Goal: Task Accomplishment & Management: Complete application form

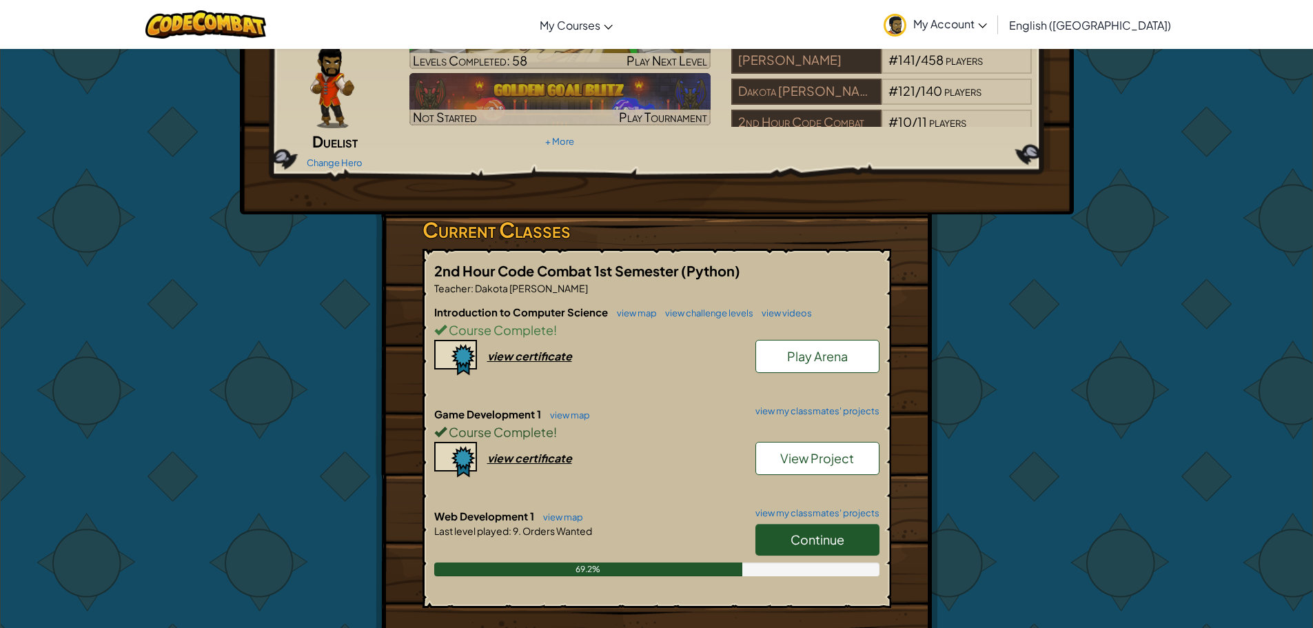
scroll to position [207, 0]
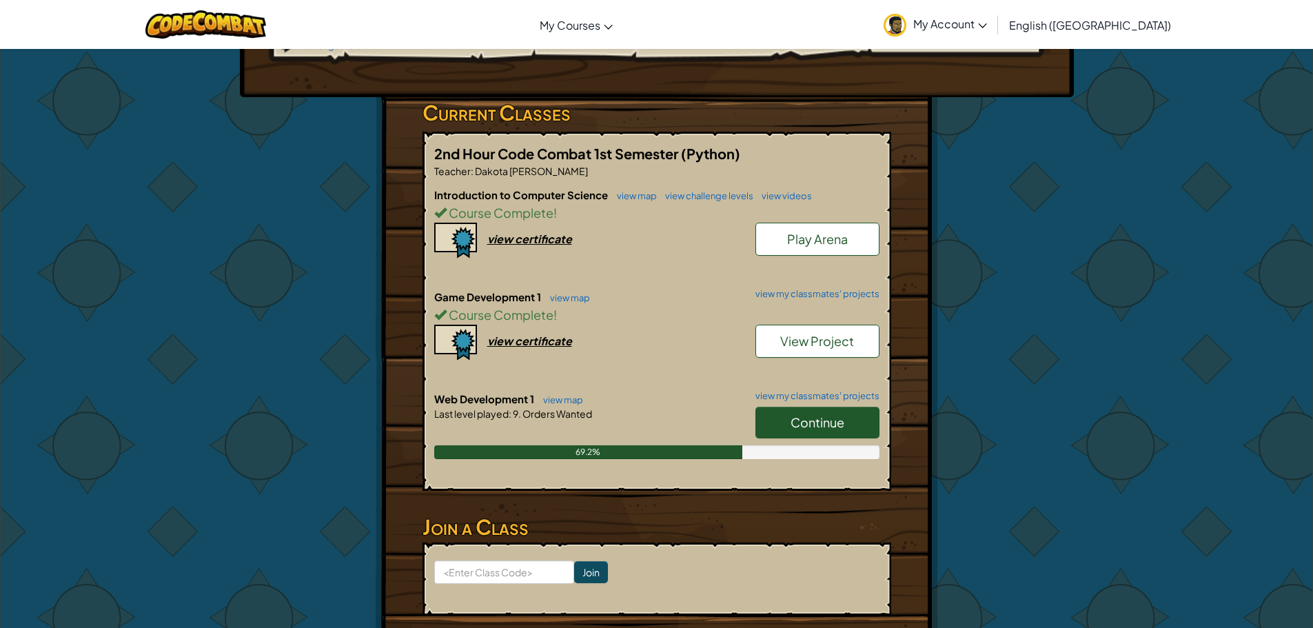
click at [830, 414] on span "Continue" at bounding box center [817, 422] width 54 height 16
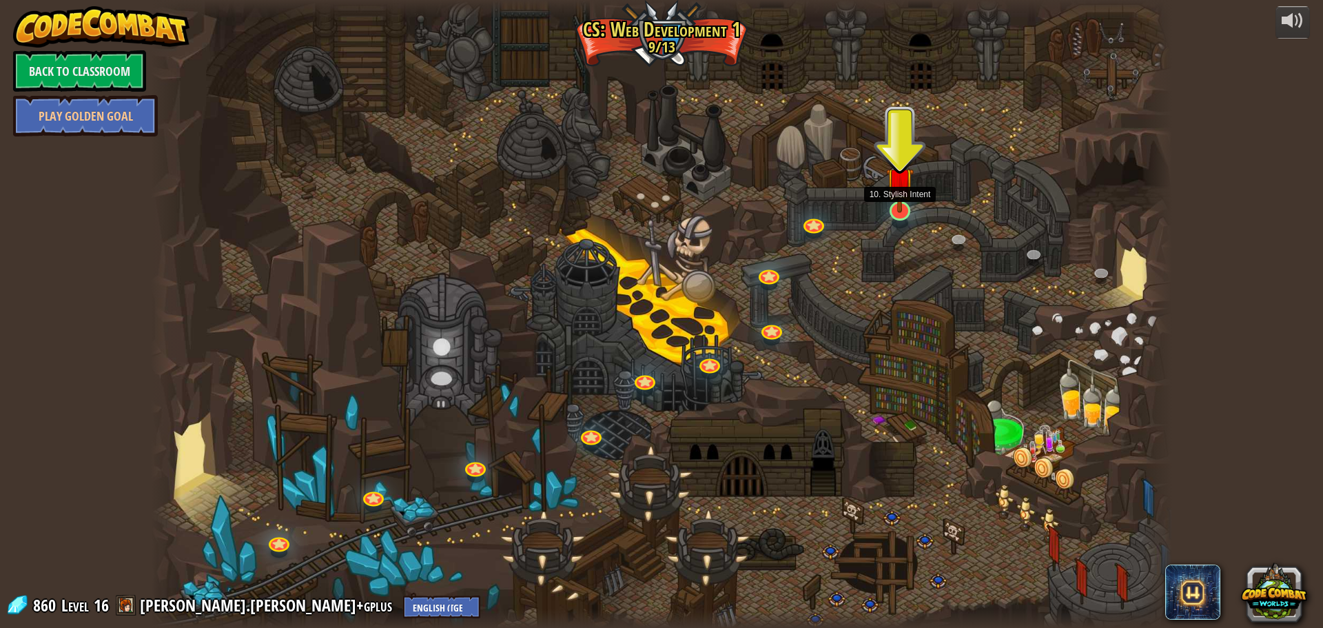
click at [895, 212] on div at bounding box center [900, 210] width 21 height 19
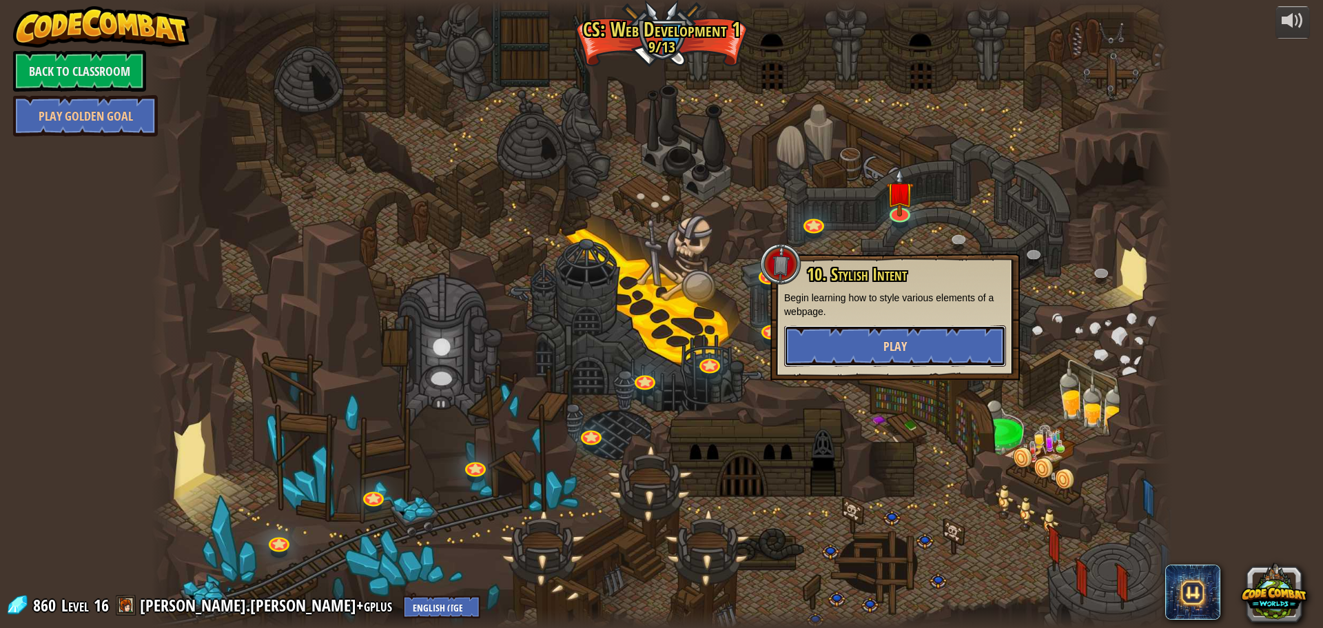
click at [920, 350] on button "Play" at bounding box center [895, 345] width 222 height 41
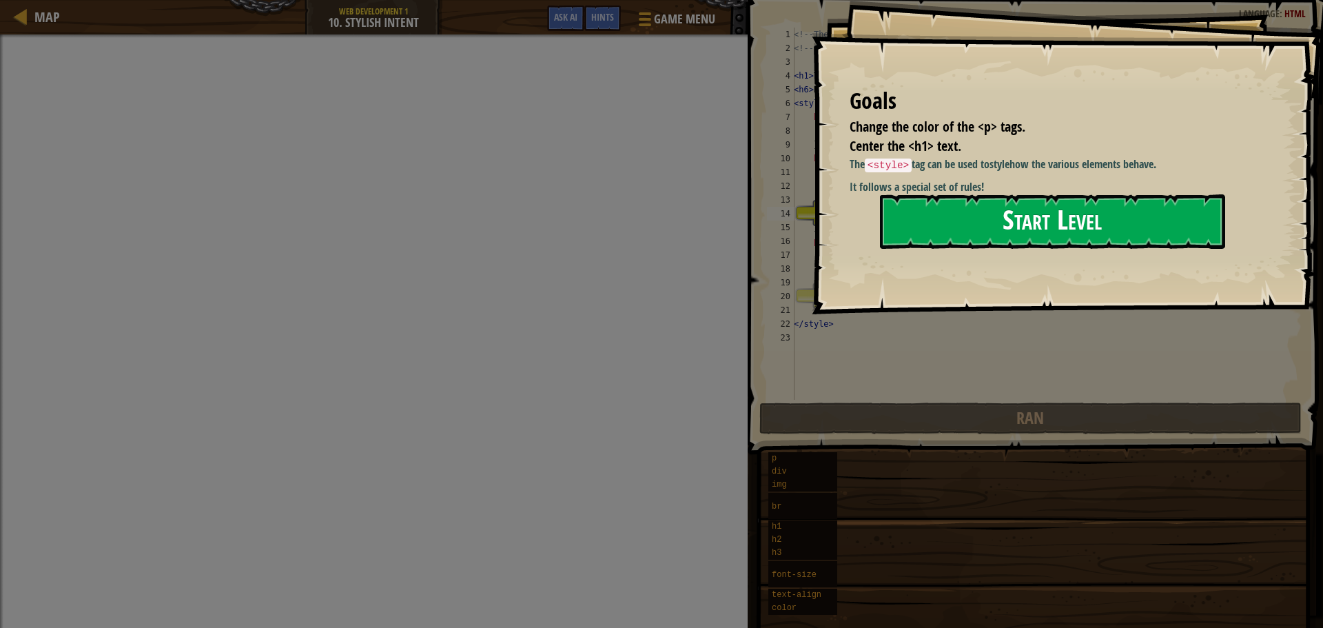
click at [1034, 234] on button "Start Level" at bounding box center [1052, 221] width 345 height 54
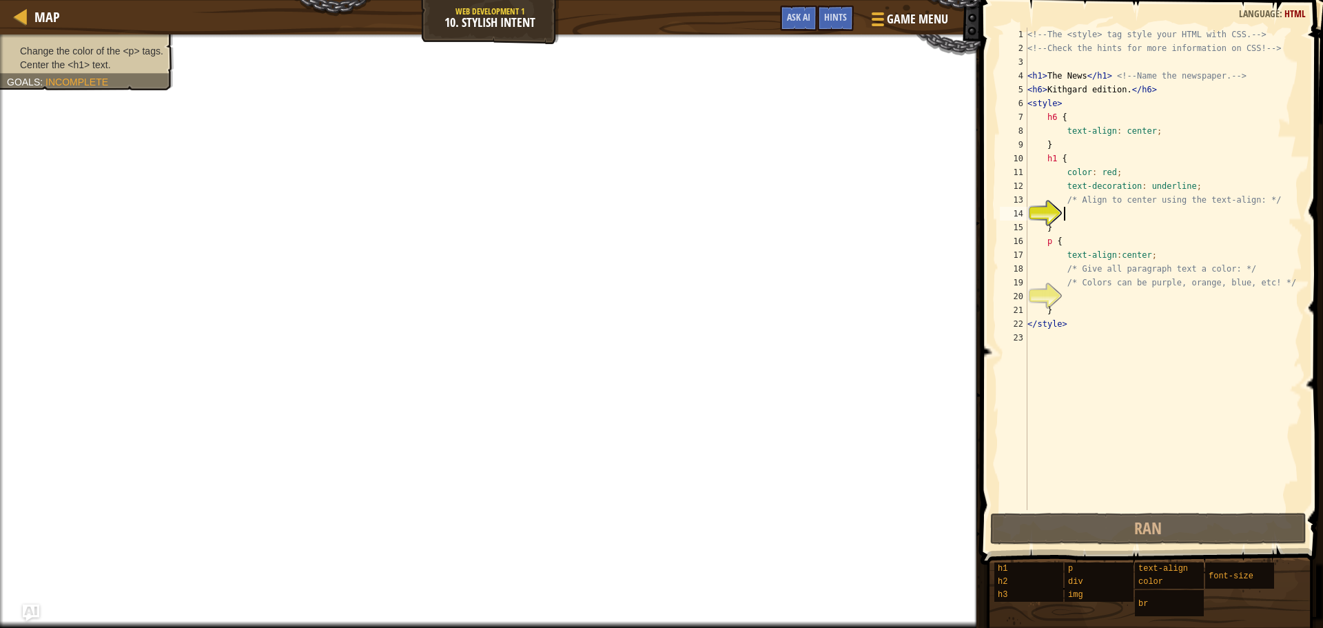
click at [1109, 175] on div "<!-- The <style> tag style your HTML with CSS. --> <!-- Check the hints for mor…" at bounding box center [1164, 283] width 278 height 510
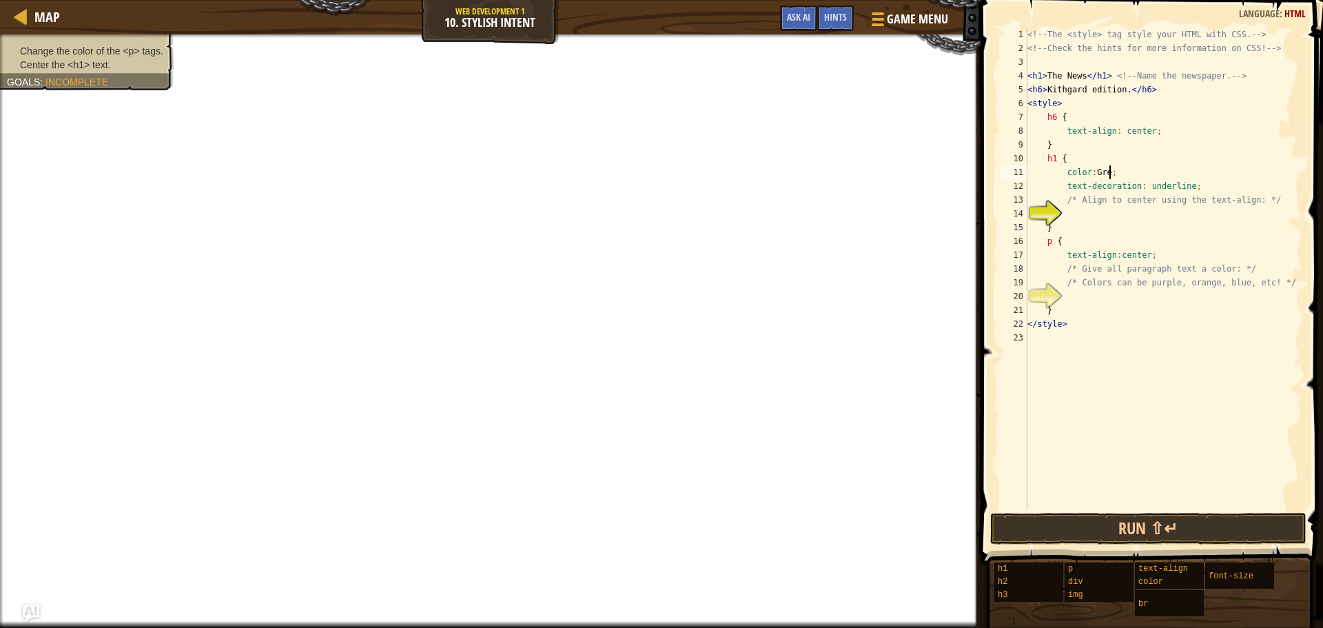
scroll to position [6, 7]
click at [1055, 187] on div "<!-- The <style> tag style your HTML with CSS. --> <!-- Check the hints for mor…" at bounding box center [1164, 283] width 278 height 510
type textarea "text-decoration: underline;"
click at [1133, 214] on div "<!-- The <style> tag style your HTML with CSS. --> <!-- Check the hints for mor…" at bounding box center [1164, 283] width 278 height 510
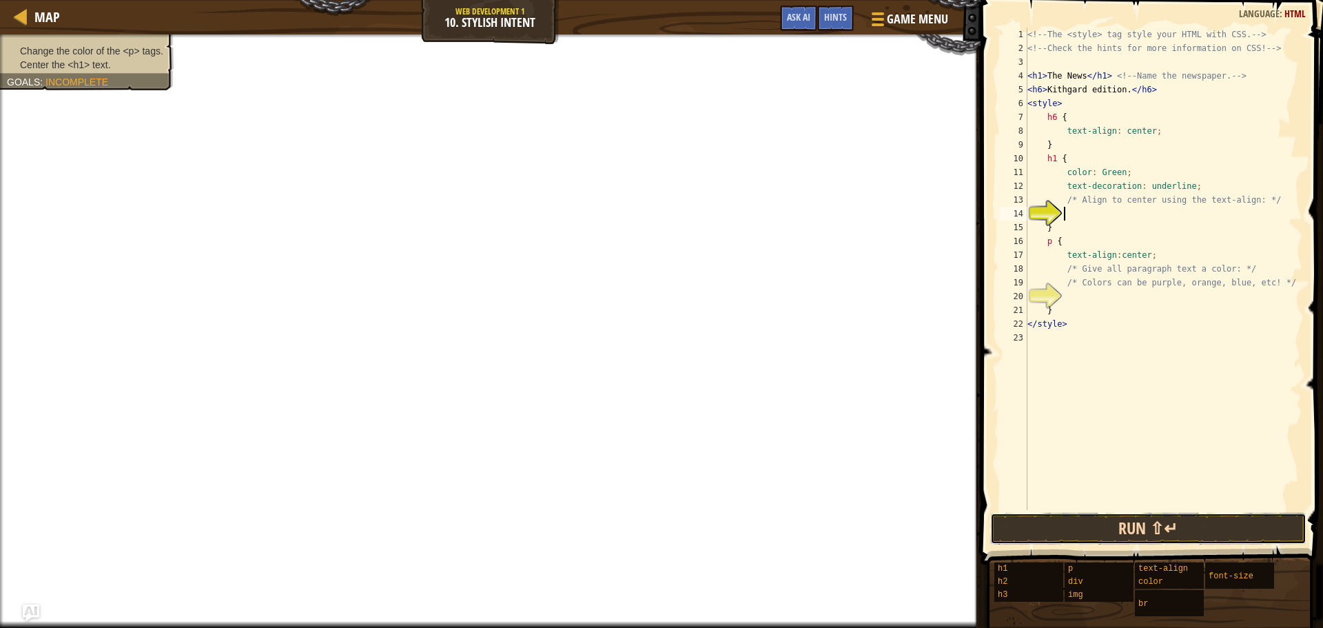
click at [1141, 528] on button "Run ⇧↵" at bounding box center [1148, 529] width 316 height 32
click at [1081, 74] on div "<!-- The <style> tag style your HTML with CSS. --> <!-- Check the hints for mor…" at bounding box center [1164, 283] width 278 height 510
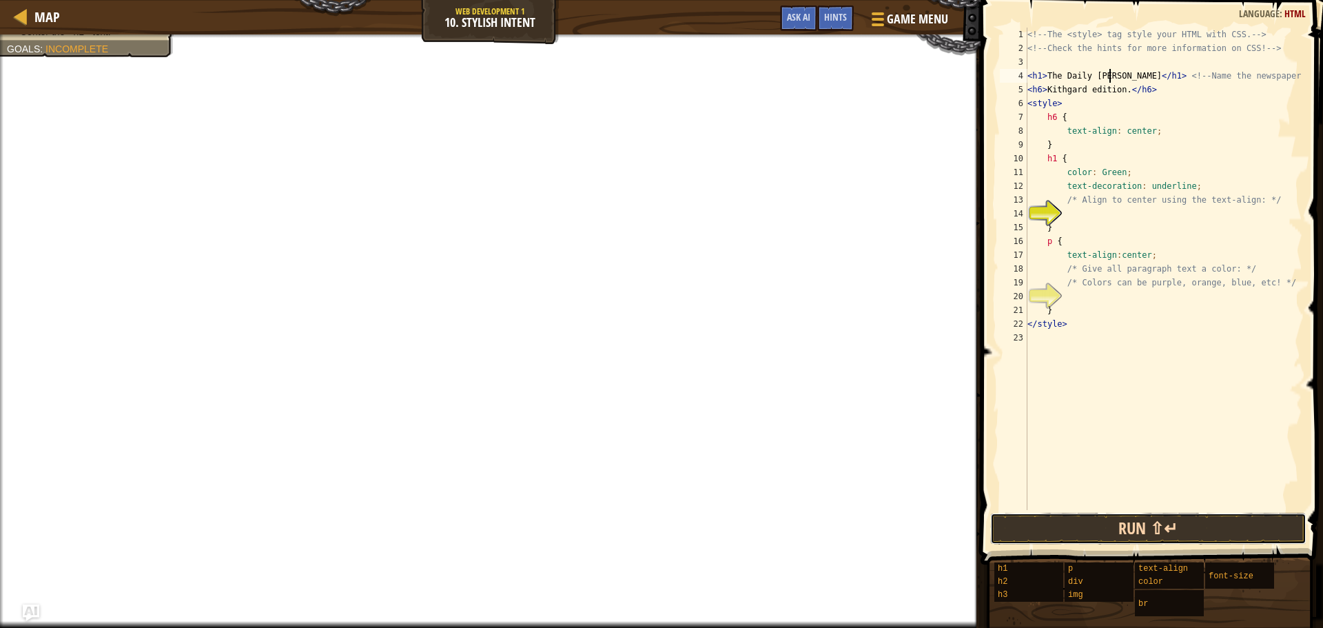
click at [1139, 522] on button "Run ⇧↵" at bounding box center [1148, 529] width 316 height 32
click at [1077, 94] on div "<!-- The <style> tag style your HTML with CSS. --> <!-- Check the hints for mor…" at bounding box center [1164, 283] width 278 height 510
click at [1079, 92] on div "<!-- The <style> tag style your HTML with CSS. --> <!-- Check the hints for mor…" at bounding box center [1164, 283] width 278 height 510
type textarea "<h6>[PERSON_NAME] edition.</h6>"
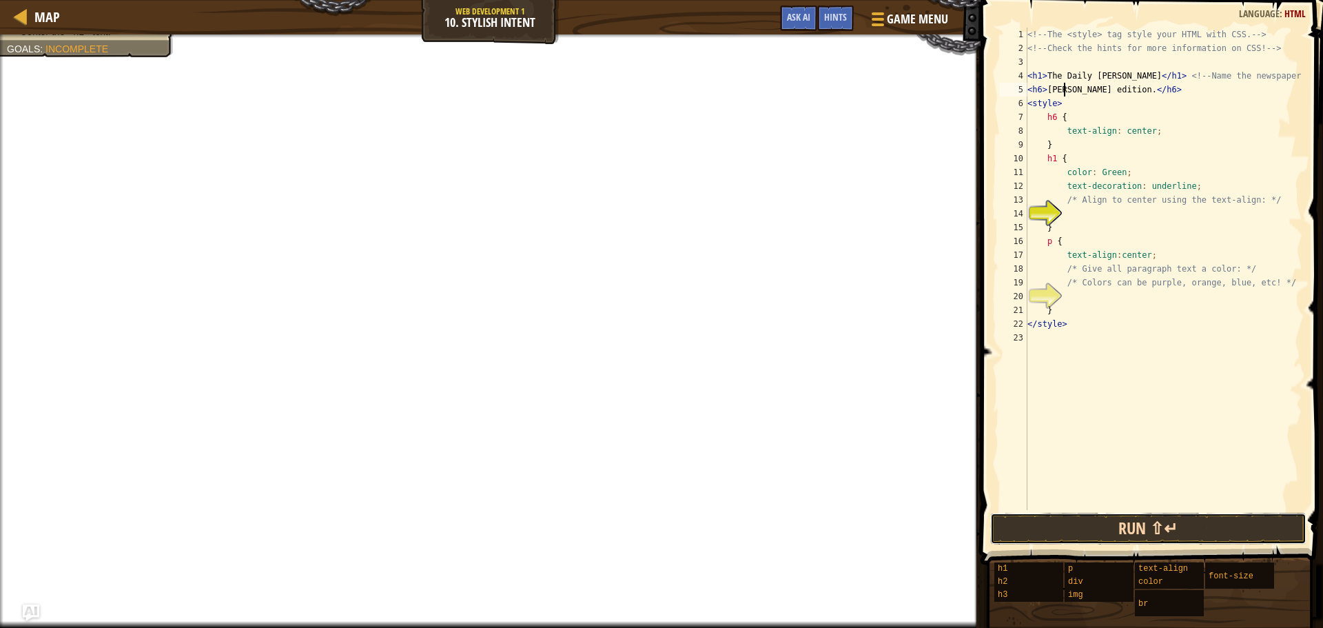
click at [1032, 528] on button "Run ⇧↵" at bounding box center [1148, 529] width 316 height 32
click at [1072, 299] on div "<!-- The <style> tag style your HTML with CSS. --> <!-- Check the hints for mor…" at bounding box center [1164, 283] width 278 height 510
type textarea "<"
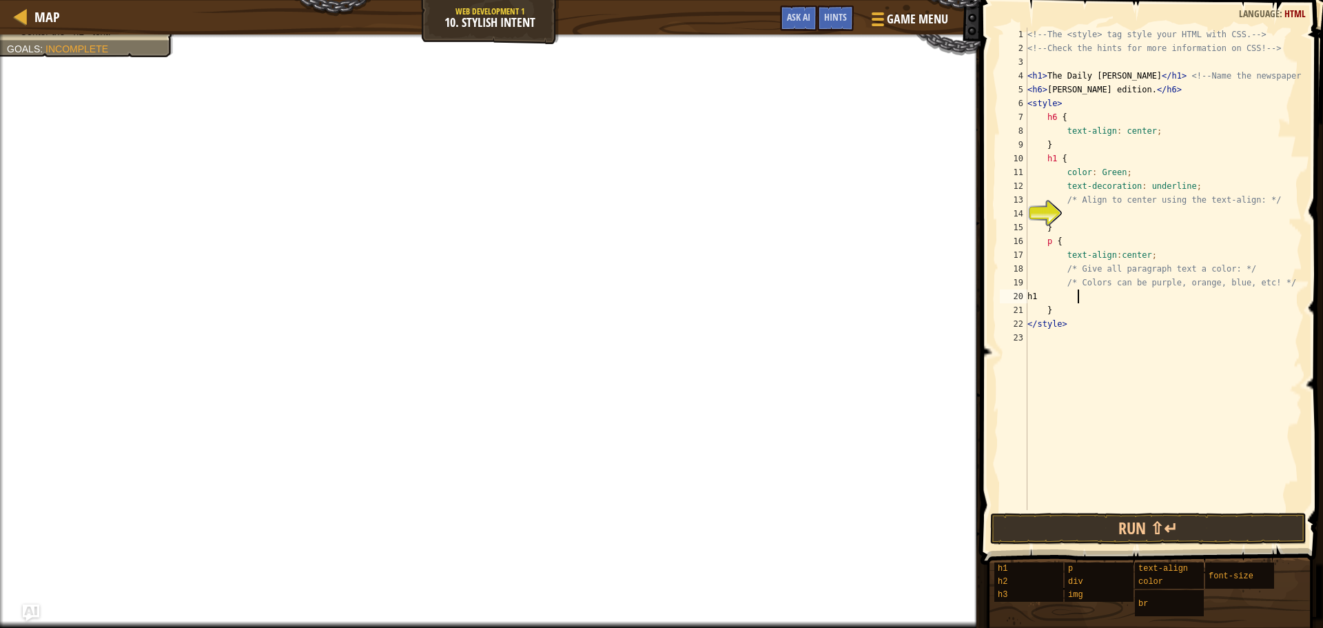
type textarea "h1 {"
type textarea "text-align:center:"
click at [1099, 529] on button "Run ⇧↵" at bounding box center [1148, 529] width 316 height 32
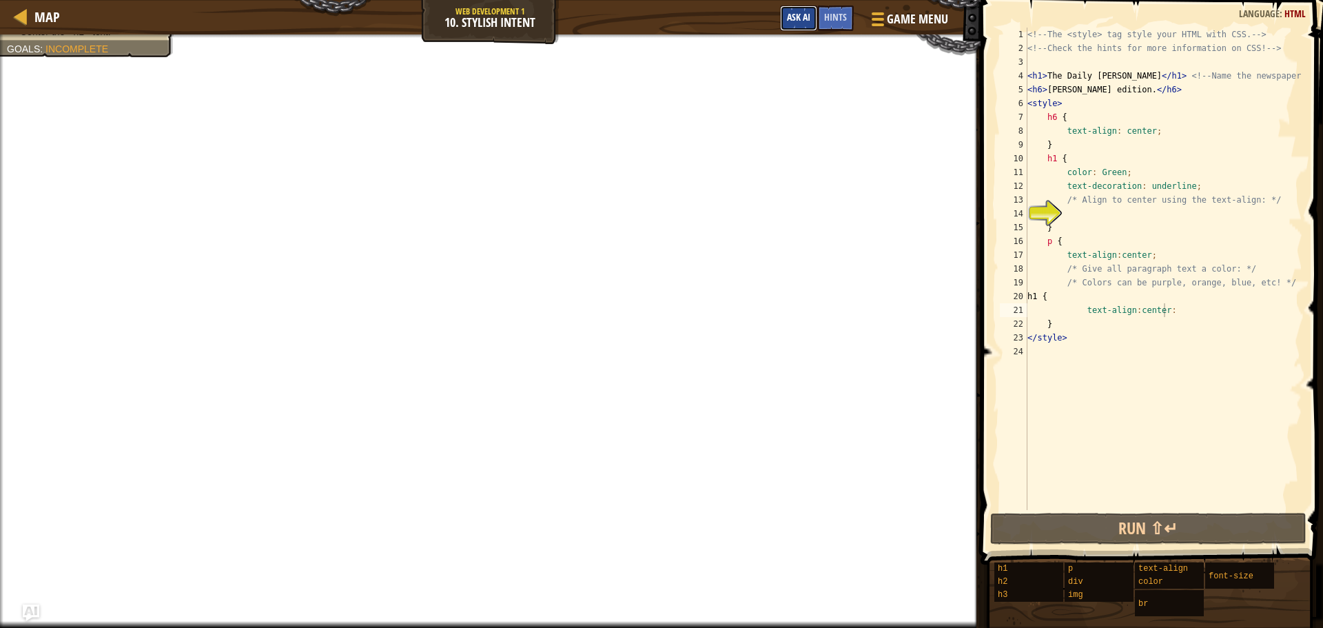
click at [797, 7] on button "Ask AI" at bounding box center [798, 18] width 37 height 25
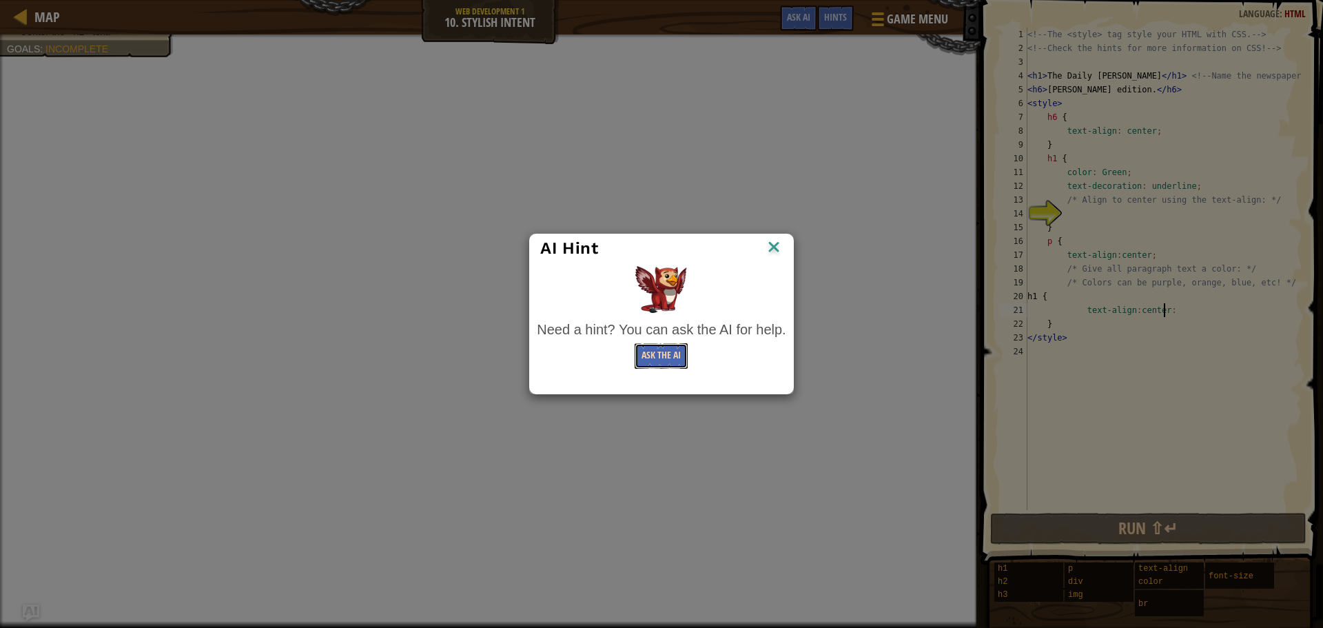
click at [671, 345] on button "Ask the AI" at bounding box center [661, 355] width 53 height 25
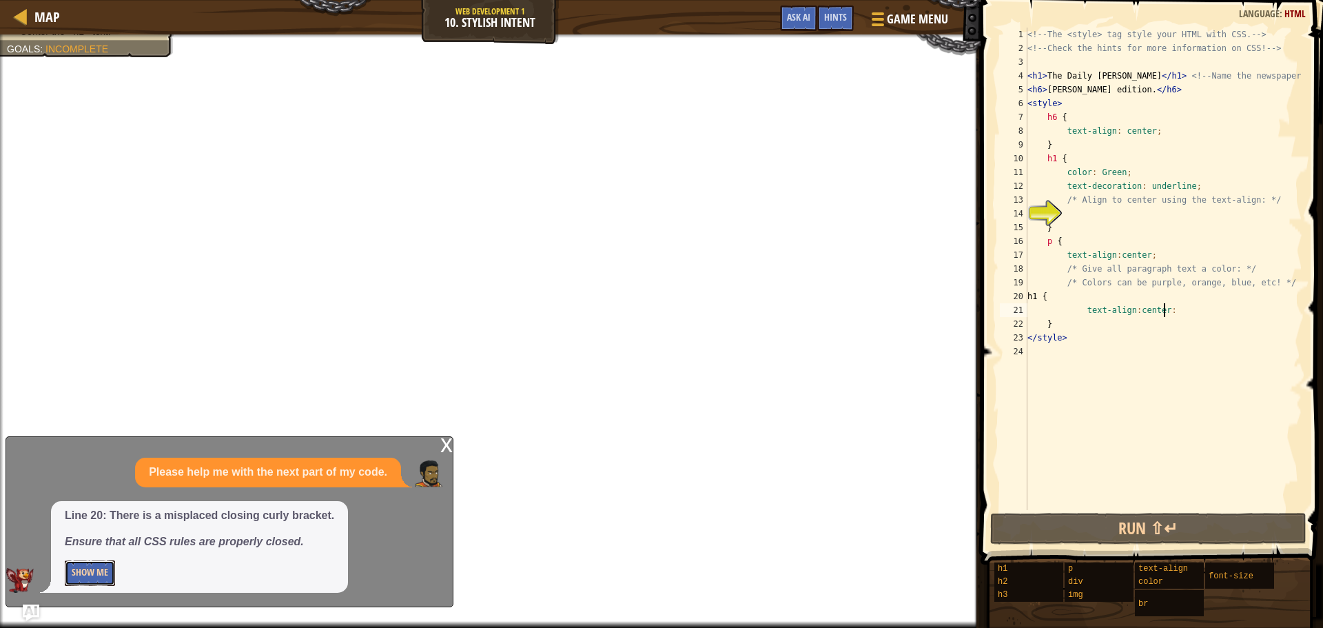
click at [97, 568] on button "Show Me" at bounding box center [90, 572] width 50 height 25
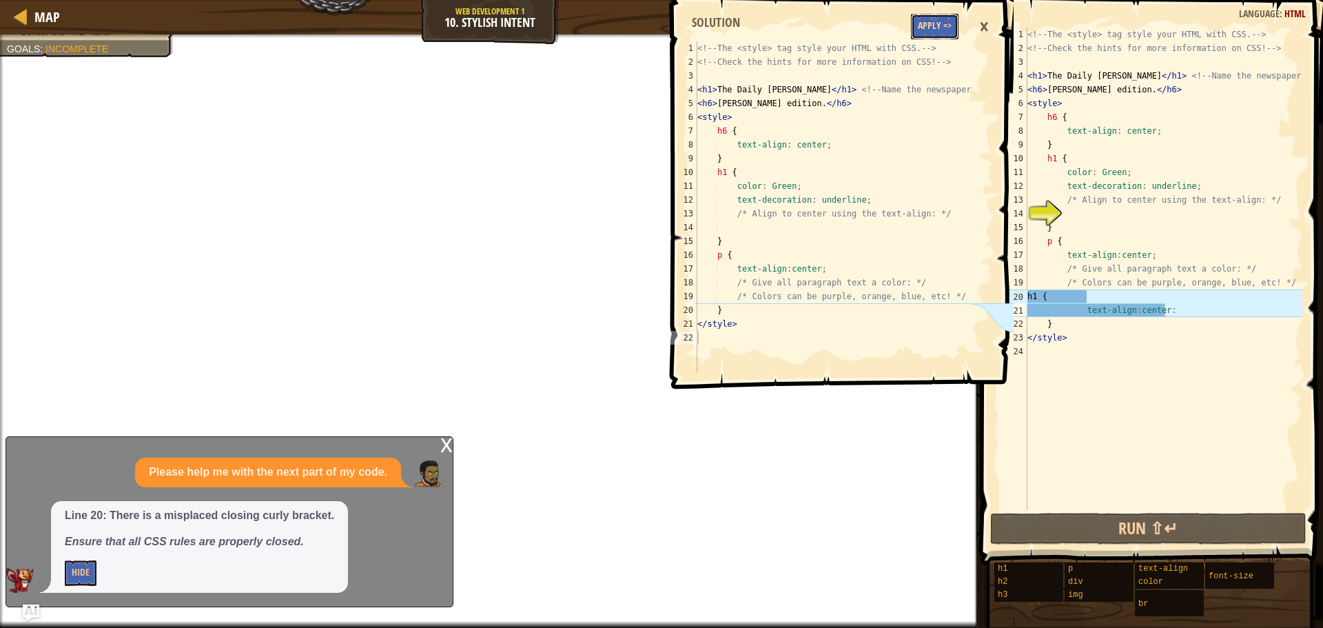
click at [917, 25] on button "Apply =>" at bounding box center [935, 26] width 48 height 25
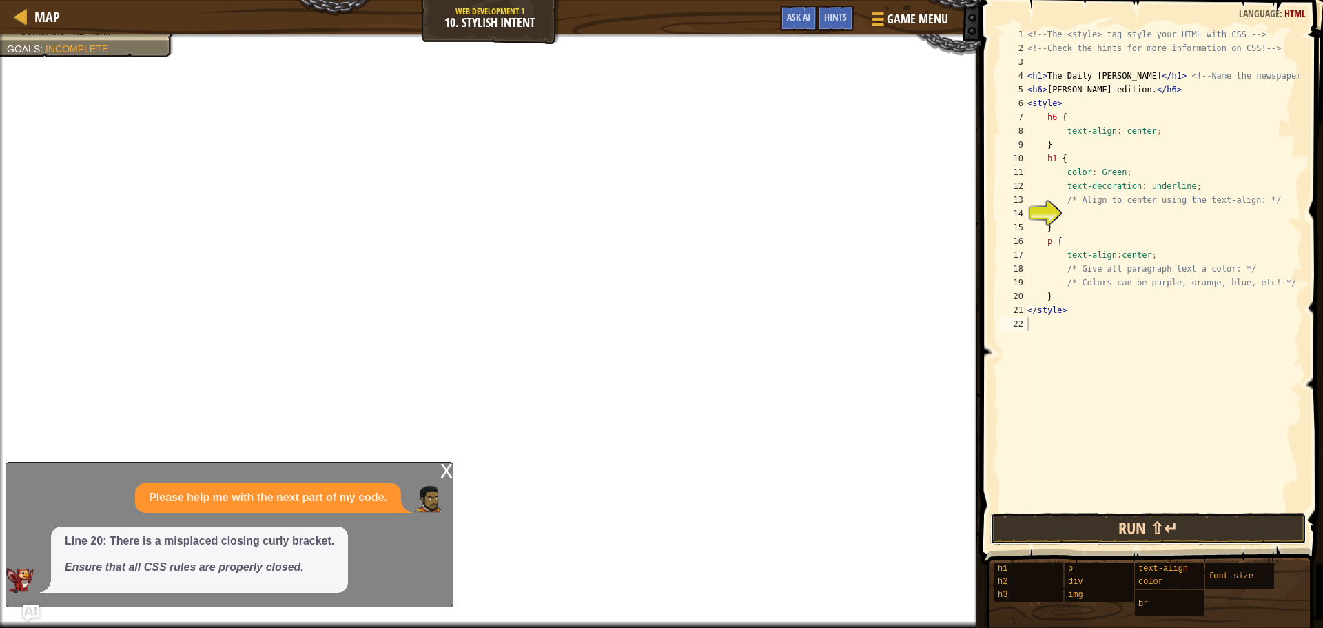
click at [1087, 539] on button "Run ⇧↵" at bounding box center [1148, 529] width 316 height 32
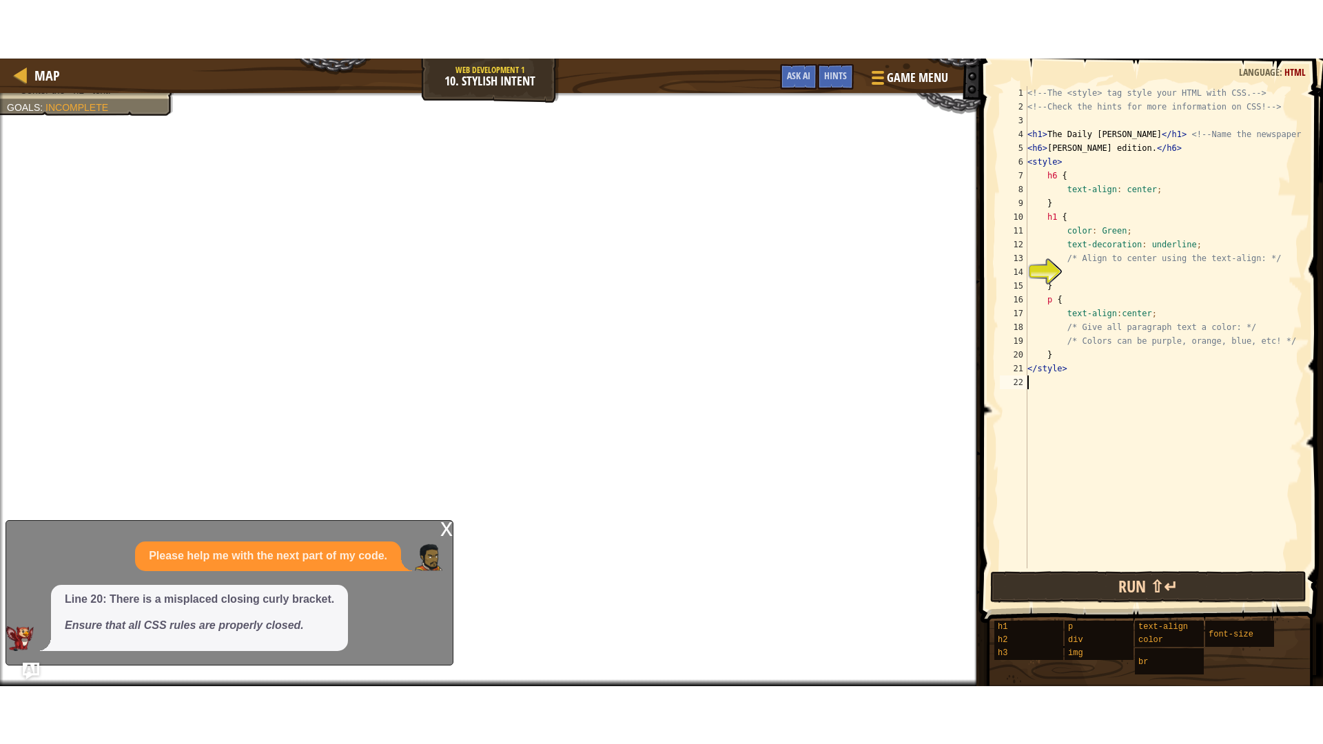
scroll to position [6, 0]
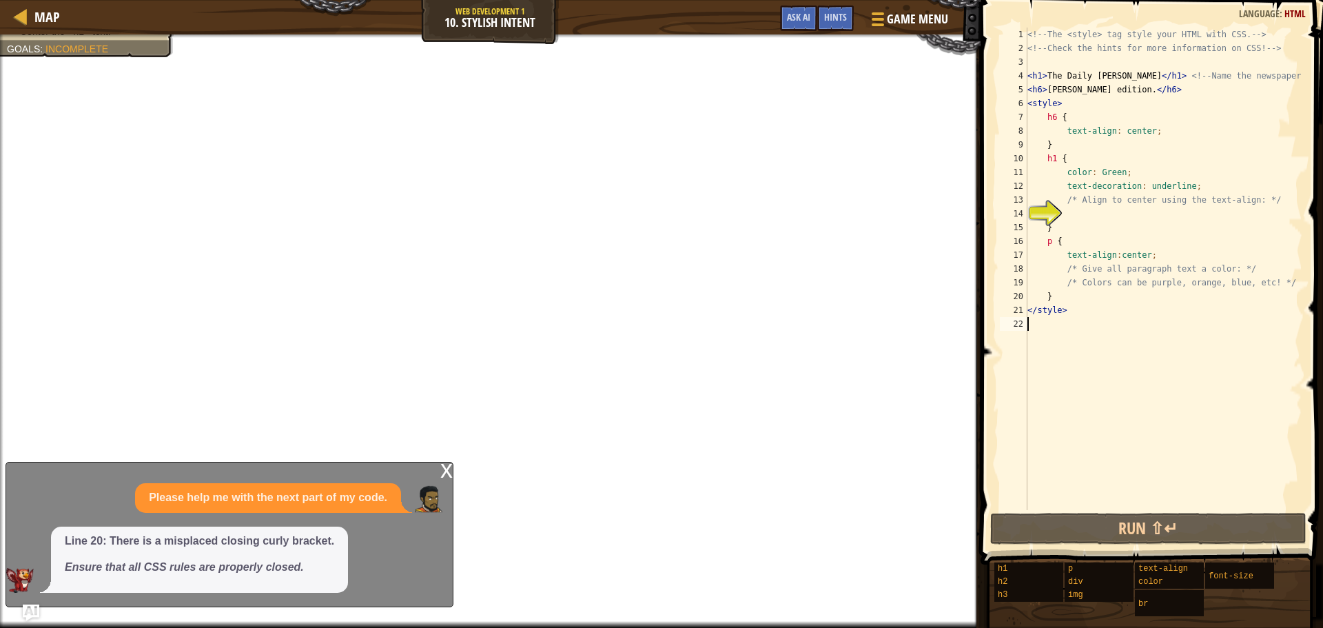
click at [1079, 511] on span at bounding box center [1154, 262] width 354 height 605
click at [446, 464] on div "x" at bounding box center [446, 469] width 12 height 14
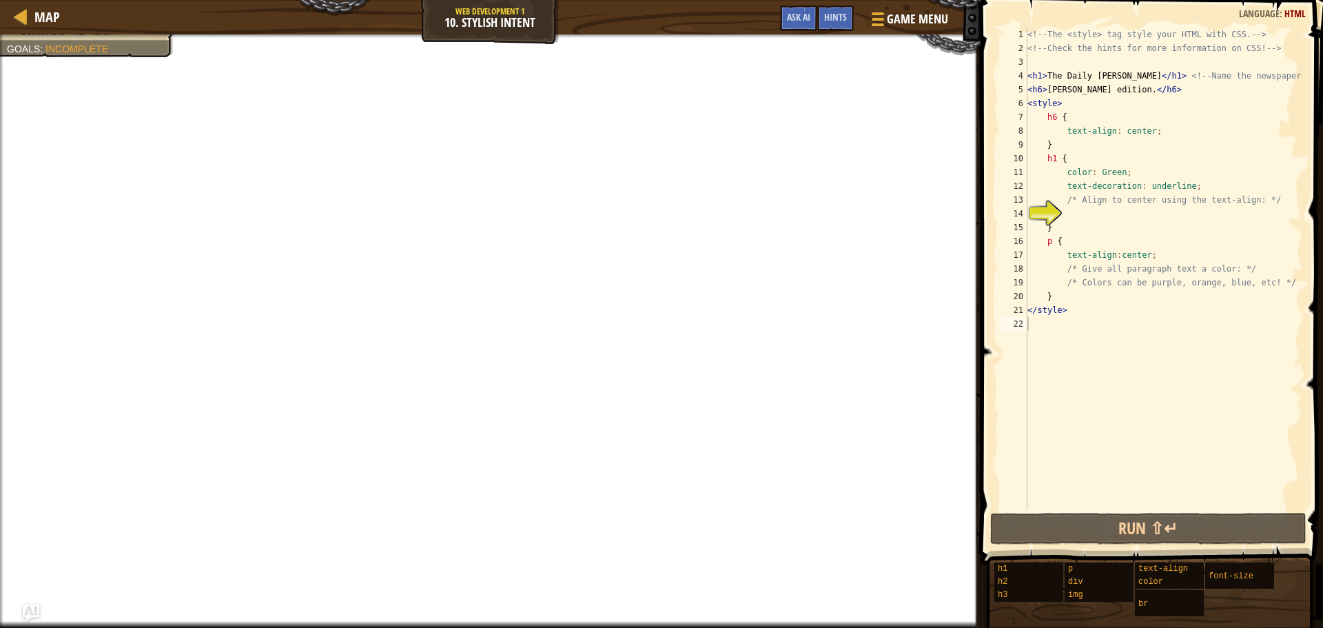
click at [1116, 170] on div "<!-- The <style> tag style your HTML with CSS. --> <!-- Check the hints for mor…" at bounding box center [1164, 283] width 278 height 510
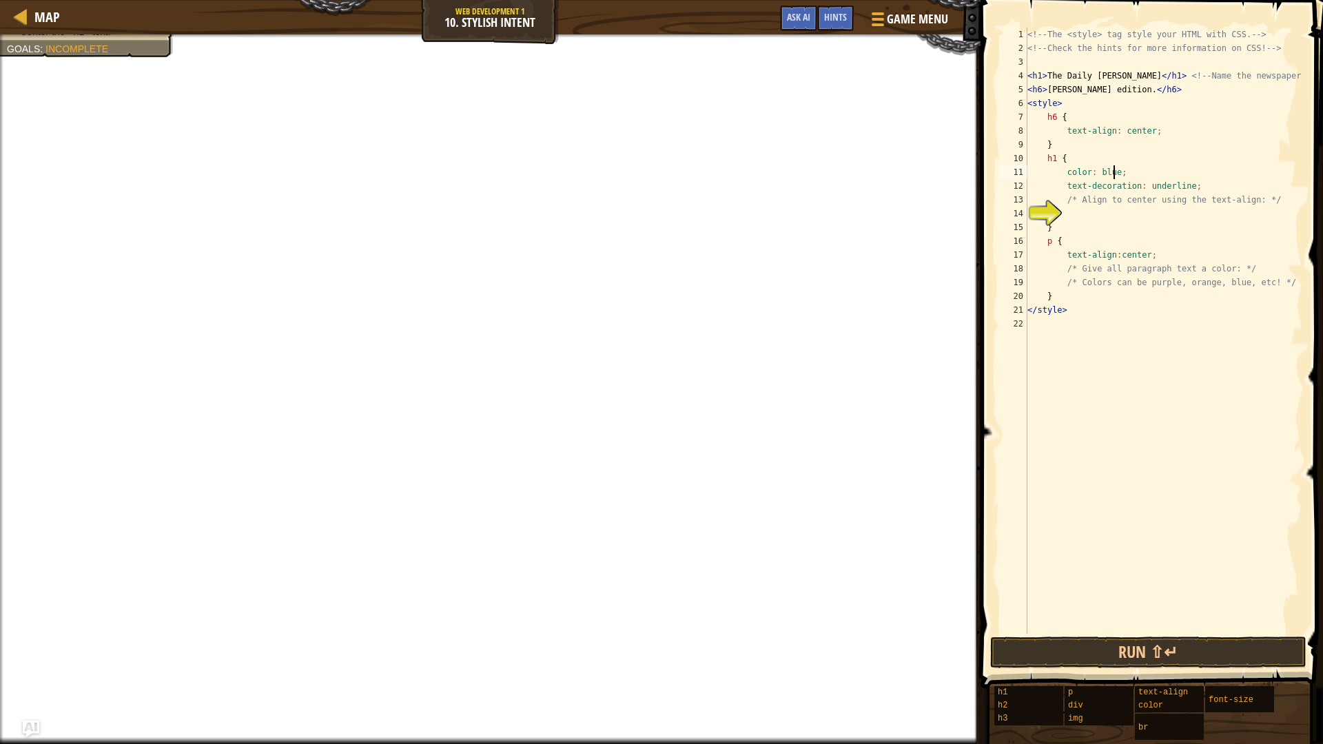
scroll to position [6, 7]
click at [1156, 130] on div "<!-- The <style> tag style your HTML with CSS. --> <!-- Check the hints for mor…" at bounding box center [1164, 345] width 278 height 634
type textarea "text-align: center;"
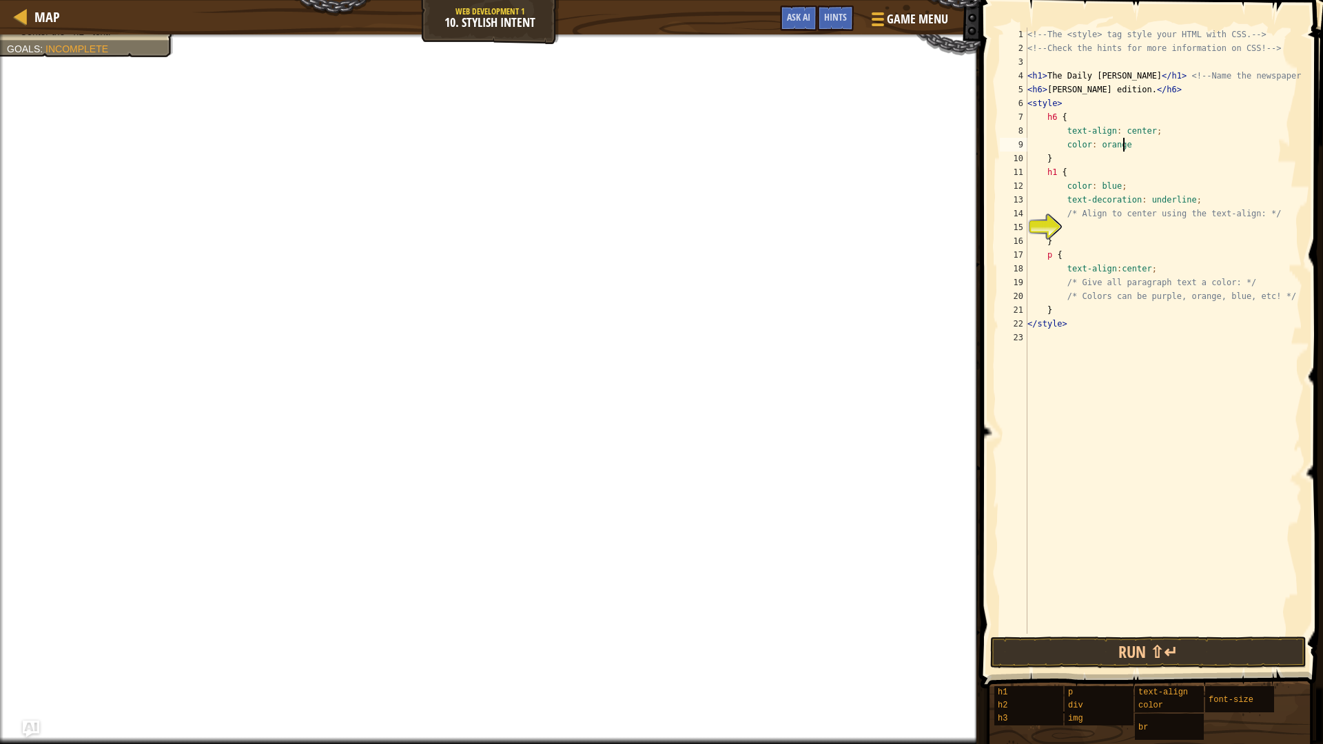
scroll to position [6, 8]
type textarea "color: orange;"
click at [1081, 627] on button "Run ⇧↵" at bounding box center [1148, 653] width 316 height 32
click at [1087, 231] on div "<!-- The <style> tag style your HTML with CSS. --> <!-- Check the hints for mor…" at bounding box center [1164, 345] width 278 height 634
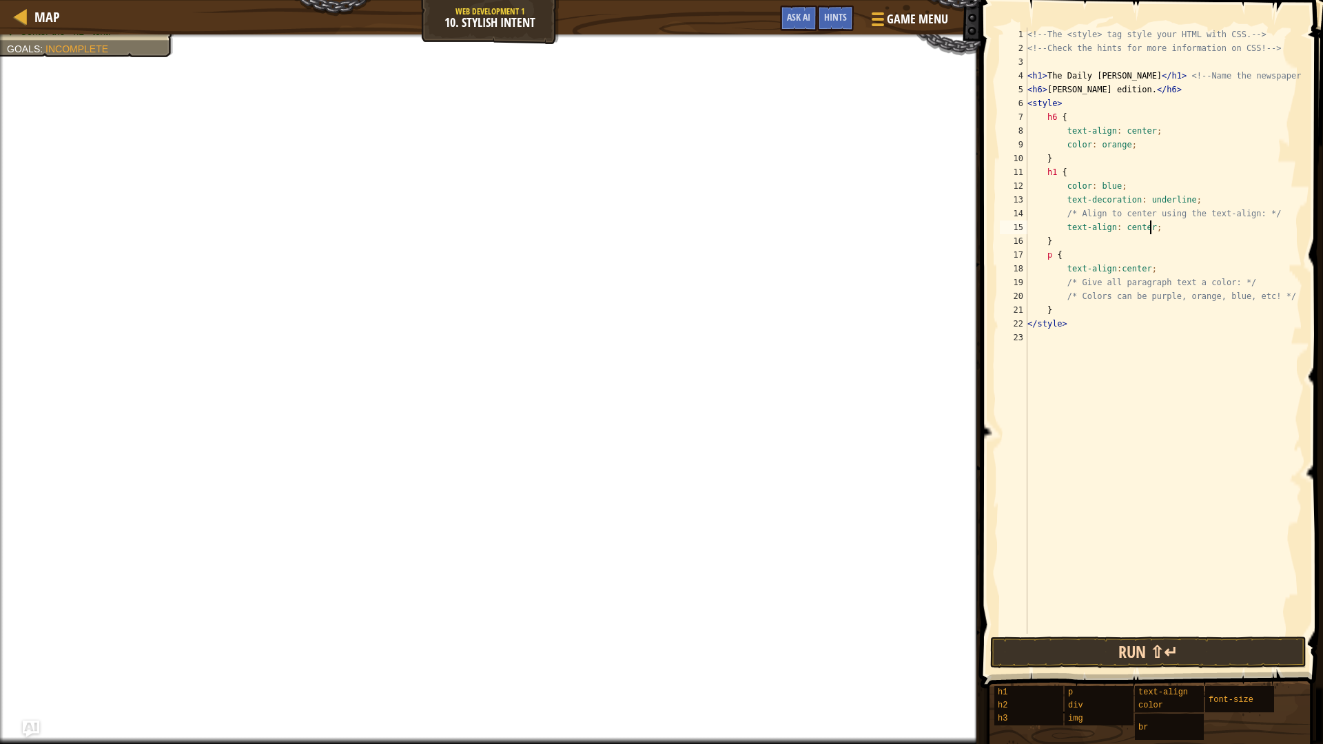
type textarea "text-align: center;"
click at [1054, 627] on button "Run ⇧↵" at bounding box center [1148, 653] width 316 height 32
click at [1062, 627] on button "Run ⇧↵" at bounding box center [1148, 653] width 316 height 32
click at [797, 19] on span "Ask AI" at bounding box center [798, 16] width 23 height 13
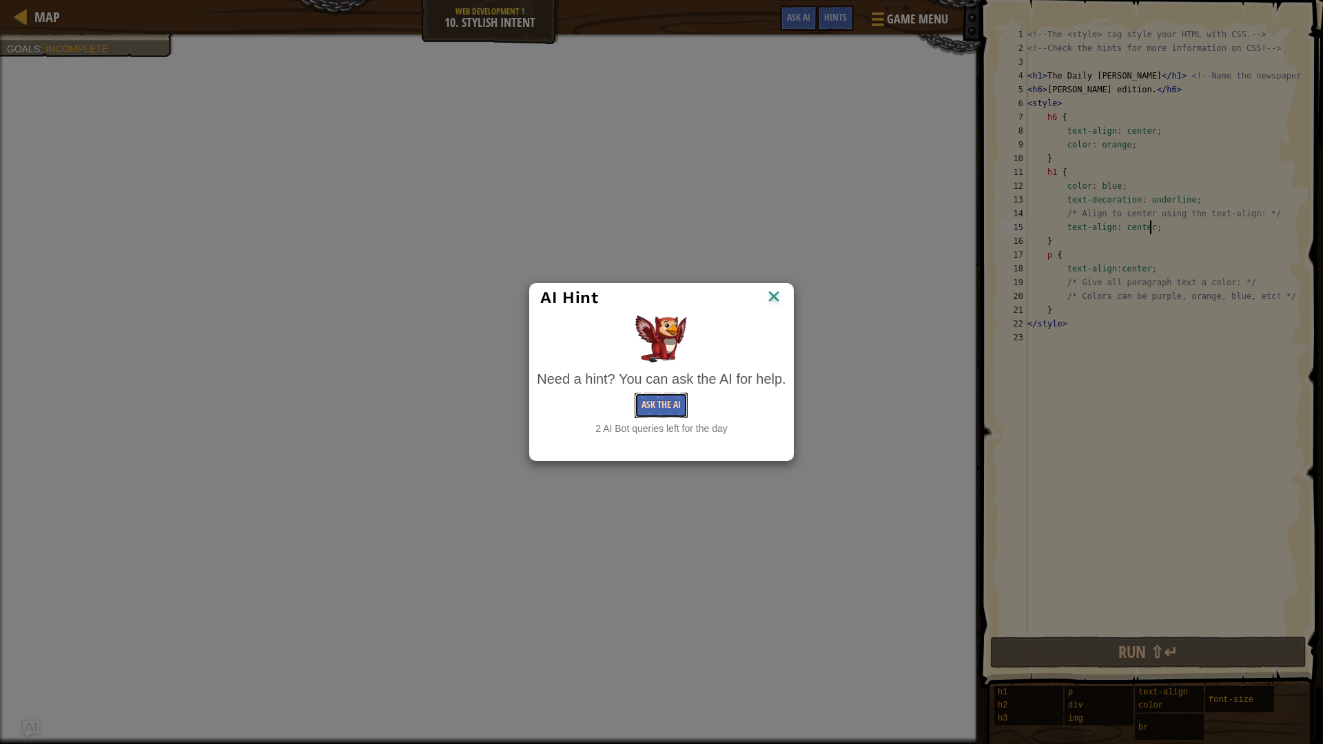
click at [680, 407] on button "Ask the AI" at bounding box center [661, 405] width 53 height 25
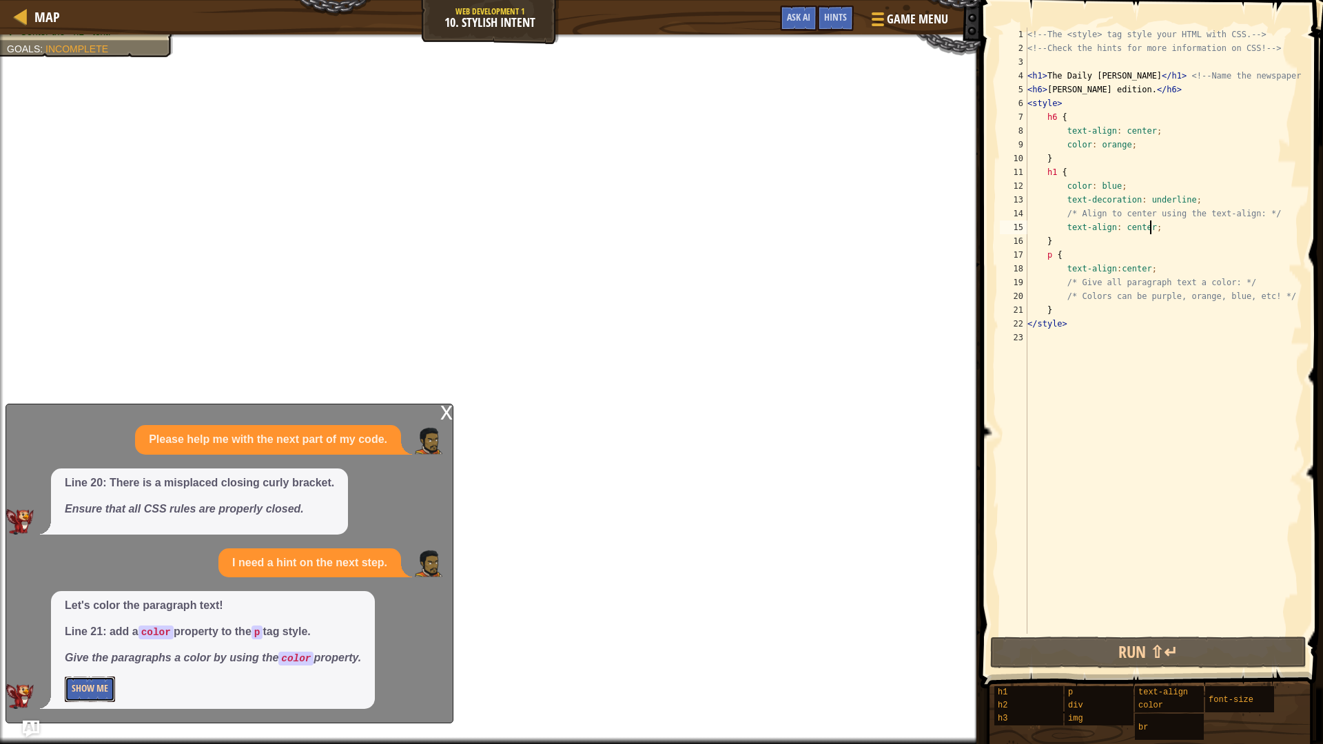
click at [97, 627] on button "Show Me" at bounding box center [90, 689] width 50 height 25
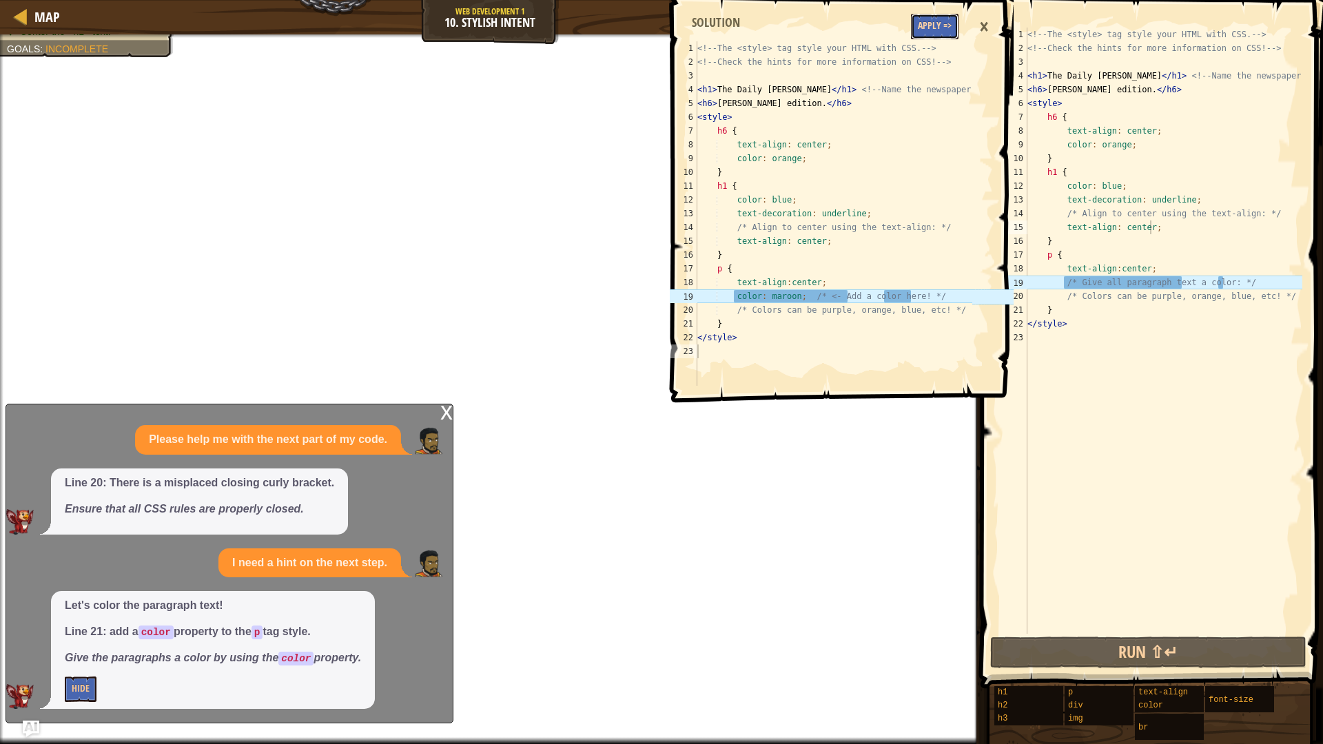
click at [950, 17] on button "Apply =>" at bounding box center [935, 26] width 48 height 25
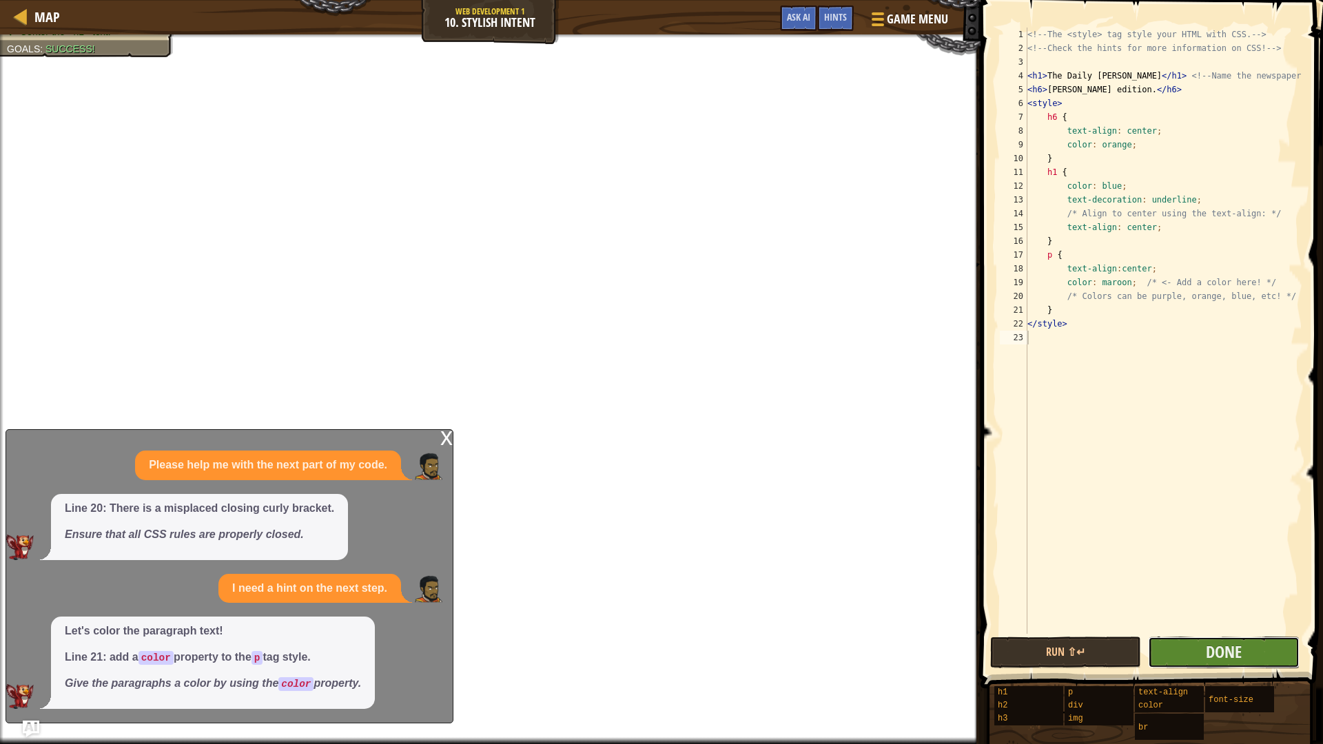
click at [1186, 627] on button "Done" at bounding box center [1223, 653] width 151 height 32
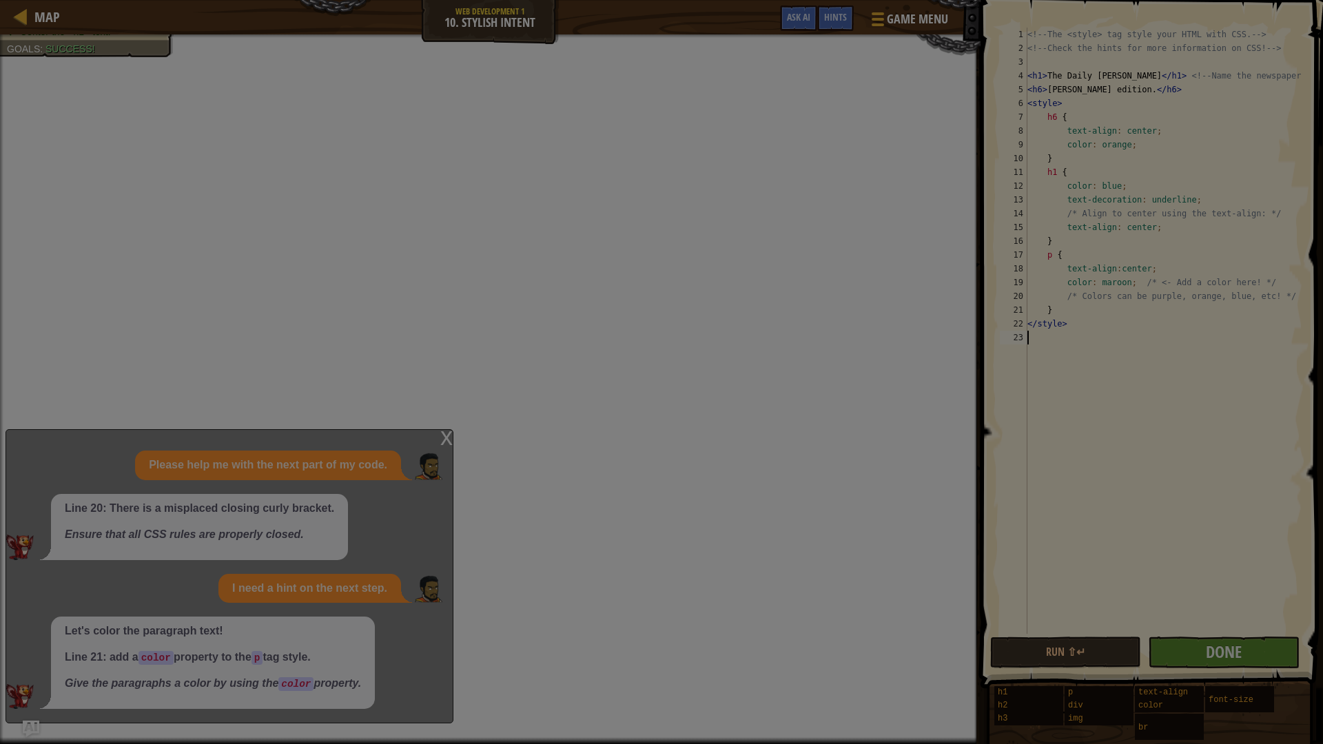
scroll to position [6, 0]
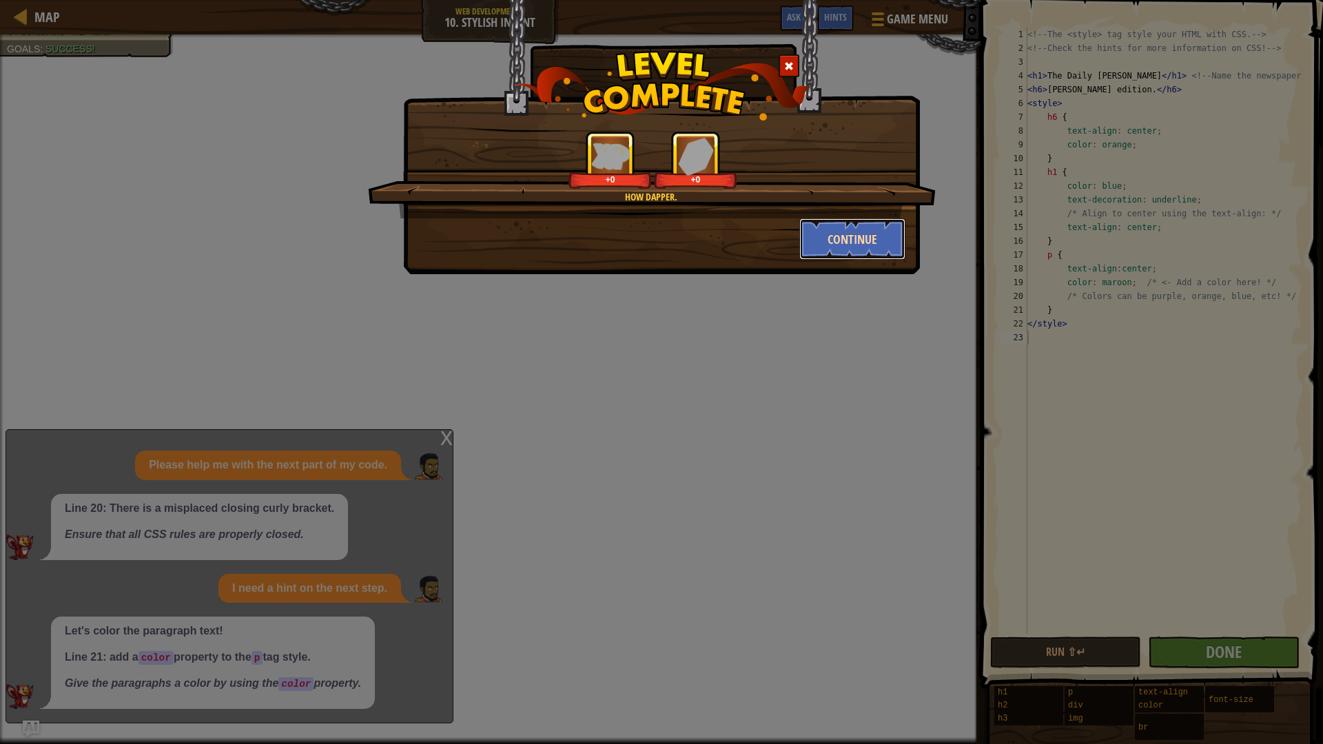
click at [855, 233] on button "Continue" at bounding box center [852, 238] width 107 height 41
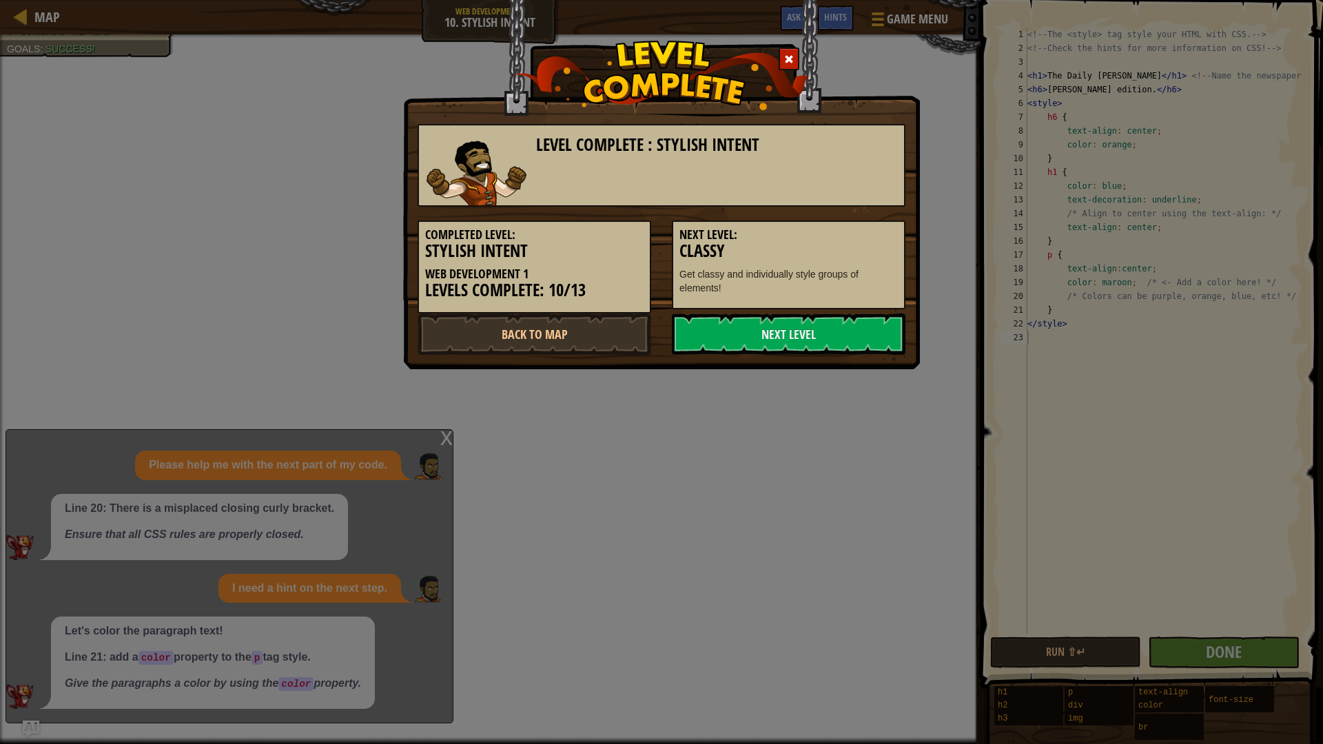
click at [821, 312] on div "Completed Level: Stylish Intent Web Development 1 Levels Complete: 10/13 Next L…" at bounding box center [661, 260] width 509 height 107
click at [818, 338] on link "Next Level" at bounding box center [789, 334] width 234 height 41
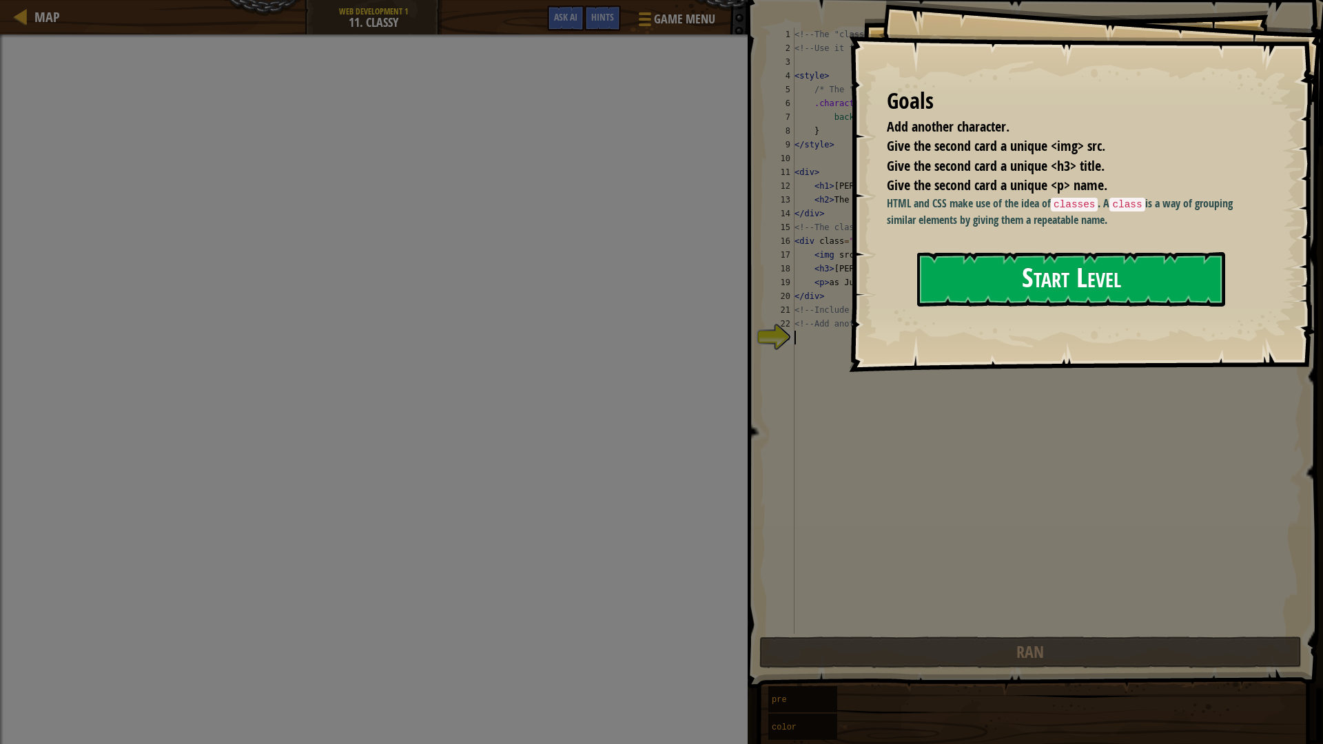
click at [1032, 293] on button "Start Level" at bounding box center [1071, 279] width 308 height 54
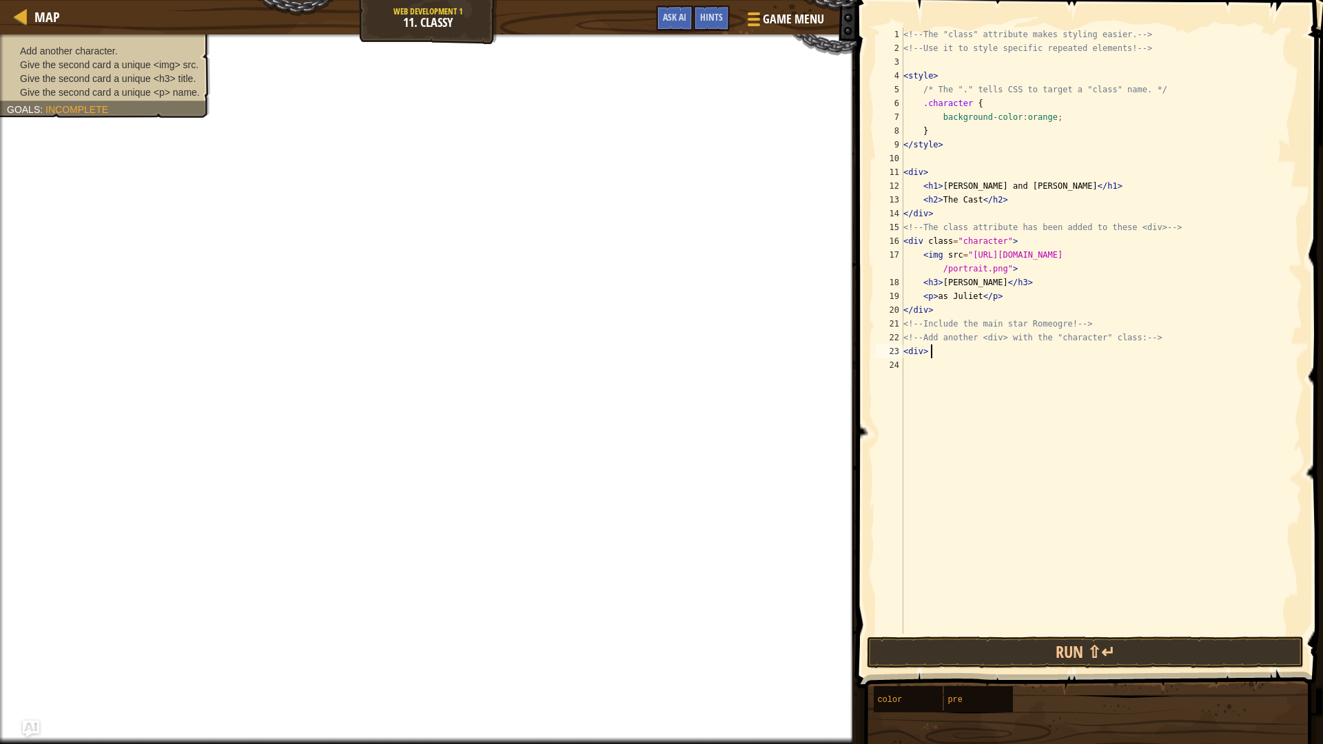
scroll to position [6, 1]
click at [1042, 121] on div "<!-- The "class" attribute makes styling easier. --> <!-- Use it to style speci…" at bounding box center [1102, 345] width 402 height 634
click at [1044, 121] on div "<!-- The "class" attribute makes styling easier. --> <!-- Use it to style speci…" at bounding box center [1102, 345] width 402 height 634
click at [1050, 96] on div "<!-- The "class" attribute makes styling easier. --> <!-- Use it to style speci…" at bounding box center [1102, 345] width 402 height 634
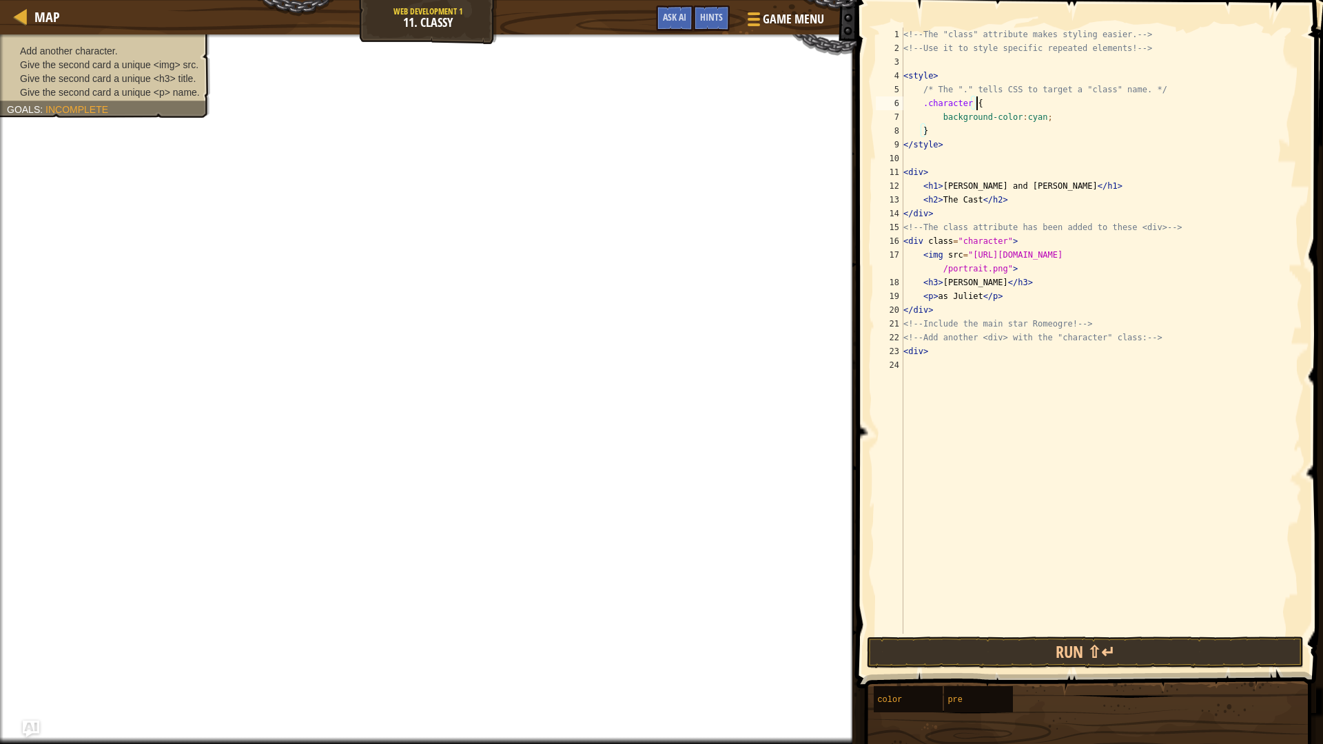
scroll to position [6, 6]
click at [957, 243] on div "<!-- The "class" attribute makes styling easier. --> <!-- Use it to style speci…" at bounding box center [1102, 345] width 402 height 634
type textarea "<div class="character">"
click at [944, 358] on div "<!-- The "class" attribute makes styling easier. --> <!-- Use it to style speci…" at bounding box center [1102, 345] width 402 height 634
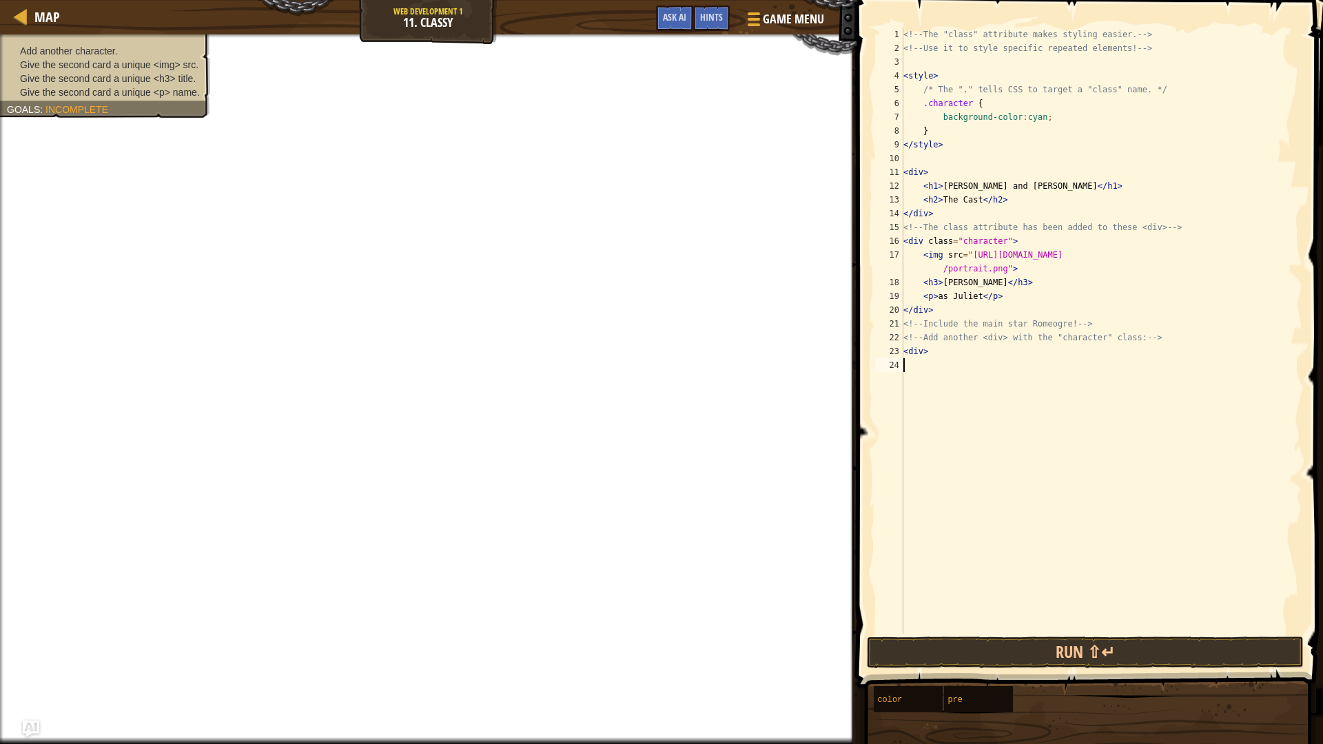
click at [944, 354] on div "<!-- The "class" attribute makes styling easier. --> <!-- Use it to style speci…" at bounding box center [1102, 345] width 402 height 634
click at [989, 259] on div "<!-- The "class" attribute makes styling easier. --> <!-- Use it to style speci…" at bounding box center [1102, 345] width 402 height 634
type textarea "<img src="[URL][DOMAIN_NAME]">"
drag, startPoint x: 1016, startPoint y: 251, endPoint x: 951, endPoint y: 361, distance: 127.9
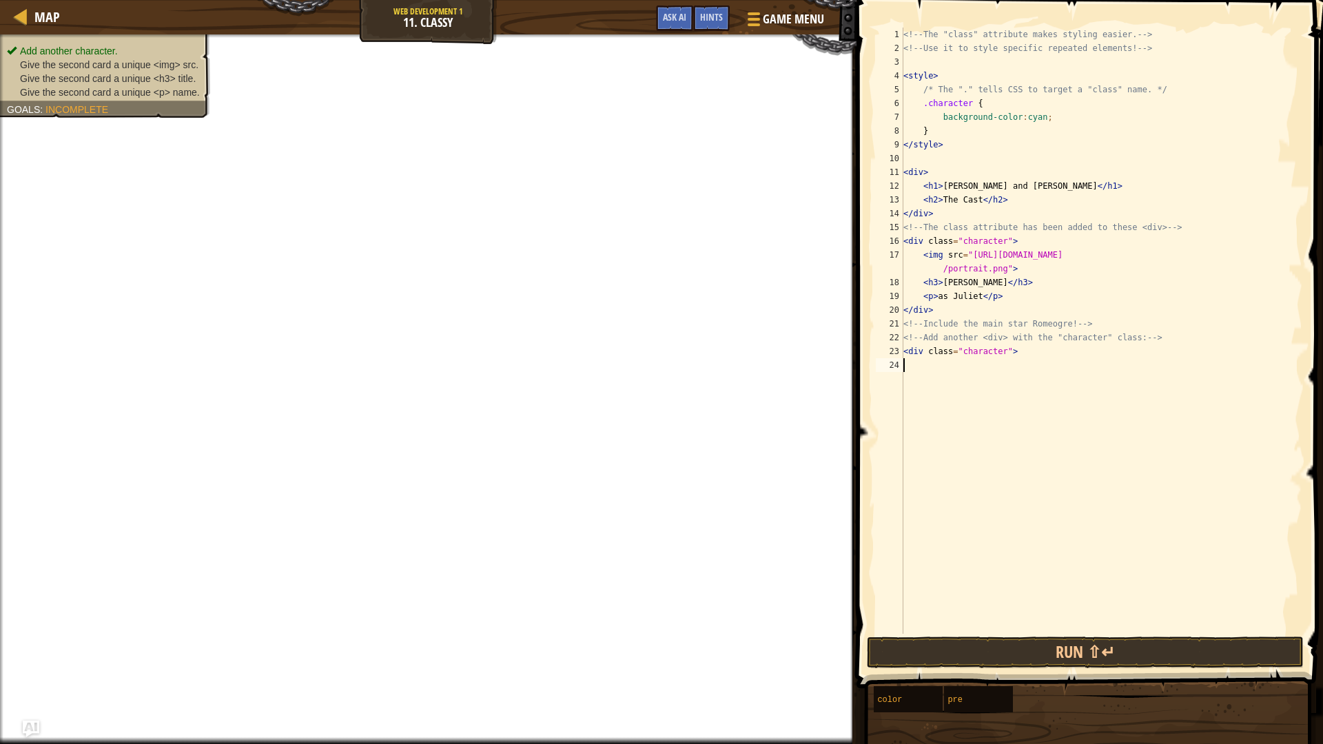
click at [951, 361] on div "<!-- The "class" attribute makes styling easier. --> <!-- Use it to style speci…" at bounding box center [1102, 345] width 402 height 634
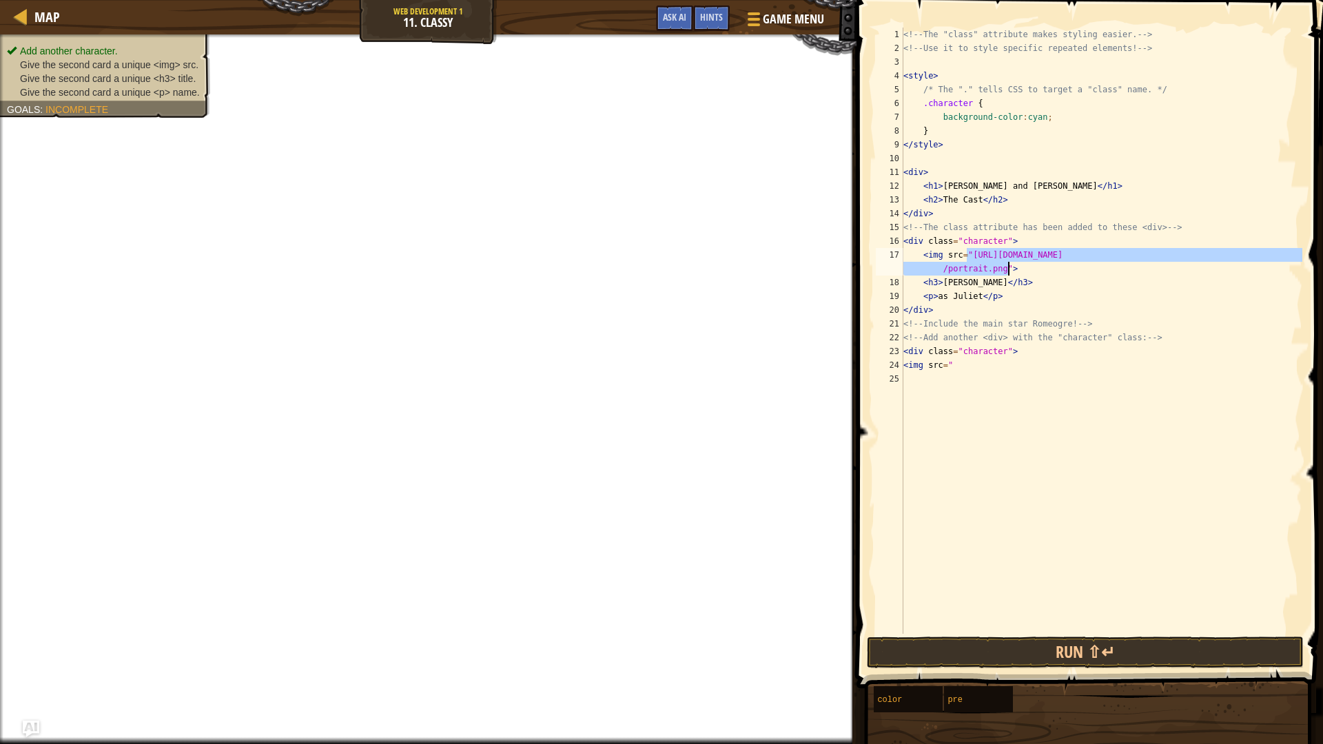
drag, startPoint x: 967, startPoint y: 250, endPoint x: 1007, endPoint y: 267, distance: 43.5
click at [1007, 267] on div "<!-- The "class" attribute makes styling easier. --> <!-- Use it to style speci…" at bounding box center [1102, 345] width 402 height 634
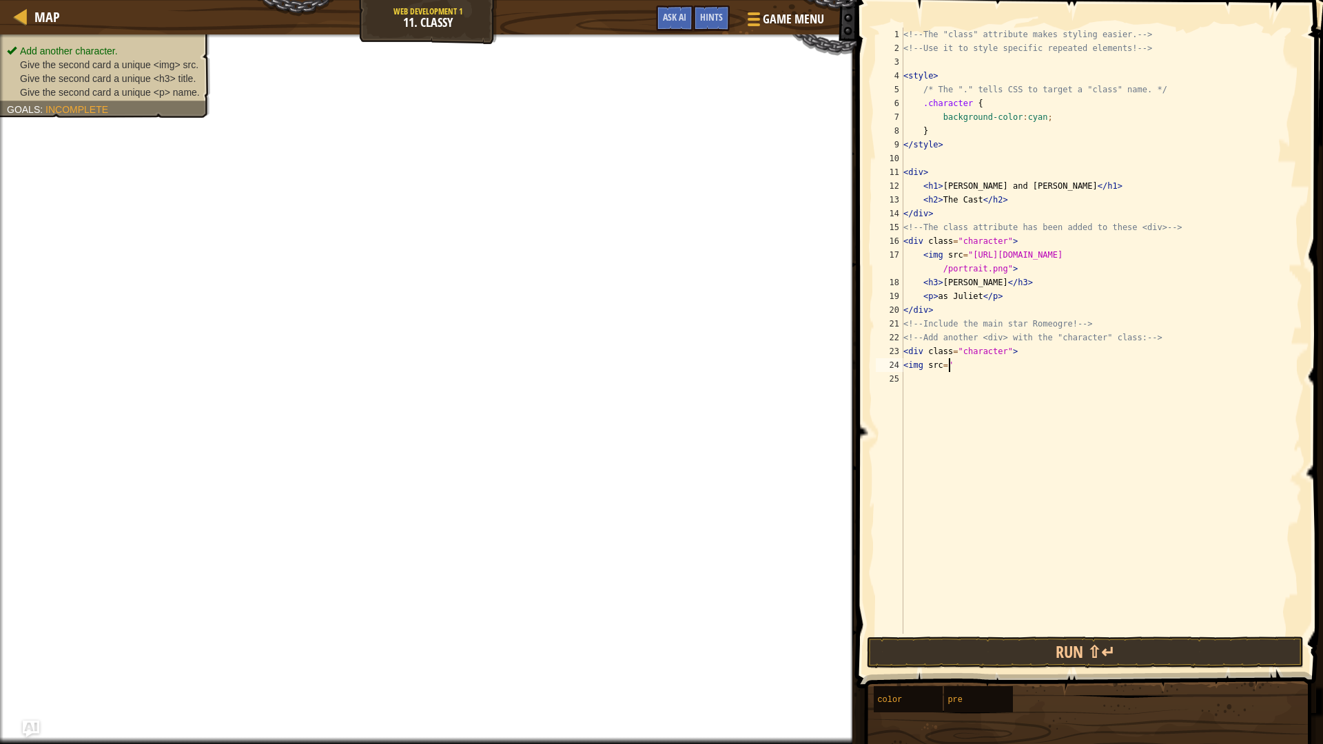
click at [976, 370] on div "<!-- The "class" attribute makes styling easier. --> <!-- Use it to style speci…" at bounding box center [1102, 345] width 402 height 634
type textarea "<img src="[URL][DOMAIN_NAME]">"
click at [675, 11] on button "Ask AI" at bounding box center [674, 18] width 37 height 25
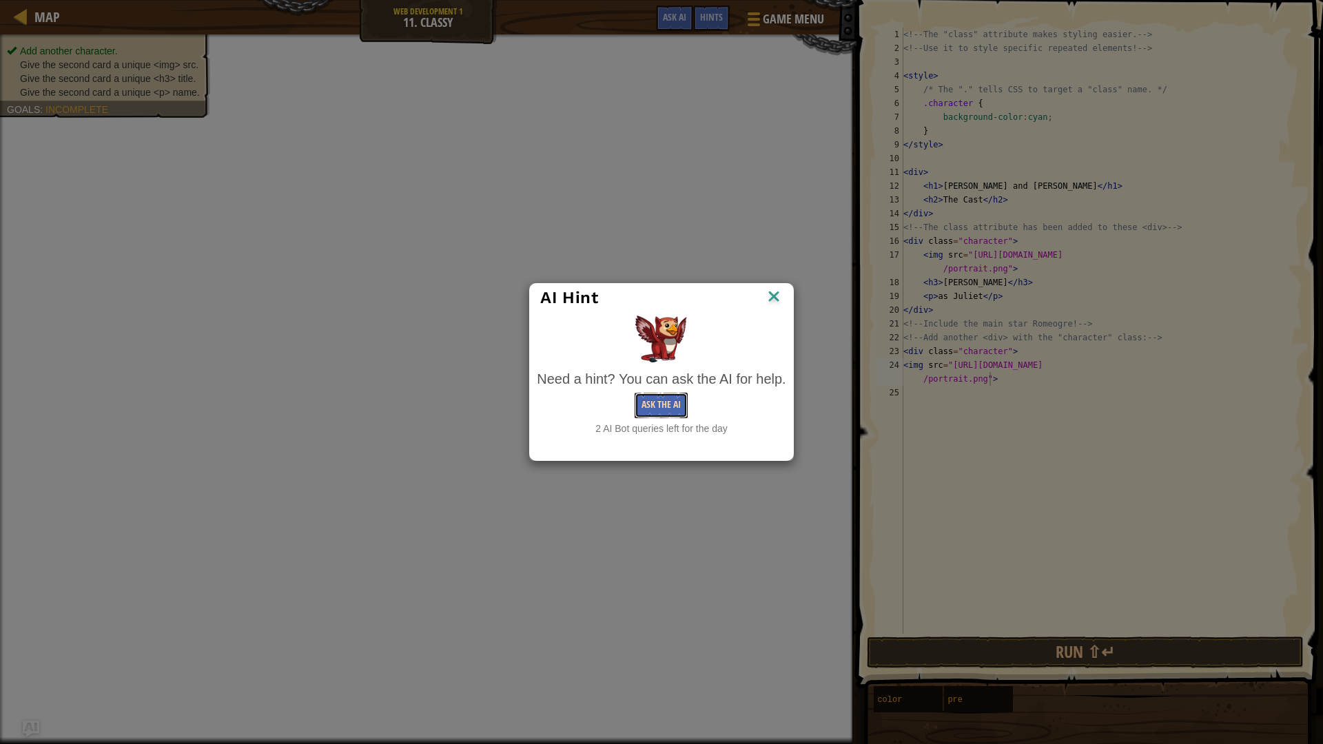
click at [673, 405] on button "Ask the AI" at bounding box center [661, 405] width 53 height 25
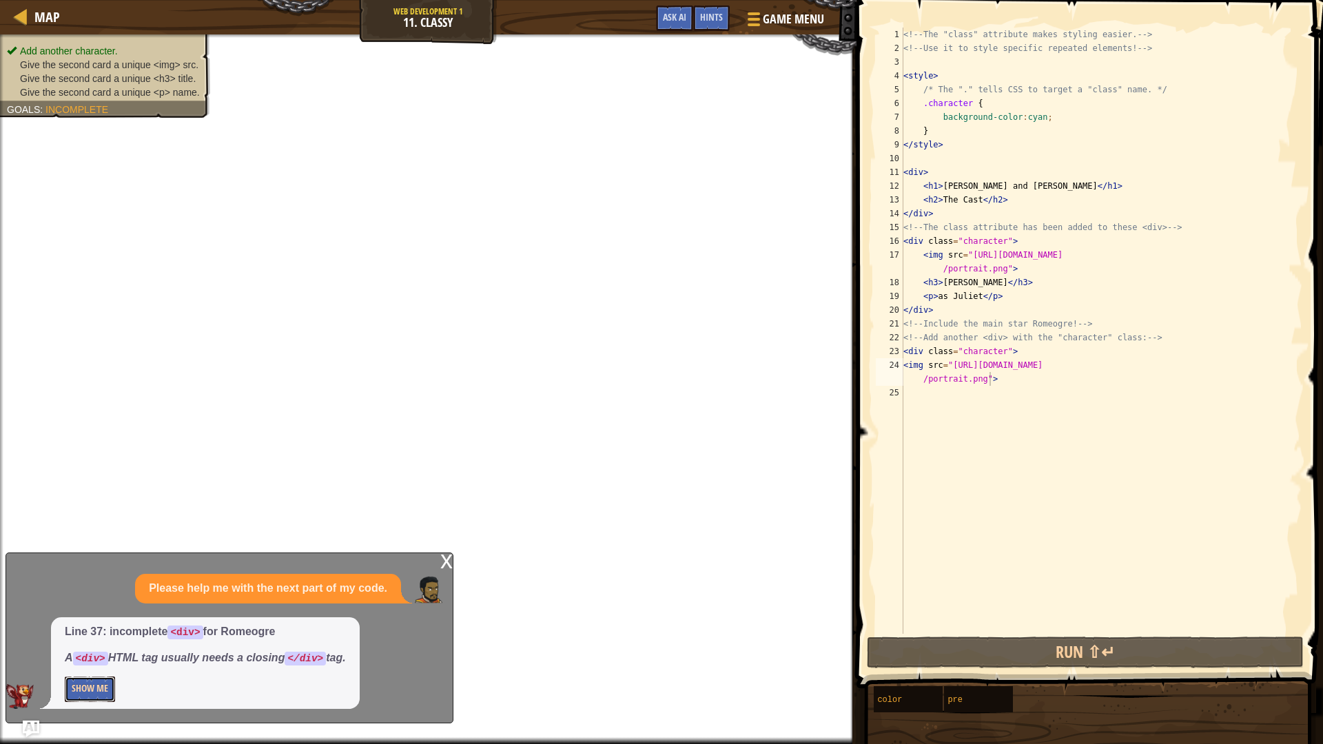
click at [85, 627] on button "Show Me" at bounding box center [90, 689] width 50 height 25
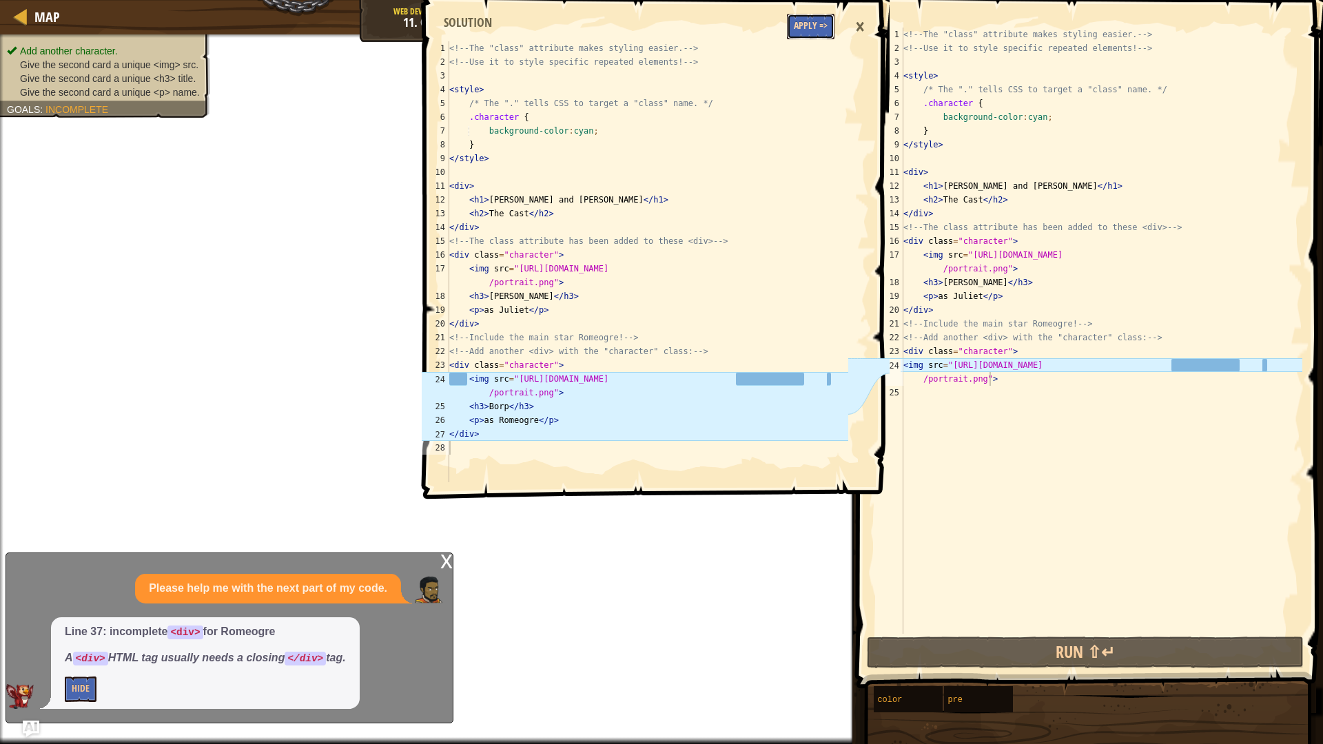
click at [801, 25] on button "Apply =>" at bounding box center [811, 26] width 48 height 25
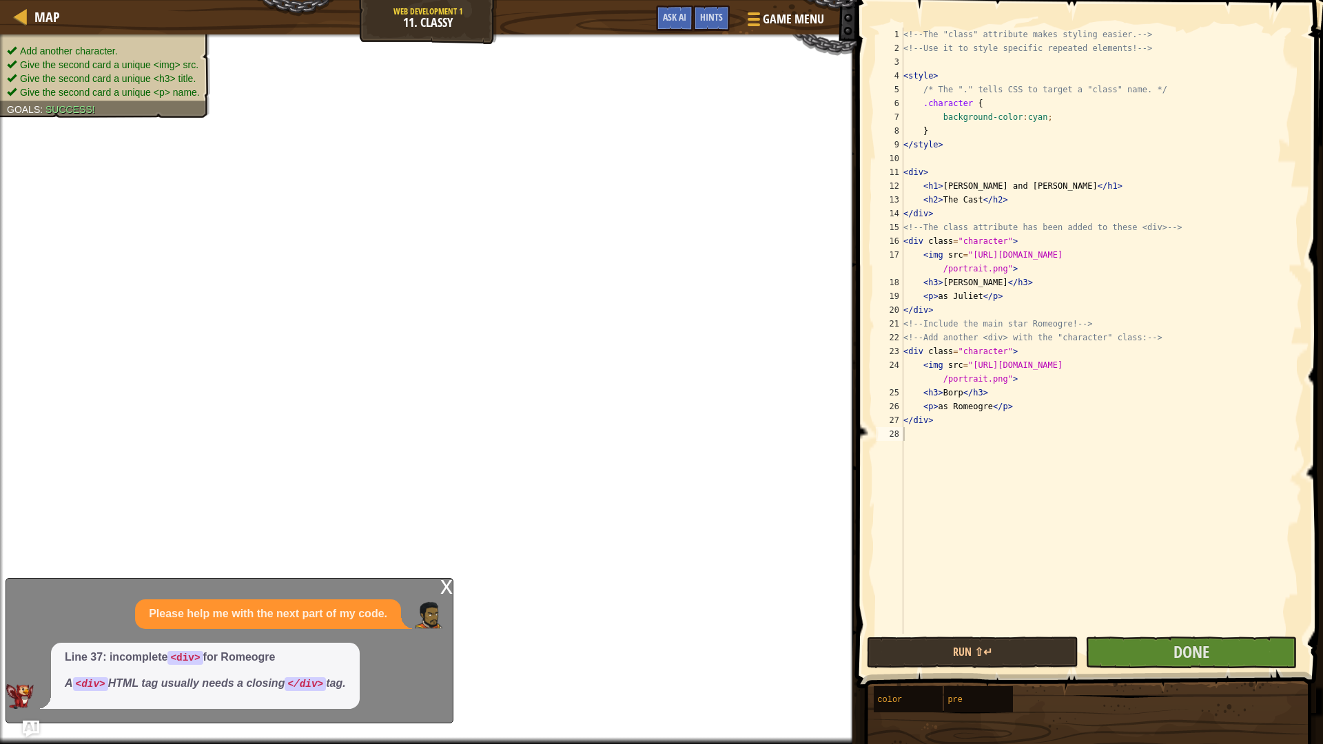
click at [440, 586] on div "x" at bounding box center [446, 586] width 12 height 14
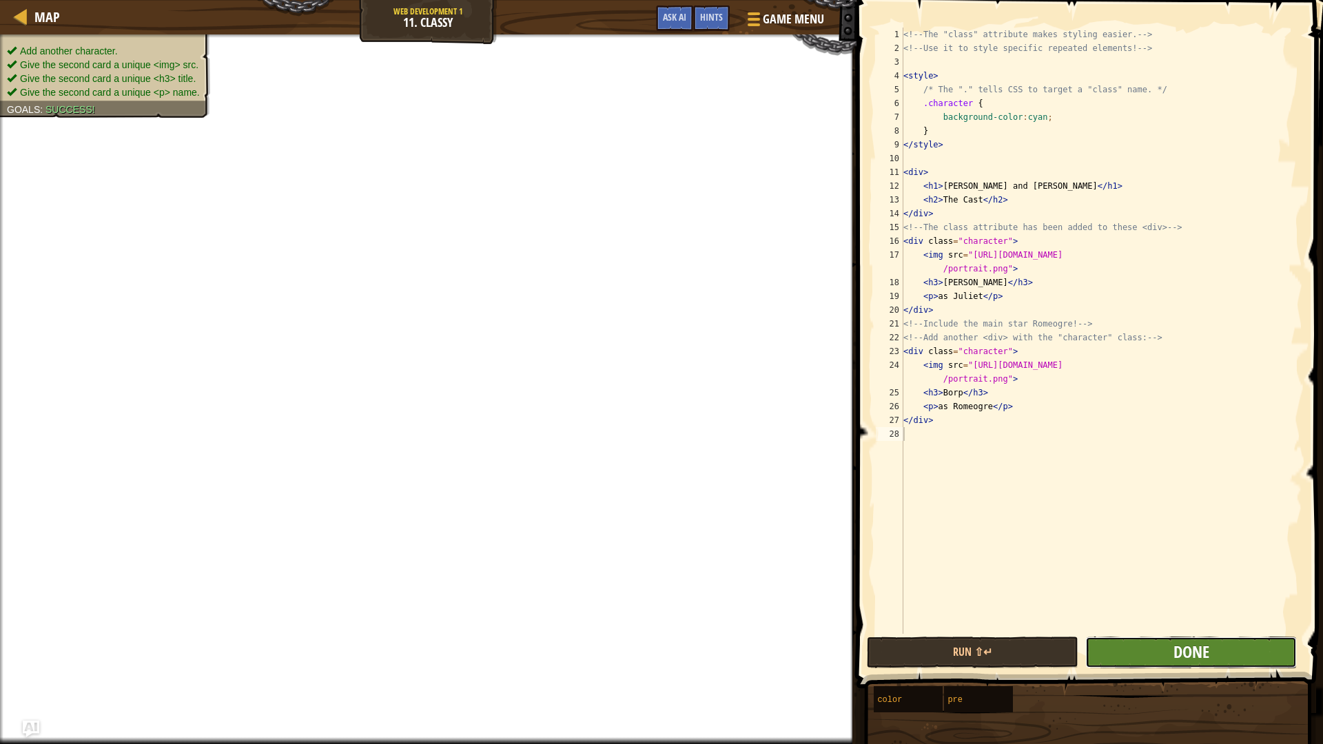
click at [1187, 627] on span "Done" at bounding box center [1192, 652] width 36 height 22
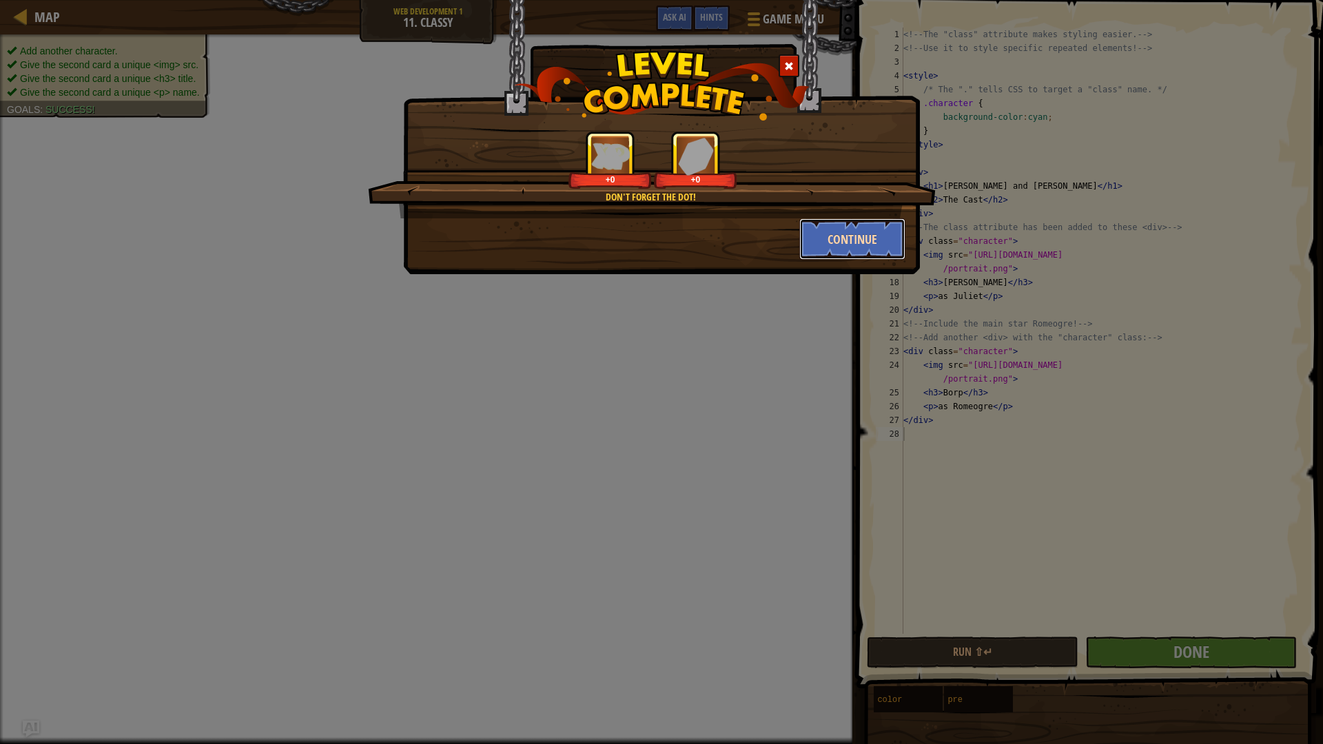
click at [834, 250] on button "Continue" at bounding box center [852, 238] width 107 height 41
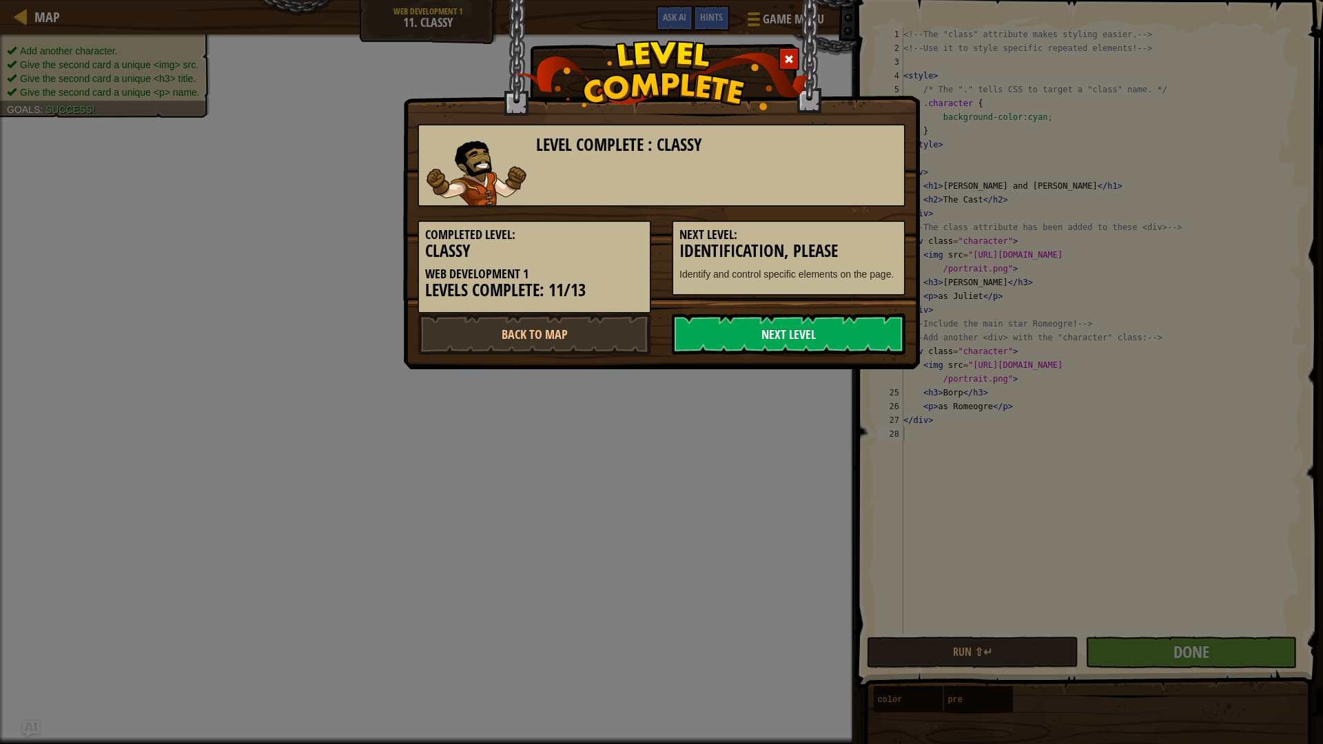
click at [821, 339] on link "Next Level" at bounding box center [789, 334] width 234 height 41
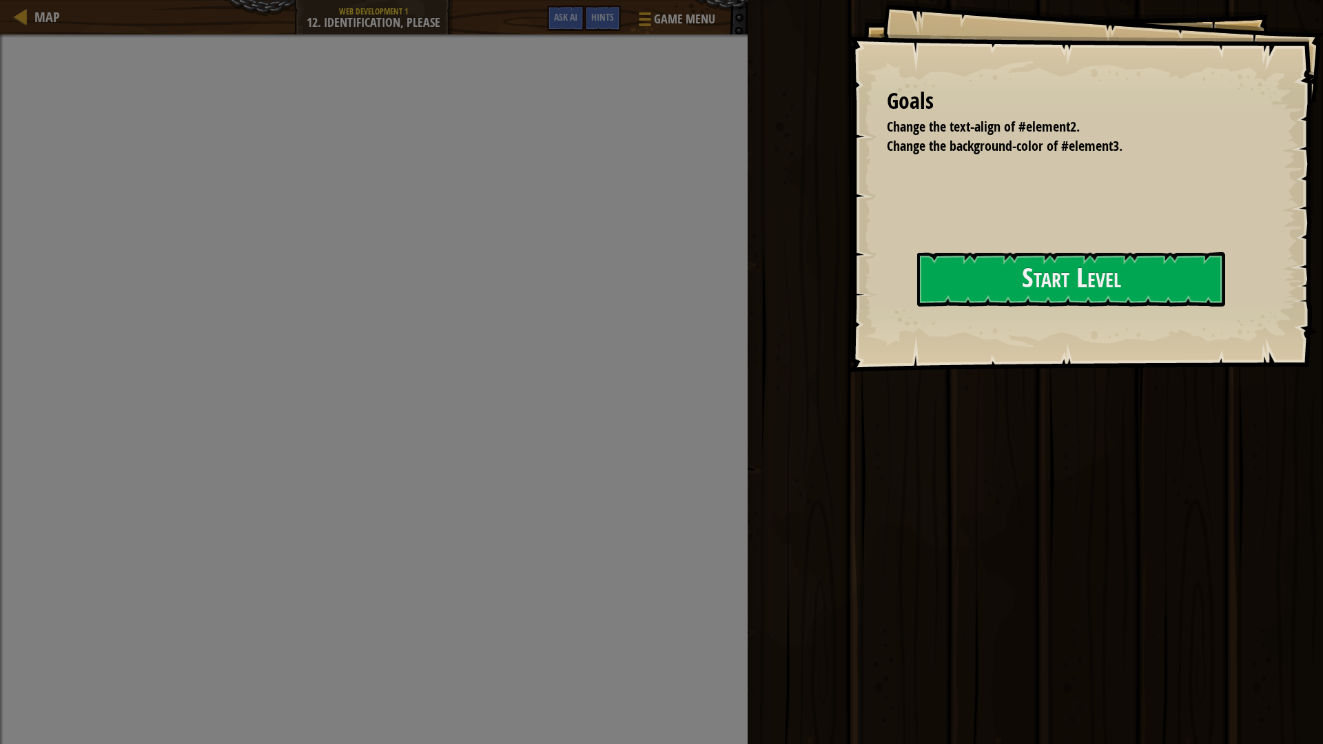
drag, startPoint x: 821, startPoint y: 338, endPoint x: 859, endPoint y: 302, distance: 52.7
click at [849, 335] on div "Goals Change the text-align of #element2. Change the background-color of #eleme…" at bounding box center [1086, 186] width 474 height 372
drag, startPoint x: 882, startPoint y: 290, endPoint x: 923, endPoint y: 288, distance: 40.7
click at [883, 290] on div "Goals Change the text-align of #element2. Change the background-color of #eleme…" at bounding box center [1086, 186] width 474 height 372
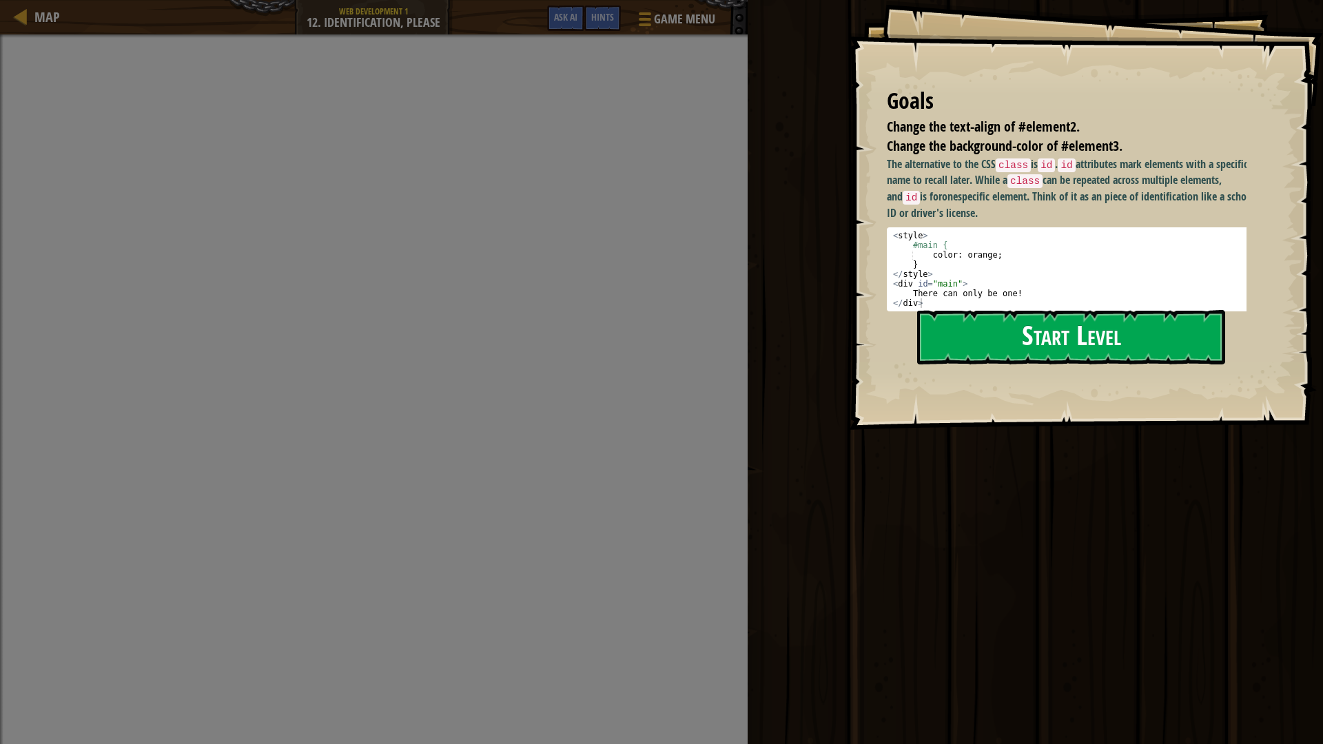
click at [959, 310] on button "Start Level" at bounding box center [1071, 337] width 308 height 54
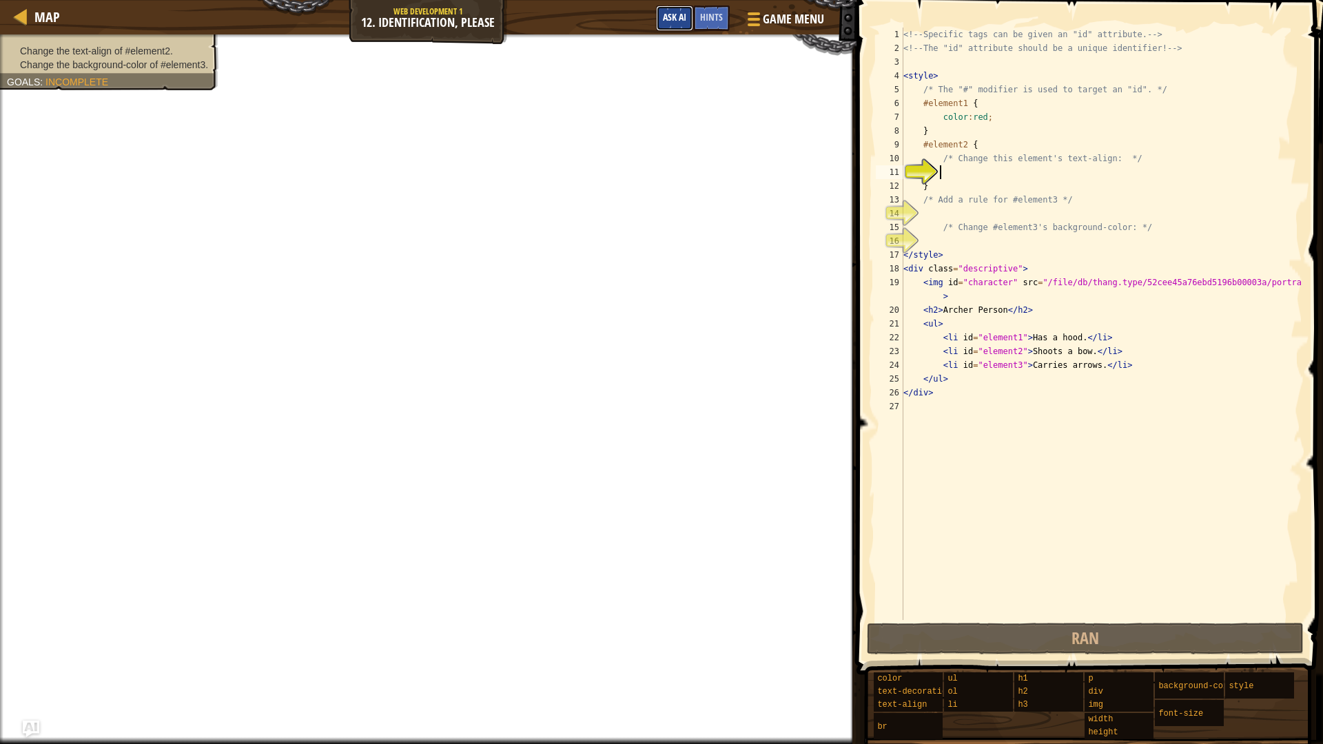
click at [687, 23] on button "Ask AI" at bounding box center [674, 18] width 37 height 25
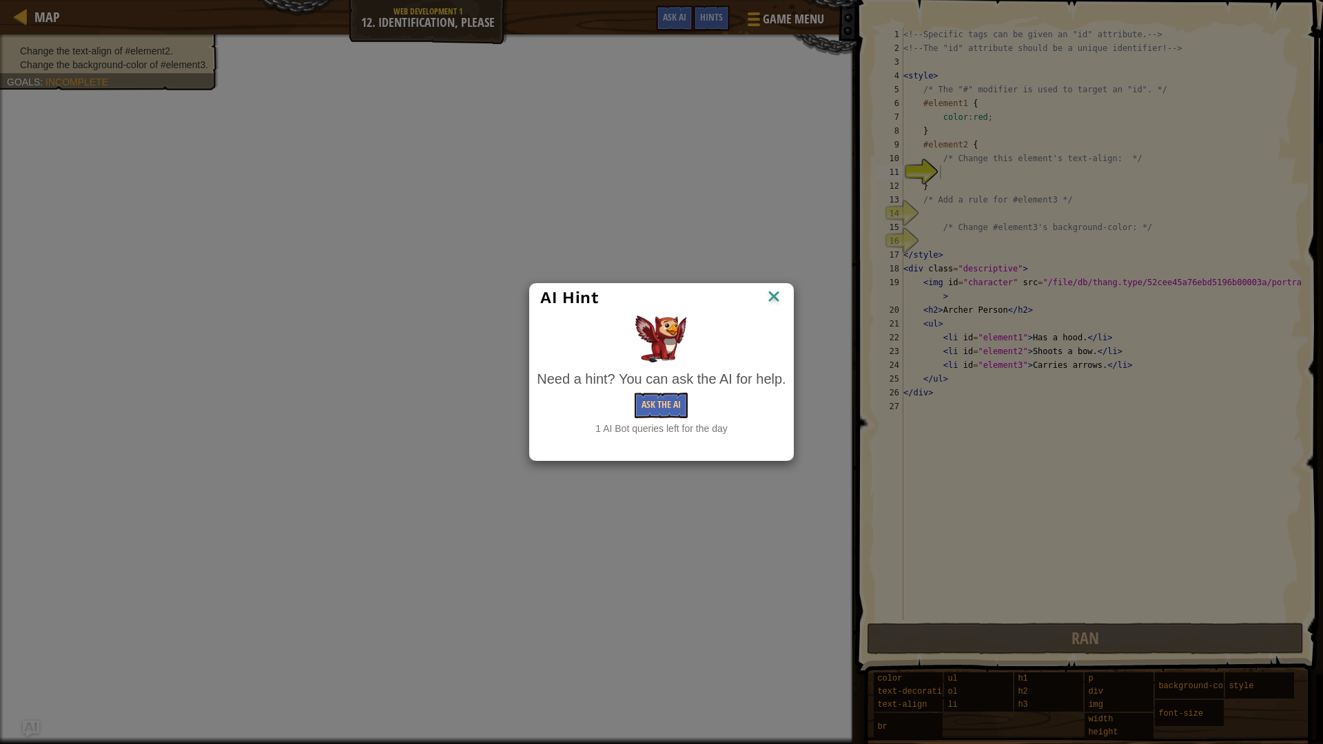
click at [779, 298] on img at bounding box center [774, 297] width 18 height 21
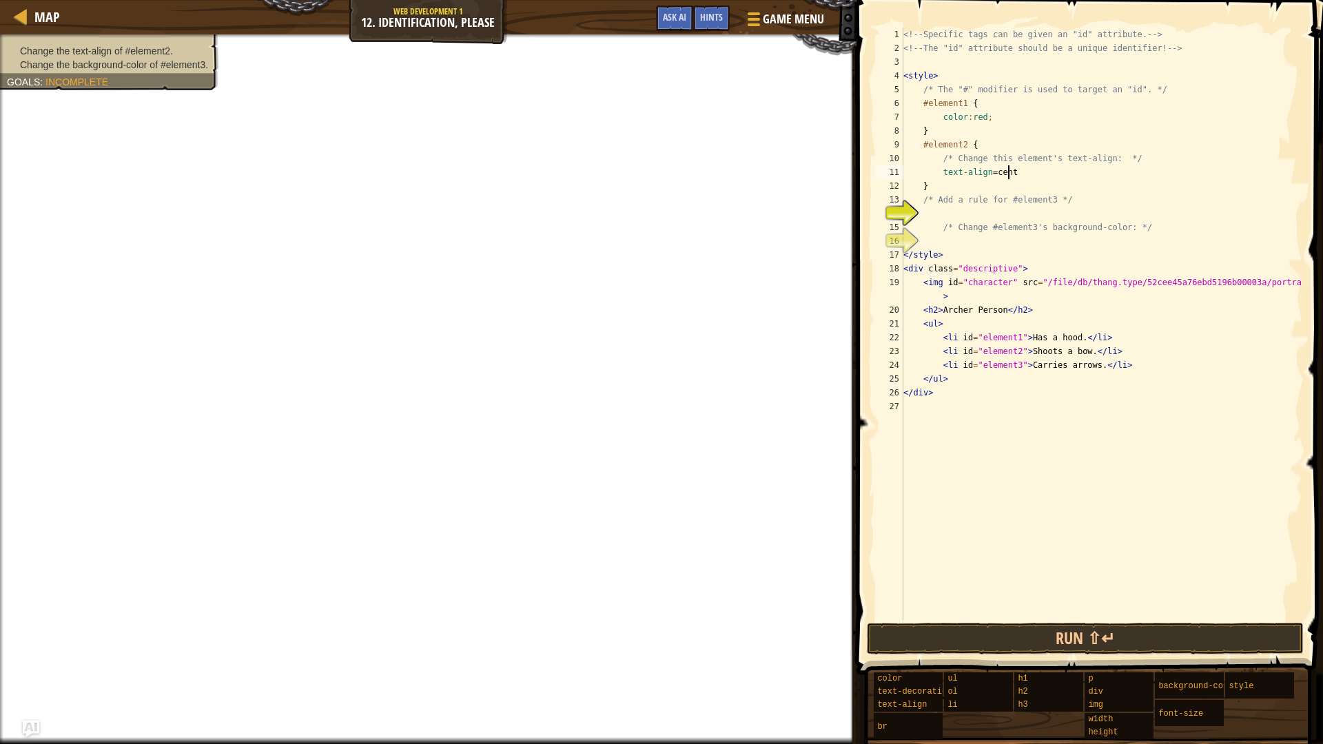
scroll to position [6, 8]
click at [984, 223] on div "<!-- Specific tags can be given an "id" attribute. --> <!-- The "id" attribute …" at bounding box center [1102, 338] width 402 height 620
type textarea "/* Change #element3's background-color: */"
click at [992, 212] on div "<!-- Specific tags can be given an "id" attribute. --> <!-- The "id" attribute …" at bounding box center [1102, 338] width 402 height 620
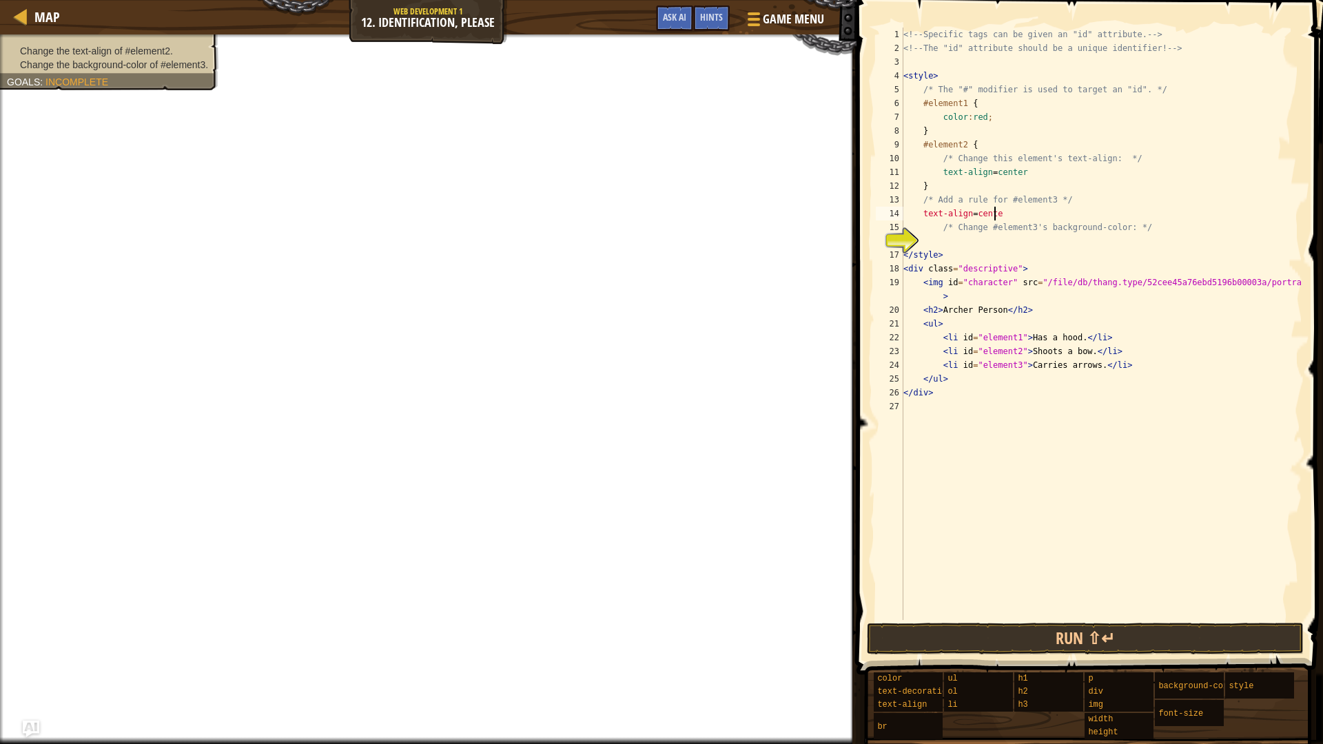
type textarea "text-align=center"
click at [961, 235] on div "<!-- Specific tags can be given an "id" attribute. --> <!-- The "id" attribute …" at bounding box center [1102, 338] width 402 height 620
click at [1002, 209] on div "<!-- Specific tags can be given an "id" attribute. --> <!-- The "id" attribute …" at bounding box center [1102, 338] width 402 height 620
click at [915, 192] on div "<!-- Specific tags can be given an "id" attribute. --> <!-- The "id" attribute …" at bounding box center [1102, 338] width 402 height 620
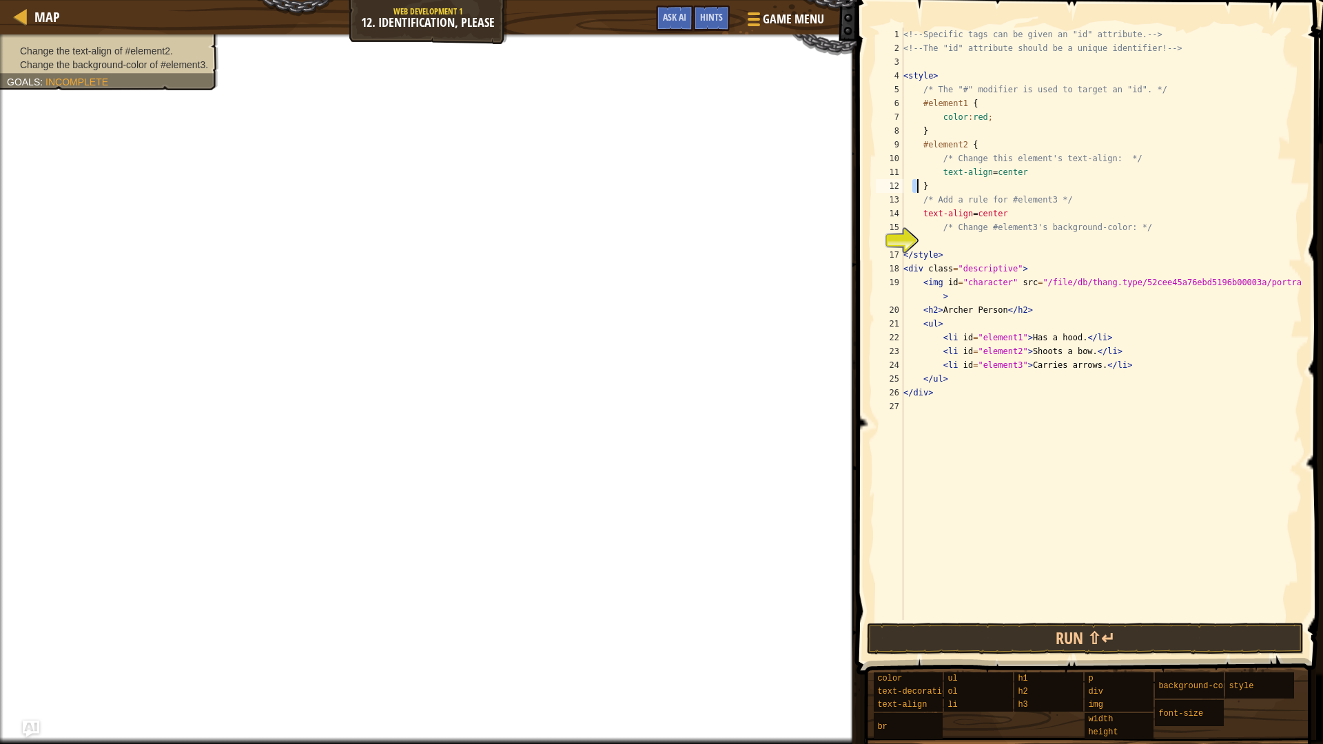
click at [917, 192] on div "<!-- Specific tags can be given an "id" attribute. --> <!-- The "id" attribute …" at bounding box center [1102, 324] width 402 height 593
type textarea "#element3 }"
click at [1076, 627] on button "Run ⇧↵" at bounding box center [1085, 639] width 437 height 32
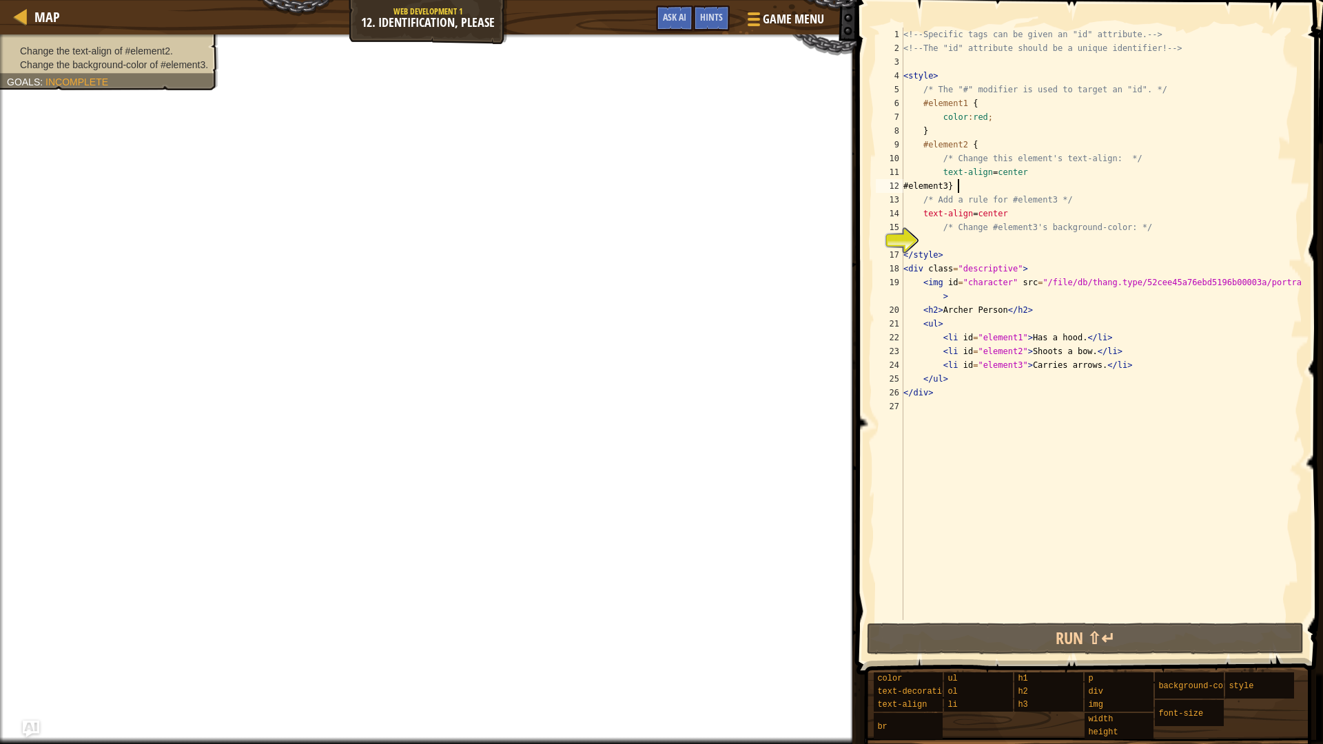
click at [966, 247] on div "<!-- Specific tags can be given an "id" attribute. --> <!-- The "id" attribute …" at bounding box center [1102, 338] width 402 height 620
click at [1005, 211] on div "<!-- Specific tags can be given an "id" attribute. --> <!-- The "id" attribute …" at bounding box center [1102, 338] width 402 height 620
click at [975, 187] on div "<!-- Specific tags can be given an "id" attribute. --> <!-- The "id" attribute …" at bounding box center [1102, 338] width 402 height 620
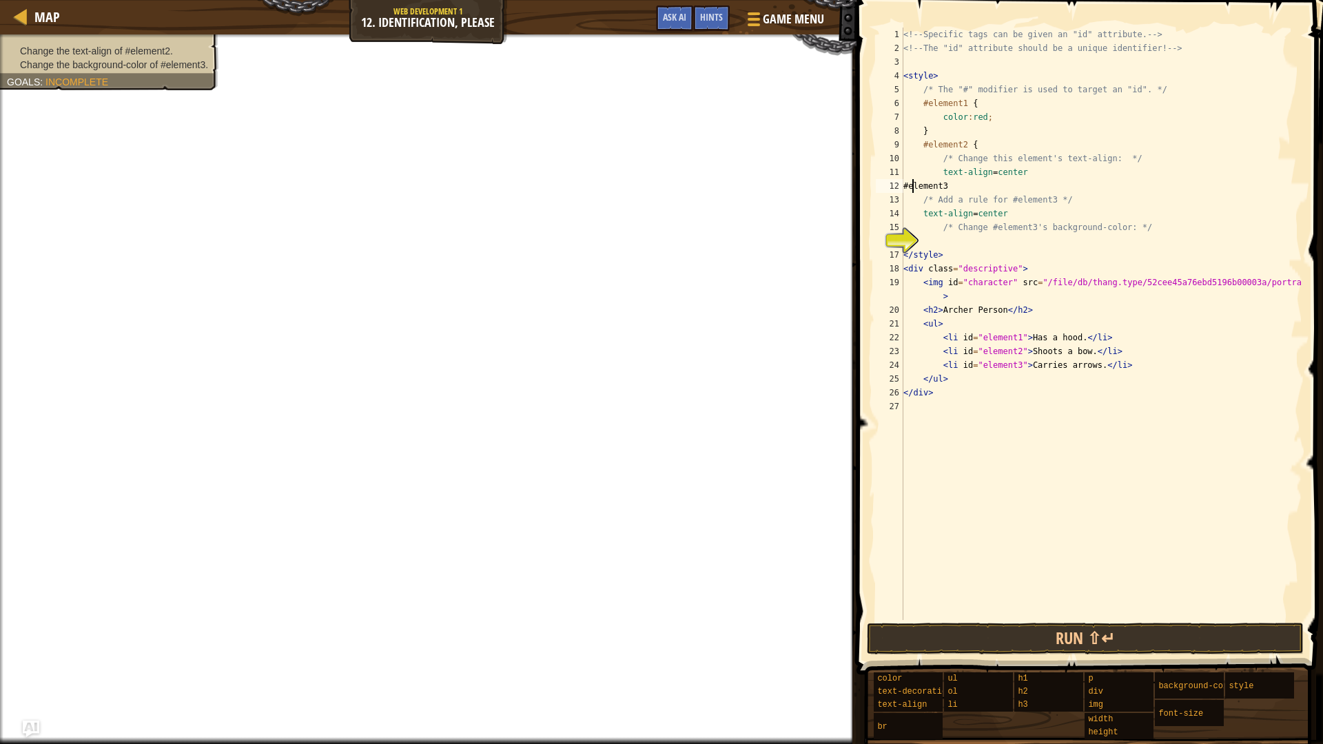
click at [915, 181] on div "<!-- Specific tags can be given an "id" attribute. --> <!-- The "id" attribute …" at bounding box center [1102, 338] width 402 height 620
click at [975, 185] on div "<!-- Specific tags can be given an "id" attribute. --> <!-- The "id" attribute …" at bounding box center [1102, 338] width 402 height 620
click at [988, 228] on div "<!-- Specific tags can be given an "id" attribute. --> <!-- The "id" attribute …" at bounding box center [1102, 338] width 402 height 620
type textarea "/* Change #element3's background-color: */"
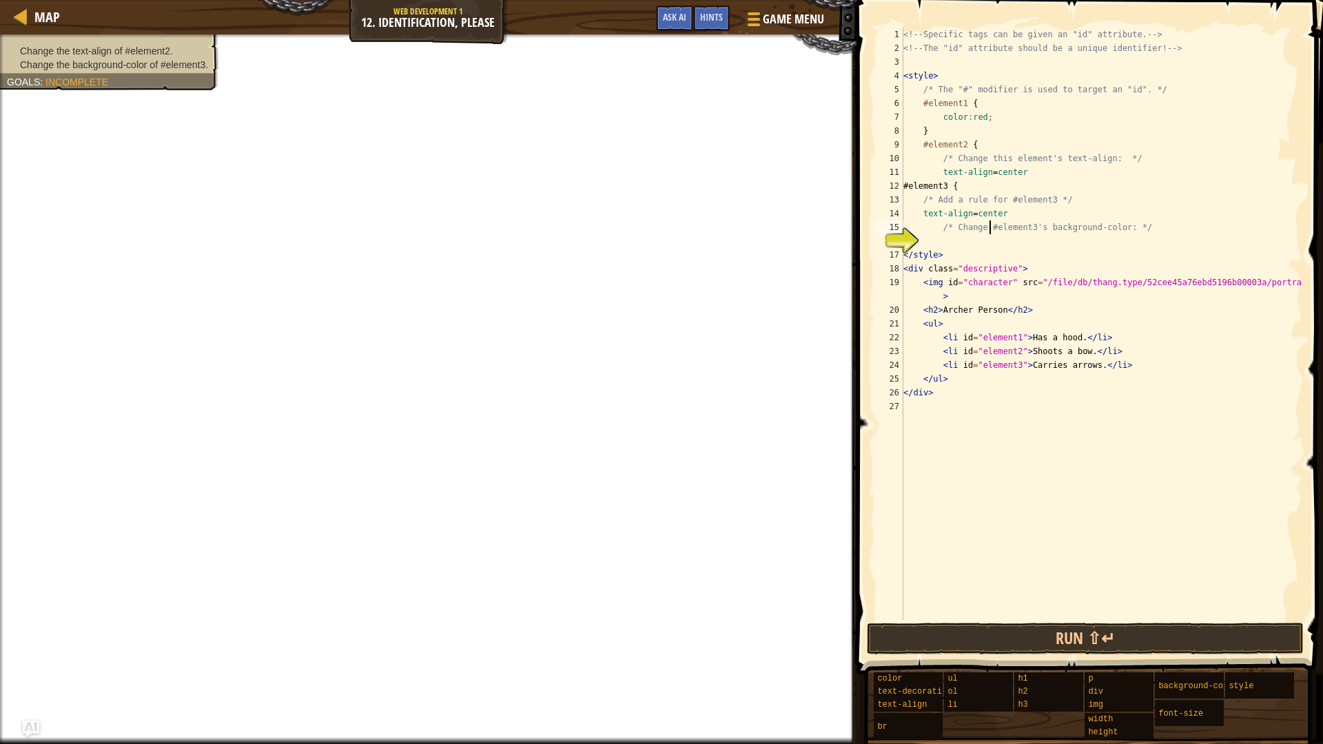
click at [985, 245] on div "<!-- Specific tags can be given an "id" attribute. --> <!-- The "id" attribute …" at bounding box center [1102, 338] width 402 height 620
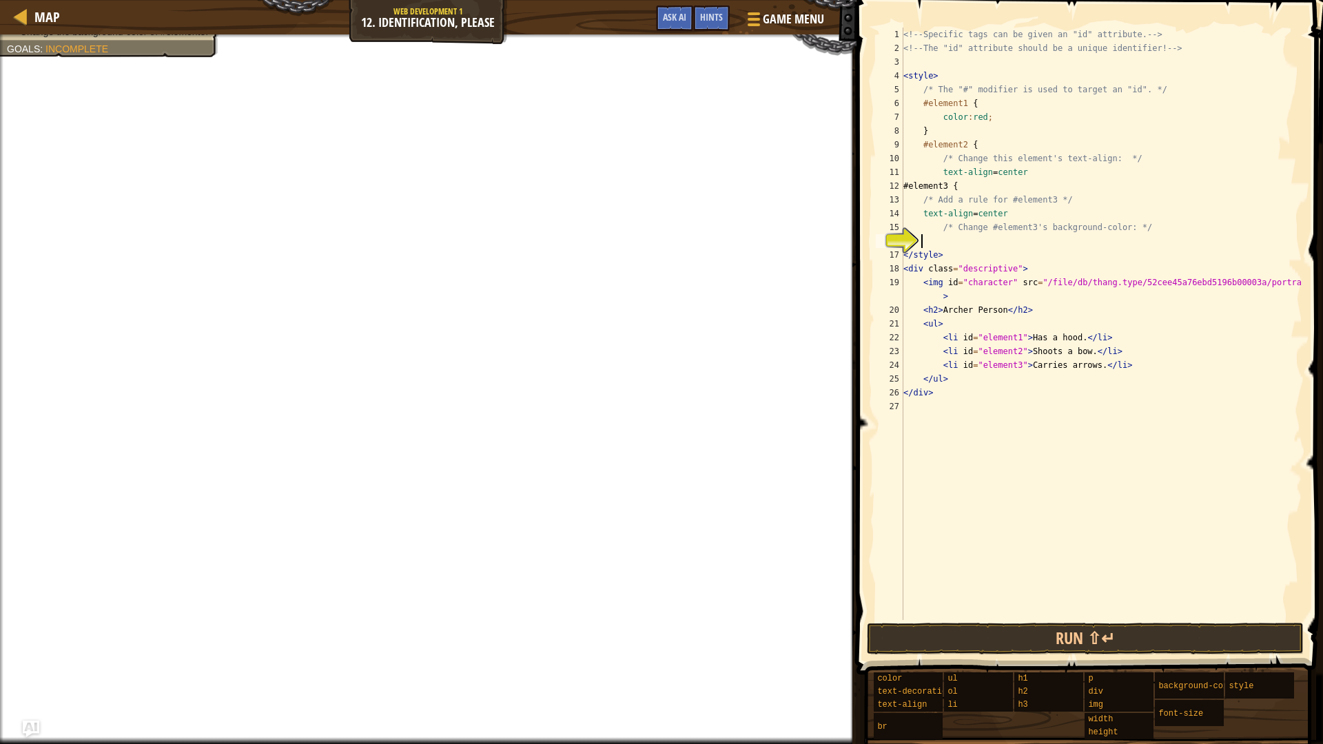
click at [1030, 216] on div "<!-- Specific tags can be given an "id" attribute. --> <!-- The "id" attribute …" at bounding box center [1102, 338] width 402 height 620
type textarea "text-align=center"
click at [1010, 237] on div "<!-- Specific tags can be given an "id" attribute. --> <!-- The "id" attribute …" at bounding box center [1102, 338] width 402 height 620
click at [1019, 247] on div "<!-- Specific tags can be given an "id" attribute. --> <!-- The "id" attribute …" at bounding box center [1102, 338] width 402 height 620
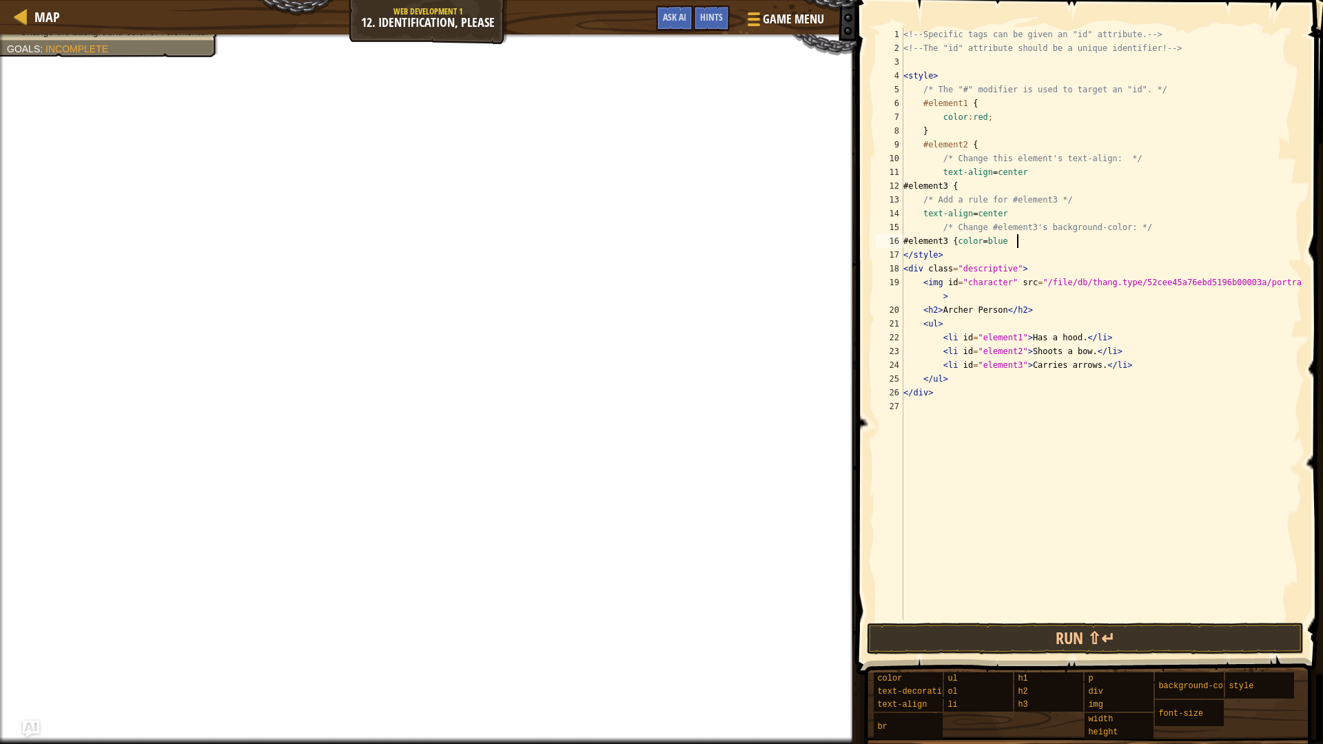
click at [1021, 249] on div "<!-- Specific tags can be given an "id" attribute. --> <!-- The "id" attribute …" at bounding box center [1102, 338] width 402 height 620
click at [981, 243] on div "<!-- Specific tags can be given an "id" attribute. --> <!-- The "id" attribute …" at bounding box center [1102, 338] width 402 height 620
click at [979, 243] on div "<!-- Specific tags can be given an "id" attribute. --> <!-- The "id" attribute …" at bounding box center [1102, 338] width 402 height 620
click at [976, 243] on div "<!-- Specific tags can be given an "id" attribute. --> <!-- The "id" attribute …" at bounding box center [1102, 338] width 402 height 620
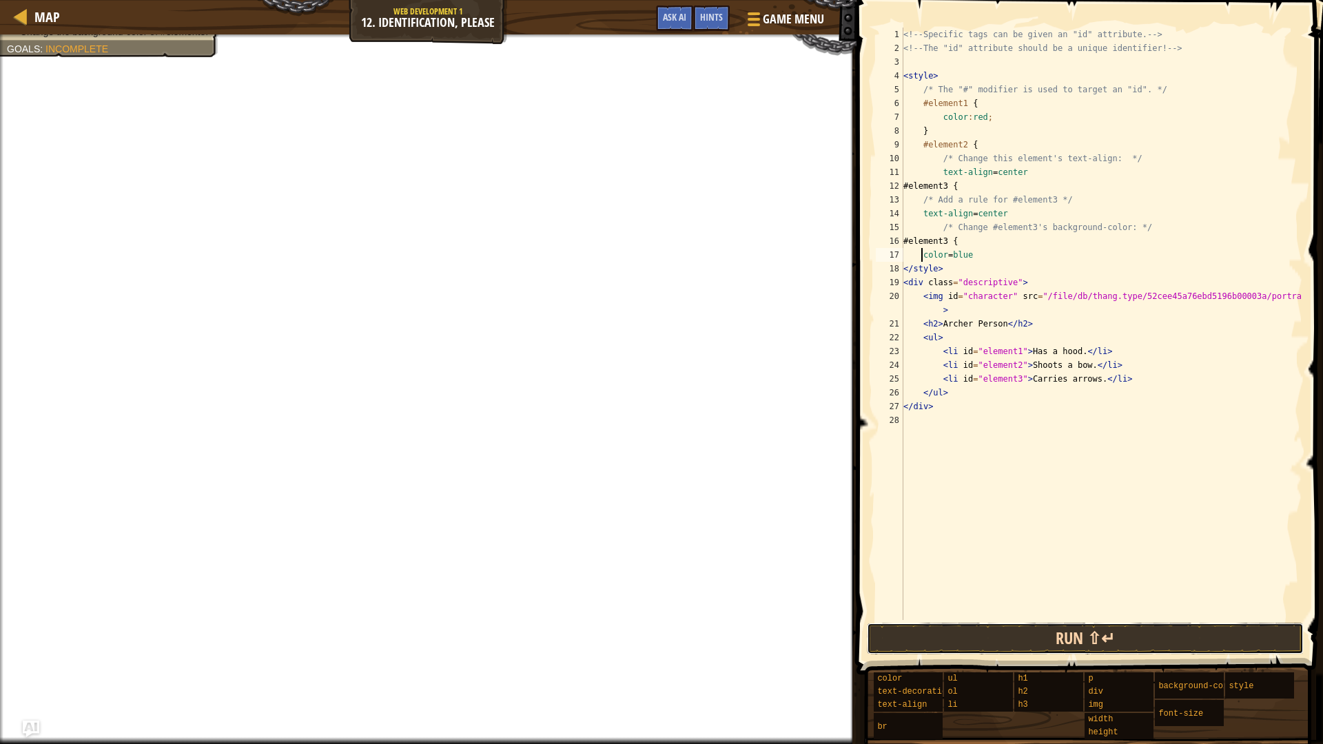
click at [1039, 626] on button "Run ⇧↵" at bounding box center [1085, 639] width 437 height 32
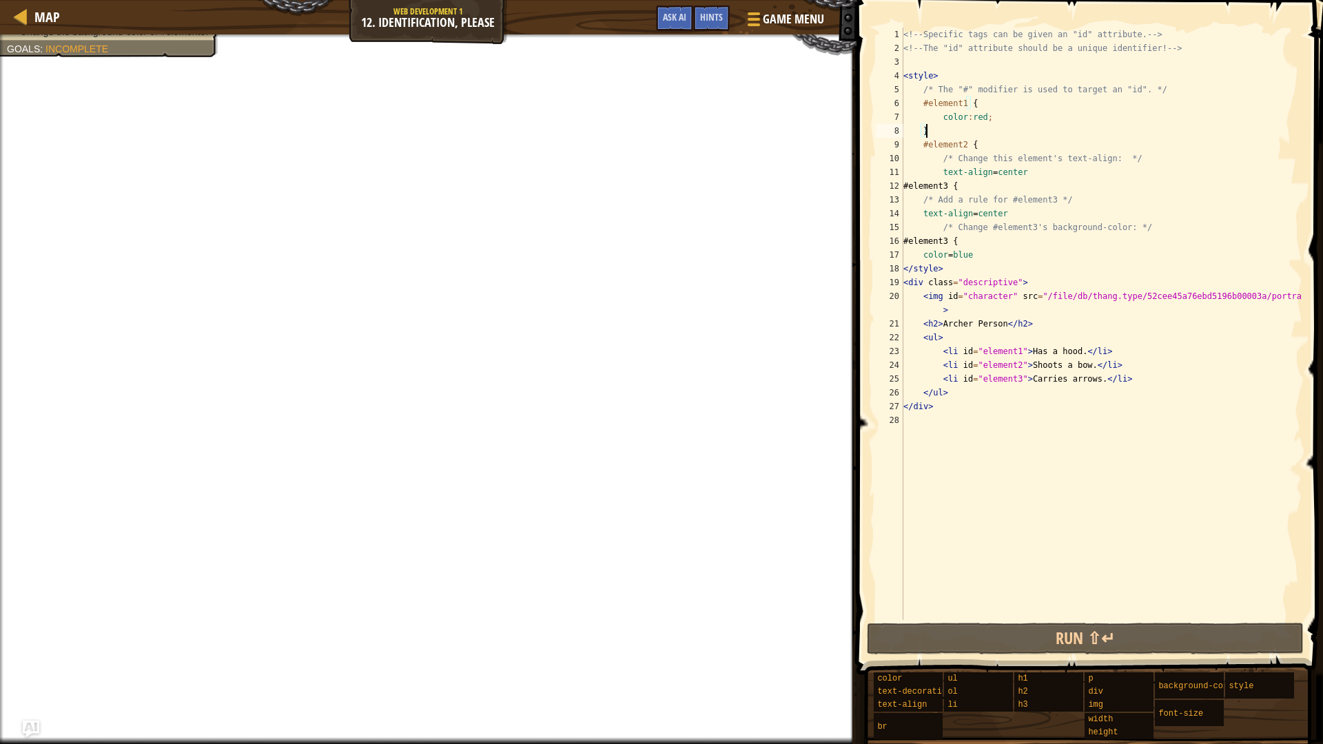
click at [976, 133] on div "<!-- Specific tags can be given an "id" attribute. --> <!-- The "id" attribute …" at bounding box center [1102, 338] width 402 height 620
click at [987, 116] on div "<!-- Specific tags can be given an "id" attribute. --> <!-- The "id" attribute …" at bounding box center [1102, 338] width 402 height 620
type textarea "color:red;"
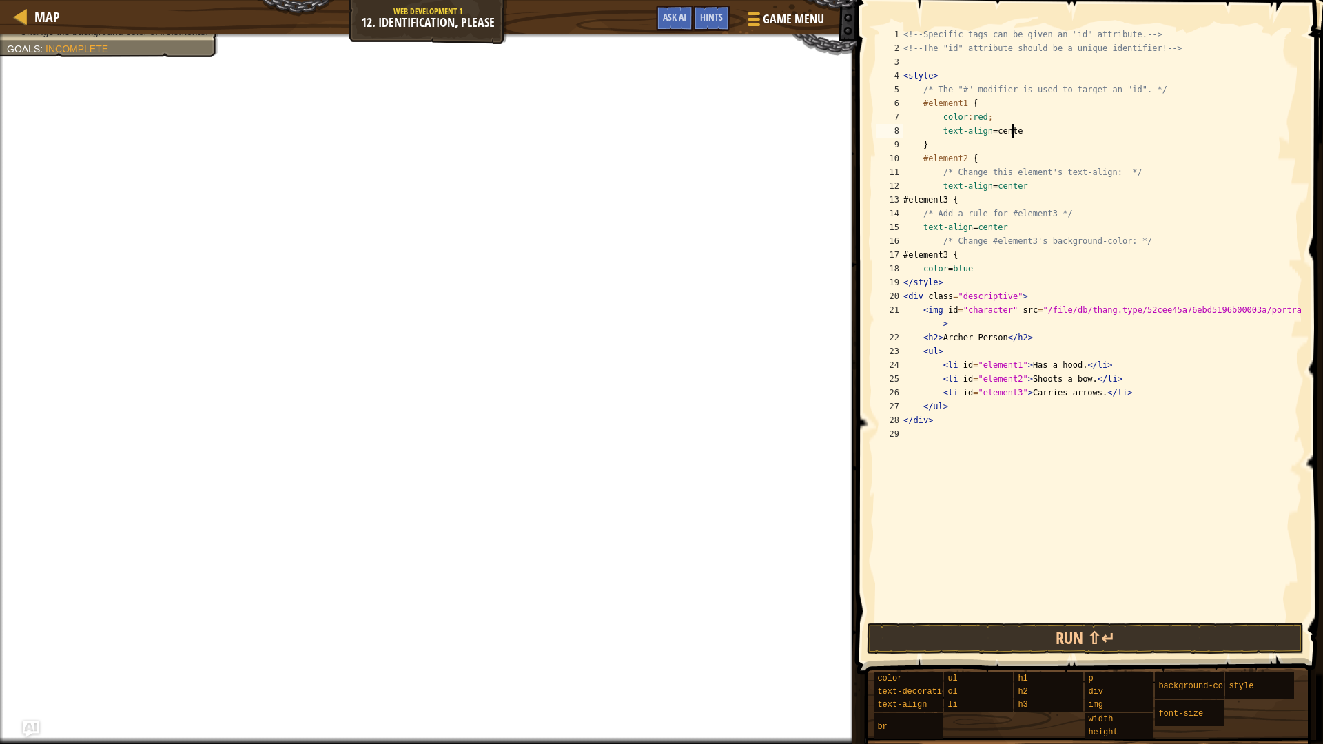
scroll to position [6, 8]
click at [990, 125] on div "<!-- Specific tags can be given an "id" attribute. --> <!-- The "id" attribute …" at bounding box center [1102, 338] width 402 height 620
click at [1012, 183] on div "<!-- Specific tags can be given an "id" attribute. --> <!-- The "id" attribute …" at bounding box center [1102, 338] width 402 height 620
click at [1008, 229] on div "<!-- Specific tags can be given an "id" attribute. --> <!-- The "id" attribute …" at bounding box center [1102, 338] width 402 height 620
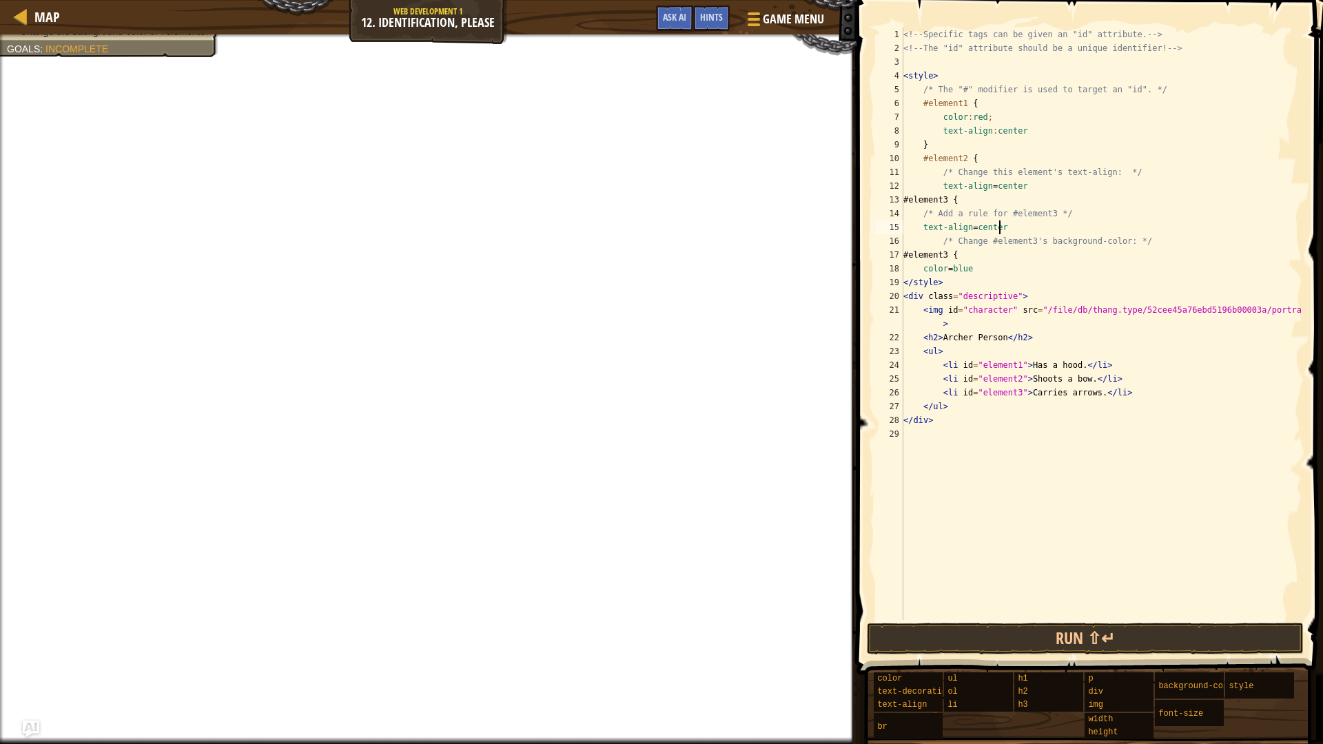
click at [990, 260] on div "<!-- Specific tags can be given an "id" attribute. --> <!-- The "id" attribute …" at bounding box center [1102, 338] width 402 height 620
click at [992, 266] on div "<!-- Specific tags can be given an "id" attribute. --> <!-- The "id" attribute …" at bounding box center [1102, 338] width 402 height 620
type textarea "color=blue"
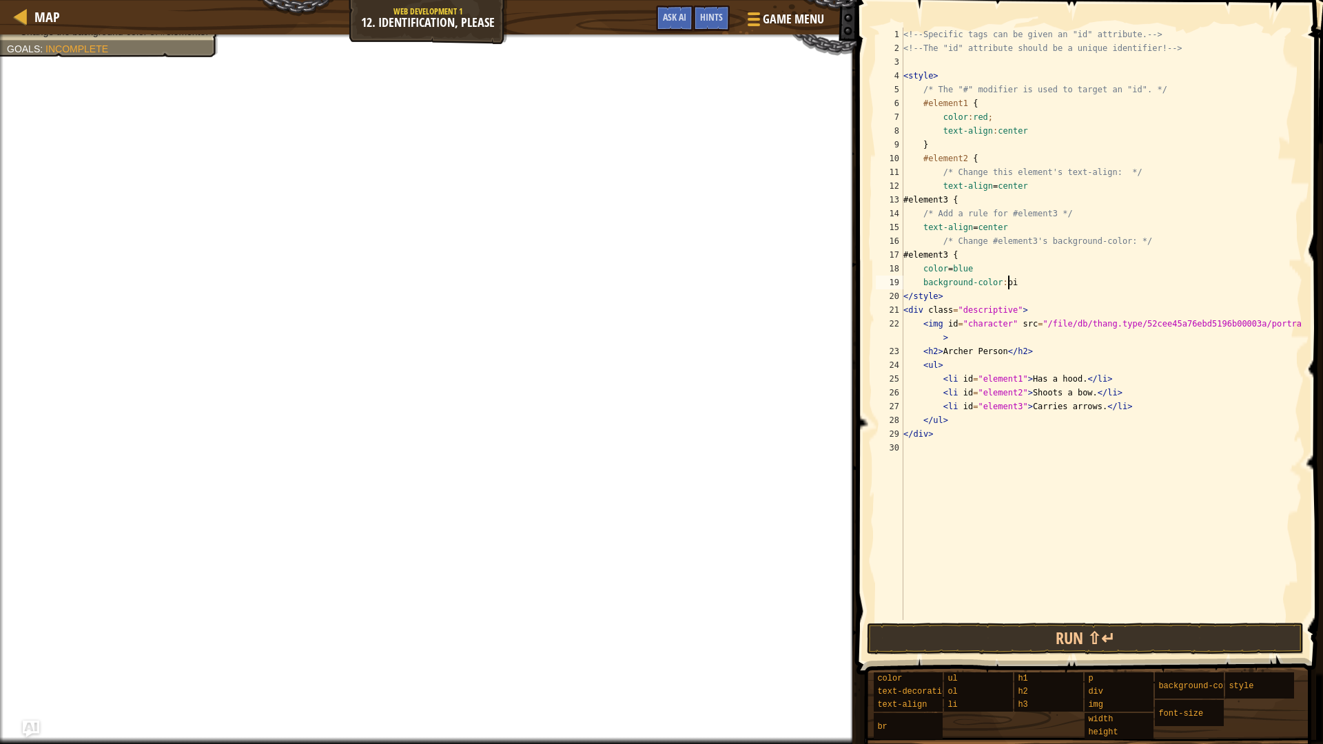
scroll to position [6, 8]
click at [1019, 291] on div "<!-- Specific tags can be given an "id" attribute. --> <!-- The "id" attribute …" at bounding box center [1102, 338] width 402 height 620
click at [999, 249] on div "<!-- Specific tags can be given an "id" attribute. --> <!-- The "id" attribute …" at bounding box center [1102, 338] width 402 height 620
type textarea "#element3 {"
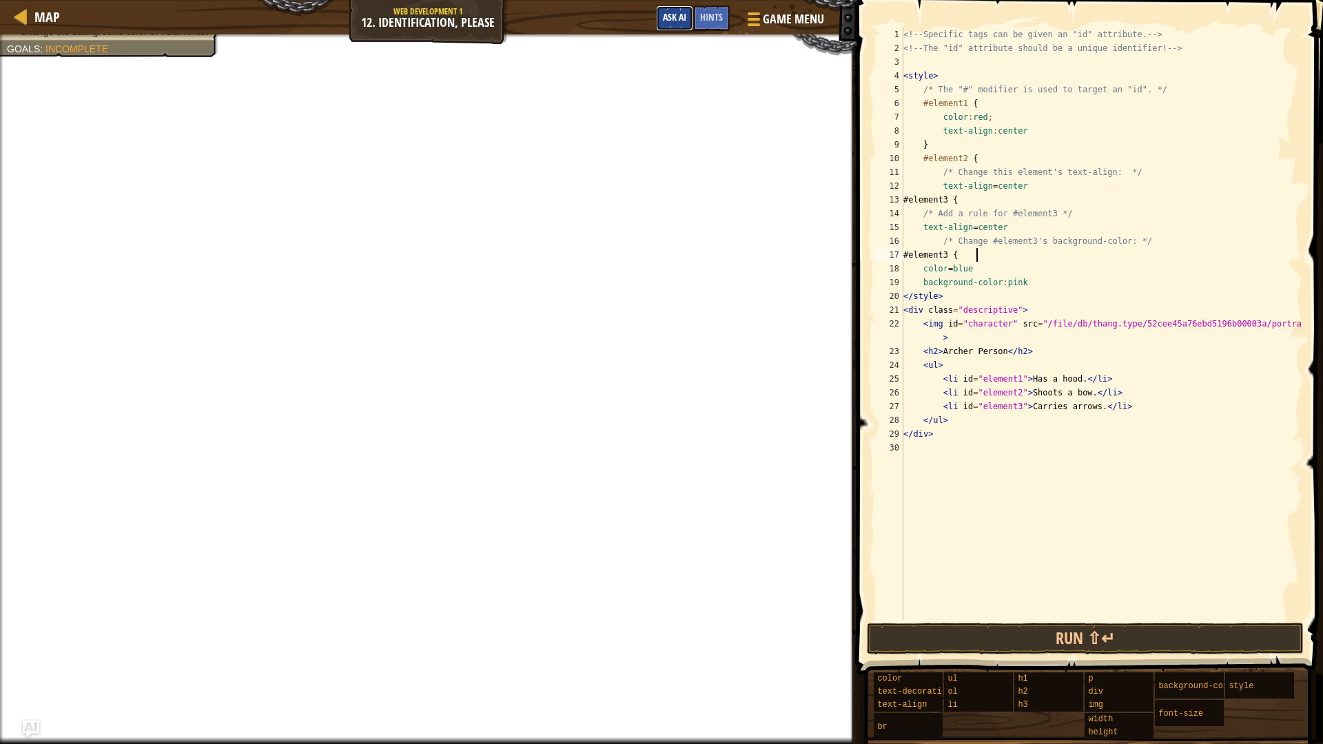
click at [673, 21] on span "Ask AI" at bounding box center [674, 16] width 23 height 13
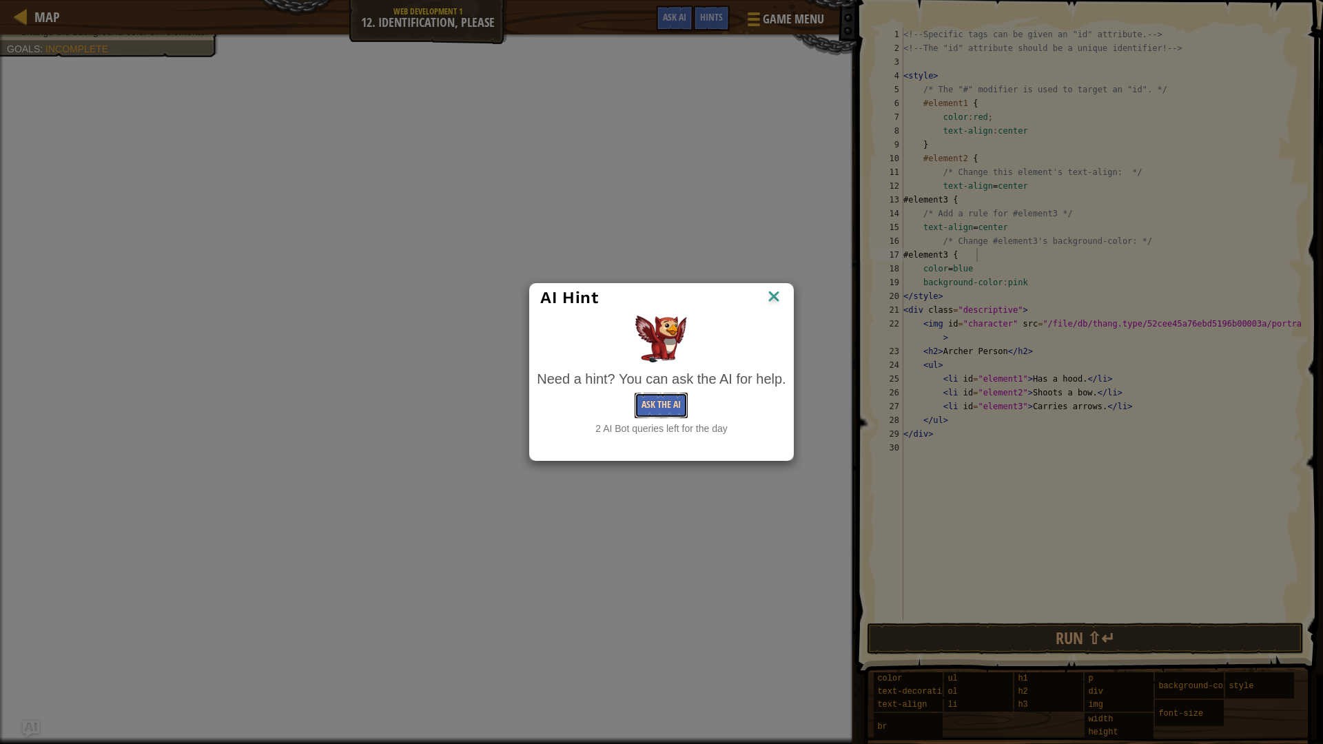
click at [677, 400] on button "Ask the AI" at bounding box center [661, 405] width 53 height 25
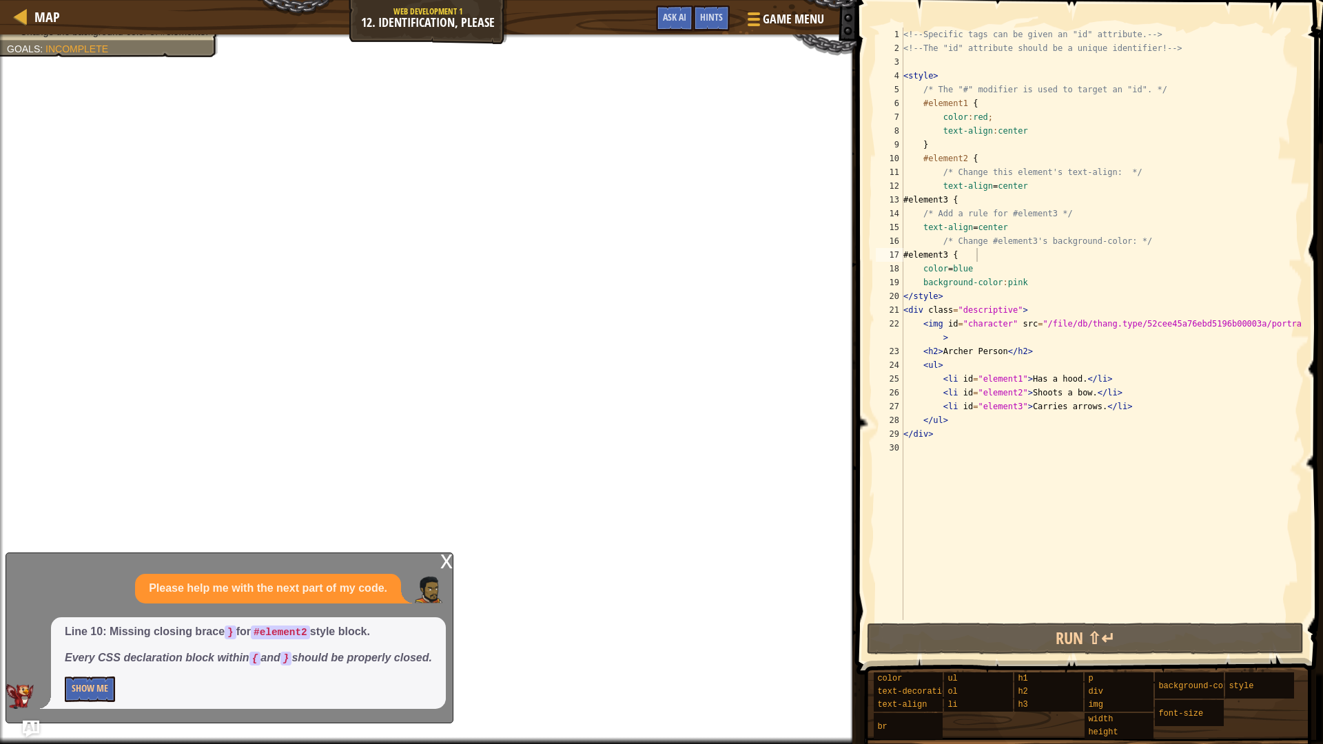
click at [54, 627] on div "Line 10: Missing closing brace } for #element2 style block. Every CSS declarati…" at bounding box center [248, 663] width 395 height 92
click at [86, 627] on button "Show Me" at bounding box center [90, 689] width 50 height 25
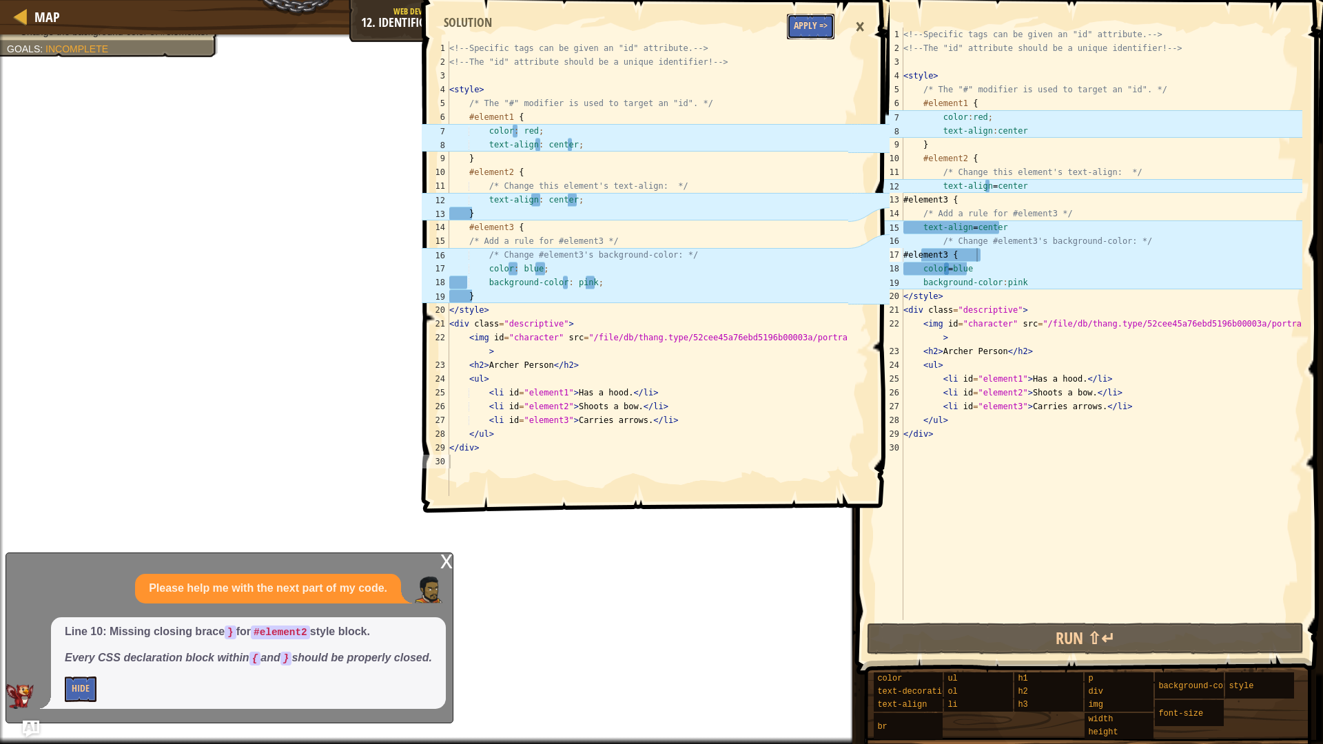
click at [811, 33] on button "Apply =>" at bounding box center [811, 26] width 48 height 25
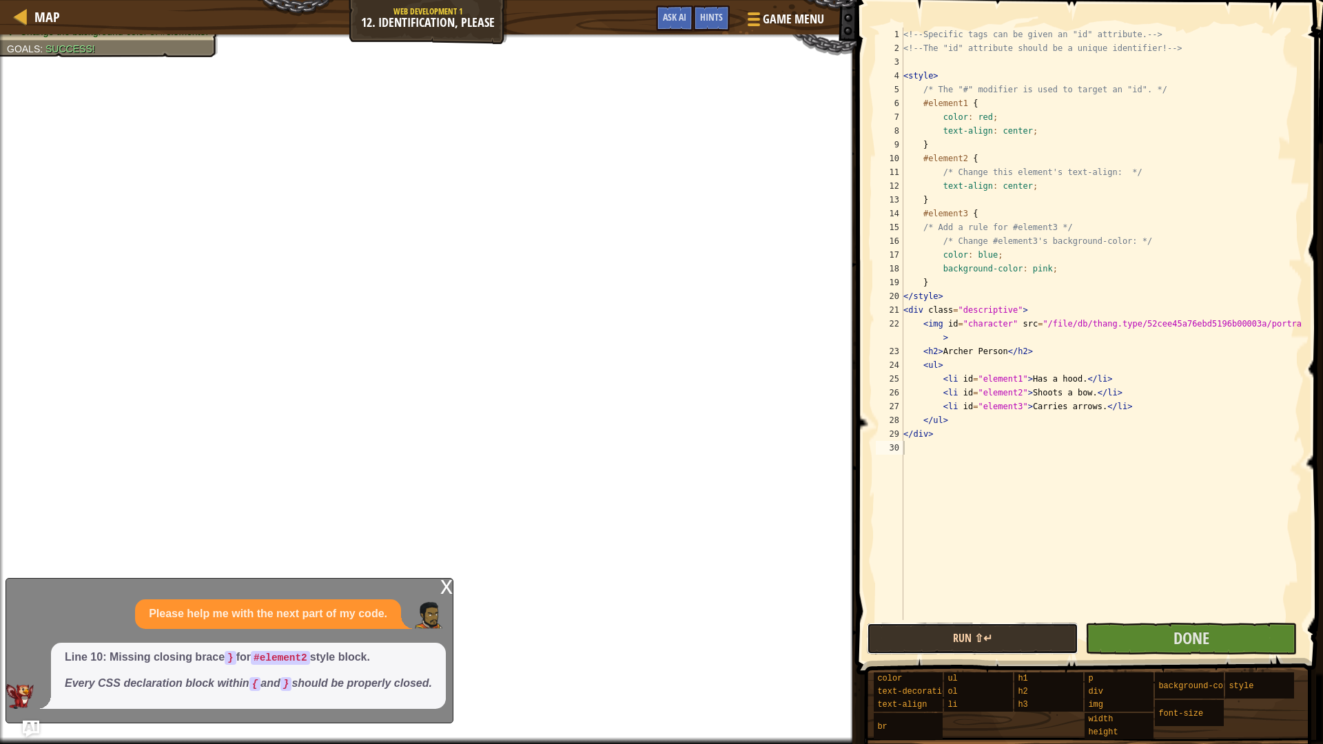
click at [1069, 627] on button "Run ⇧↵" at bounding box center [973, 639] width 212 height 32
click at [1134, 627] on button "Done" at bounding box center [1191, 639] width 212 height 32
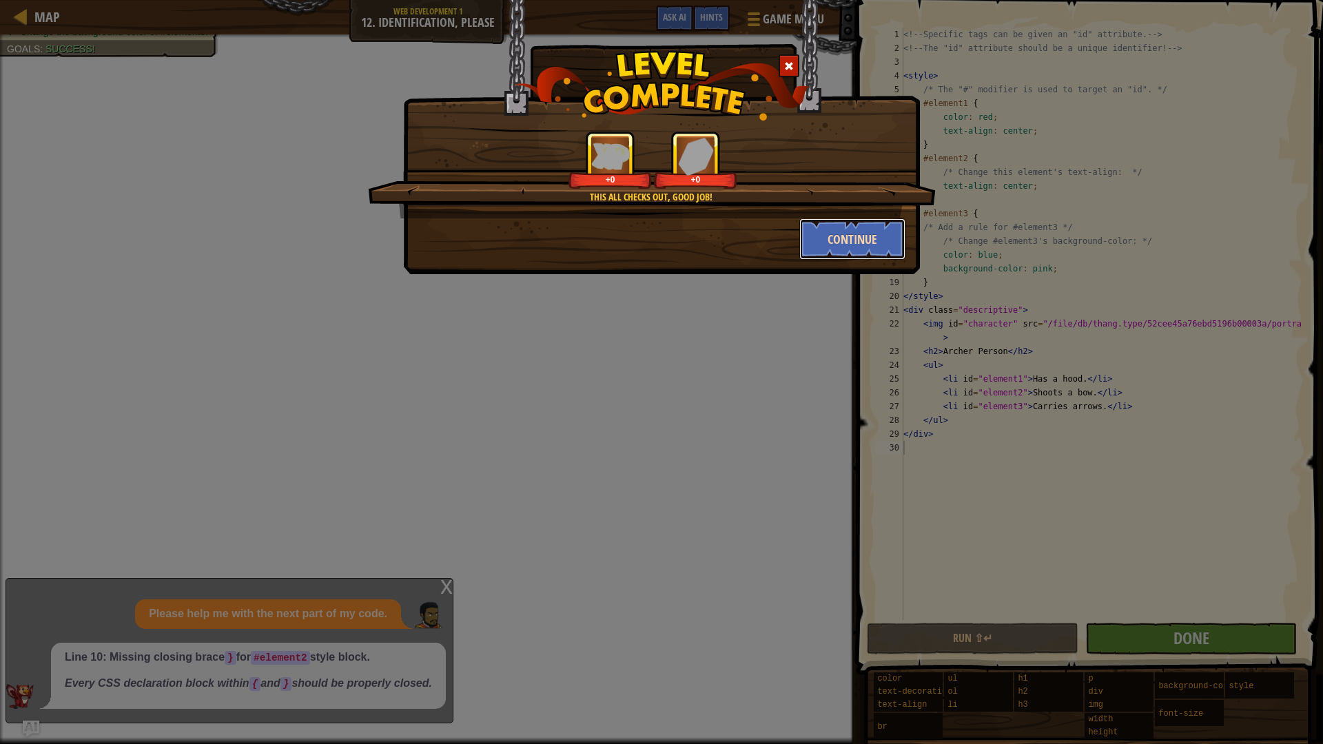
click at [839, 234] on button "Continue" at bounding box center [852, 238] width 107 height 41
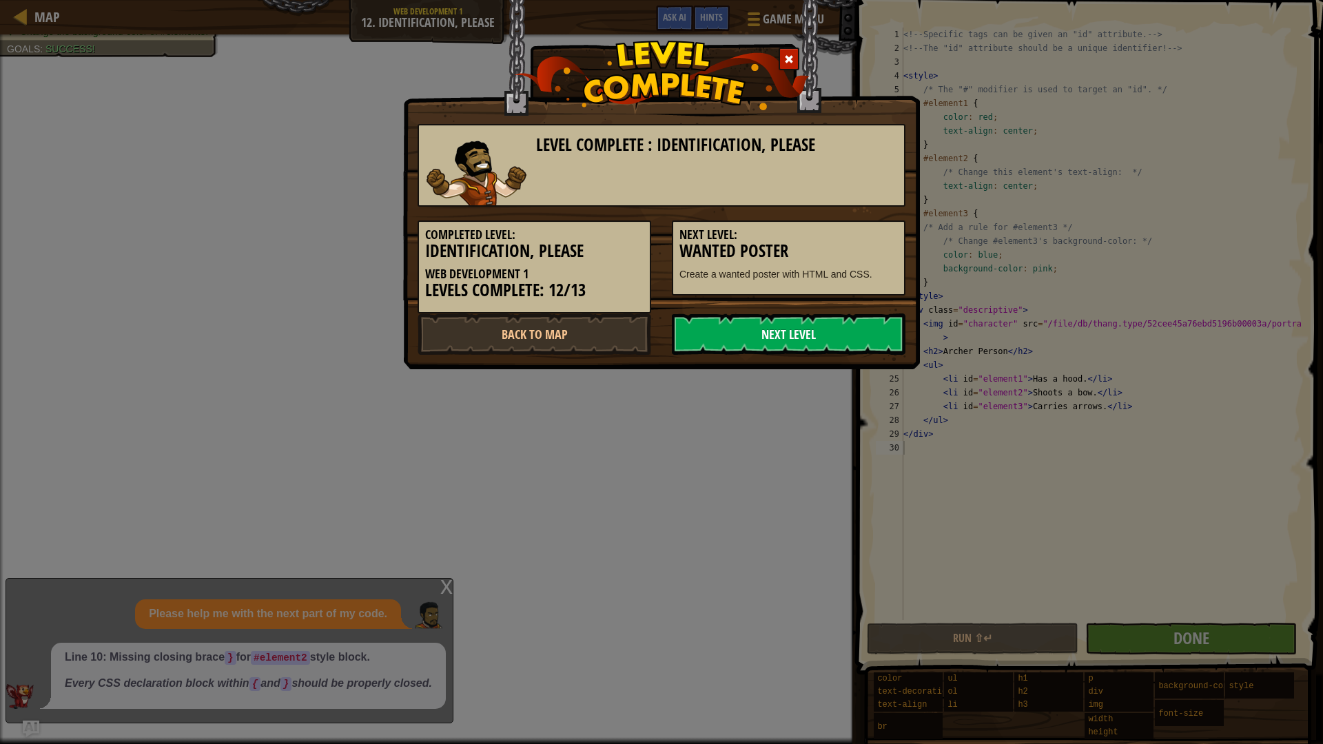
click at [834, 338] on link "Next Level" at bounding box center [789, 334] width 234 height 41
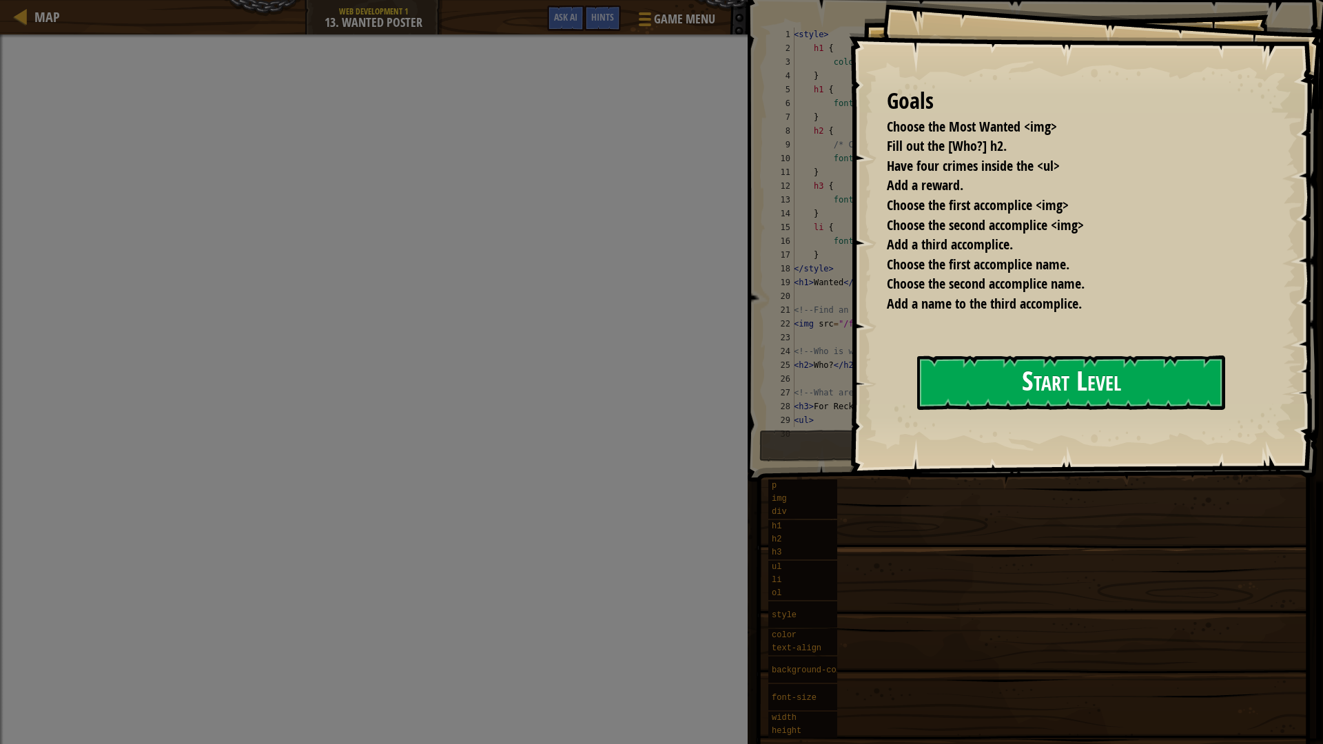
click at [990, 383] on button "Start Level" at bounding box center [1071, 383] width 308 height 54
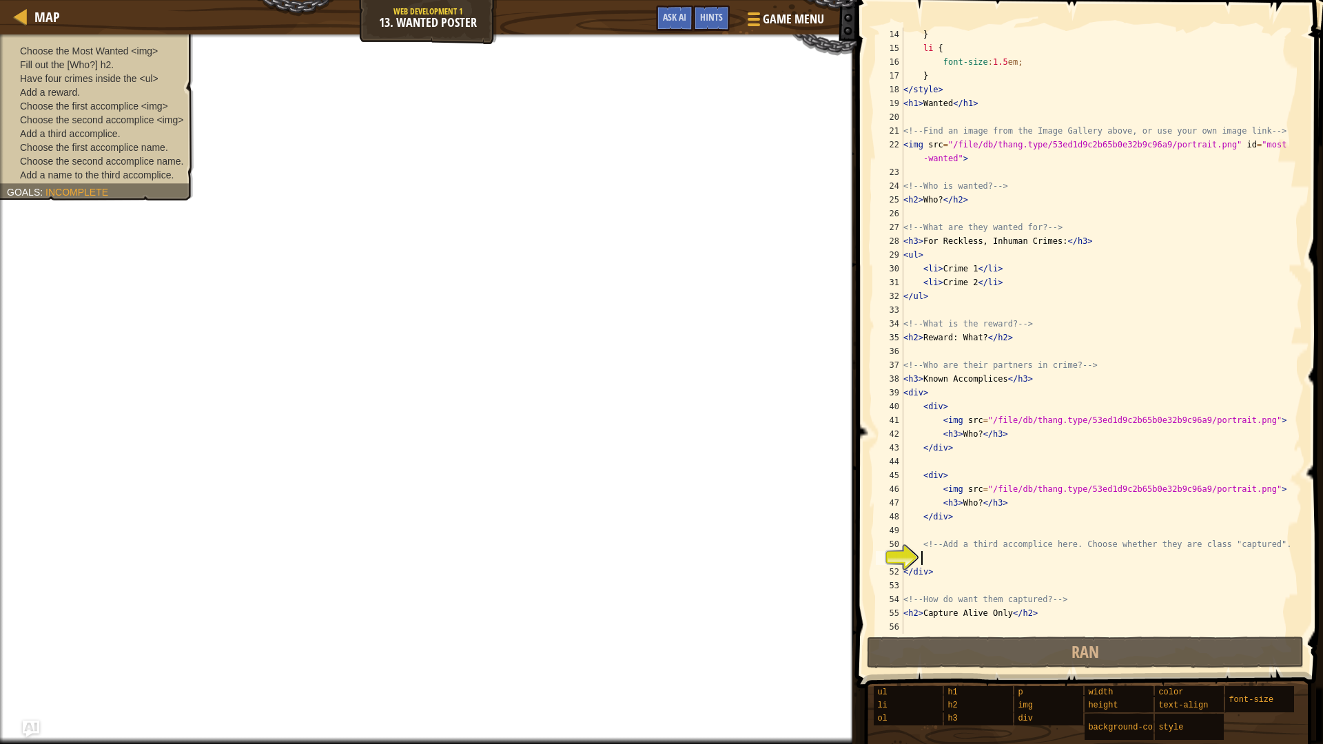
scroll to position [179, 0]
click at [1052, 145] on div "} li { font-size : 1.5 em ; } </ style > < h1 > Wanted </ h1 > <!-- Find an ima…" at bounding box center [1096, 345] width 391 height 634
click at [769, 11] on span "Game Menu" at bounding box center [794, 19] width 64 height 19
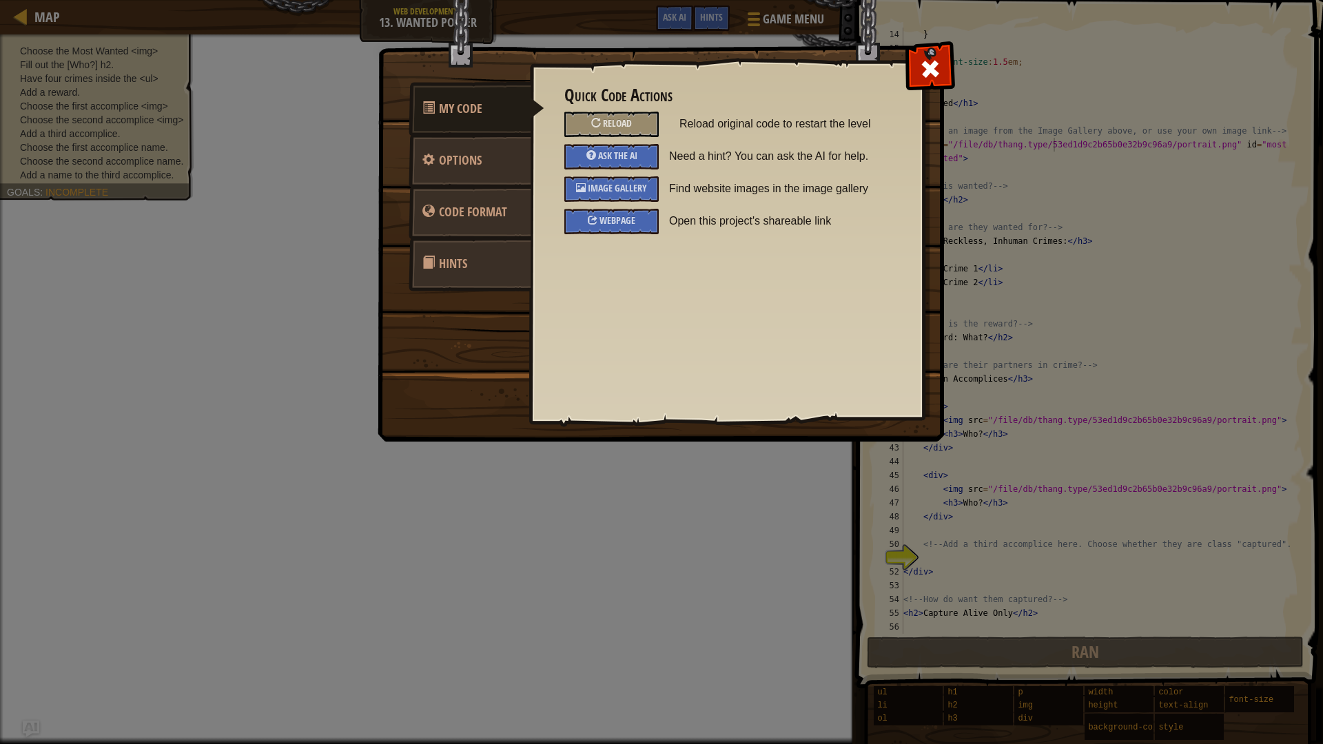
click at [848, 40] on img at bounding box center [667, 194] width 578 height 493
click at [462, 153] on span "Options" at bounding box center [460, 160] width 43 height 17
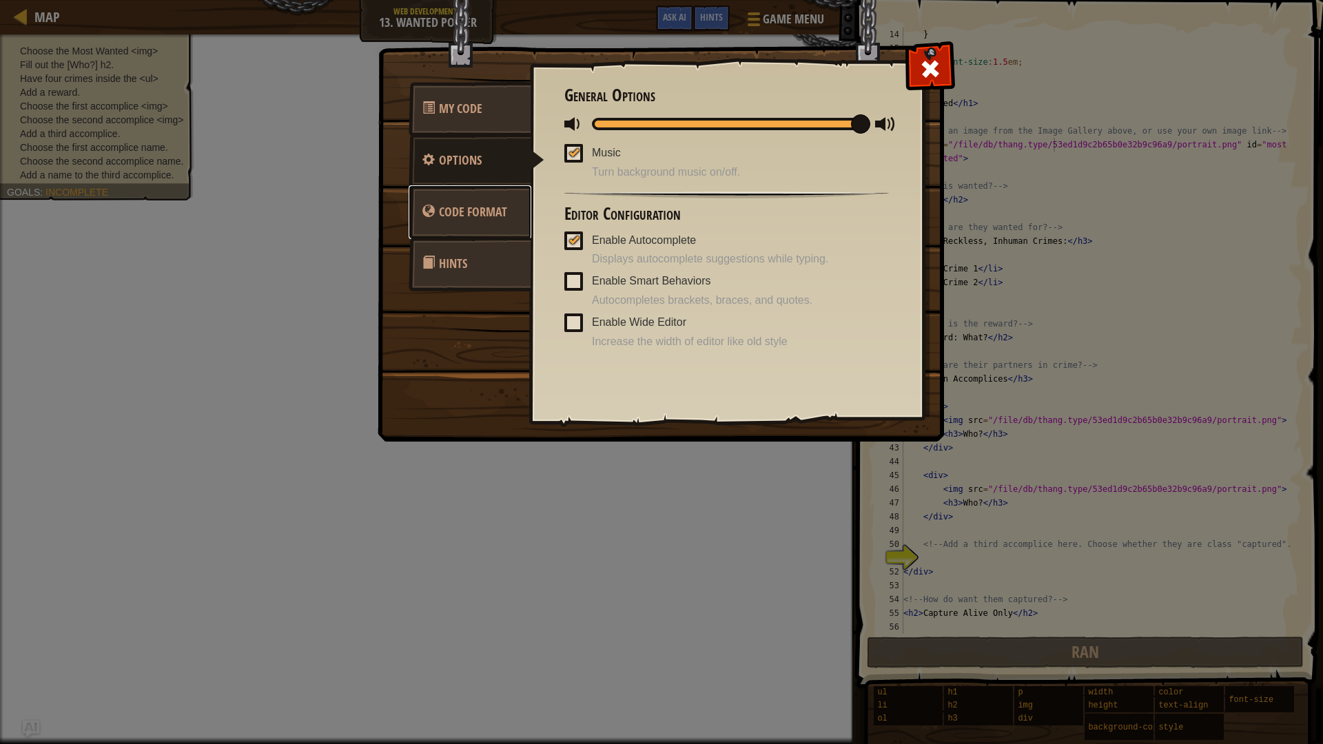
click at [466, 195] on link "Code Format" at bounding box center [470, 212] width 123 height 54
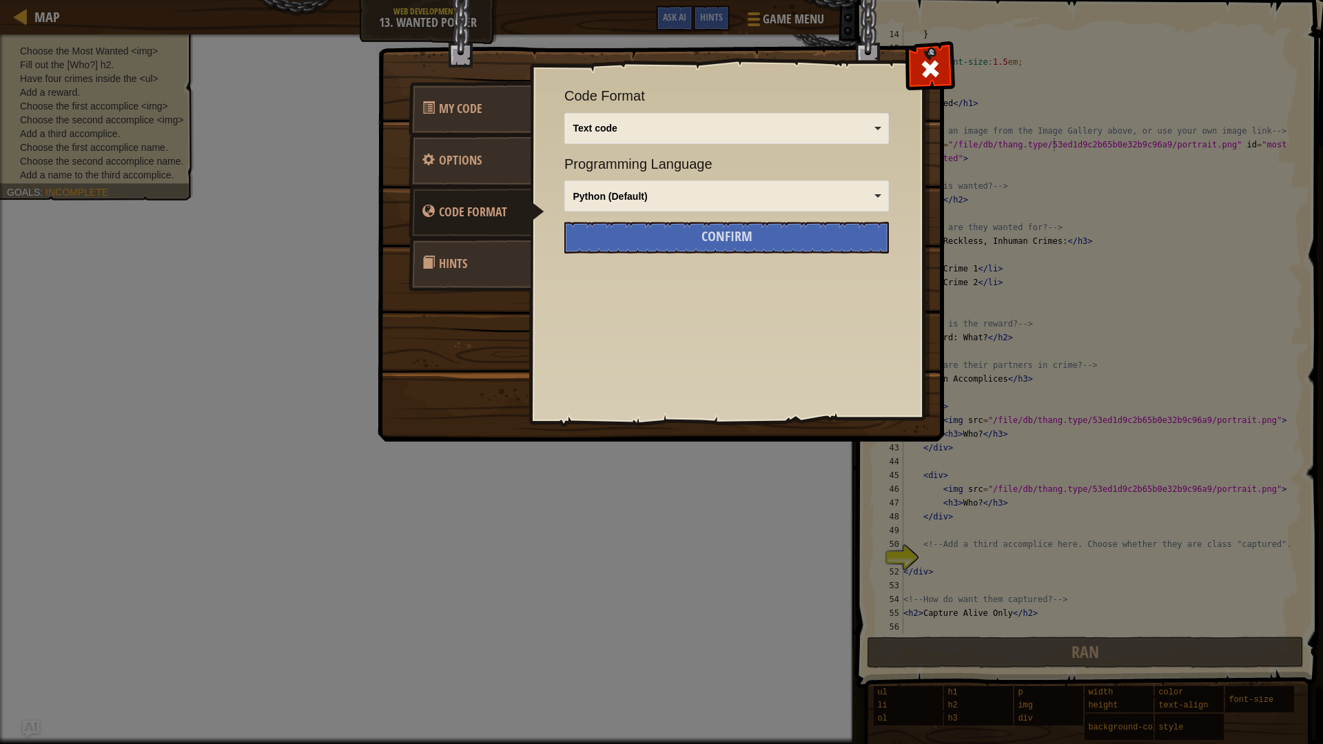
click at [471, 241] on link "Hints" at bounding box center [470, 264] width 123 height 54
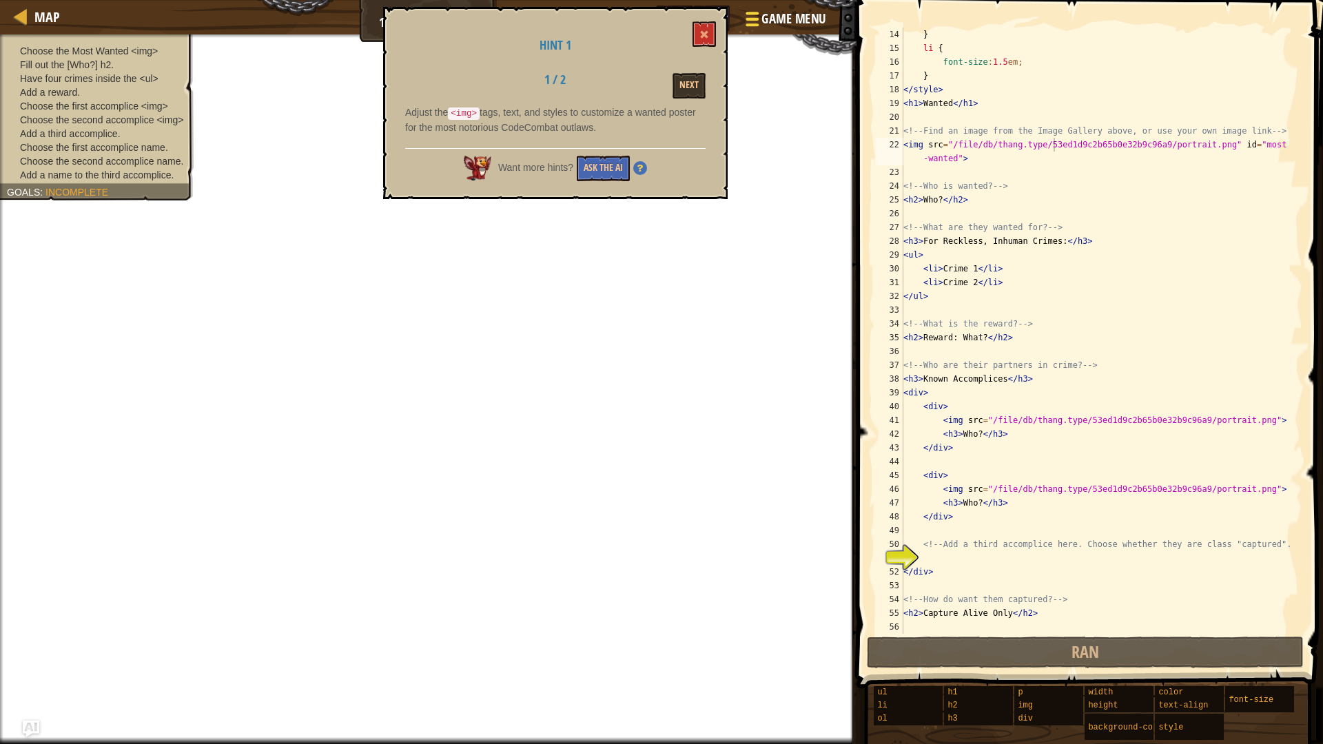
click at [782, 25] on span "Game Menu" at bounding box center [794, 19] width 64 height 19
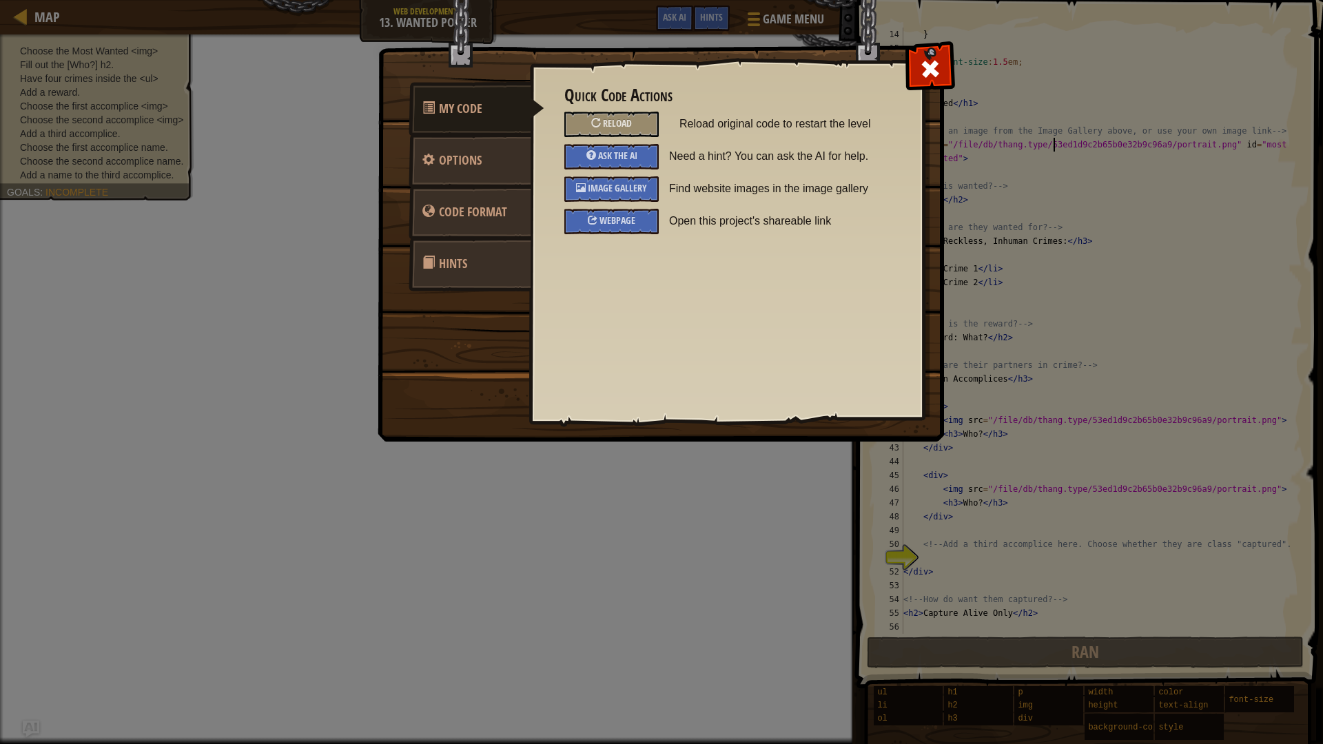
click at [497, 268] on link "Hints" at bounding box center [470, 264] width 123 height 54
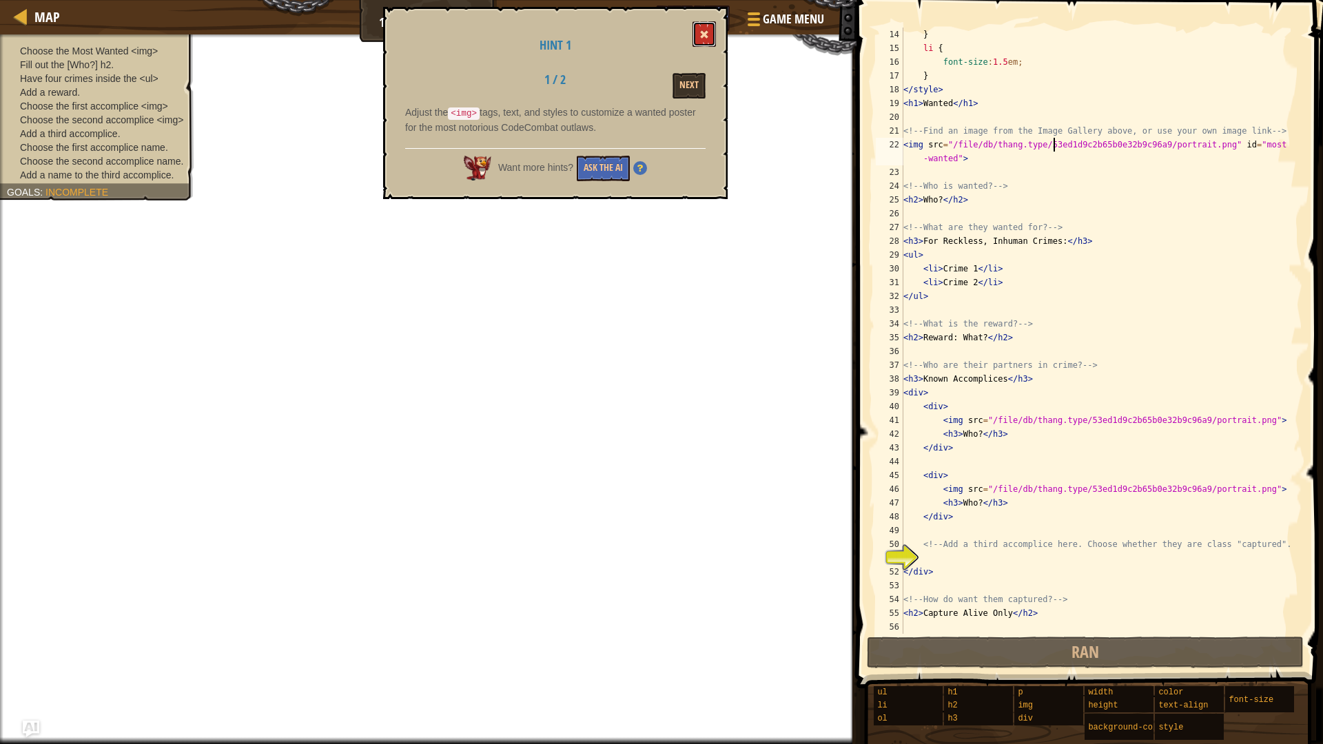
click at [707, 24] on button at bounding box center [704, 33] width 23 height 25
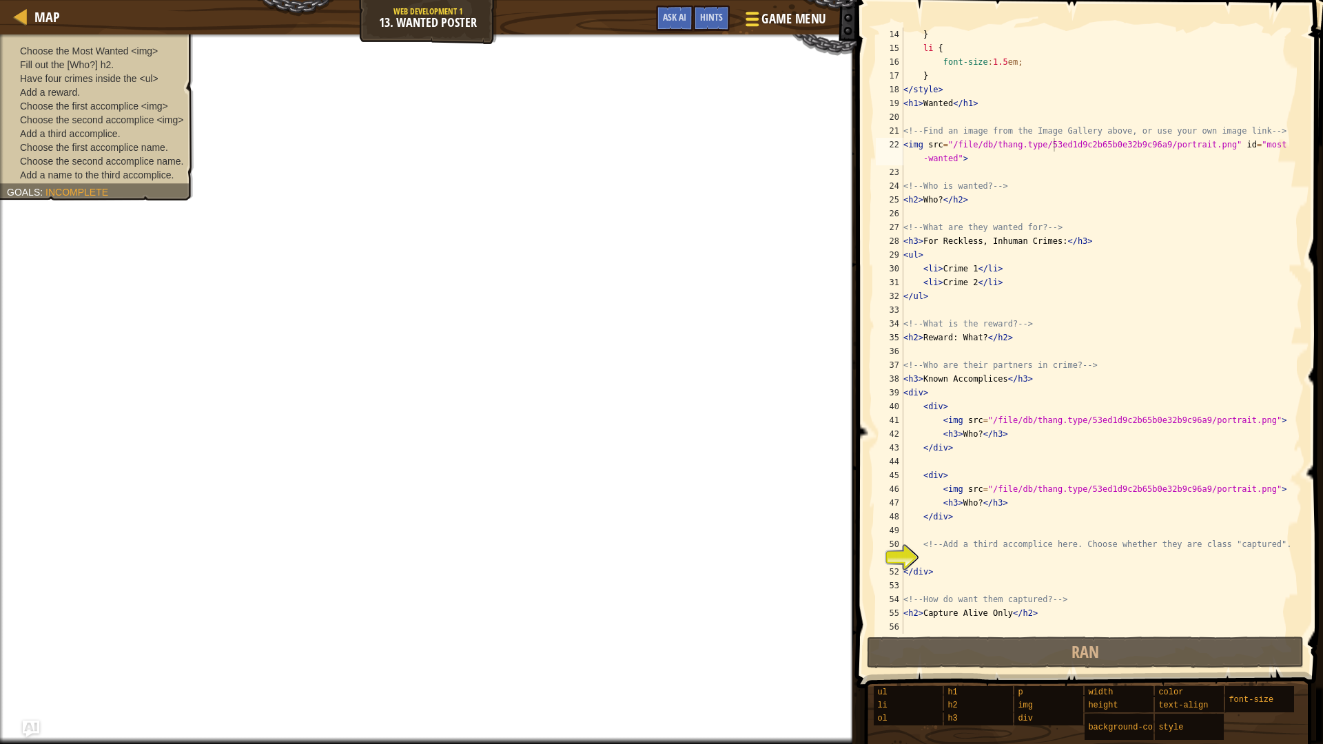
click at [770, 19] on span "Game Menu" at bounding box center [794, 19] width 64 height 19
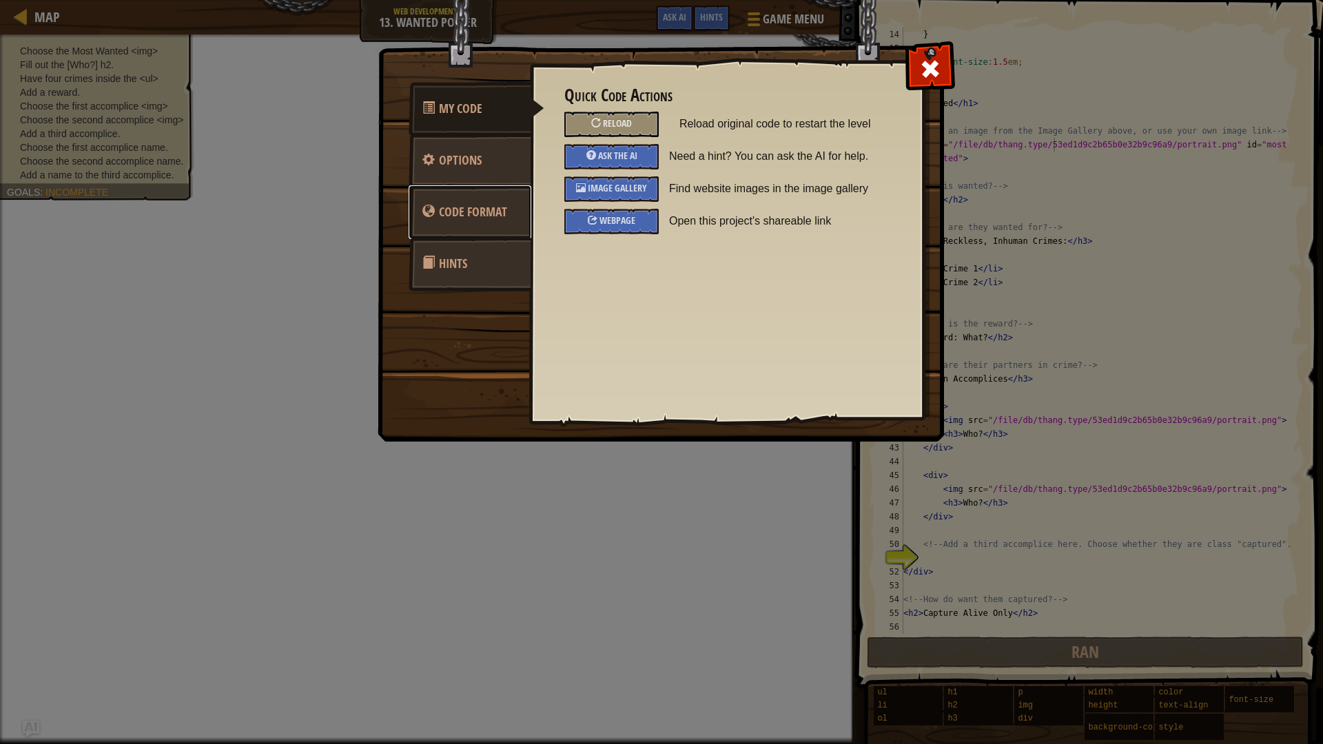
click at [527, 197] on link "Code Format" at bounding box center [470, 212] width 123 height 54
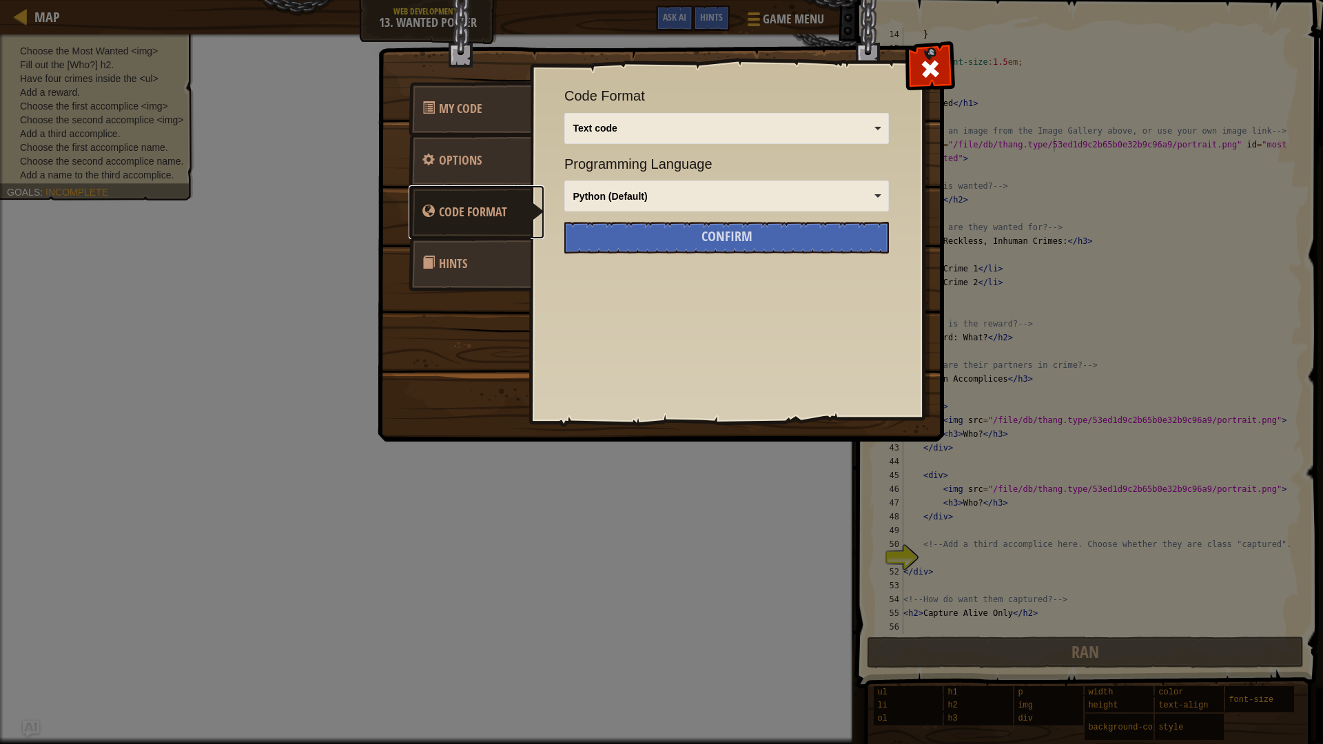
click at [752, 182] on div "Python (Default) JavaScript Lua C++ Java (Experimental) Python (Default)" at bounding box center [726, 196] width 325 height 31
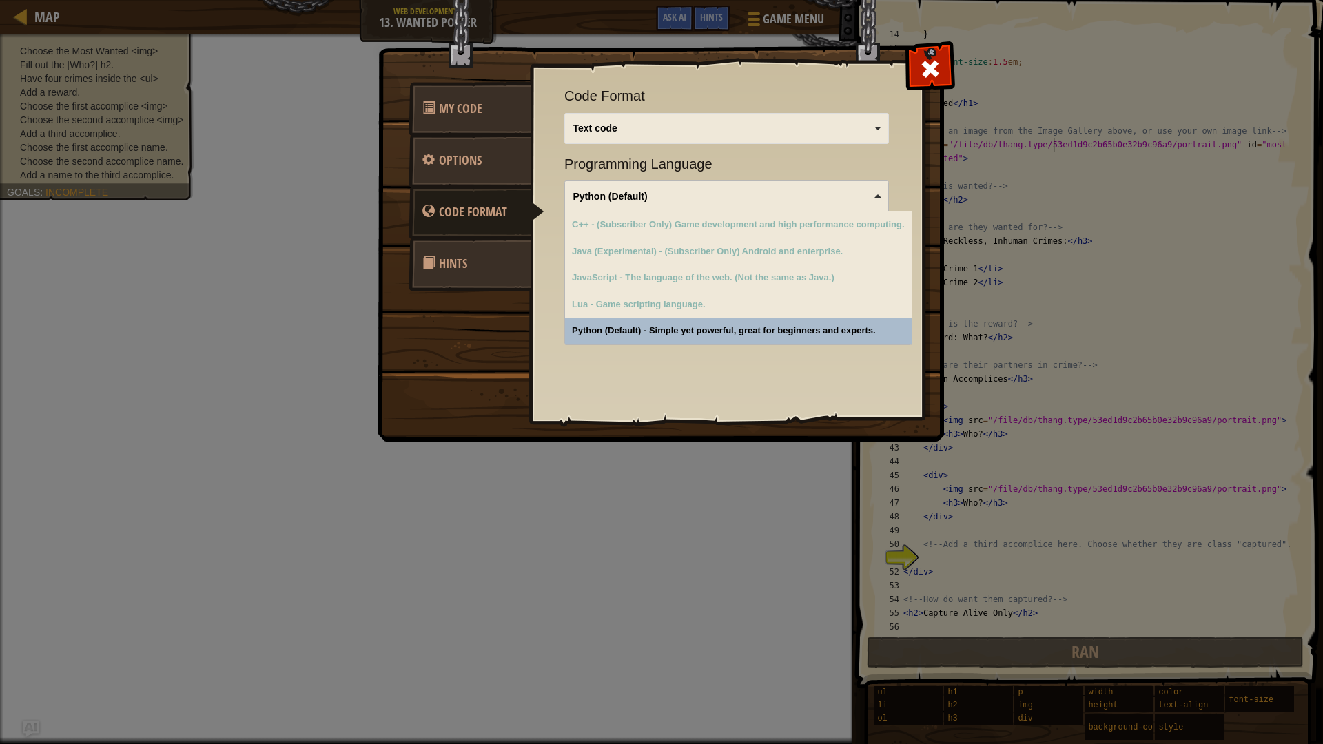
click at [753, 182] on div "Python (Default) JavaScript Lua C++ Java (Experimental) Python (Default)" at bounding box center [726, 196] width 325 height 31
click at [753, 181] on div "Python (Default) JavaScript Lua C++ Java (Experimental) Python (Default)" at bounding box center [726, 196] width 325 height 31
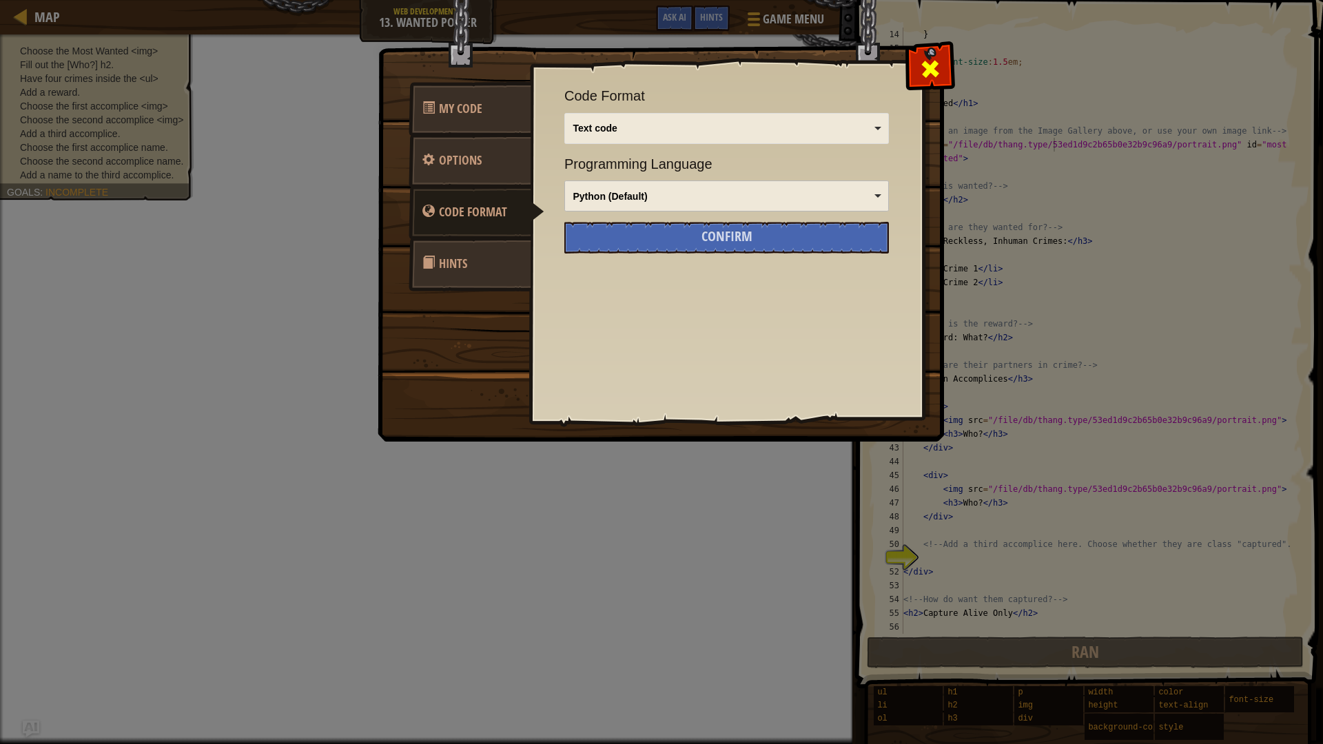
click at [946, 67] on div at bounding box center [929, 65] width 43 height 43
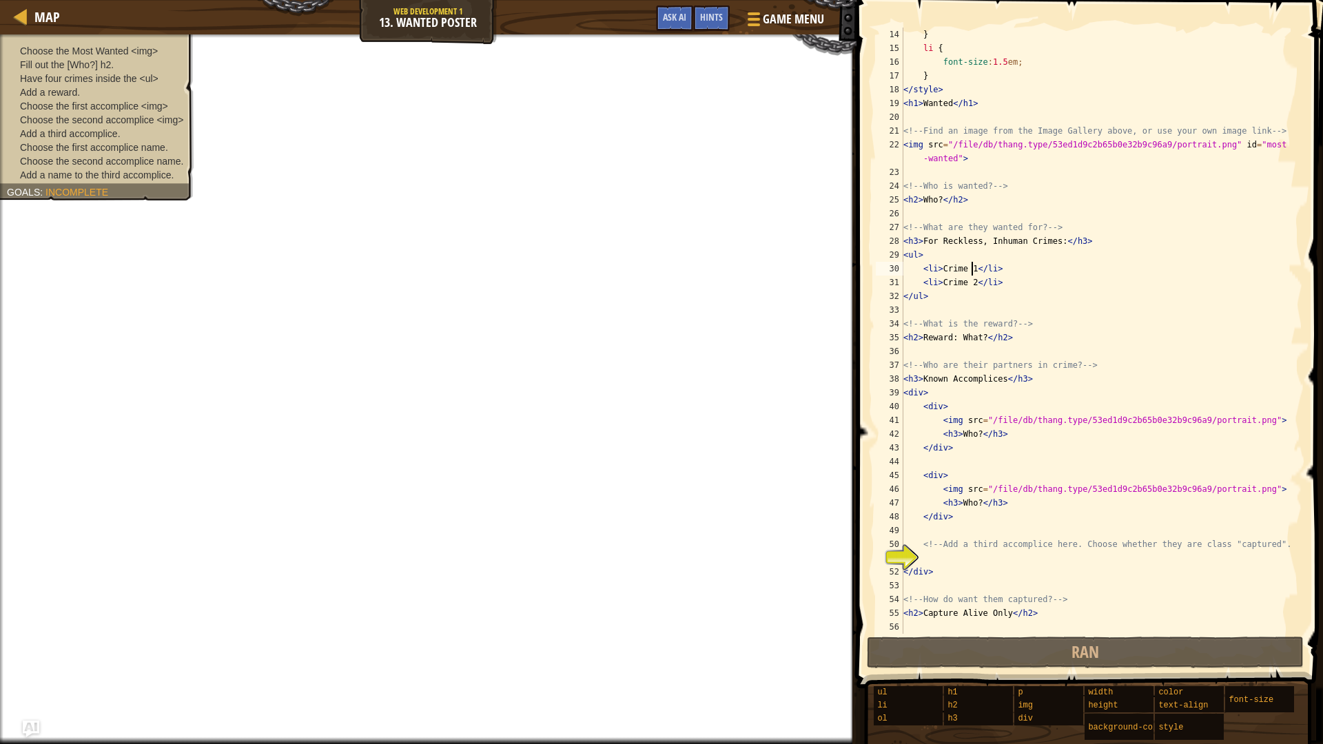
click at [973, 269] on div "} li { font-size : 1.5 em ; } </ style > < h1 > Wanted </ h1 > <!-- Find an ima…" at bounding box center [1096, 345] width 391 height 634
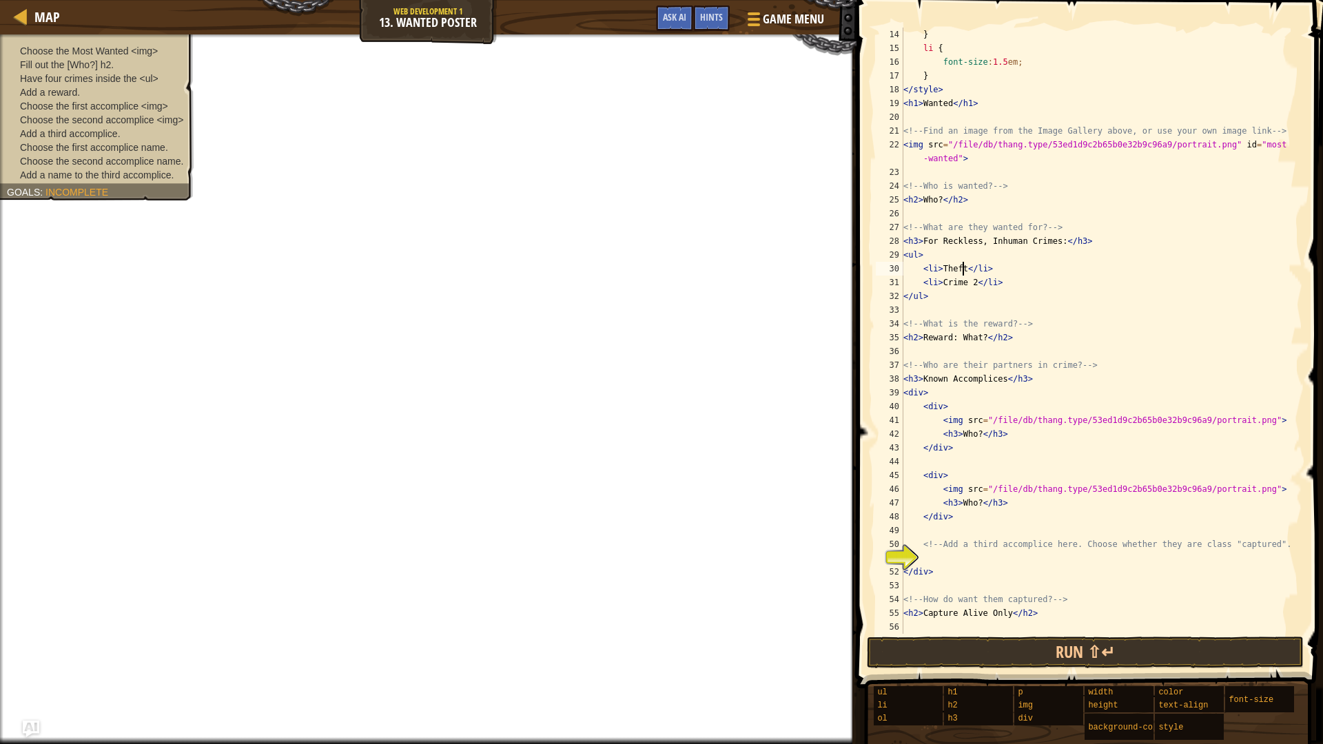
scroll to position [6, 5]
click at [972, 284] on div "} li { font-size : 1.5 em ; } </ style > < h1 > Wanted </ h1 > <!-- Find an ima…" at bounding box center [1096, 345] width 391 height 634
click at [937, 197] on div "} li { font-size : 1.5 em ; } </ style > < h1 > Wanted </ h1 > <!-- Find an ima…" at bounding box center [1096, 345] width 391 height 634
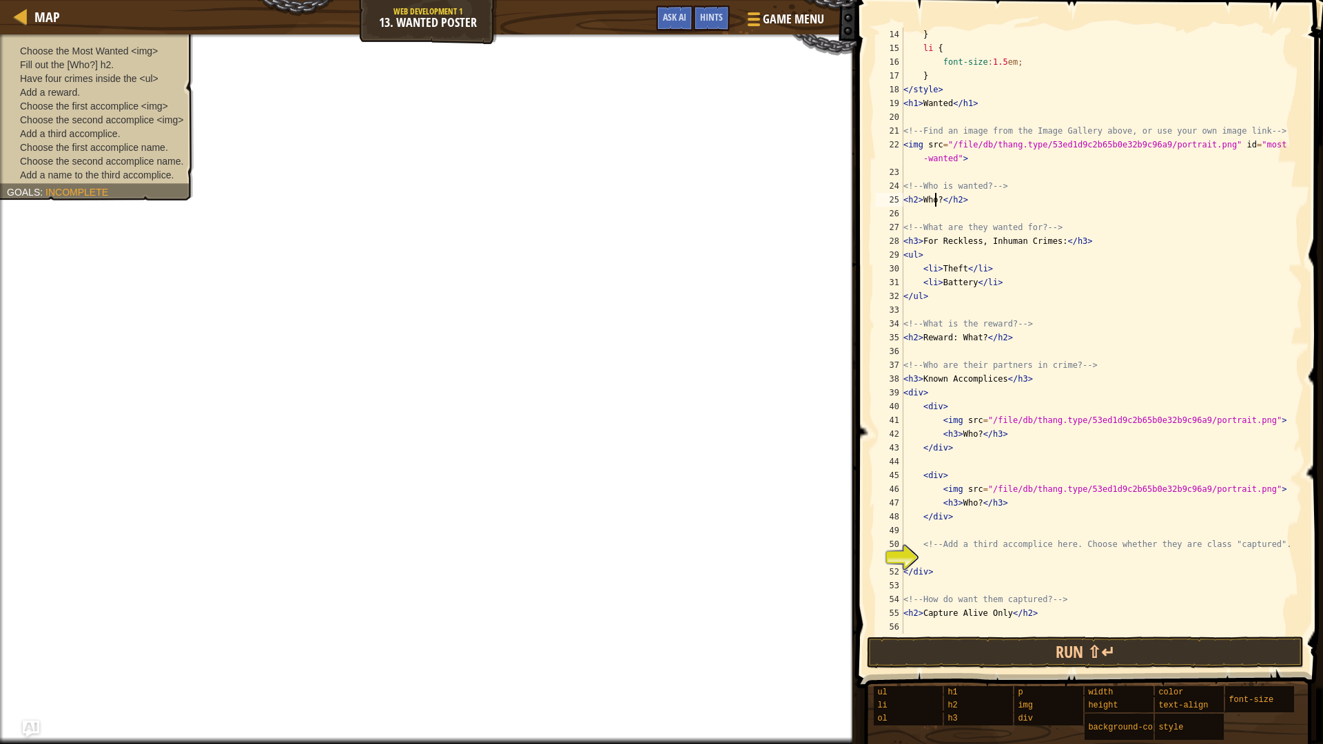
click at [939, 198] on div "} li { font-size : 1.5 em ; } </ style > < h1 > Wanted </ h1 > <!-- Find an ima…" at bounding box center [1096, 345] width 391 height 634
click at [978, 343] on div "} li { font-size : 1.5 em ; } </ style > < h1 > Wanted </ h1 > <!-- Find an ima…" at bounding box center [1096, 345] width 391 height 634
click at [980, 341] on div "} li { font-size : 1.5 em ; } </ style > < h1 > Wanted </ h1 > <!-- Find an ima…" at bounding box center [1096, 345] width 391 height 634
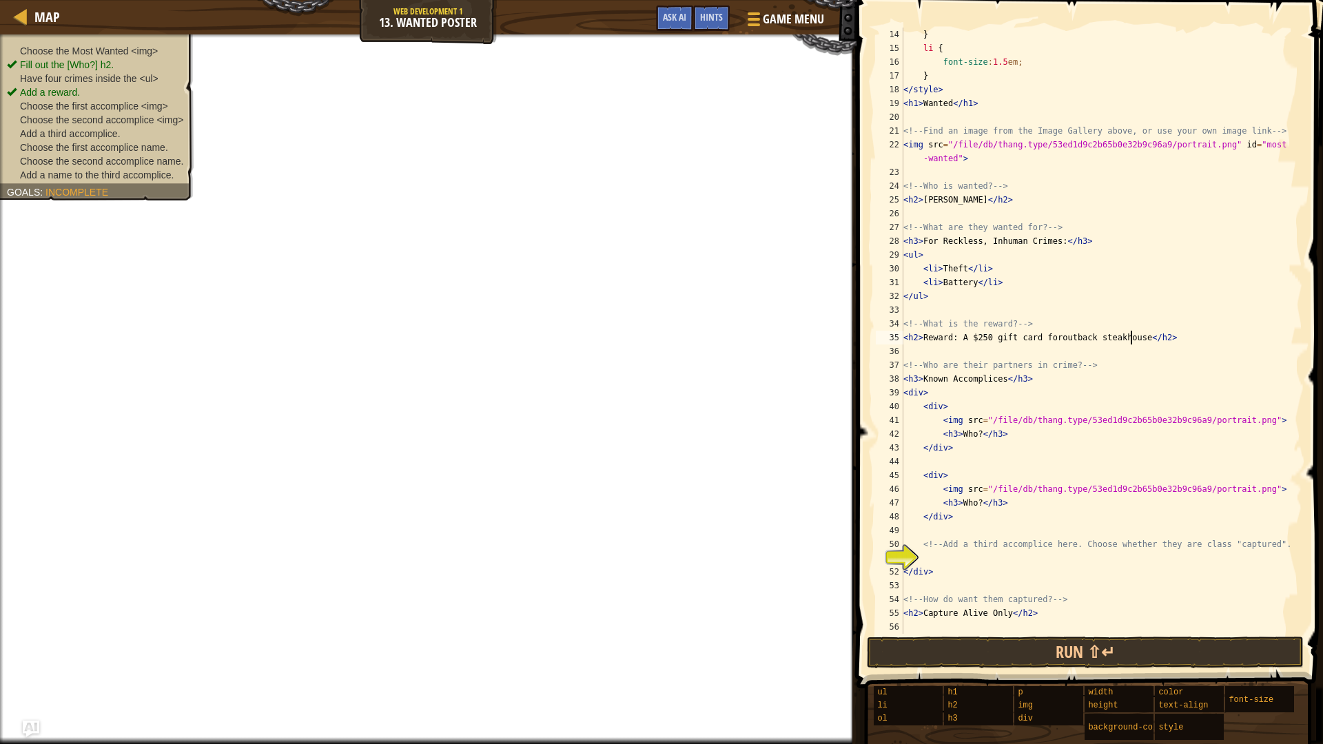
click at [1045, 343] on div "} li { font-size : 1.5 em ; } </ style > < h1 > Wanted </ h1 > <!-- Find an ima…" at bounding box center [1096, 345] width 391 height 634
click at [1046, 342] on div "} li { font-size : 1.5 em ; } </ style > < h1 > Wanted </ h1 > <!-- Find an ima…" at bounding box center [1096, 345] width 391 height 634
click at [1048, 341] on div "} li { font-size : 1.5 em ; } </ style > < h1 > Wanted </ h1 > <!-- Find an ima…" at bounding box center [1096, 331] width 391 height 606
drag, startPoint x: 975, startPoint y: 269, endPoint x: 922, endPoint y: 269, distance: 53.1
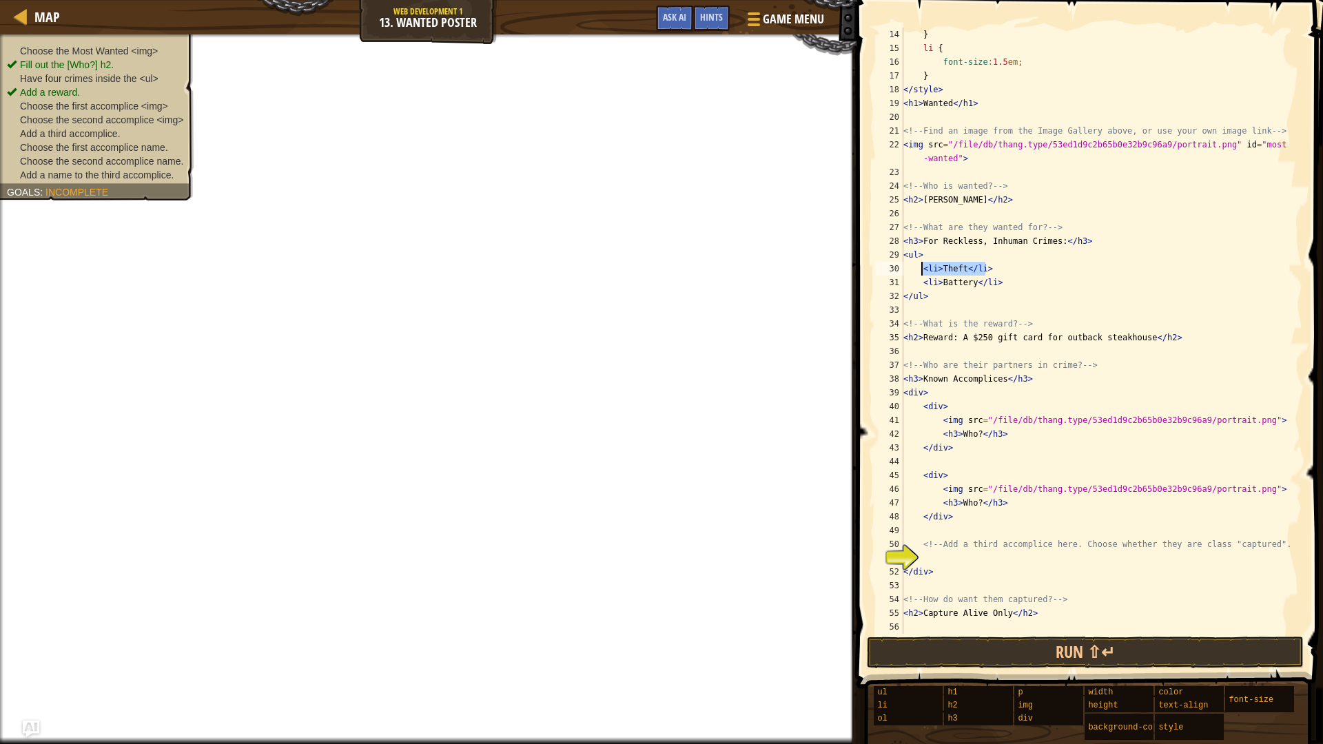
click at [922, 269] on div "} li { font-size : 1.5 em ; } </ style > < h1 > Wanted </ h1 > <!-- Find an ima…" at bounding box center [1096, 345] width 391 height 634
paste textarea "Battery"
click at [1002, 285] on div "} li { font-size : 1.5 em ; } </ style > < h1 > Wanted </ h1 > <!-- Find an ima…" at bounding box center [1096, 345] width 391 height 634
paste textarea "<li>Theft</li>"
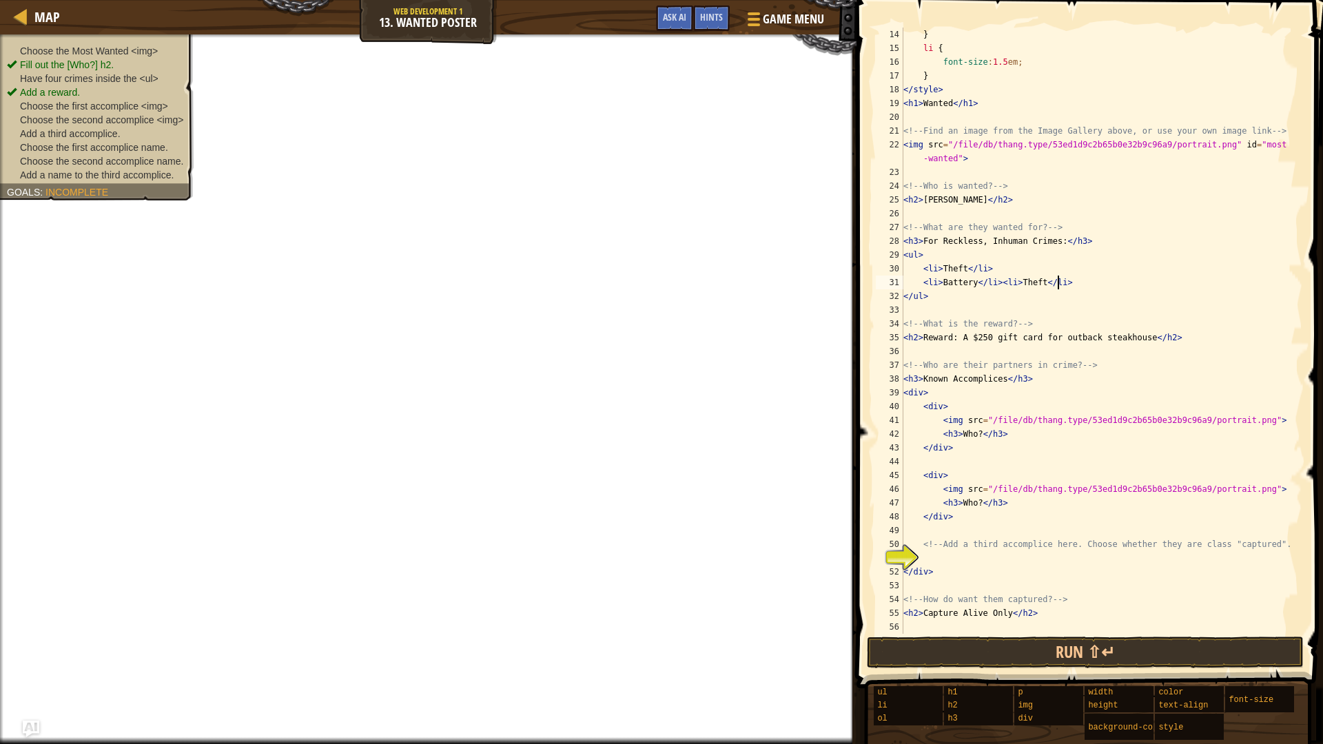
click at [997, 284] on div "} li { font-size : 1.5 em ; } </ style > < h1 > Wanted </ h1 > <!-- Find an ima…" at bounding box center [1096, 345] width 391 height 634
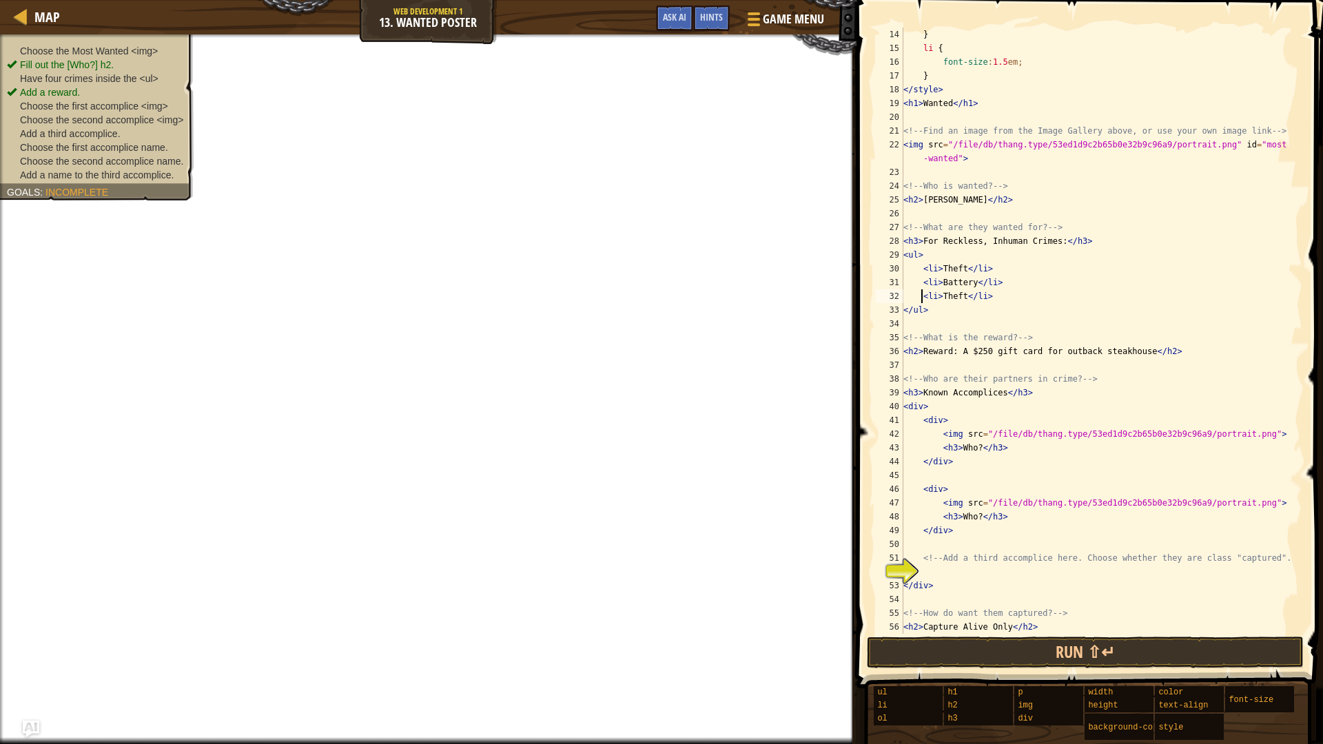
click at [962, 296] on div "} li { font-size : 1.5 em ; } </ style > < h1 > Wanted </ h1 > <!-- Find an ima…" at bounding box center [1096, 345] width 391 height 634
click at [1061, 297] on div "} li { font-size : 1.5 em ; } </ style > < h1 > Wanted </ h1 > <!-- Find an ima…" at bounding box center [1096, 345] width 391 height 634
paste textarea "<li>Theft</li>"
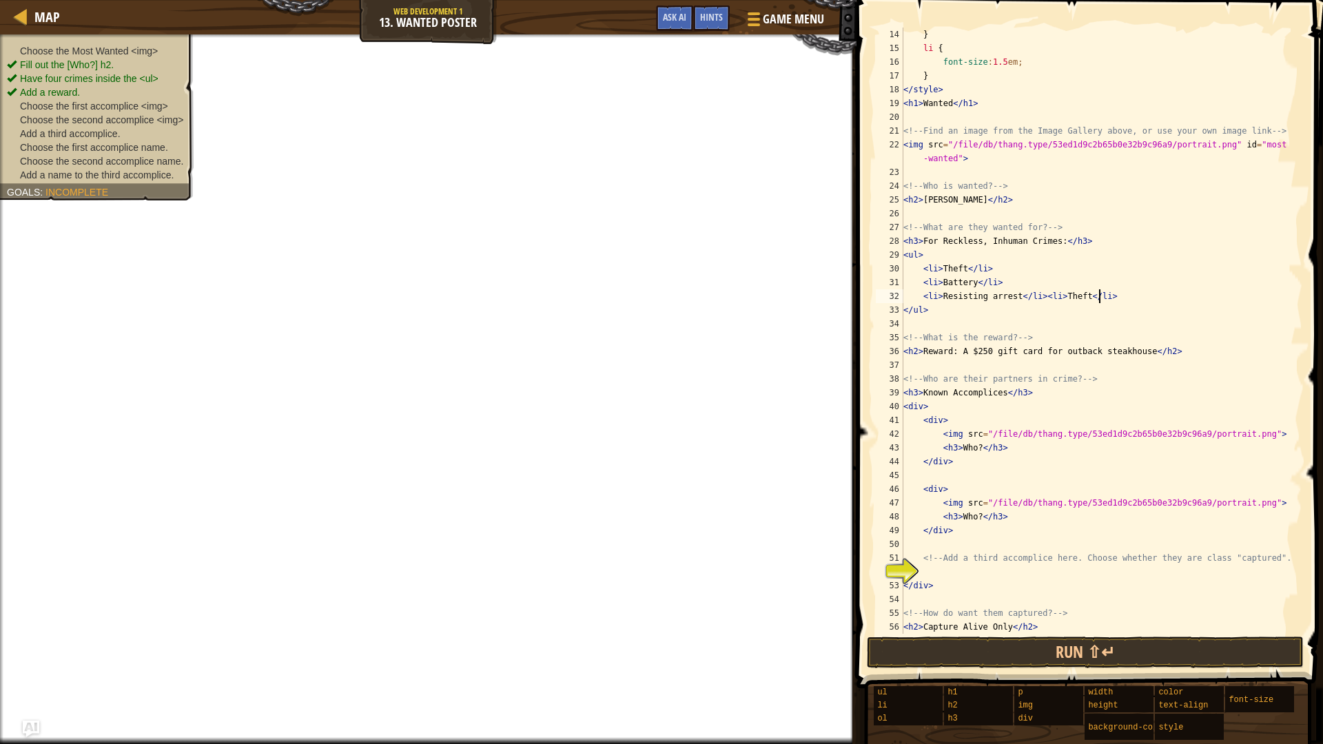
click at [1034, 300] on div "} li { font-size : 1.5 em ; } </ style > < h1 > Wanted </ h1 > <!-- Find an ima…" at bounding box center [1096, 345] width 391 height 634
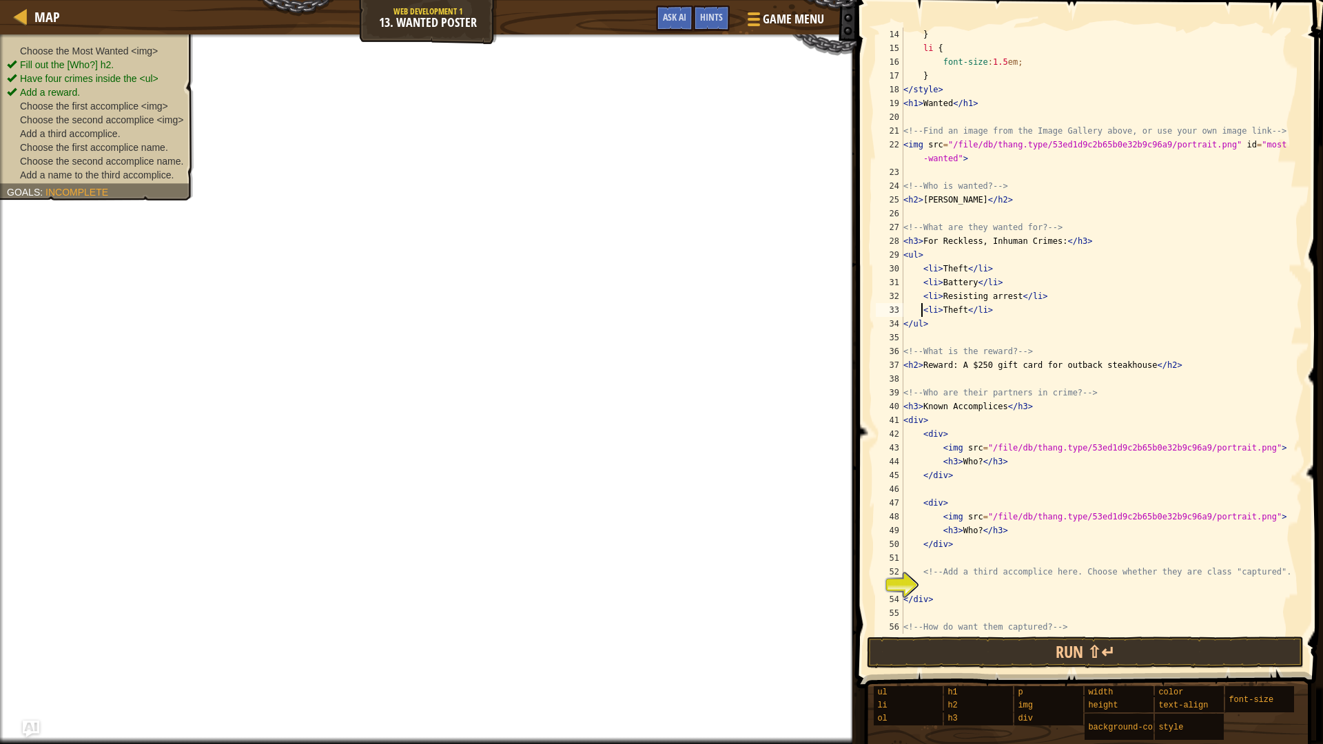
click at [966, 314] on div "} li { font-size : 1.5 em ; } </ style > < h1 > Wanted </ h1 > <!-- Find an ima…" at bounding box center [1096, 345] width 391 height 634
click at [965, 314] on div "} li { font-size : 1.5 em ; } </ style > < h1 > Wanted </ h1 > <!-- Find an ima…" at bounding box center [1096, 345] width 391 height 634
click at [963, 313] on div "} li { font-size : 1.5 em ; } </ style > < h1 > Wanted </ h1 > <!-- Find an ima…" at bounding box center [1096, 331] width 391 height 606
type textarea "<li>False victimization</li>"
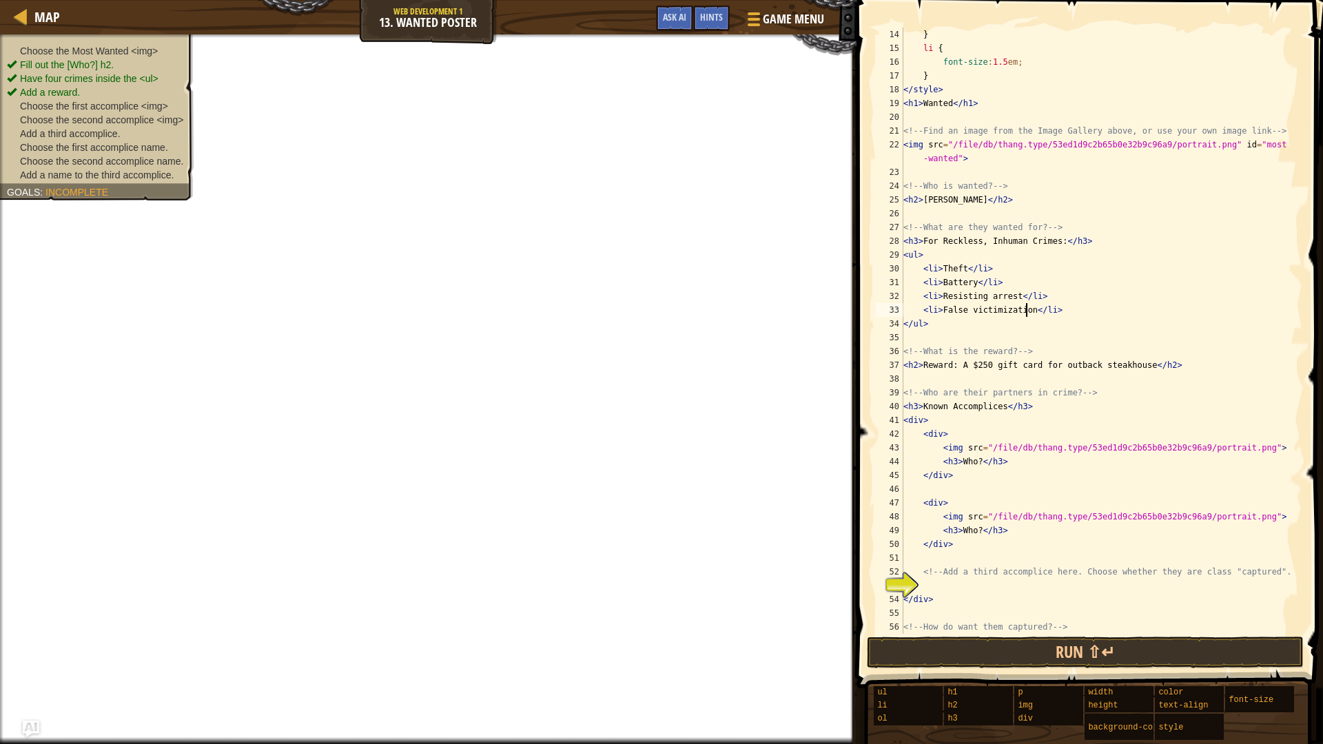
click at [969, 334] on div "} li { font-size : 1.5 em ; } </ style > < h1 > Wanted </ h1 > <!-- Find an ima…" at bounding box center [1096, 345] width 391 height 634
click at [996, 410] on div "} li { font-size : 1.5 em ; } </ style > < h1 > Wanted </ h1 > <!-- Find an ima…" at bounding box center [1096, 345] width 391 height 634
click at [999, 408] on div "} li { font-size : 1.5 em ; } </ style > < h1 > Wanted </ h1 > <!-- Find an ima…" at bounding box center [1096, 345] width 391 height 634
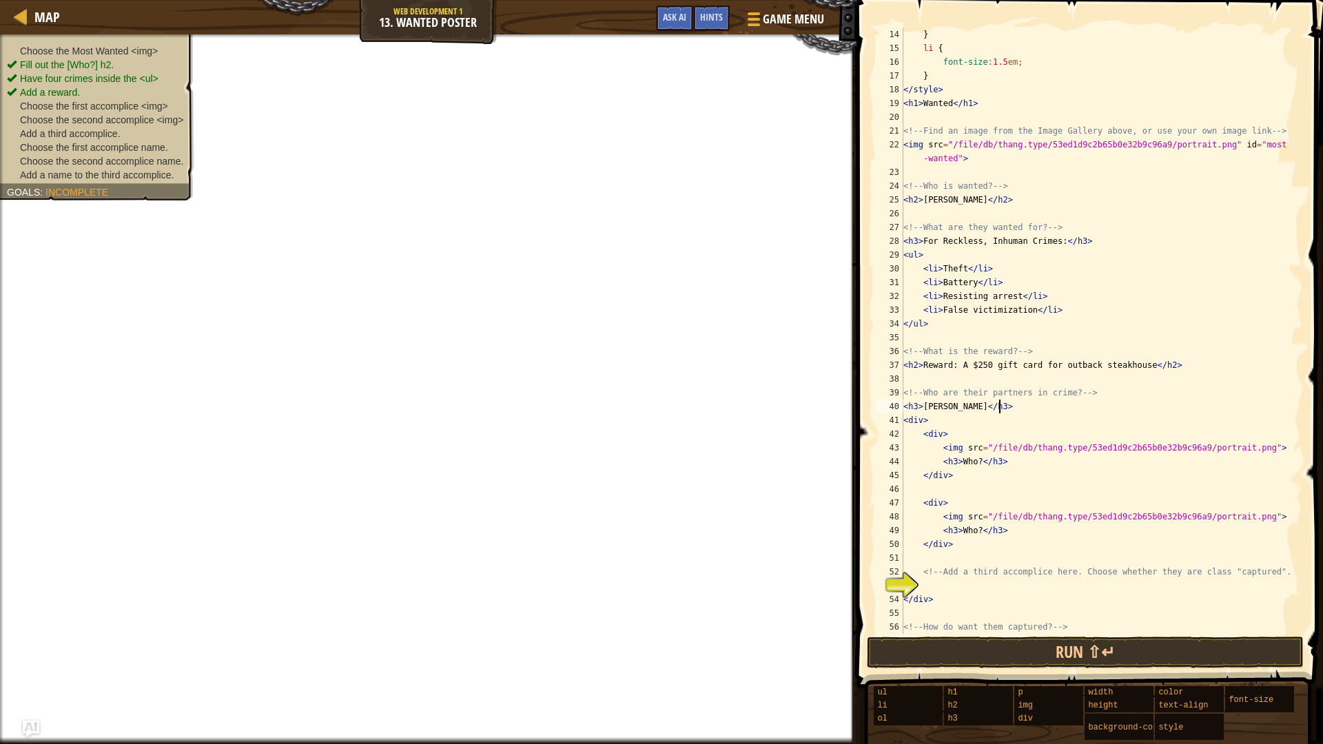
drag, startPoint x: 1005, startPoint y: 405, endPoint x: 1016, endPoint y: 411, distance: 12.1
click at [1016, 411] on div "} li { font-size : 1.5 em ; } </ style > < h1 > Wanted </ h1 > <!-- Find an ima…" at bounding box center [1096, 345] width 391 height 634
click at [974, 406] on div "} li { font-size : 1.5 em ; } </ style > < h1 > Wanted </ h1 > <!-- Find an ima…" at bounding box center [1096, 345] width 391 height 634
click at [977, 458] on div "} li { font-size : 1.5 em ; } </ style > < h1 > Wanted </ h1 > <!-- Find an ima…" at bounding box center [1096, 345] width 391 height 634
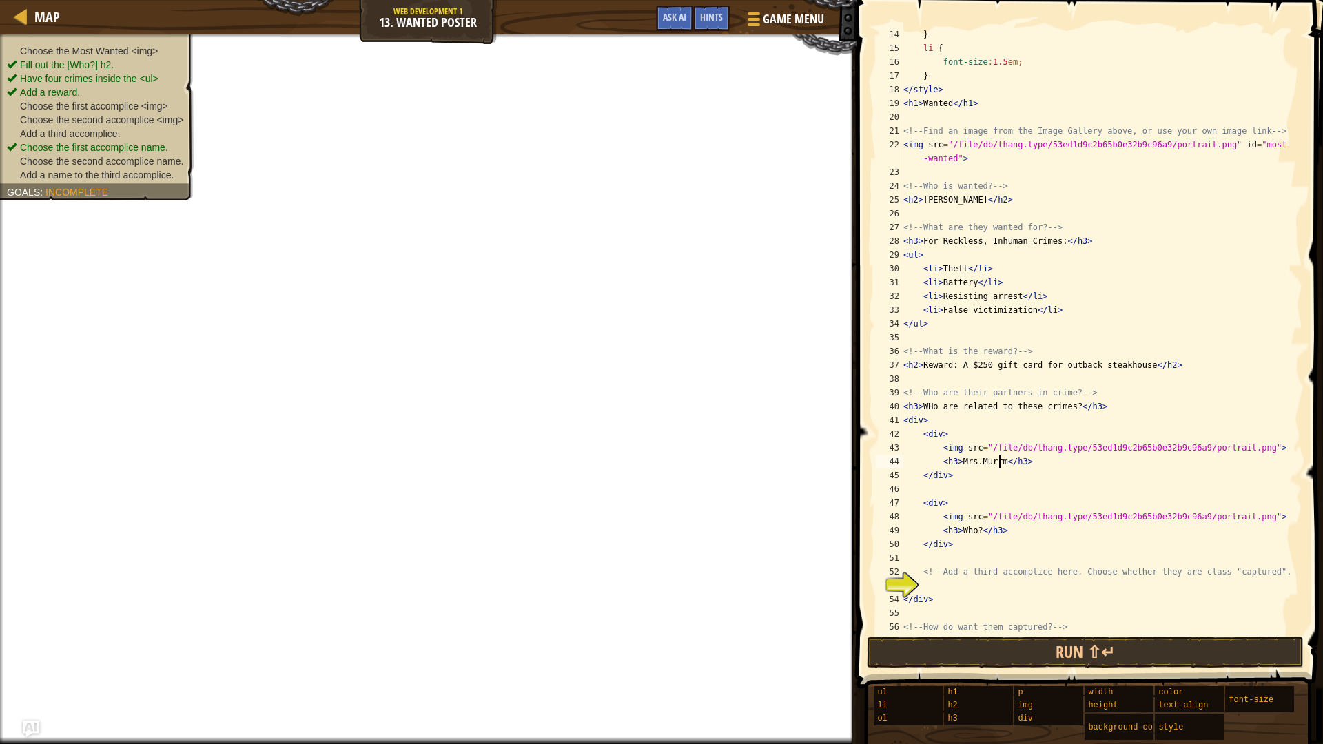
scroll to position [6, 8]
click at [974, 531] on div "} li { font-size : 1.5 em ; } </ style > < h1 > Wanted </ h1 > <!-- Find an ima…" at bounding box center [1096, 345] width 391 height 634
click at [976, 531] on div "} li { font-size : 1.5 em ; } </ style > < h1 > Wanted </ h1 > <!-- Find an ima…" at bounding box center [1096, 345] width 391 height 634
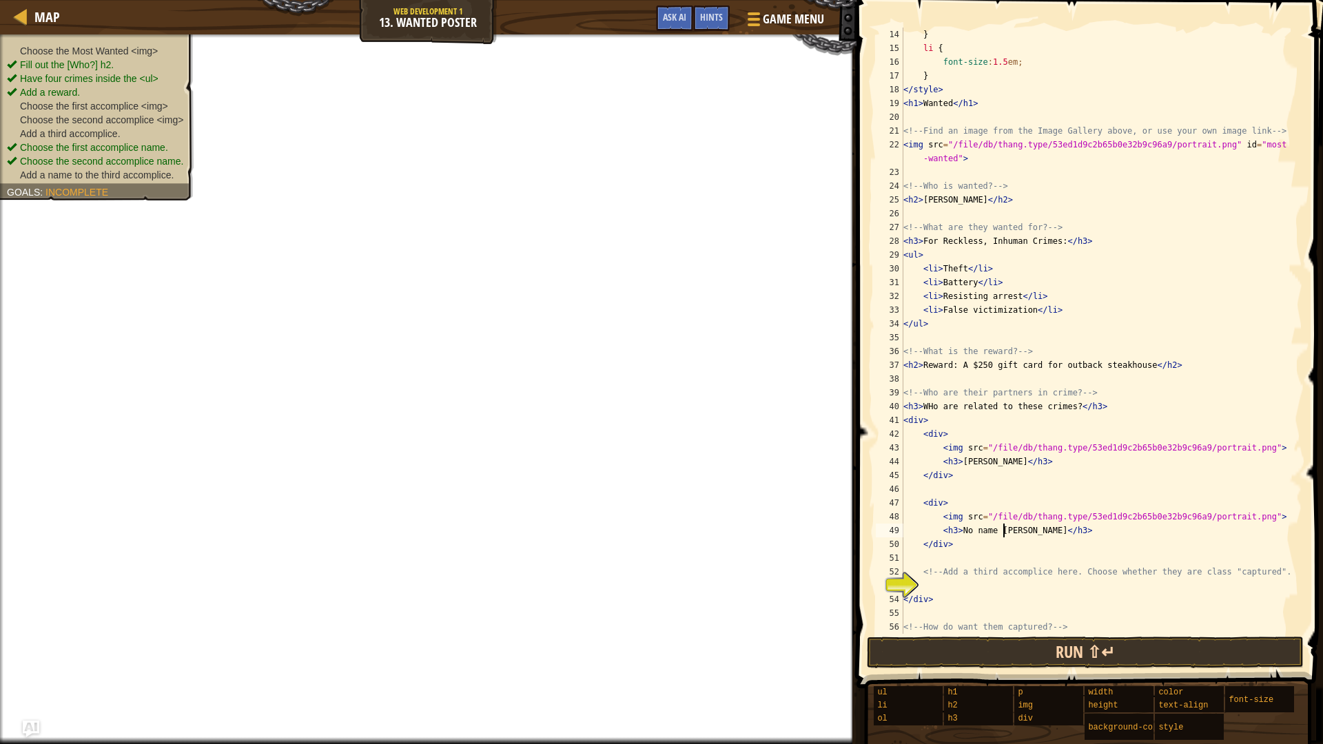
type textarea "<h3>No name guy</h3>"
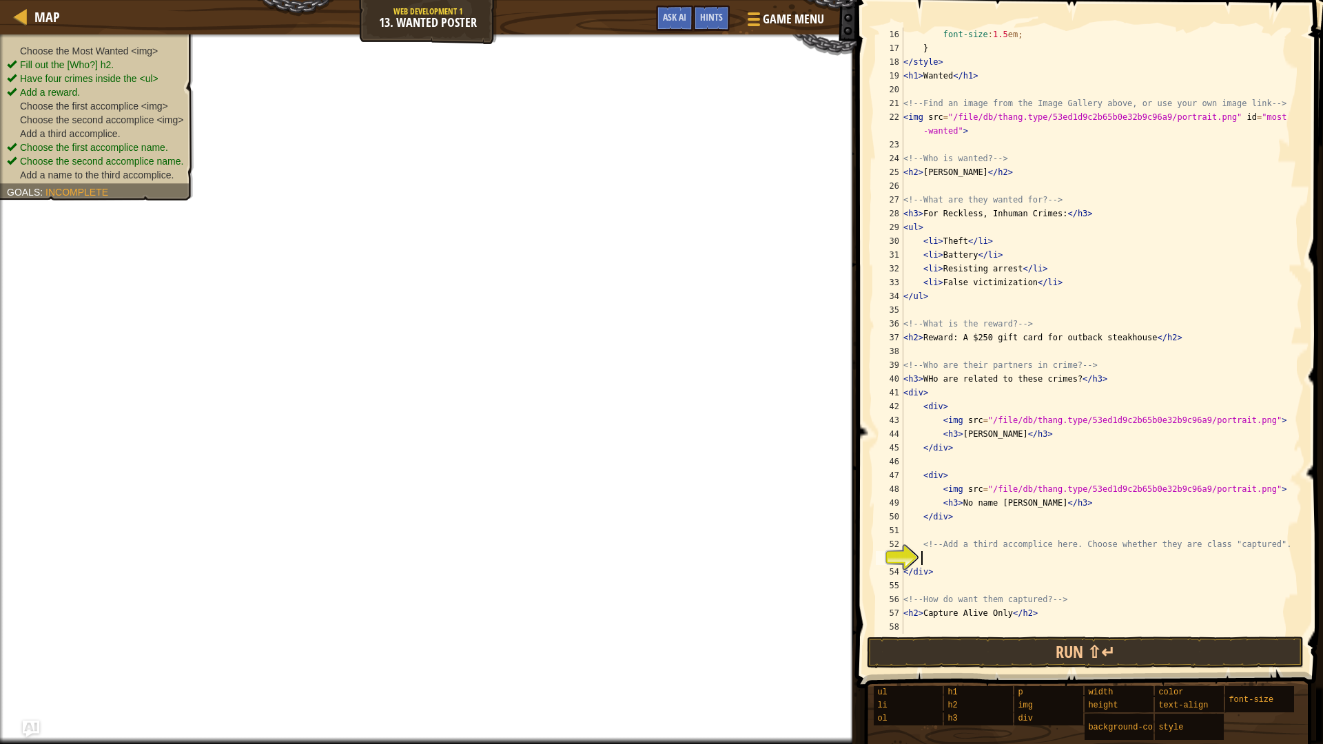
click at [968, 558] on div "font-size : 1.5 em ; } </ style > < h1 > Wanted </ h1 > <!-- Find an image from…" at bounding box center [1096, 345] width 391 height 634
click at [677, 10] on button "Ask AI" at bounding box center [674, 18] width 37 height 25
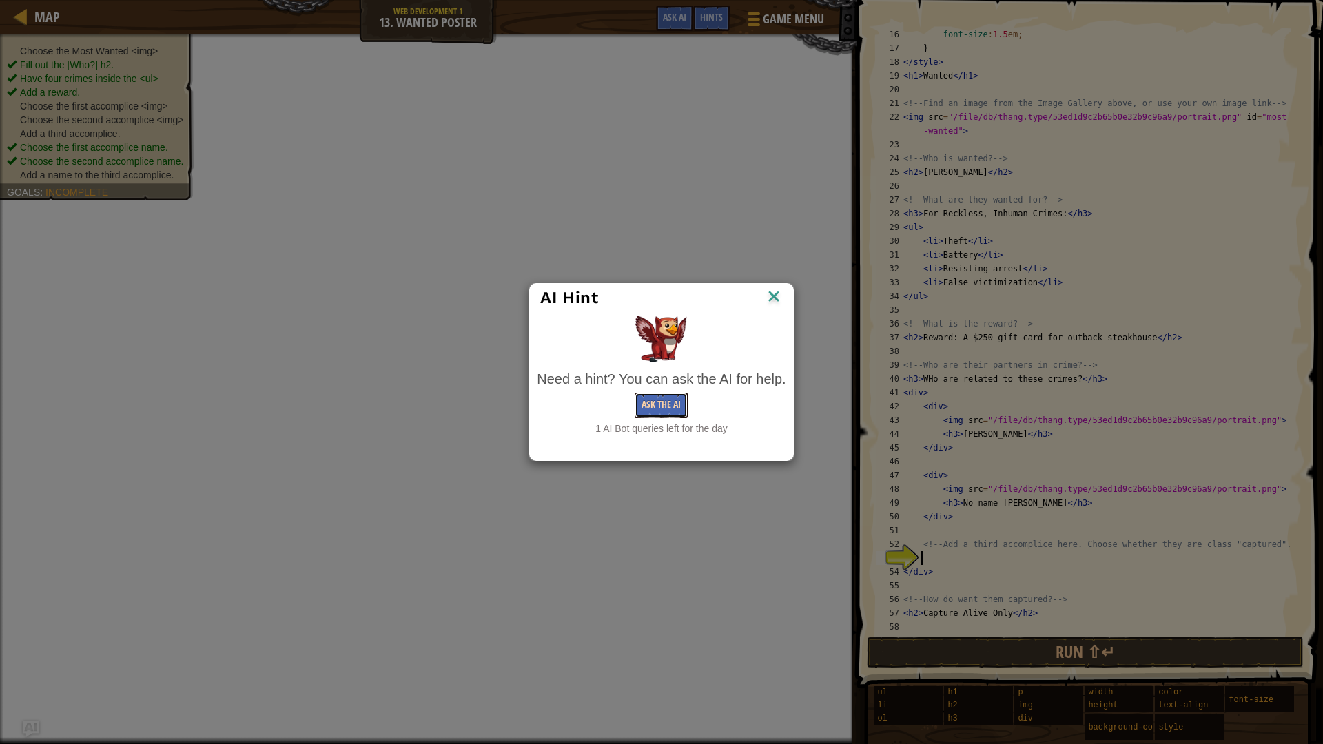
click at [660, 397] on button "Ask the AI" at bounding box center [661, 405] width 53 height 25
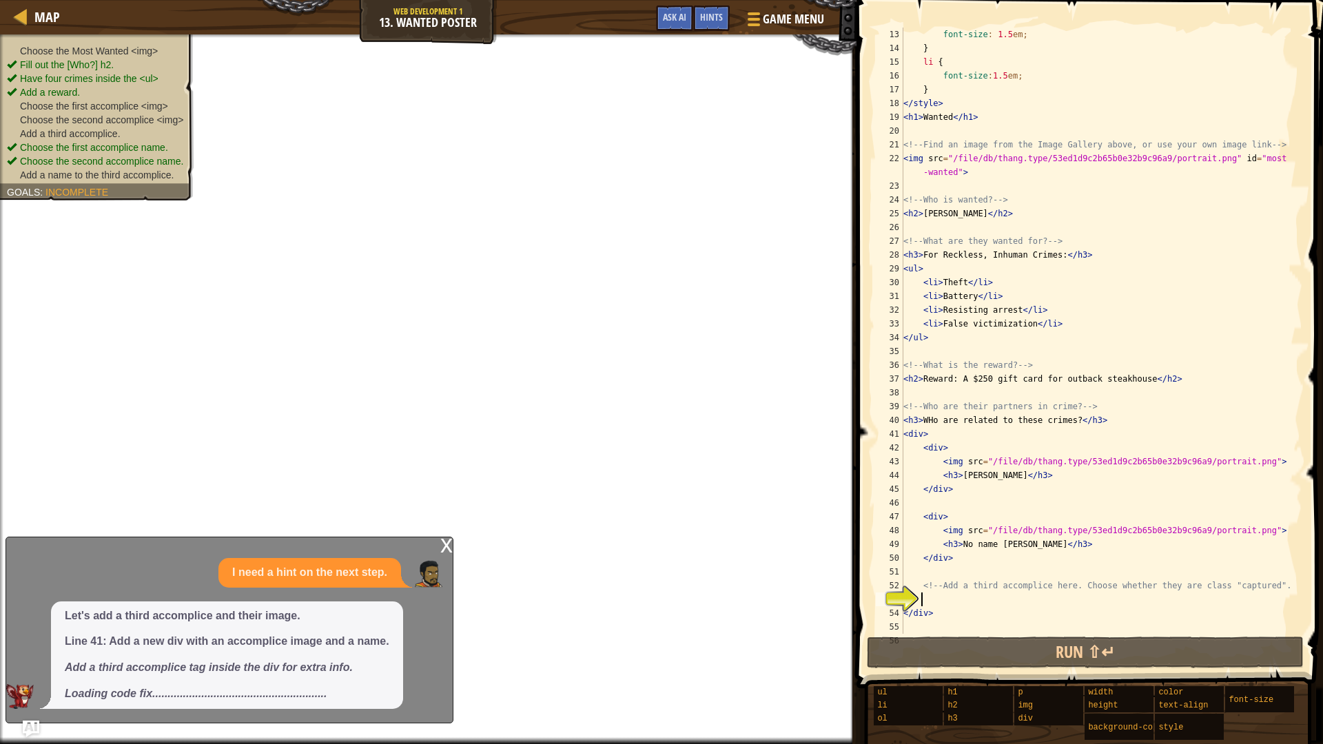
scroll to position [207, 0]
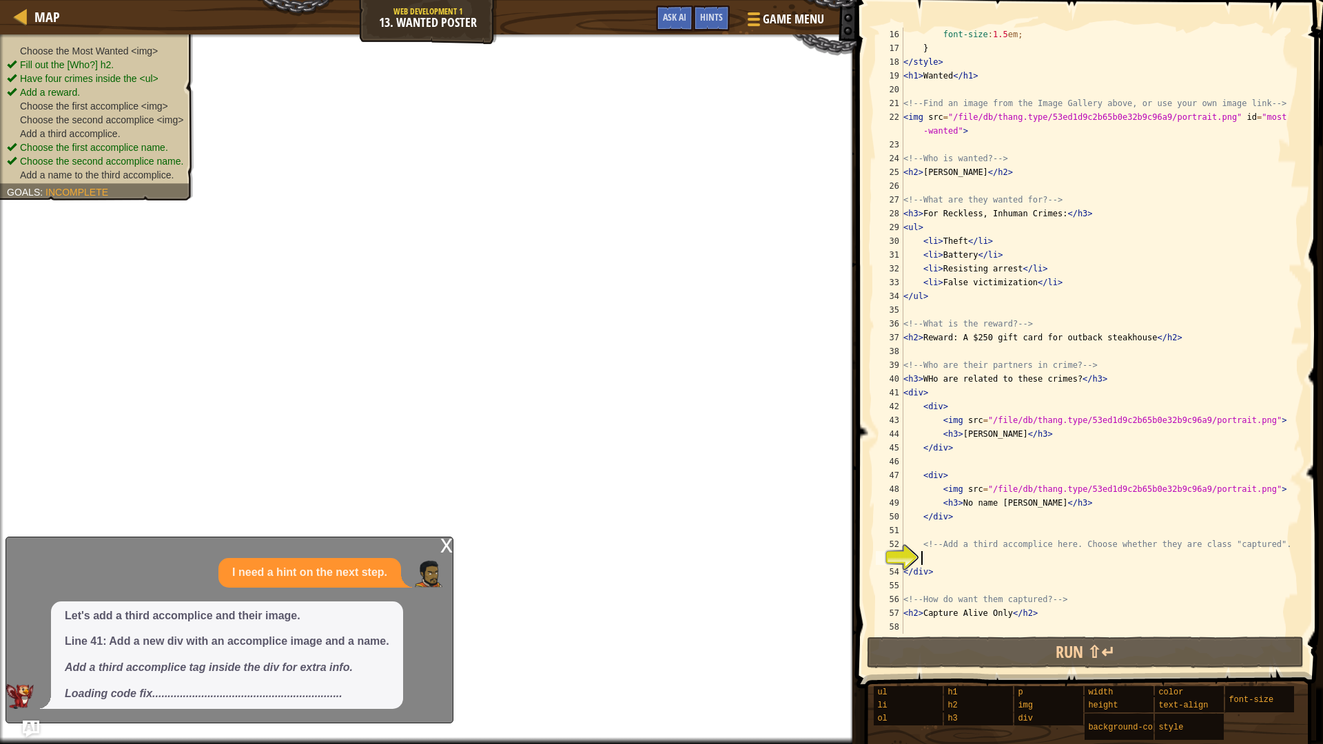
click at [1006, 612] on div "font-size : 1.5 em ; } </ style > < h1 > Wanted </ h1 > <!-- Find an image from…" at bounding box center [1096, 345] width 391 height 634
click at [1005, 612] on div "font-size : 1.5 em ; } </ style > < h1 > Wanted </ h1 > <!-- Find an image from…" at bounding box center [1096, 345] width 391 height 634
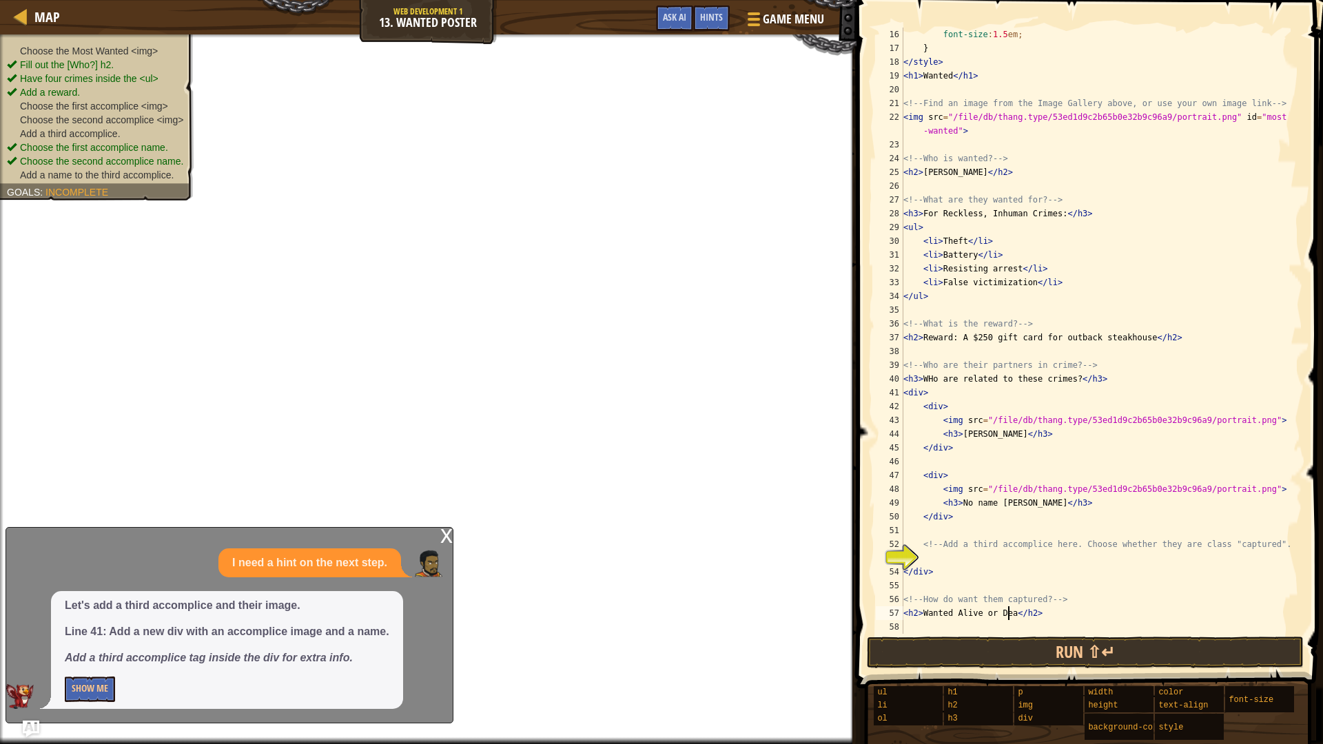
scroll to position [6, 9]
click at [79, 627] on button "Show Me" at bounding box center [90, 689] width 50 height 25
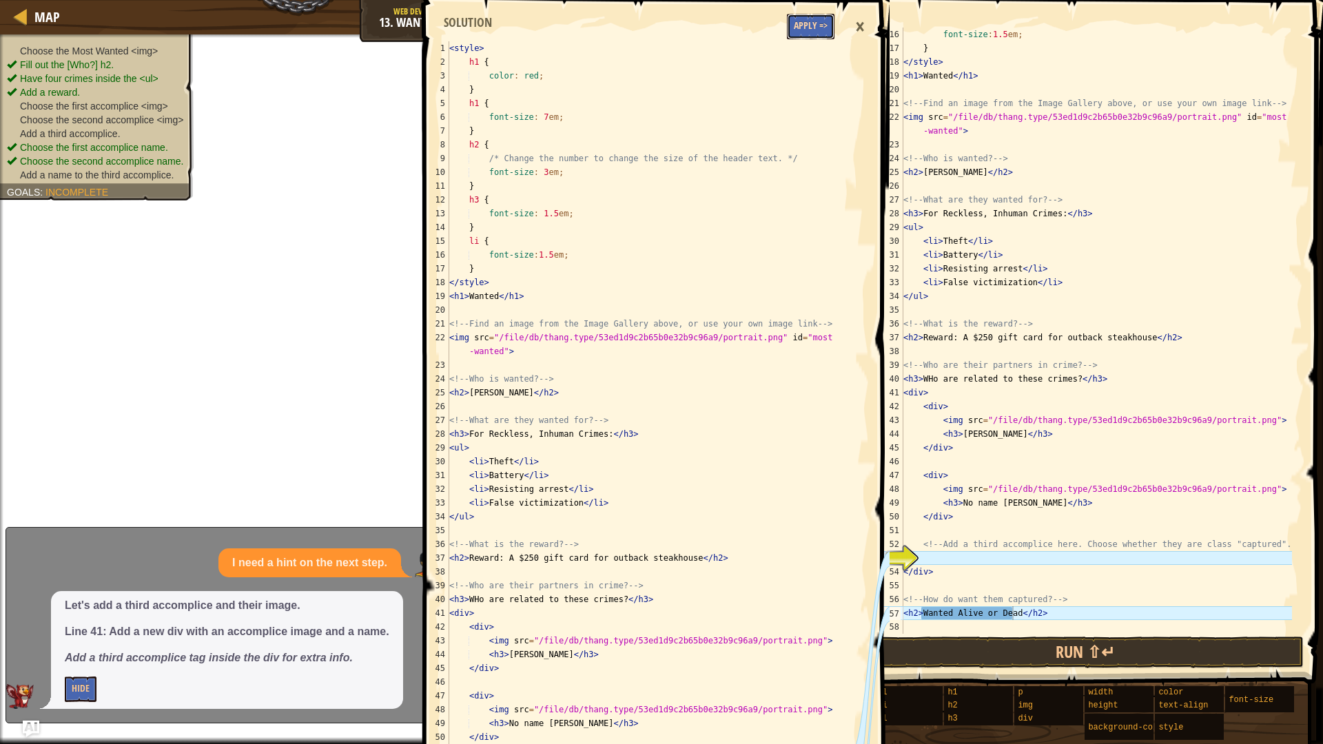
click at [815, 24] on button "Apply =>" at bounding box center [811, 26] width 48 height 25
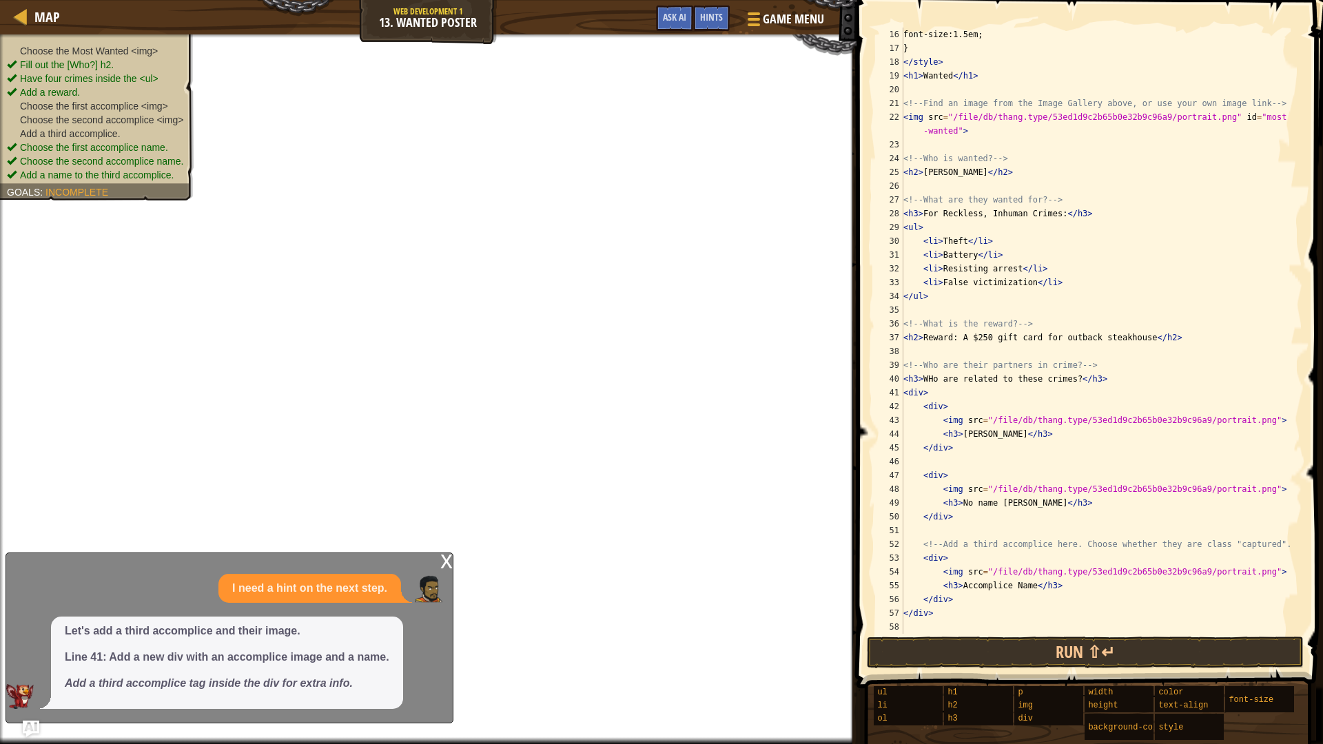
click at [437, 566] on div "x I need a hint on the next step. Let's add a third accomplice and their image.…" at bounding box center [230, 638] width 448 height 171
click at [451, 562] on div "x" at bounding box center [446, 560] width 12 height 14
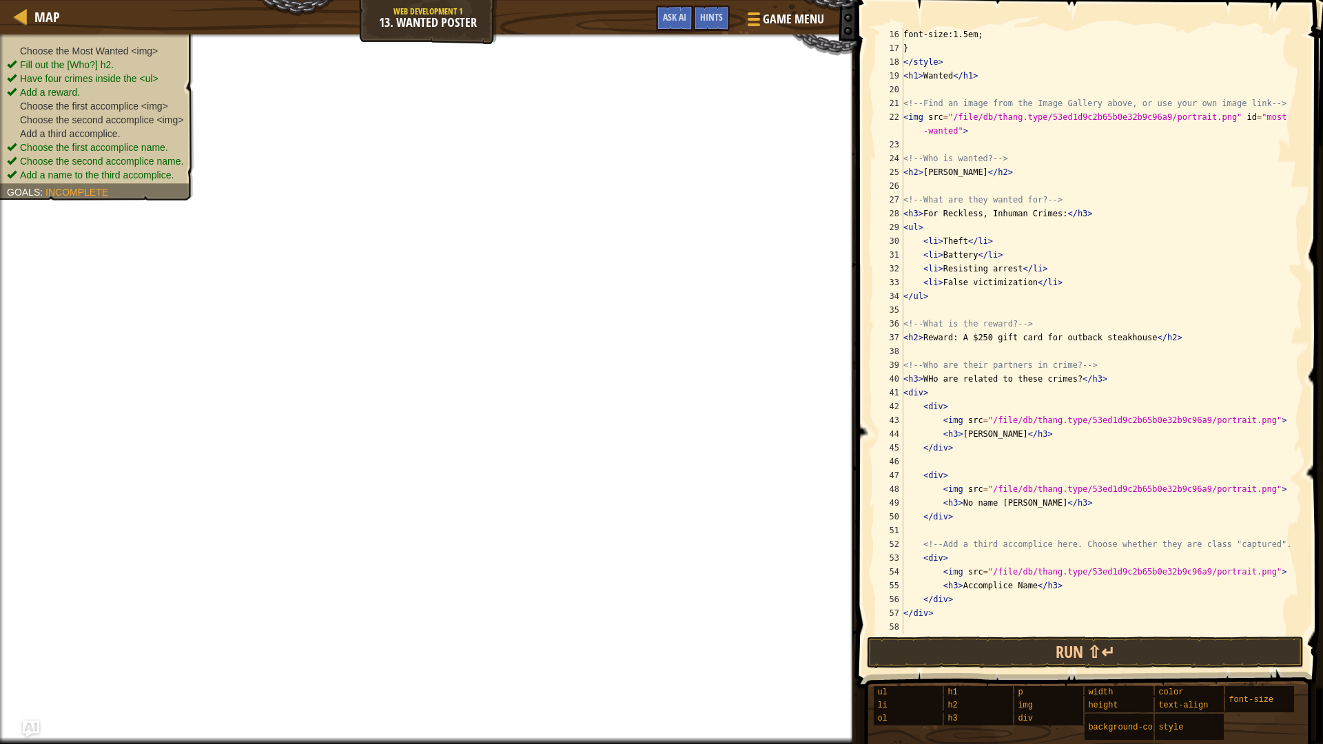
click at [1024, 584] on div "font-size:1.5em; } </ style > < h1 > Wanted </ h1 > <!-- Find an image from the…" at bounding box center [1096, 345] width 391 height 634
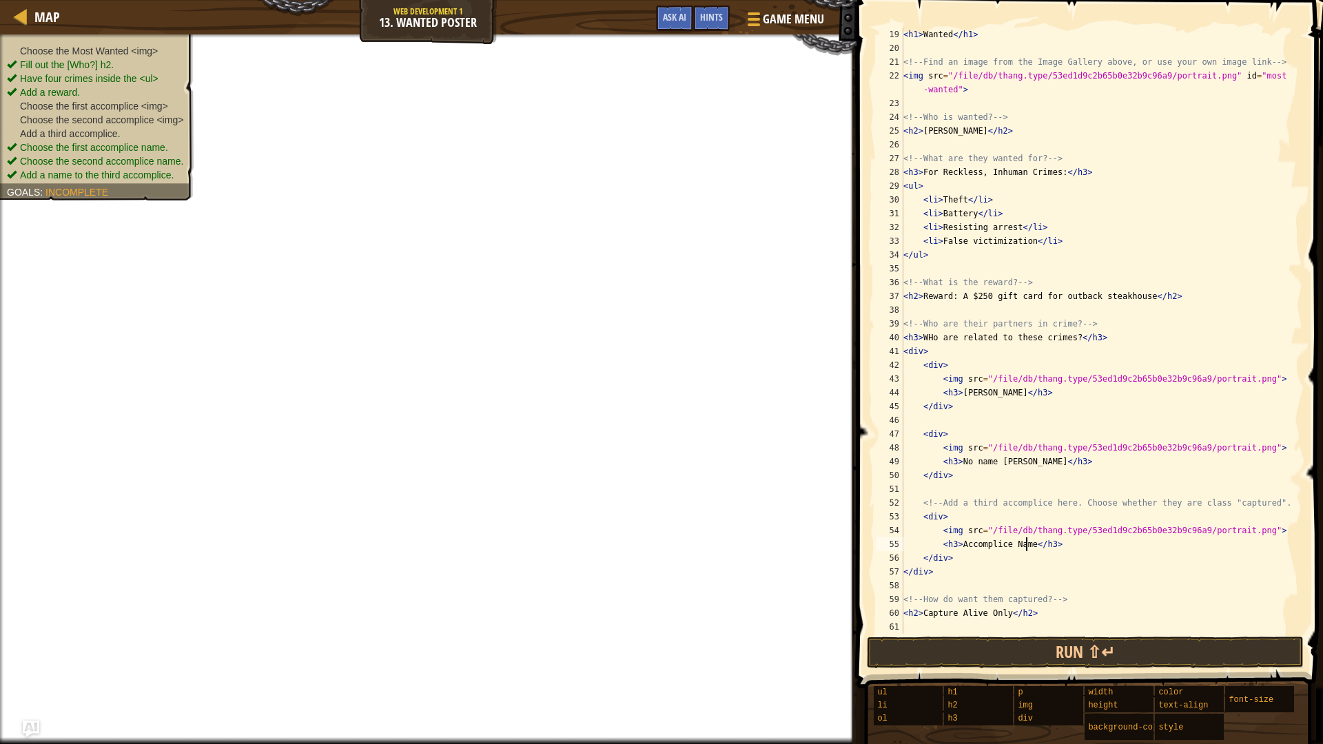
scroll to position [248, 0]
click at [1001, 611] on div "< h1 > Wanted </ h1 > <!-- Find an image from the Image Gallery above, or use y…" at bounding box center [1096, 345] width 391 height 634
click at [1001, 615] on div "< h1 > Wanted </ h1 > <!-- Find an image from the Image Gallery above, or use y…" at bounding box center [1096, 345] width 391 height 634
click at [1005, 614] on div "< h1 > Wanted </ h1 > <!-- Find an image from the Image Gallery above, or use y…" at bounding box center [1096, 345] width 391 height 634
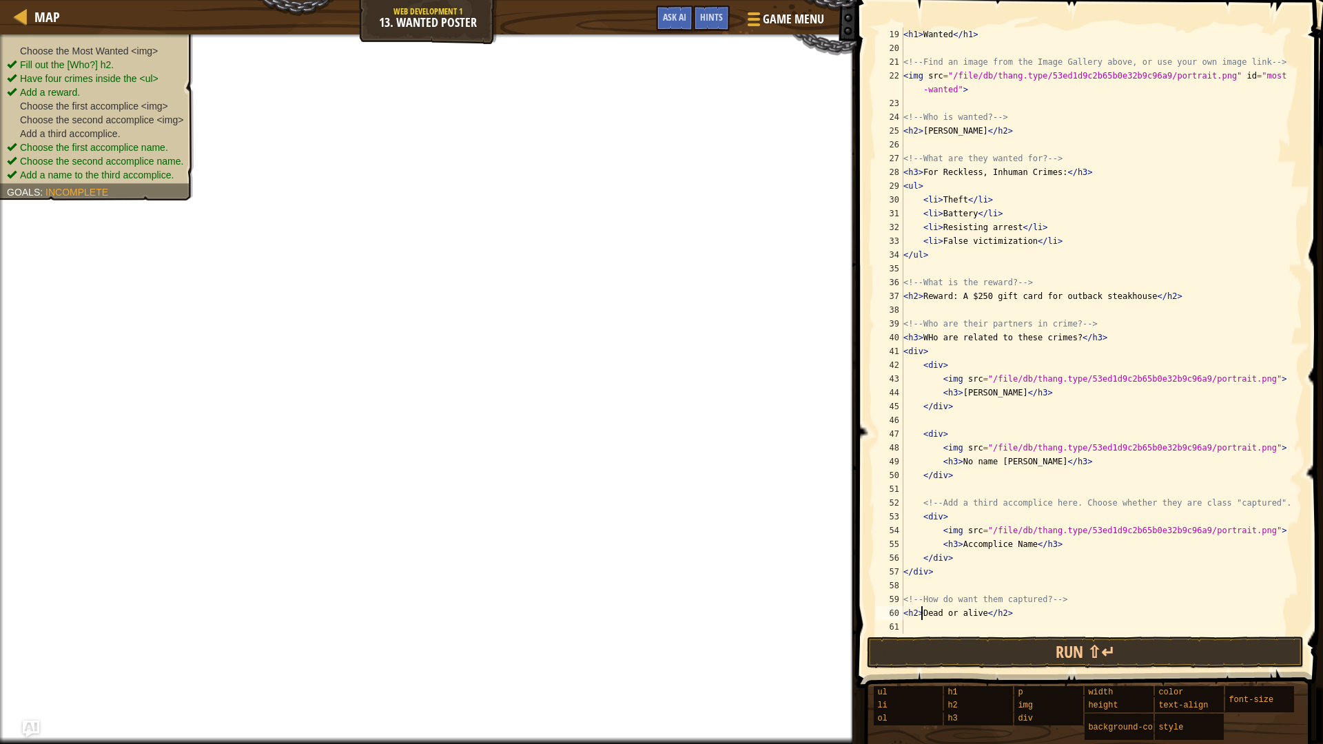
click at [922, 618] on div "< h1 > Wanted </ h1 > <!-- Find an image from the Image Gallery above, or use y…" at bounding box center [1096, 345] width 391 height 634
click at [1028, 539] on div "< h1 > Wanted </ h1 > <!-- Find an image from the Image Gallery above, or use y…" at bounding box center [1096, 345] width 391 height 634
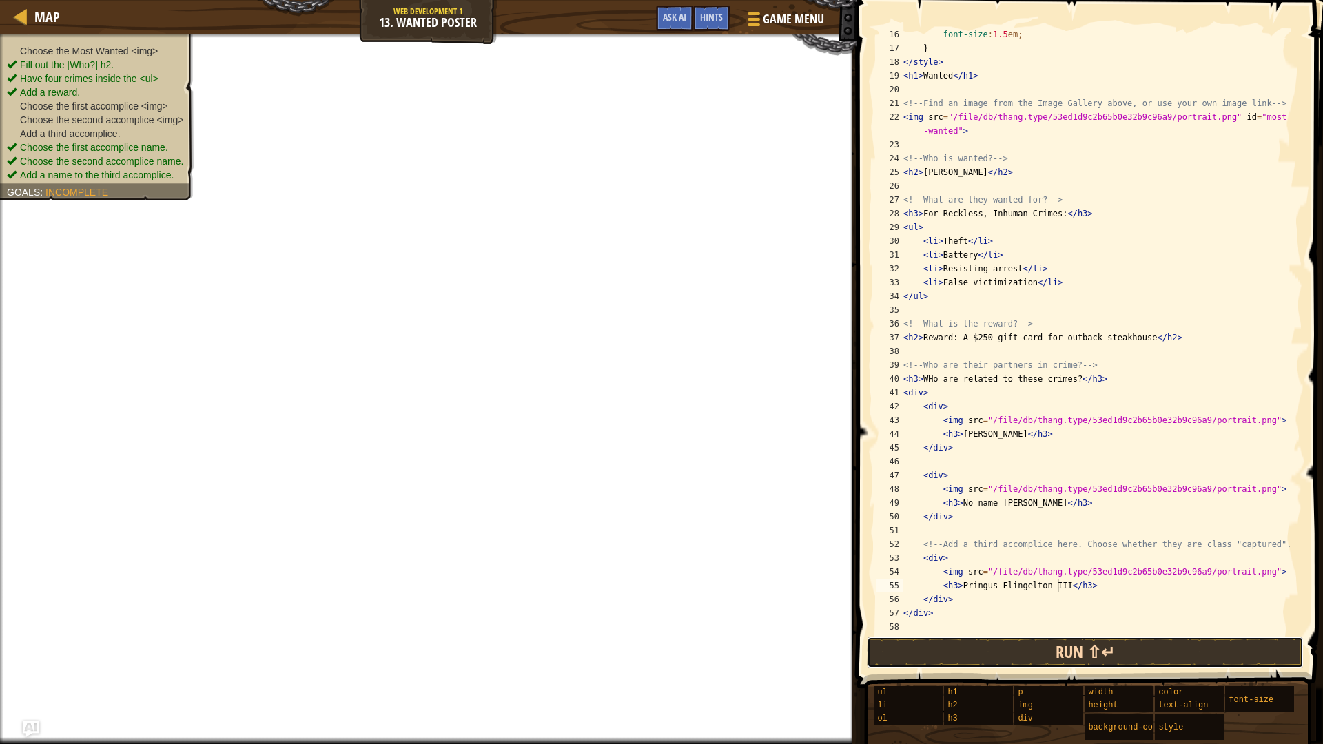
click at [1030, 627] on button "Run ⇧↵" at bounding box center [1085, 653] width 437 height 32
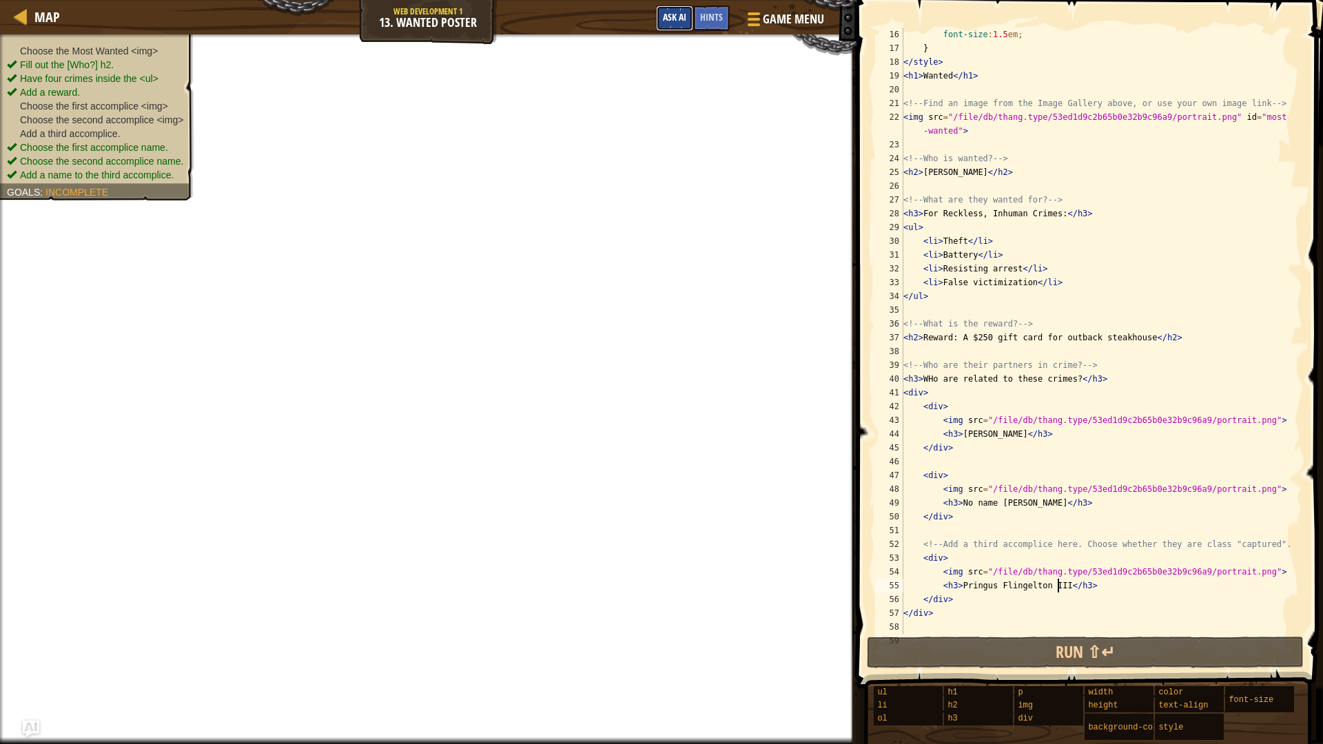
click at [680, 18] on span "Ask AI" at bounding box center [674, 16] width 23 height 13
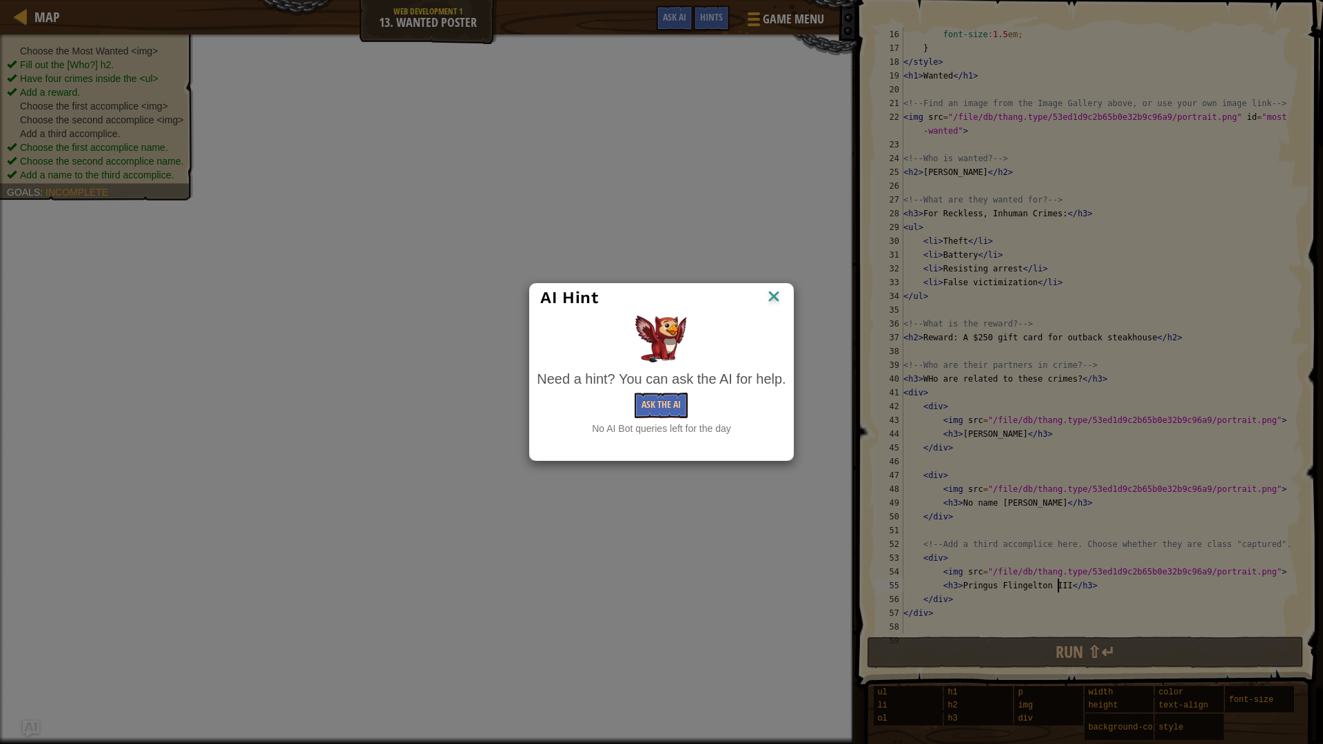
click at [774, 287] on img at bounding box center [774, 297] width 18 height 21
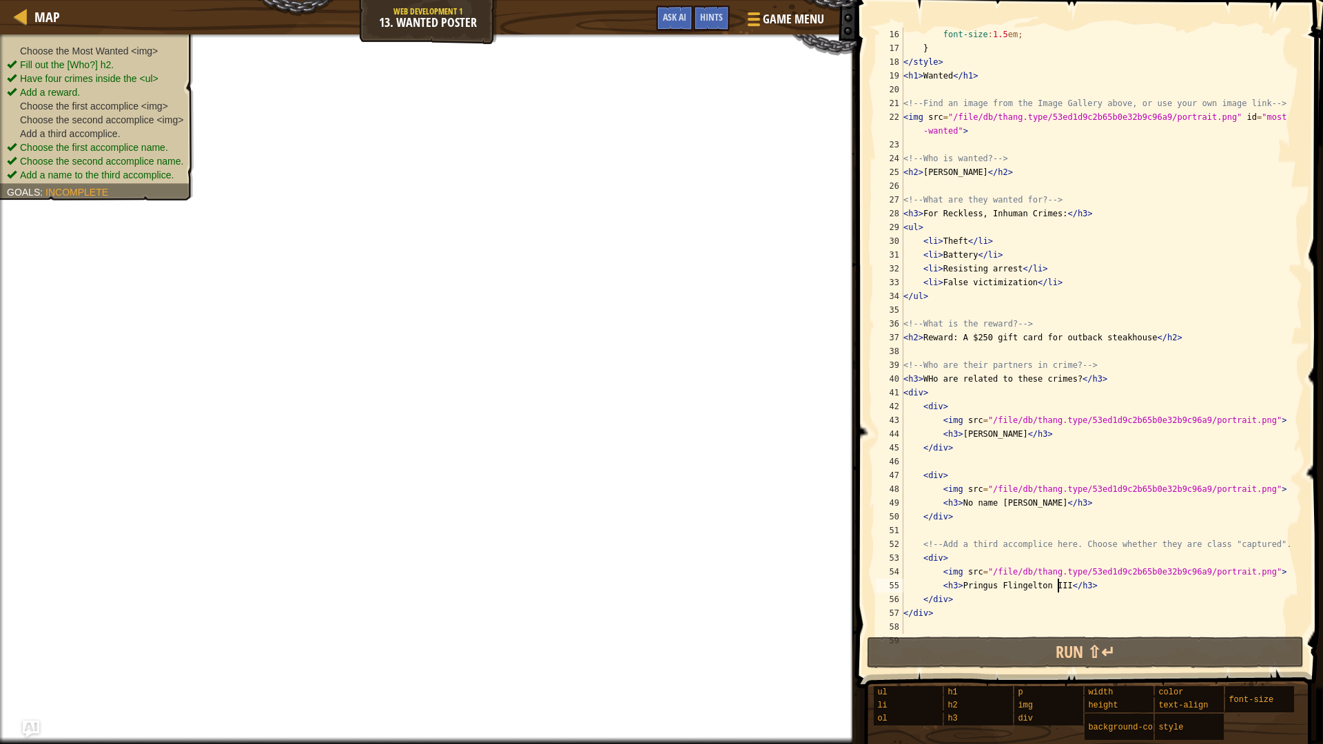
scroll to position [248, 0]
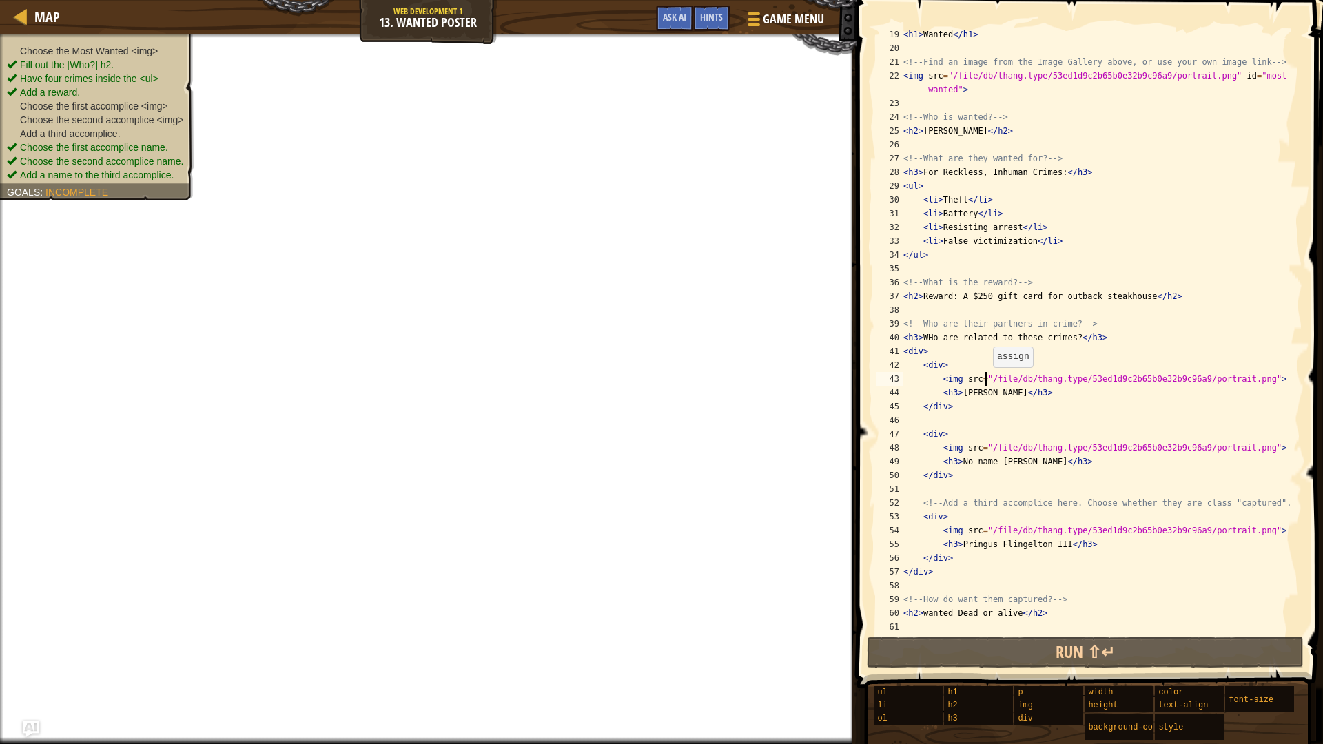
click at [986, 381] on div "< h1 > Wanted </ h1 > <!-- Find an image from the Image Gallery above, or use y…" at bounding box center [1096, 345] width 391 height 634
click at [1152, 376] on div "< h1 > Wanted </ h1 > <!-- Find an image from the Image Gallery above, or use y…" at bounding box center [1096, 345] width 391 height 634
drag, startPoint x: 1161, startPoint y: 381, endPoint x: 1189, endPoint y: 354, distance: 39.0
click at [1189, 354] on div "<img src="/file/db/thang.type/53ed1d9c2b65b0e32b9c96a9/portrait.png"> 19 20 21 …" at bounding box center [1087, 371] width 471 height 729
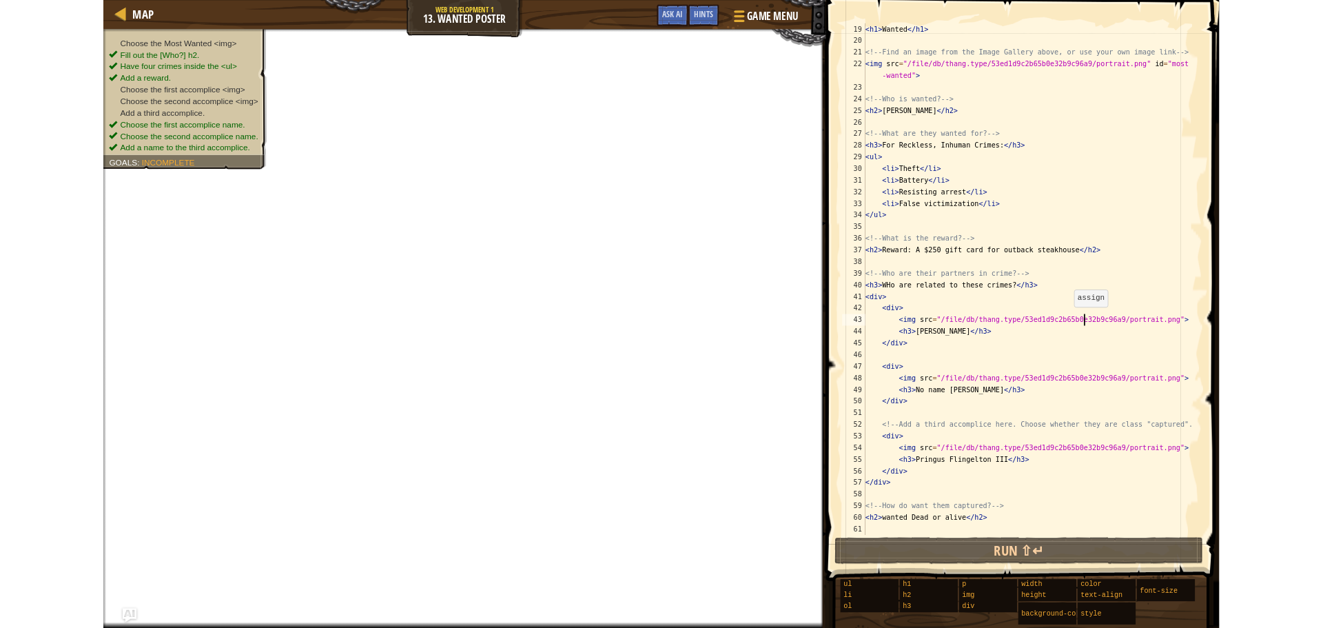
scroll to position [207, 0]
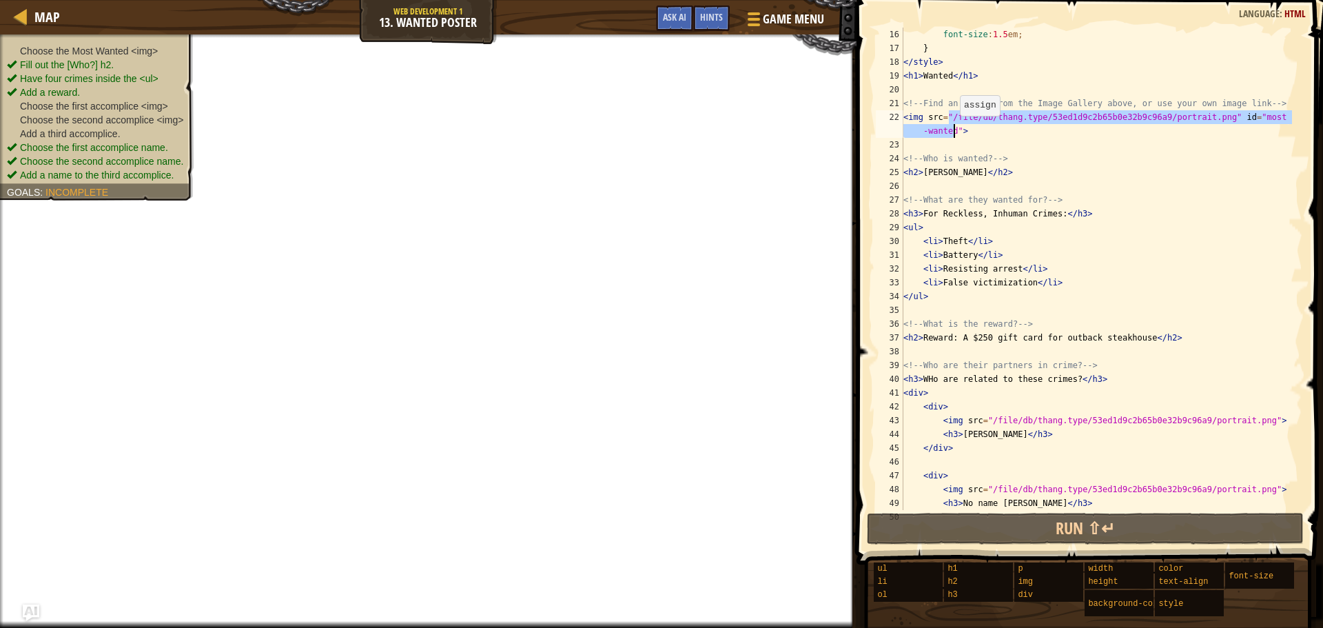
drag, startPoint x: 950, startPoint y: 120, endPoint x: 953, endPoint y: 130, distance: 10.2
click at [953, 130] on div "font-size : 1.5 em ; } </ style > < h1 > Wanted </ h1 > <!-- Find an image from…" at bounding box center [1096, 283] width 391 height 510
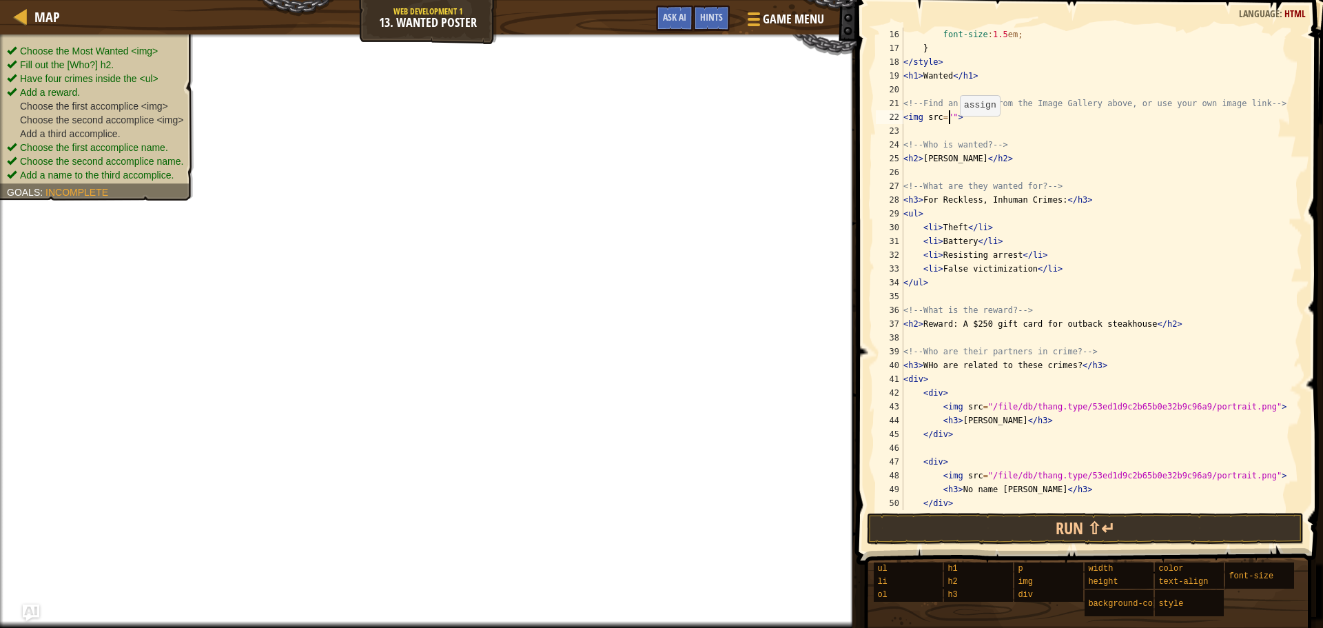
paste textarea "file:///C:/Users/[PERSON_NAME].[PERSON_NAME]/Downloads/Screenshot%202025-09-18%…"
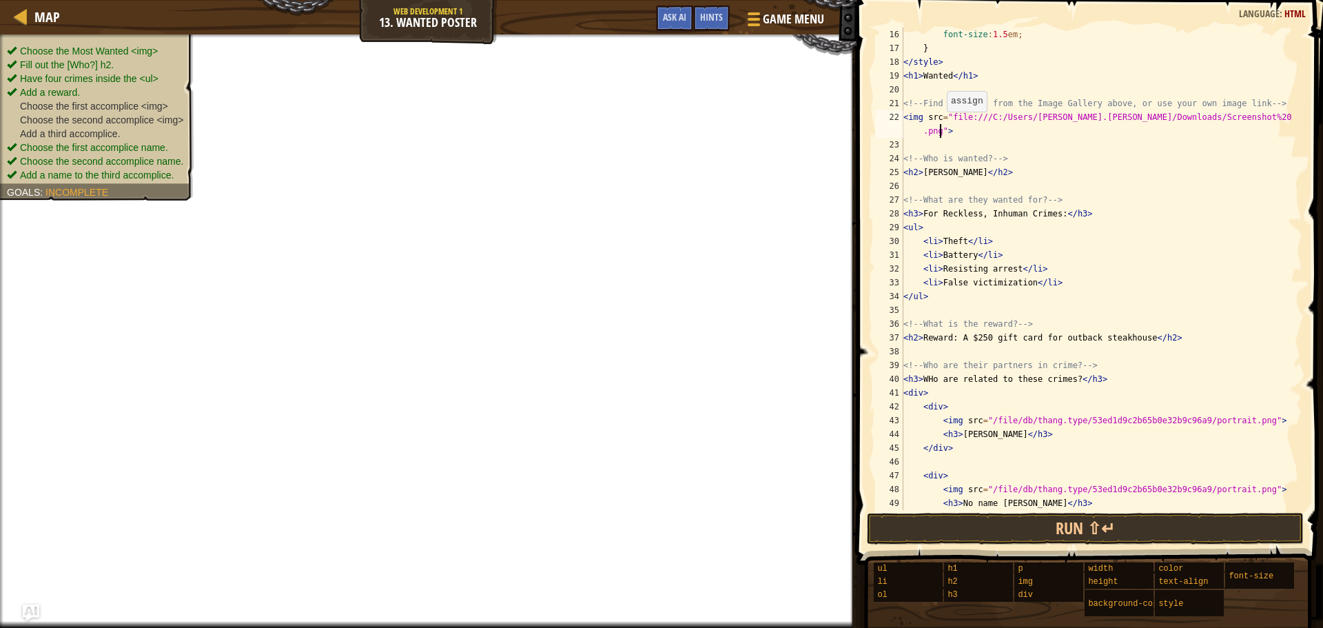
click at [940, 125] on div "font-size : 1.5 em ; } </ style > < h1 > Wanted </ h1 > <!-- Find an image from…" at bounding box center [1096, 283] width 391 height 510
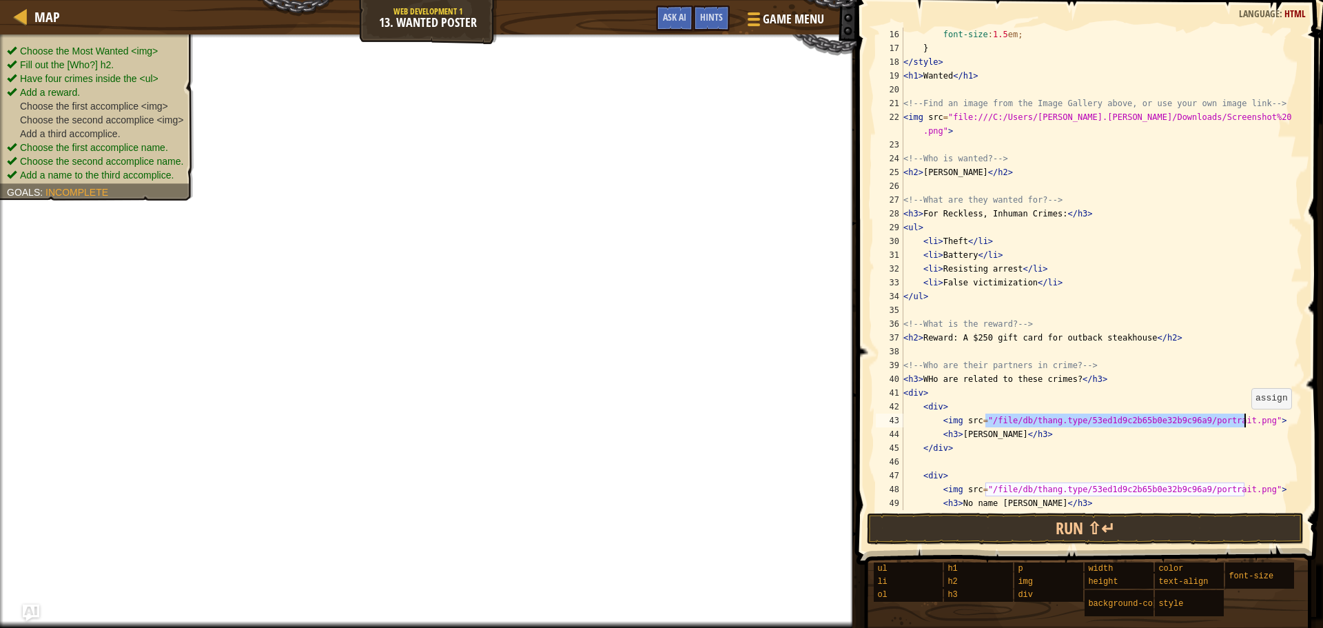
drag, startPoint x: 986, startPoint y: 421, endPoint x: 1245, endPoint y: 422, distance: 258.4
click at [1245, 422] on div "font-size : 1.5 em ; } </ style > < h1 > Wanted </ h1 > <!-- Find an image from…" at bounding box center [1096, 283] width 391 height 510
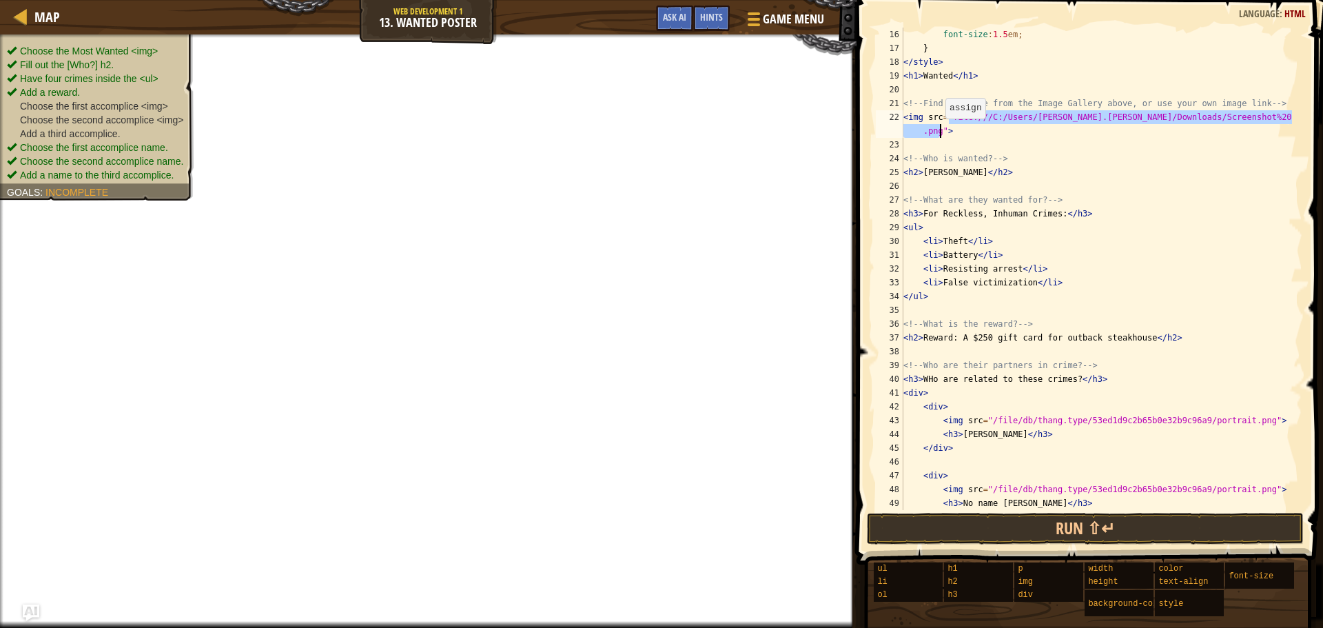
drag, startPoint x: 949, startPoint y: 122, endPoint x: 939, endPoint y: 132, distance: 14.6
click at [939, 132] on div "font-size : 1.5 em ; } </ style > < h1 > Wanted </ h1 > <!-- Find an image from…" at bounding box center [1096, 283] width 391 height 510
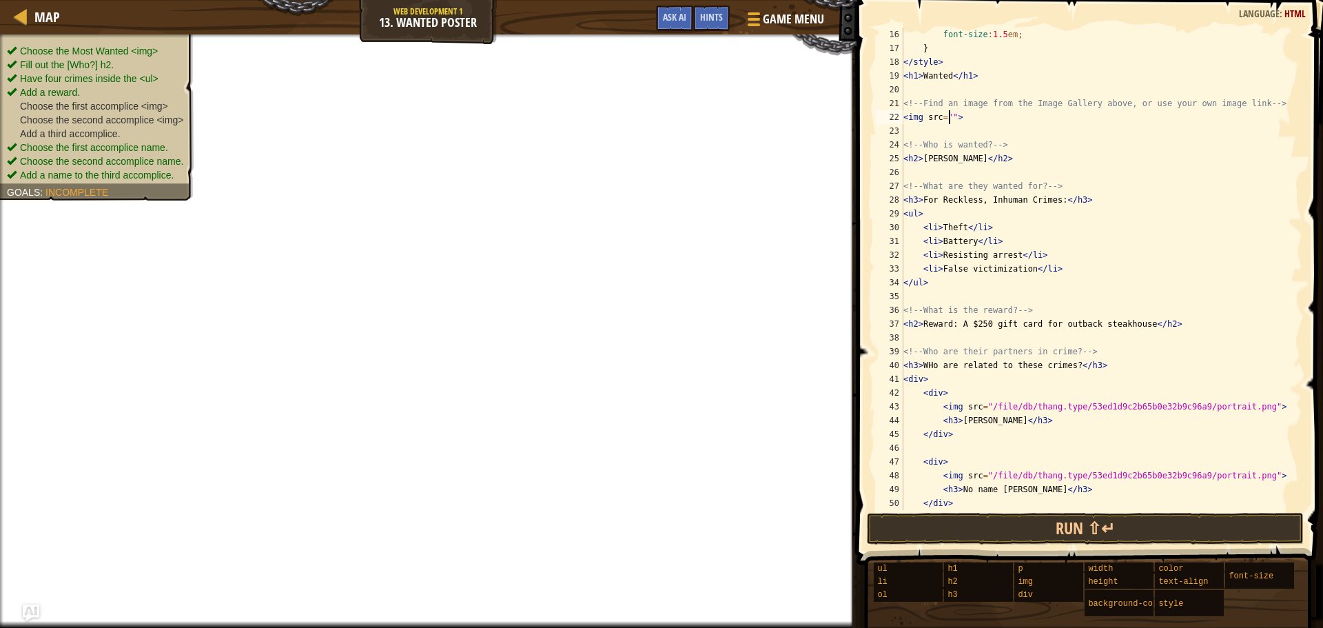
paste textarea "file:///C:/Users/[PERSON_NAME].[PERSON_NAME]/Downloads/Screenshot%202025-09-18%…"
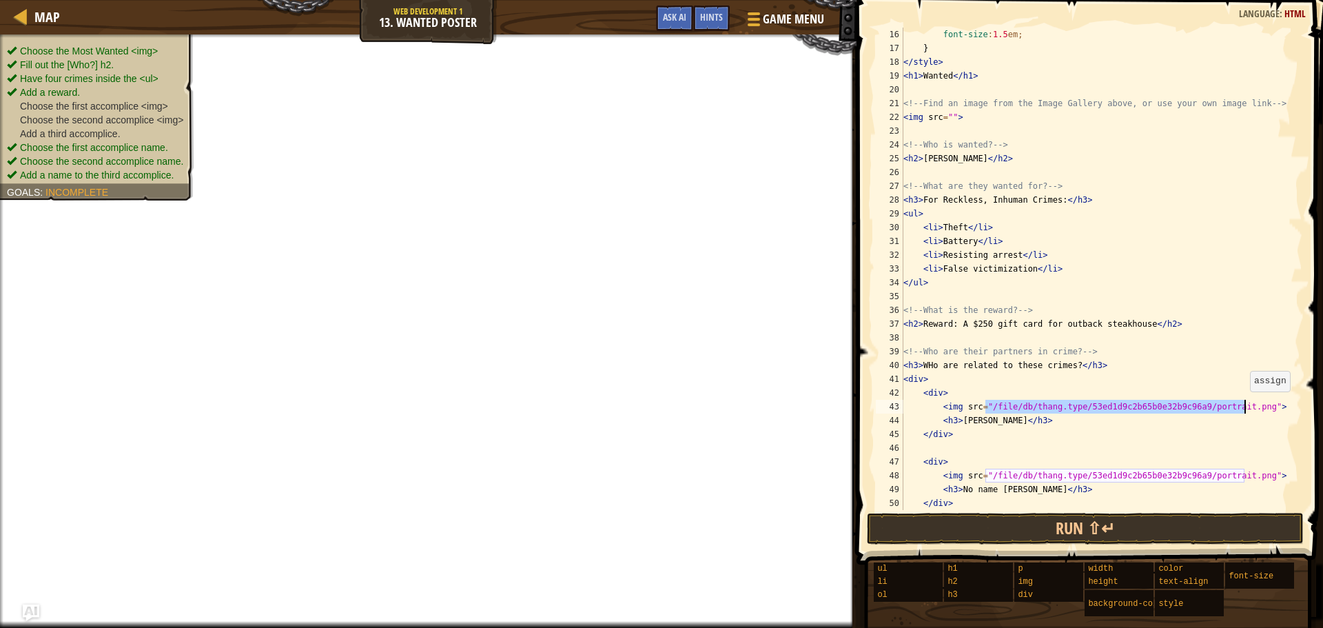
drag, startPoint x: 984, startPoint y: 410, endPoint x: 1243, endPoint y: 405, distance: 259.2
click at [1243, 405] on div "font-size : 1.5 em ; } </ style > < h1 > Wanted </ h1 > <!-- Find an image from…" at bounding box center [1096, 283] width 391 height 510
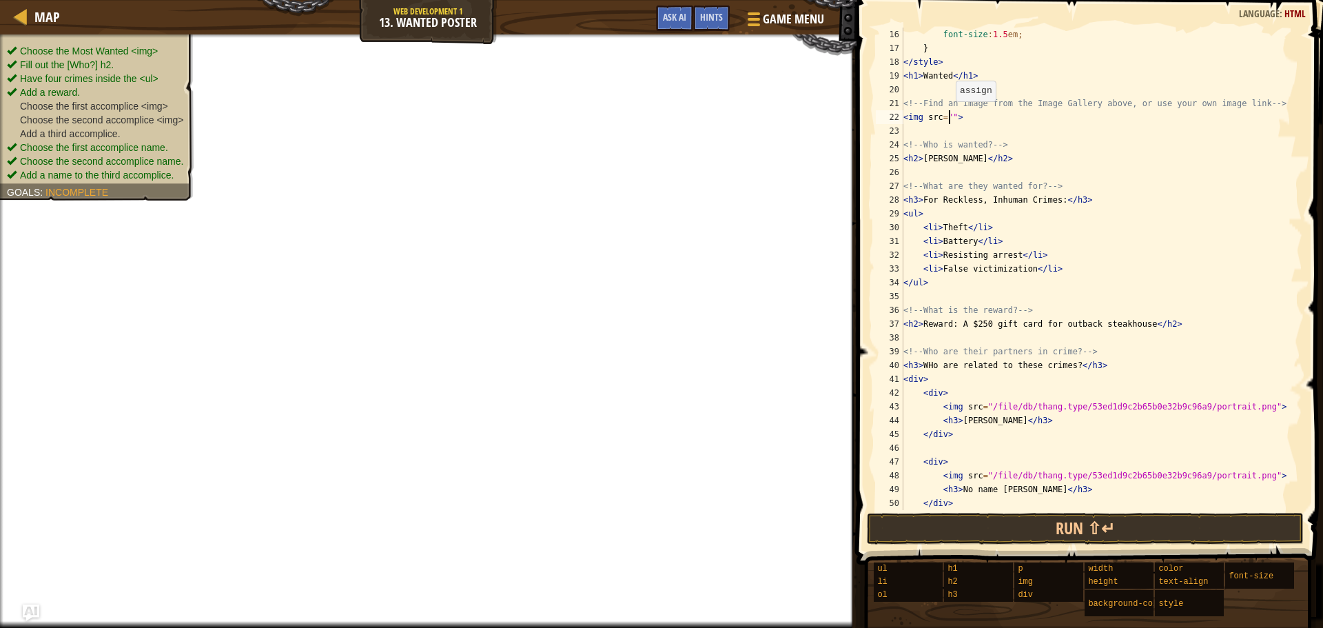
click at [949, 115] on div "font-size : 1.5 em ; } </ style > < h1 > Wanted </ h1 > <!-- Find an image from…" at bounding box center [1096, 283] width 391 height 510
paste textarea "/file/db/thang.type/53ed1d9c2b65b0e32b9c96a9/portrait.png"
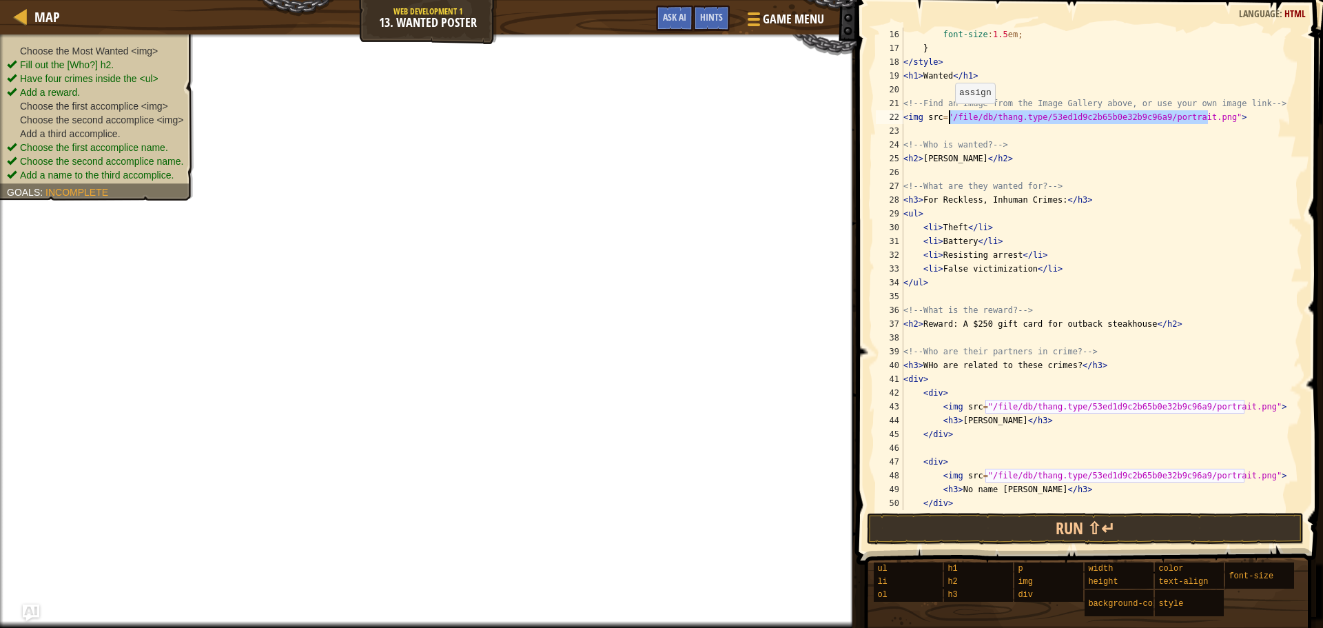
drag, startPoint x: 1207, startPoint y: 121, endPoint x: 948, endPoint y: 117, distance: 258.5
click at [948, 117] on div "font-size : 1.5 em ; } </ style > < h1 > Wanted </ h1 > <!-- Find an image from…" at bounding box center [1096, 283] width 391 height 510
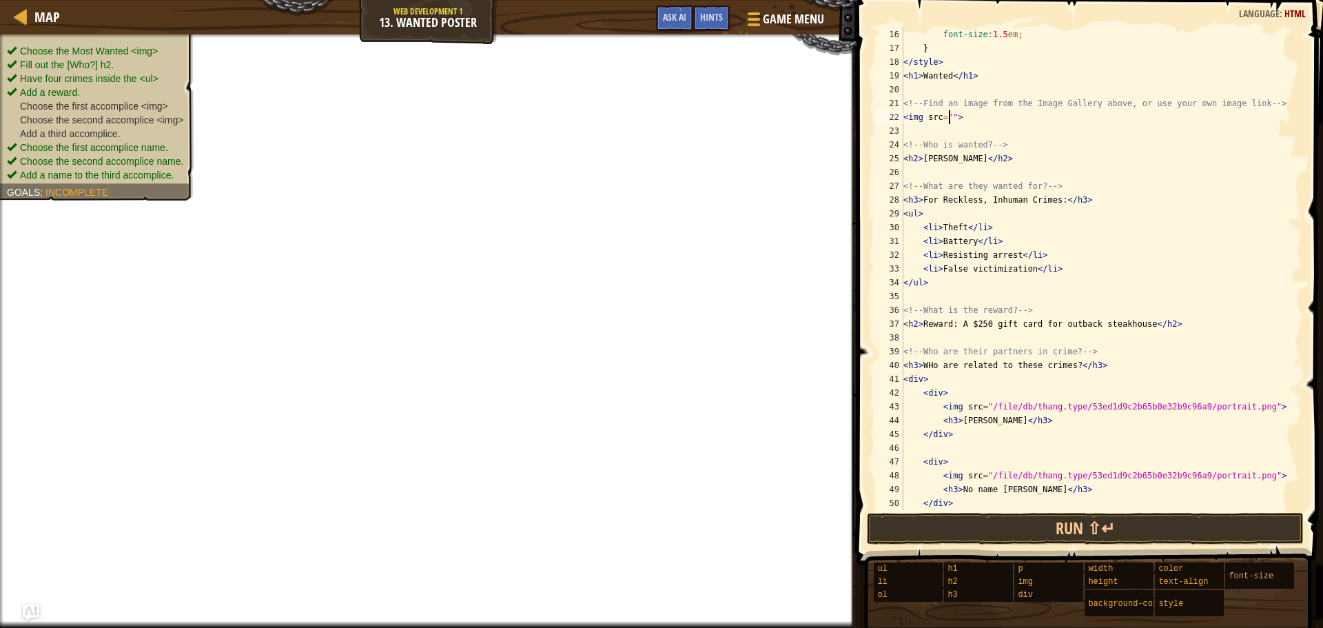
paste textarea "[URL][DOMAIN_NAME]"
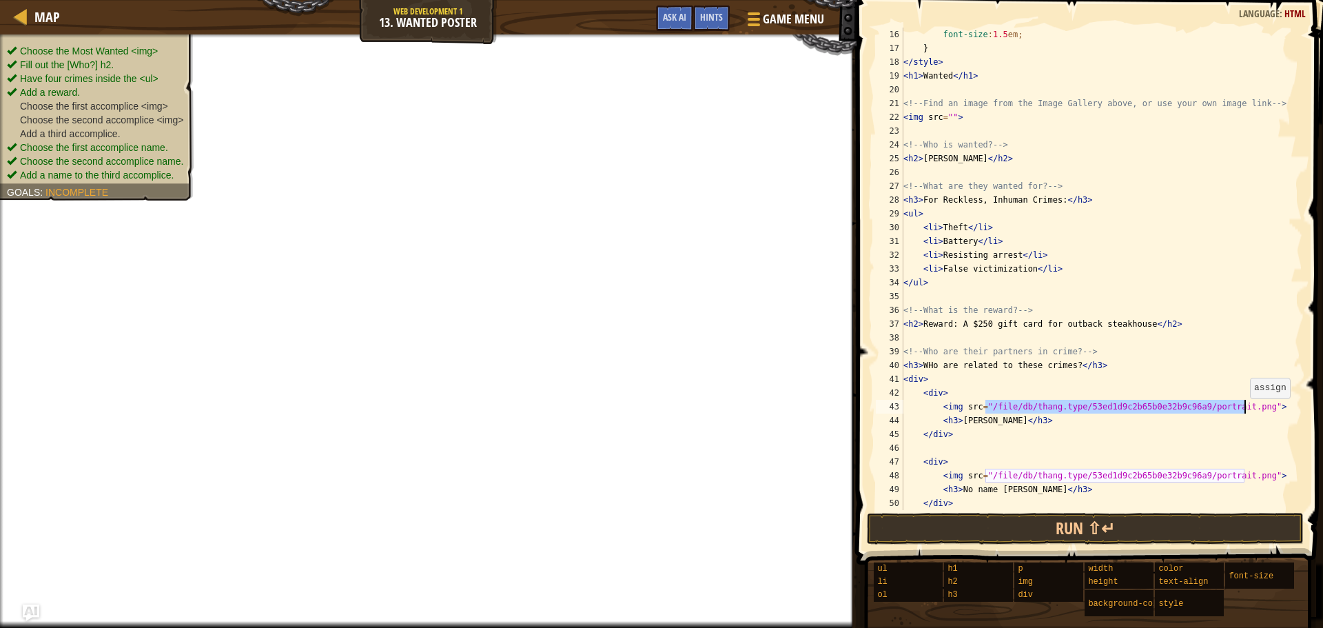
drag, startPoint x: 984, startPoint y: 406, endPoint x: 1243, endPoint y: 412, distance: 259.2
click at [1243, 412] on div "font-size : 1.5 em ; } </ style > < h1 > Wanted </ h1 > <!-- Find an image from…" at bounding box center [1096, 283] width 391 height 510
click at [946, 121] on div "font-size : 1.5 em ; } </ style > < h1 > Wanted </ h1 > <!-- Find an image from…" at bounding box center [1096, 283] width 391 height 510
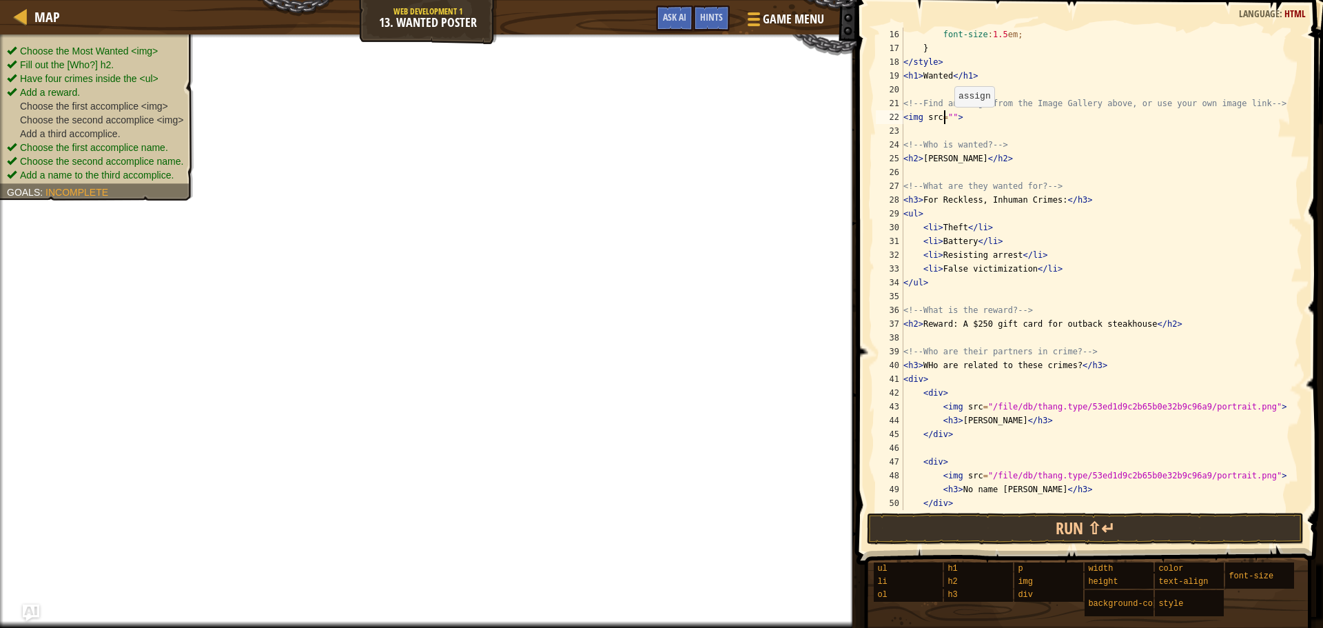
click at [948, 121] on div "font-size : 1.5 em ; } </ style > < h1 > Wanted </ h1 > <!-- Find an image from…" at bounding box center [1096, 283] width 391 height 510
click at [948, 121] on div "font-size : 1.5 em ; } </ style > < h1 > Wanted </ h1 > <!-- Find an image from…" at bounding box center [1096, 269] width 391 height 482
paste textarea "/file/db/thang.type/53ed1d9c2b65b0e32b9c96a9/portrait.png"
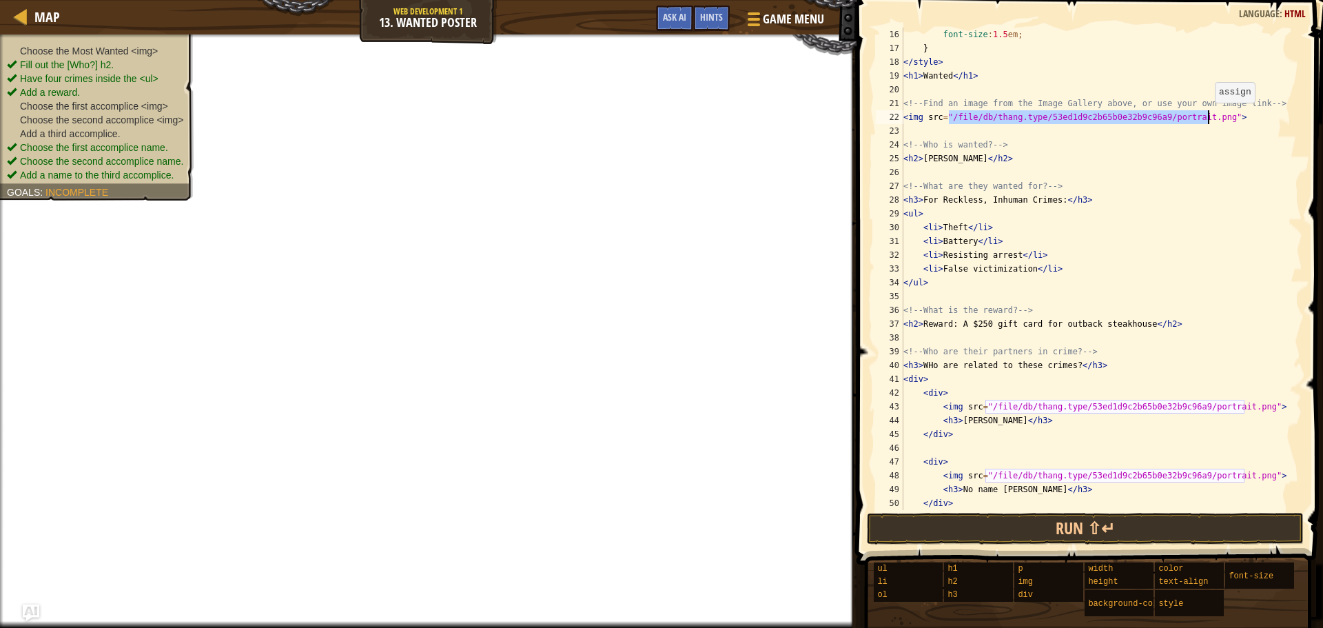
drag, startPoint x: 948, startPoint y: 116, endPoint x: 1208, endPoint y: 116, distance: 259.8
click at [1208, 116] on div "font-size : 1.5 em ; } </ style > < h1 > Wanted </ h1 > <!-- Find an image from…" at bounding box center [1096, 283] width 391 height 510
type textarea "<img src="">"
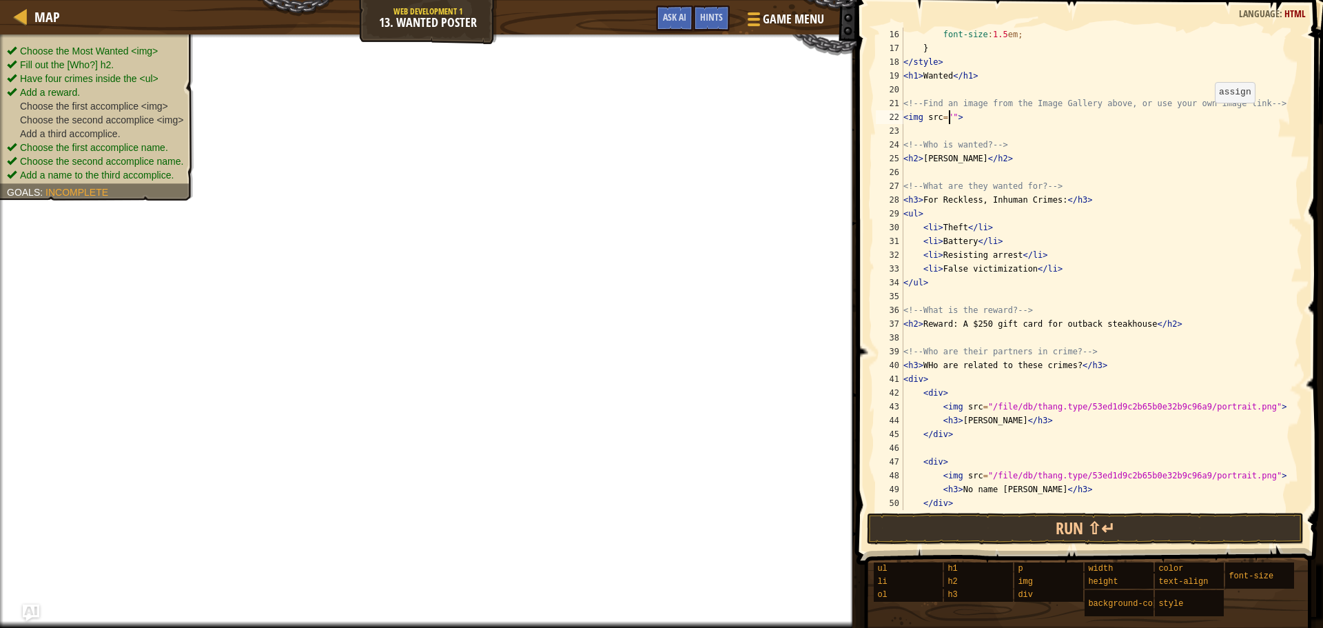
paste textarea
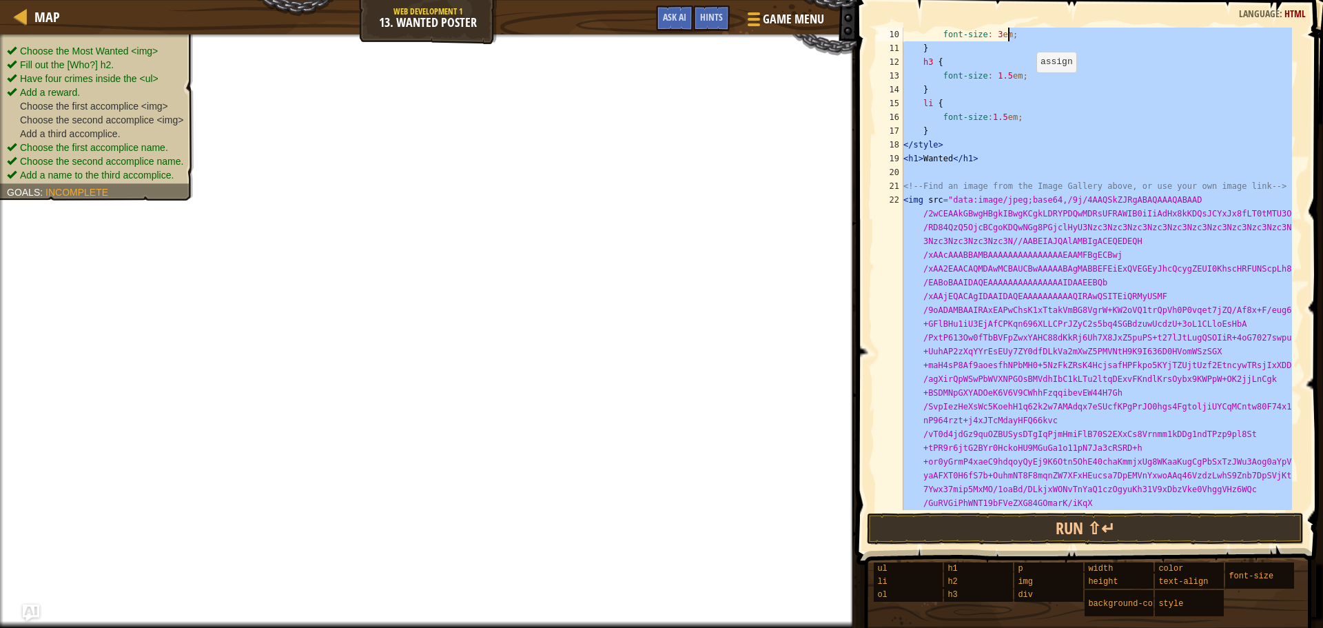
scroll to position [0, 0]
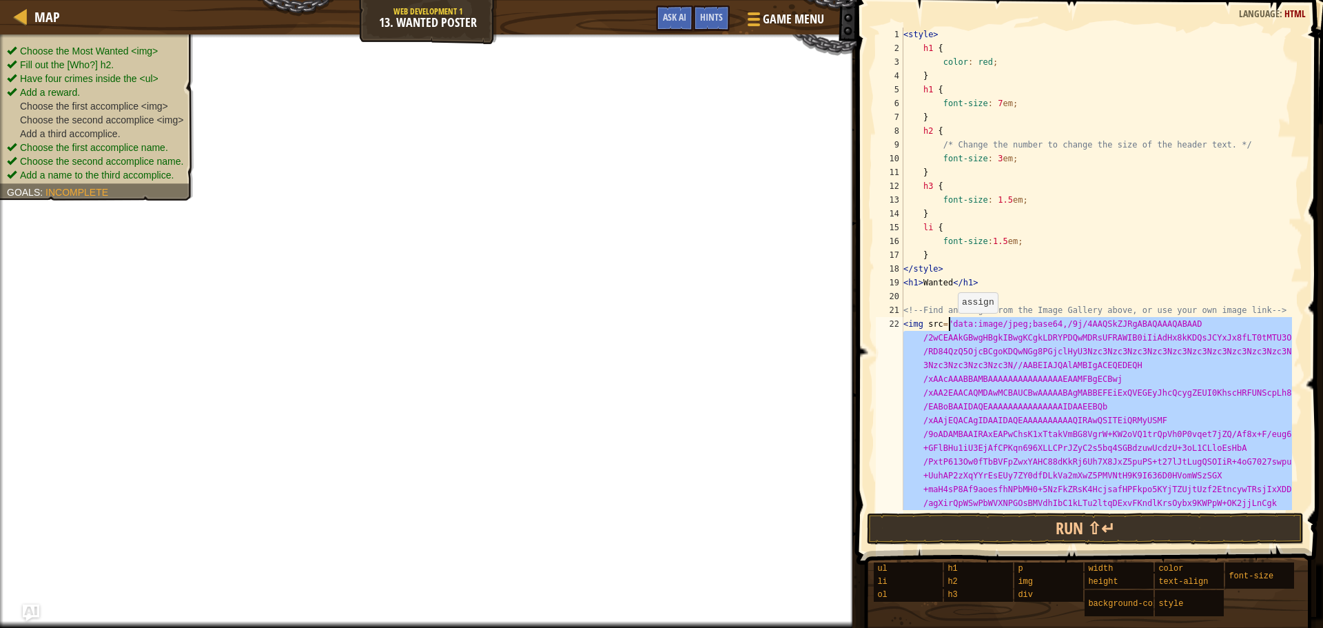
drag, startPoint x: 1199, startPoint y: 437, endPoint x: 951, endPoint y: 327, distance: 271.5
click at [951, 327] on div "< style > h1 { color : red ; } h1 { font-size : 7 em ; } h2 { /* Change the num…" at bounding box center [1096, 510] width 391 height 965
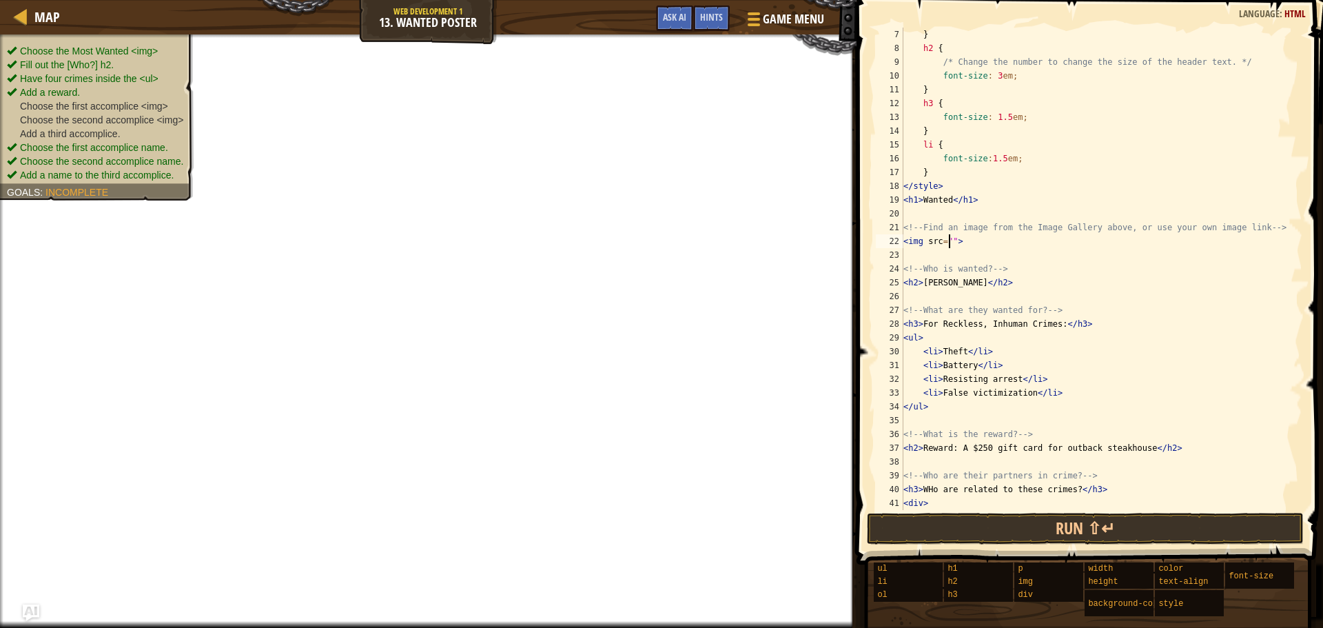
scroll to position [207, 0]
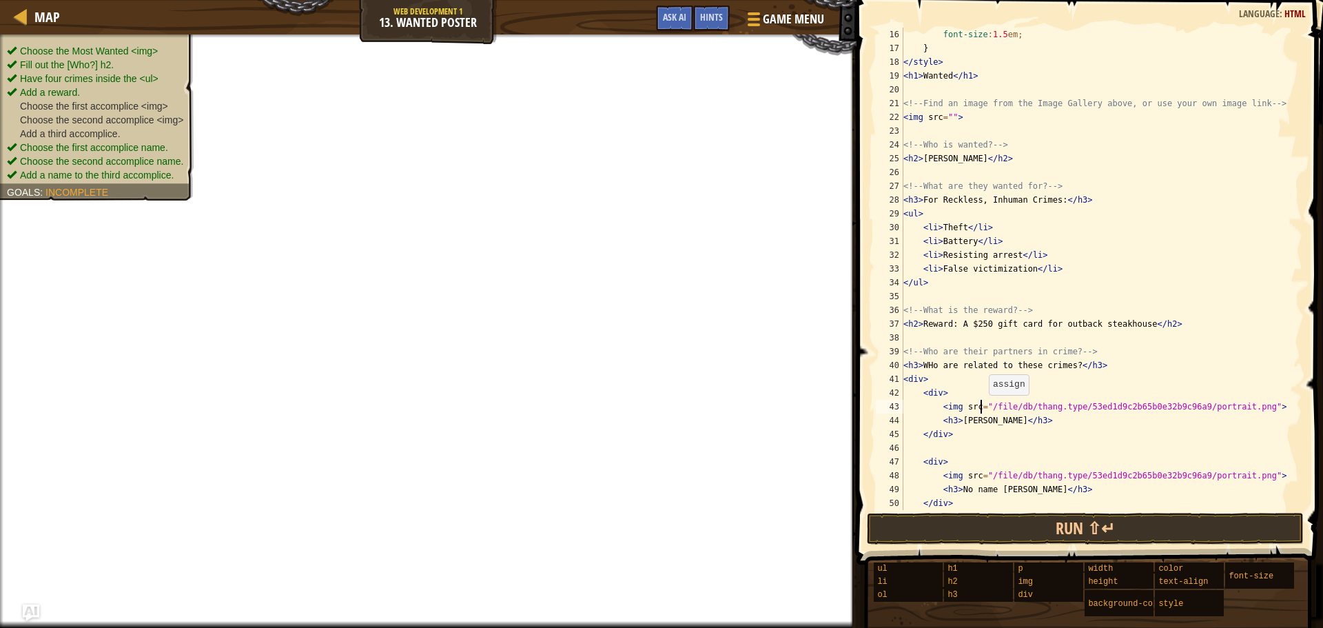
click at [982, 409] on div "font-size : 1.5 em ; } </ style > < h1 > Wanted </ h1 > <!-- Find an image from…" at bounding box center [1096, 283] width 391 height 510
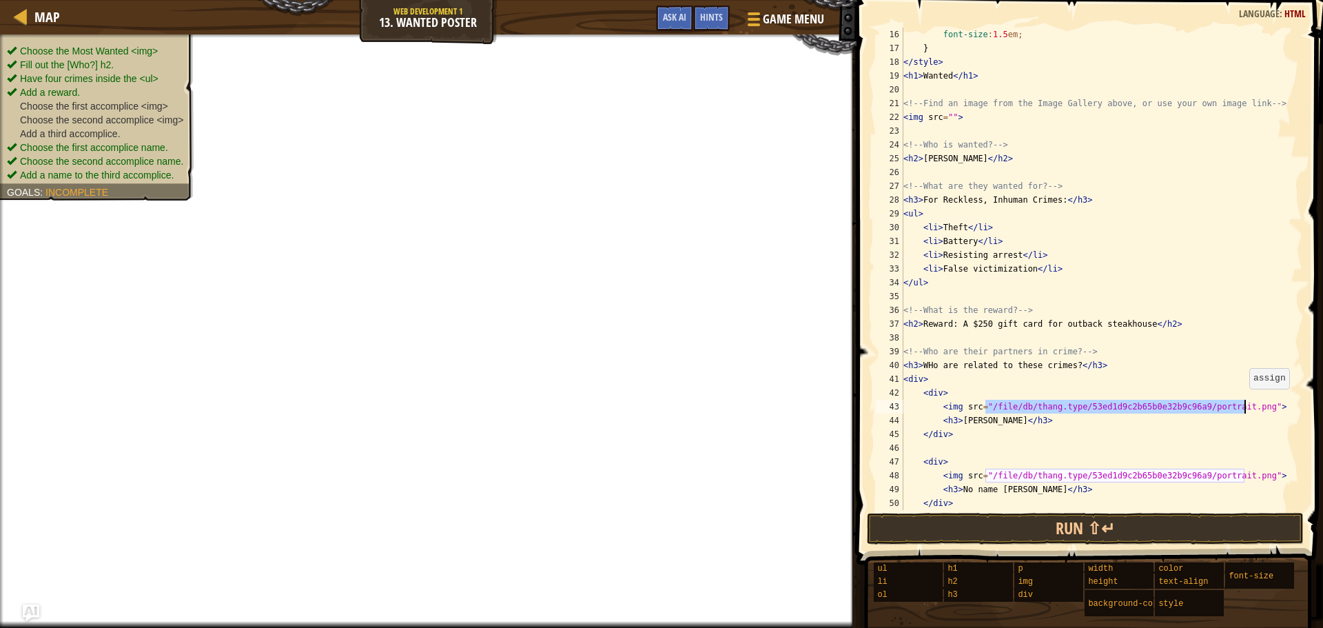
drag, startPoint x: 983, startPoint y: 408, endPoint x: 1243, endPoint y: 402, distance: 259.2
click at [1243, 402] on div "font-size : 1.5 em ; } </ style > < h1 > Wanted </ h1 > <!-- Find an image from…" at bounding box center [1096, 283] width 391 height 510
click at [946, 119] on div "font-size : 1.5 em ; } </ style > < h1 > Wanted </ h1 > <!-- Find an image from…" at bounding box center [1096, 283] width 391 height 510
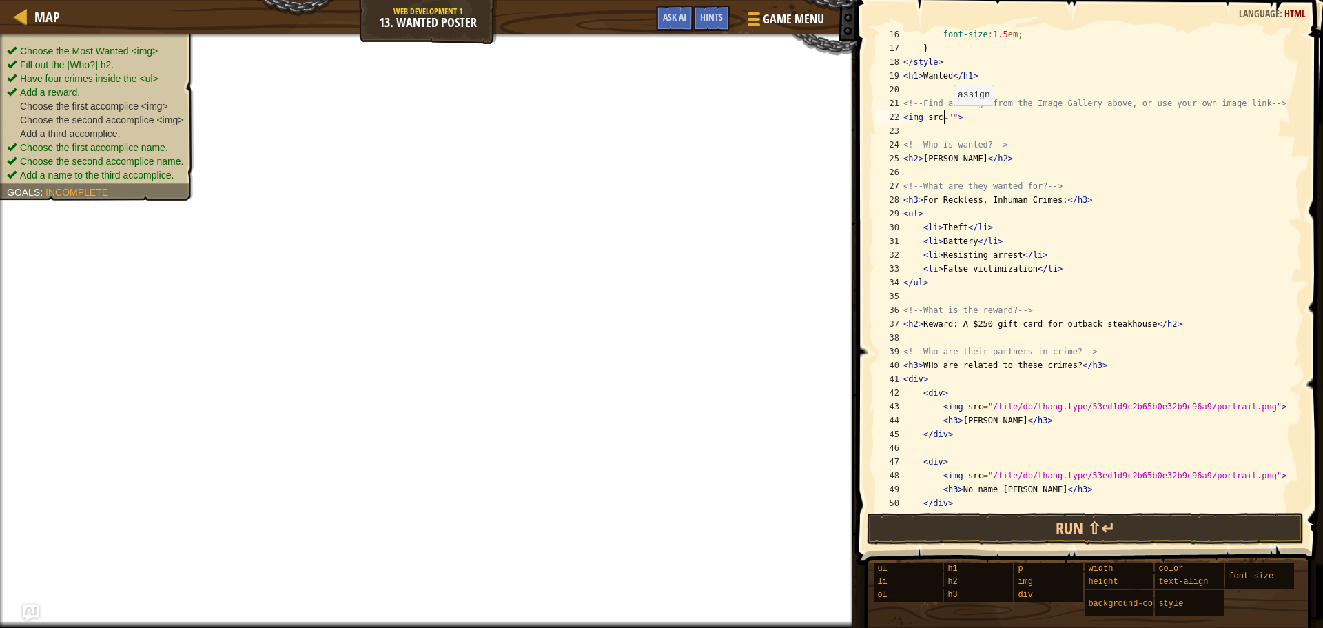
click at [947, 119] on div "font-size : 1.5 em ; } </ style > < h1 > Wanted </ h1 > <!-- Find an image from…" at bounding box center [1096, 283] width 391 height 510
click at [947, 119] on div "font-size : 1.5 em ; } </ style > < h1 > Wanted </ h1 > <!-- Find an image from…" at bounding box center [1096, 269] width 391 height 482
paste textarea "/file/db/thang.type/53ed1d9c2b65b0e32b9c96a9/portrait.png"
click at [946, 518] on button "Run ⇧↵" at bounding box center [1085, 529] width 437 height 32
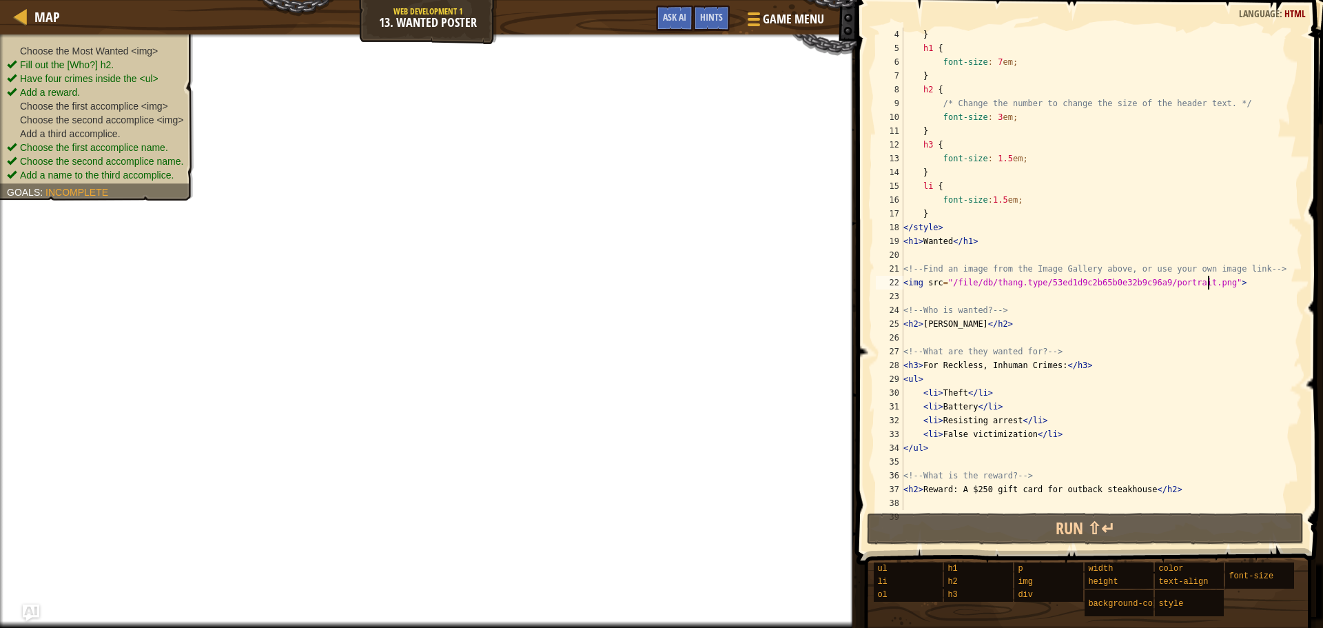
scroll to position [0, 0]
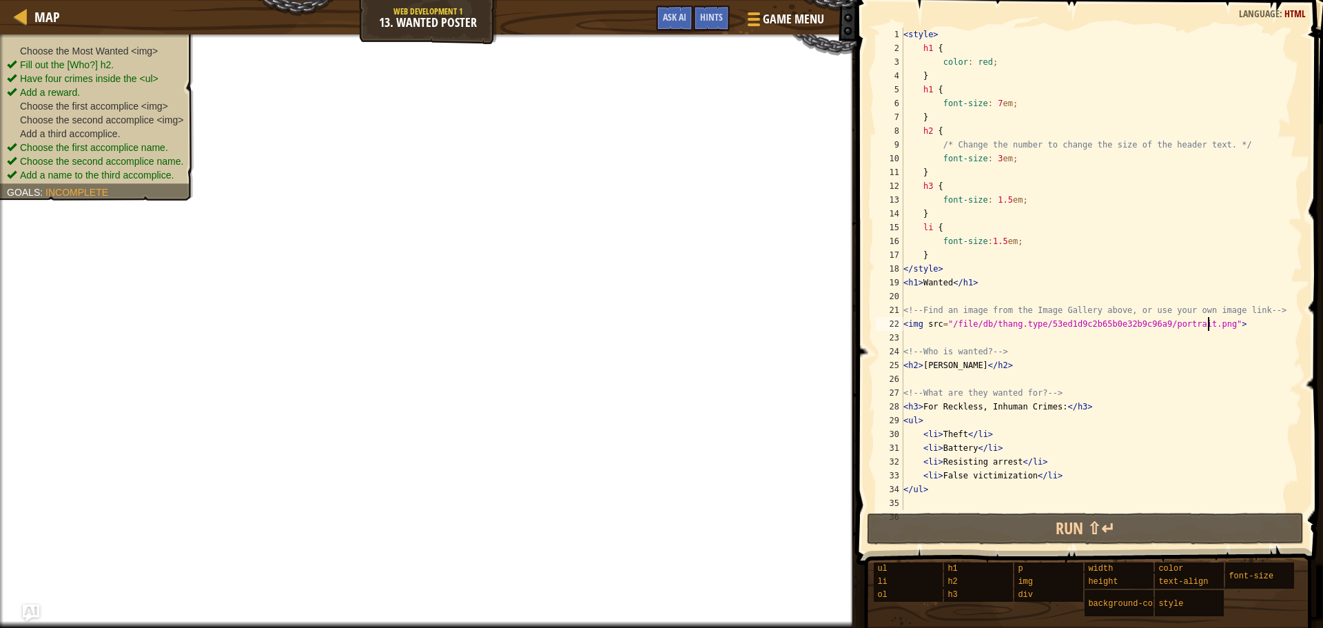
click at [852, 30] on div "Map Web Development 1 13. Wanted Poster Game Menu Done Hints Ask AI" at bounding box center [428, 17] width 857 height 34
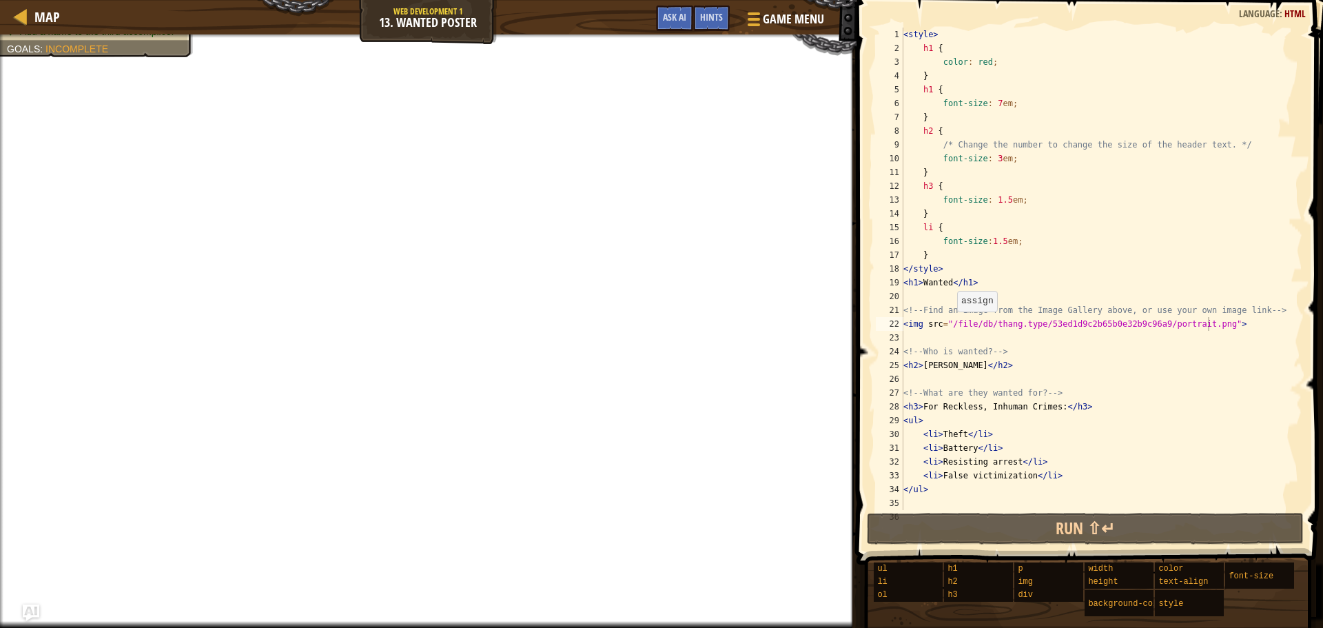
click at [950, 325] on div "< style > h1 { color : red ; } h1 { font-size : 7 em ; } h2 { /* Change the num…" at bounding box center [1096, 283] width 391 height 510
drag, startPoint x: 961, startPoint y: 326, endPoint x: 950, endPoint y: 325, distance: 10.4
click at [950, 325] on div "< style > h1 { color : red ; } h1 { font-size : 7 em ; } h2 { /* Change the num…" at bounding box center [1096, 283] width 391 height 510
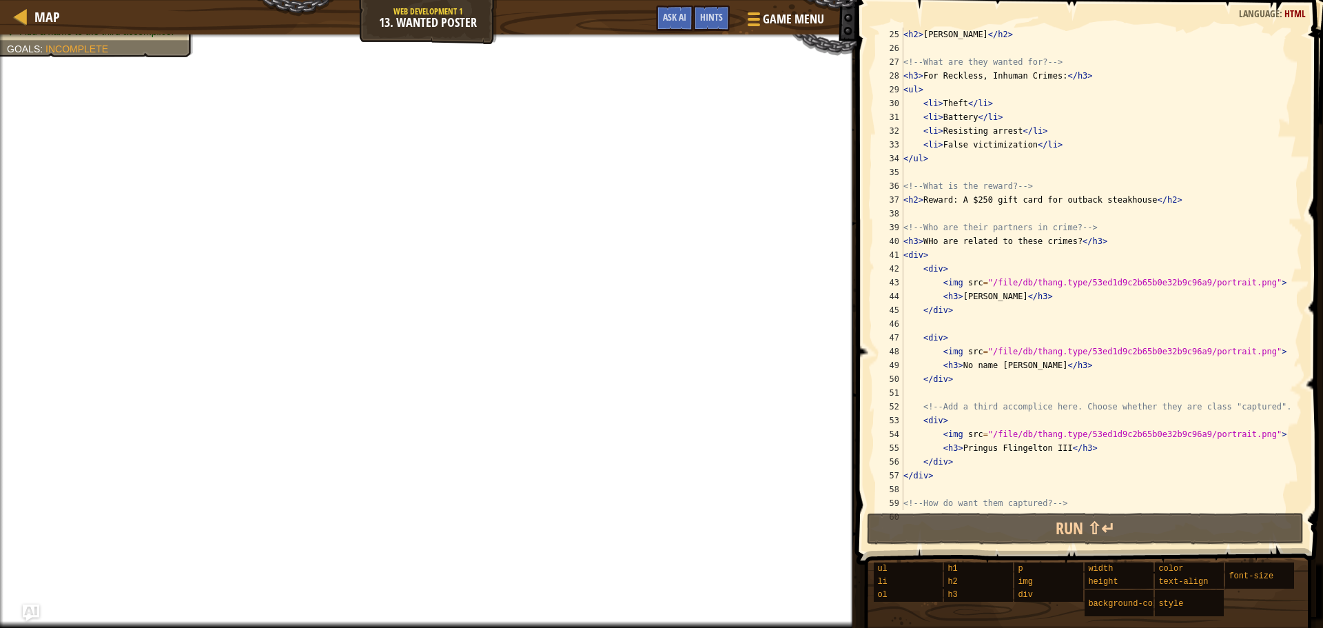
scroll to position [358, 0]
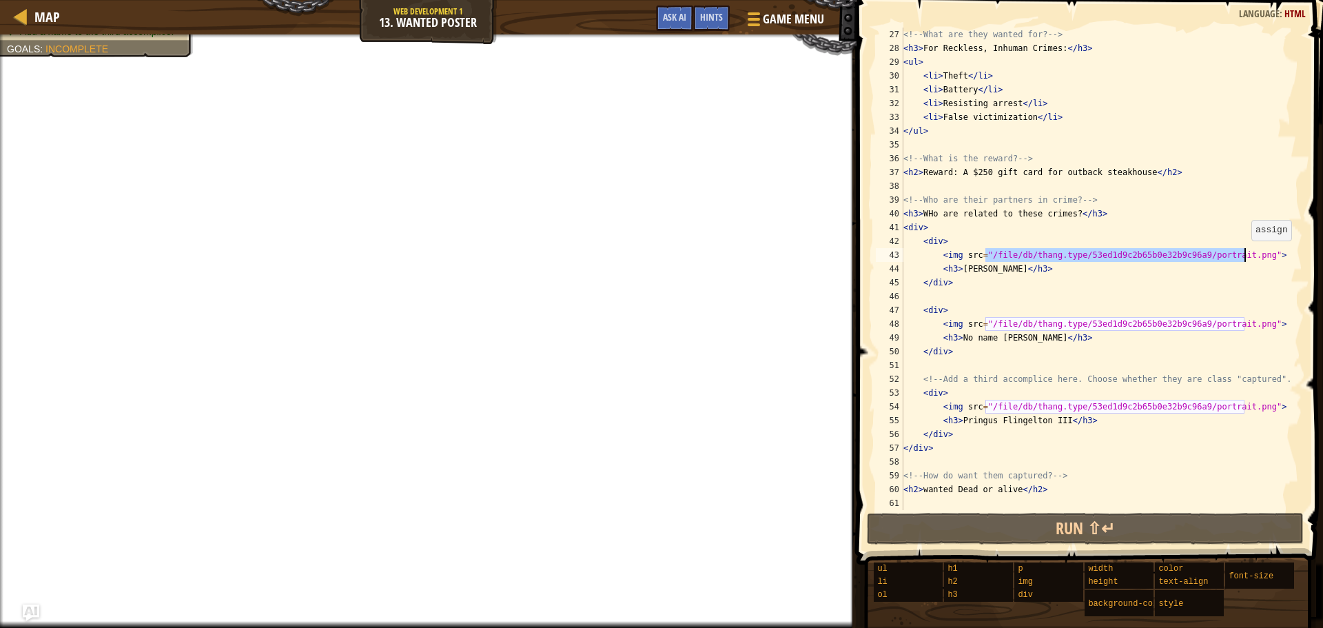
drag, startPoint x: 985, startPoint y: 256, endPoint x: 1245, endPoint y: 254, distance: 259.8
click at [1245, 254] on div "<!-- What are they wanted for? --> < h3 > For Reckless, Inhuman Crimes: </ h3 >…" at bounding box center [1096, 283] width 391 height 510
drag, startPoint x: 1083, startPoint y: 256, endPoint x: 1100, endPoint y: 232, distance: 29.6
click at [1100, 232] on div "<img src="/file/db/thang.type/53ed1d9c2b65b0e32b9c96a9/portrait.png"> 27 28 29 …" at bounding box center [1087, 309] width 471 height 605
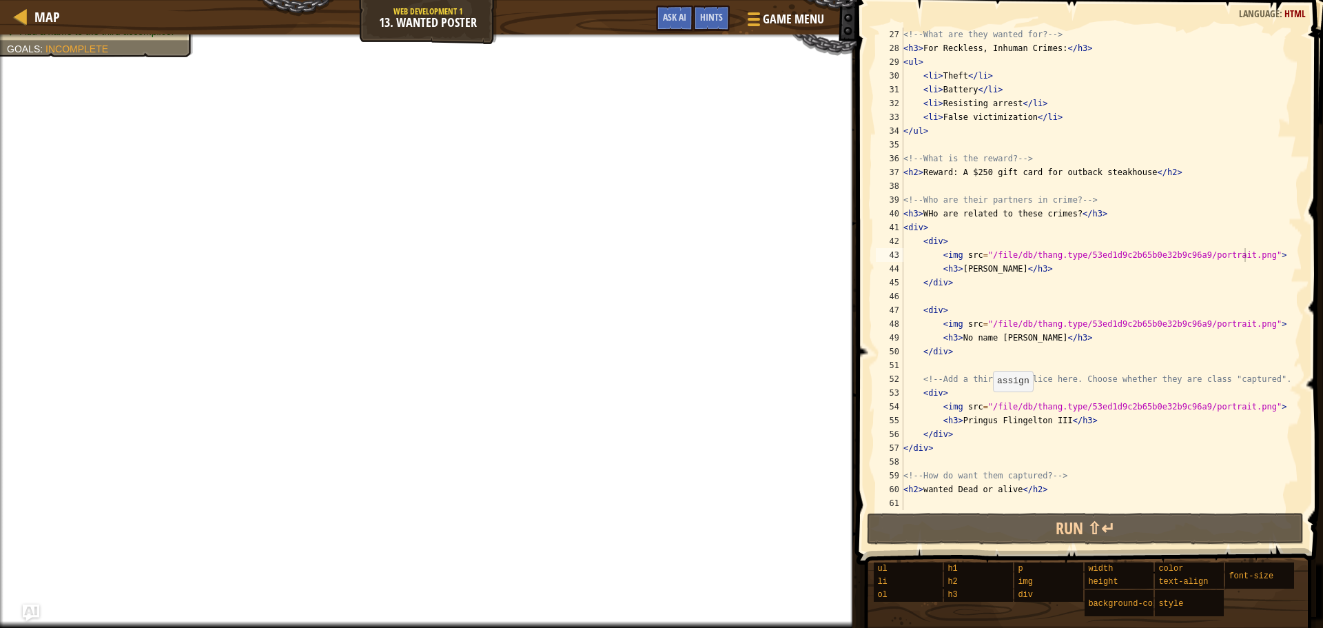
click at [986, 405] on div "<!-- What are they wanted for? --> < h3 > For Reckless, Inhuman Crimes: </ h3 >…" at bounding box center [1096, 283] width 391 height 510
click at [989, 405] on div "<!-- What are they wanted for? --> < h3 > For Reckless, Inhuman Crimes: </ h3 >…" at bounding box center [1096, 283] width 391 height 510
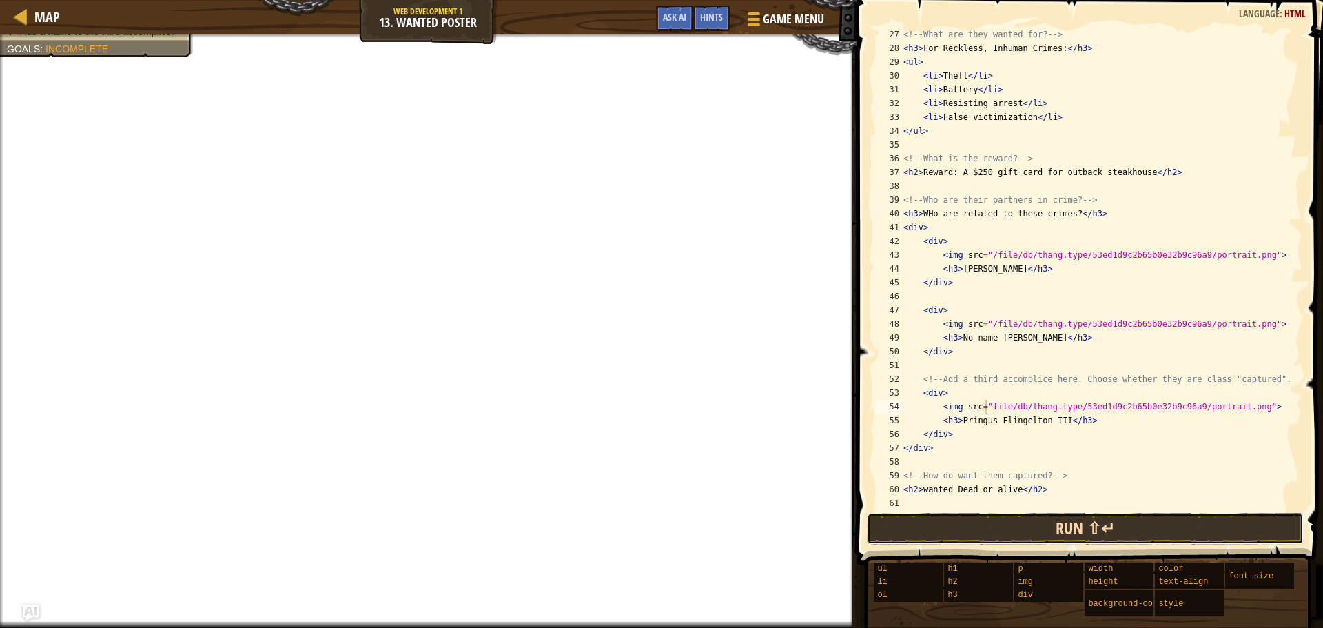
click at [1002, 518] on button "Run ⇧↵" at bounding box center [1085, 529] width 437 height 32
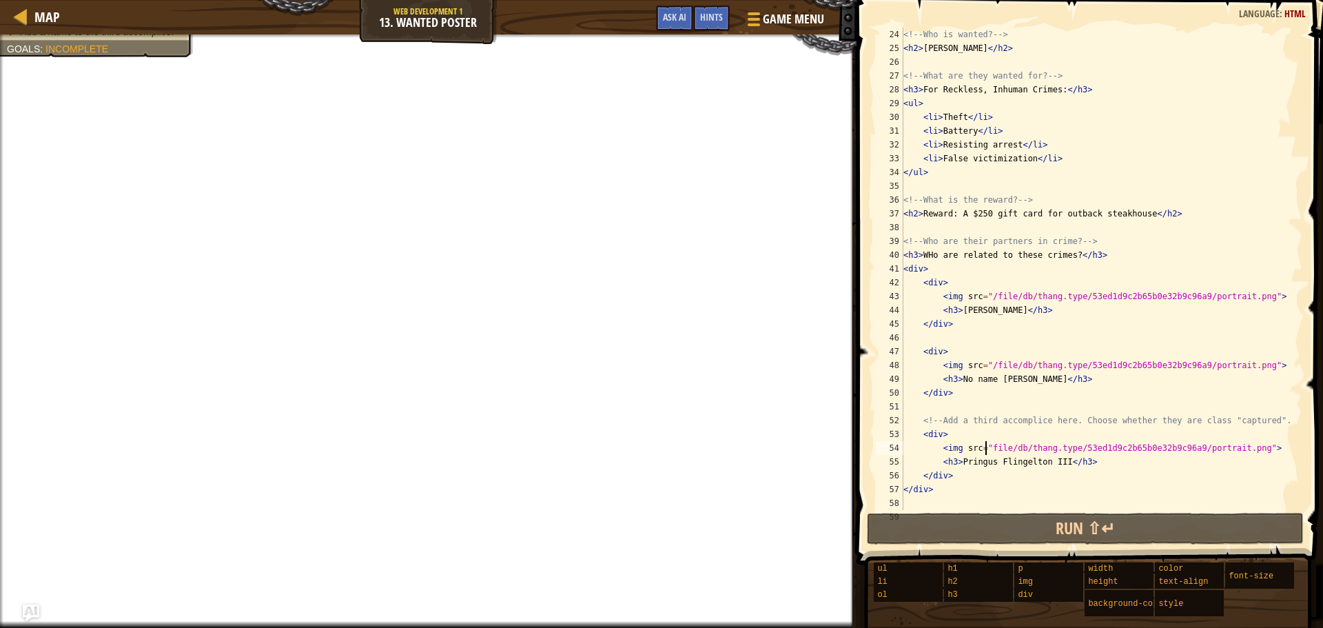
scroll to position [317, 0]
click at [991, 366] on div "<!-- Who is wanted? --> < h2 > [PERSON_NAME] </ h2 > <!-- What are they wanted …" at bounding box center [1096, 283] width 391 height 510
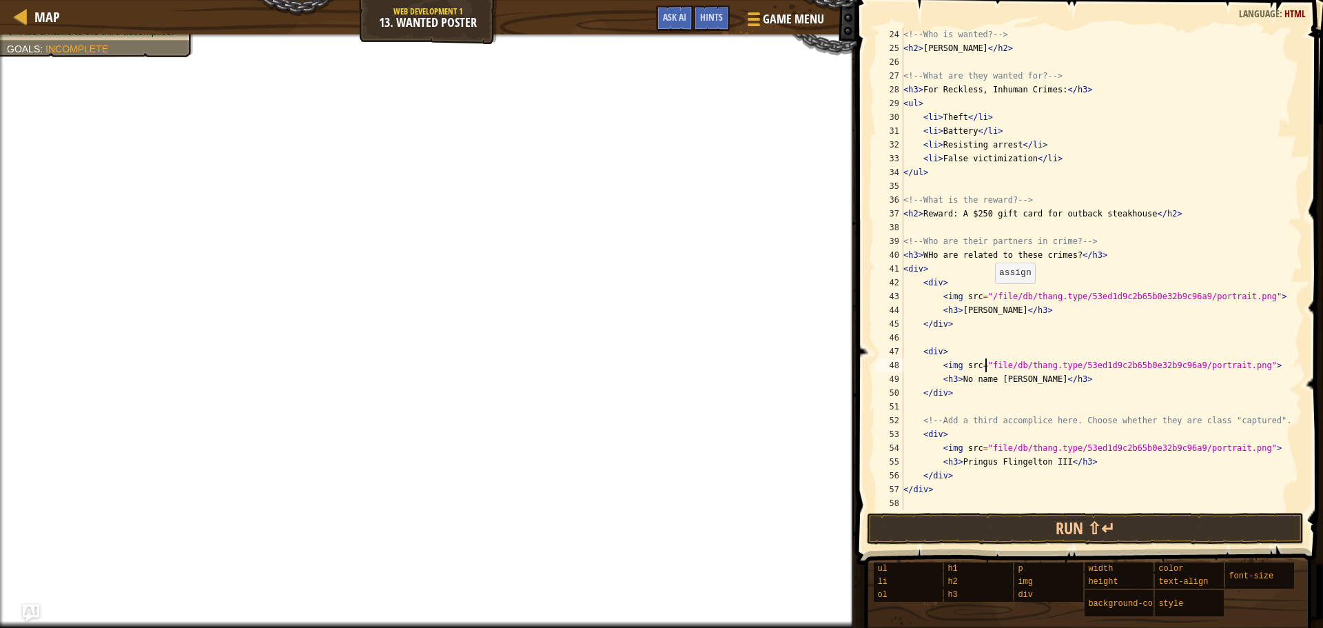
click at [988, 296] on div "<!-- Who is wanted? --> < h2 > [PERSON_NAME] </ h2 > <!-- What are they wanted …" at bounding box center [1096, 283] width 391 height 510
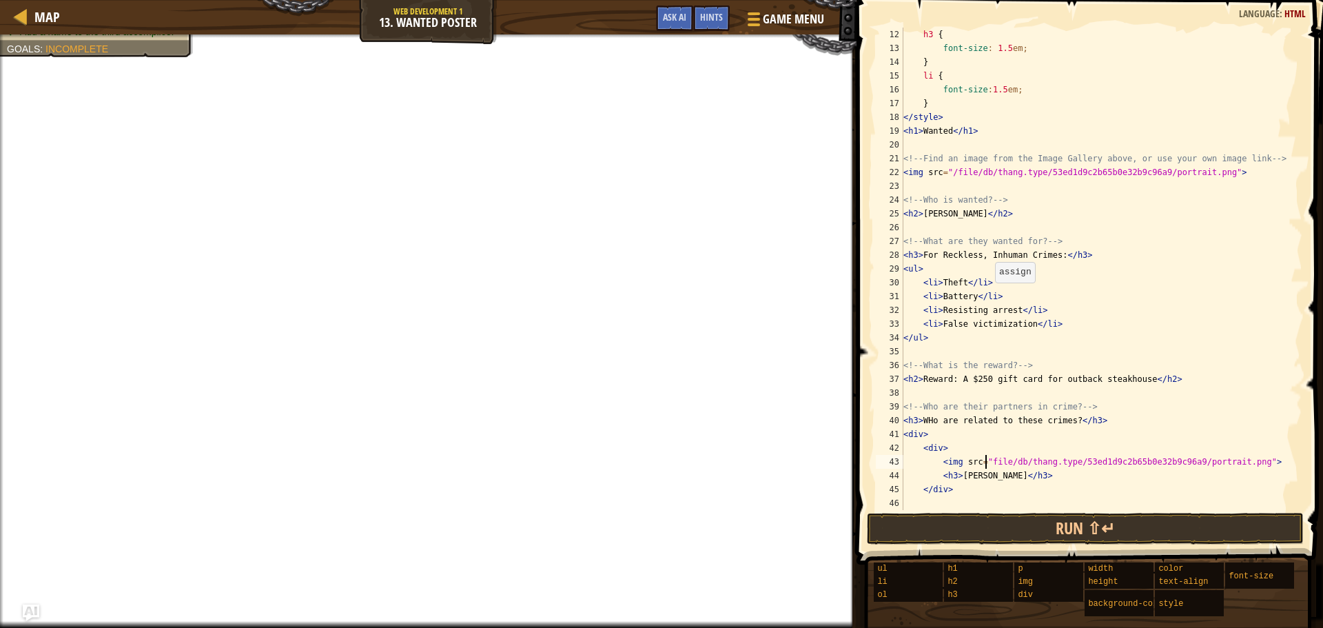
scroll to position [152, 0]
click at [952, 175] on div "h3 { font-size : 1.5 em ; } li { font-size : 1.5 em ; } </ style > < h1 > Wante…" at bounding box center [1096, 283] width 391 height 510
type textarea "<img src="file/db/thang.type/53ed1d9c2b65b0e32b9c96a9/portrait.png">"
click at [1016, 524] on button "Run ⇧↵" at bounding box center [1085, 529] width 437 height 32
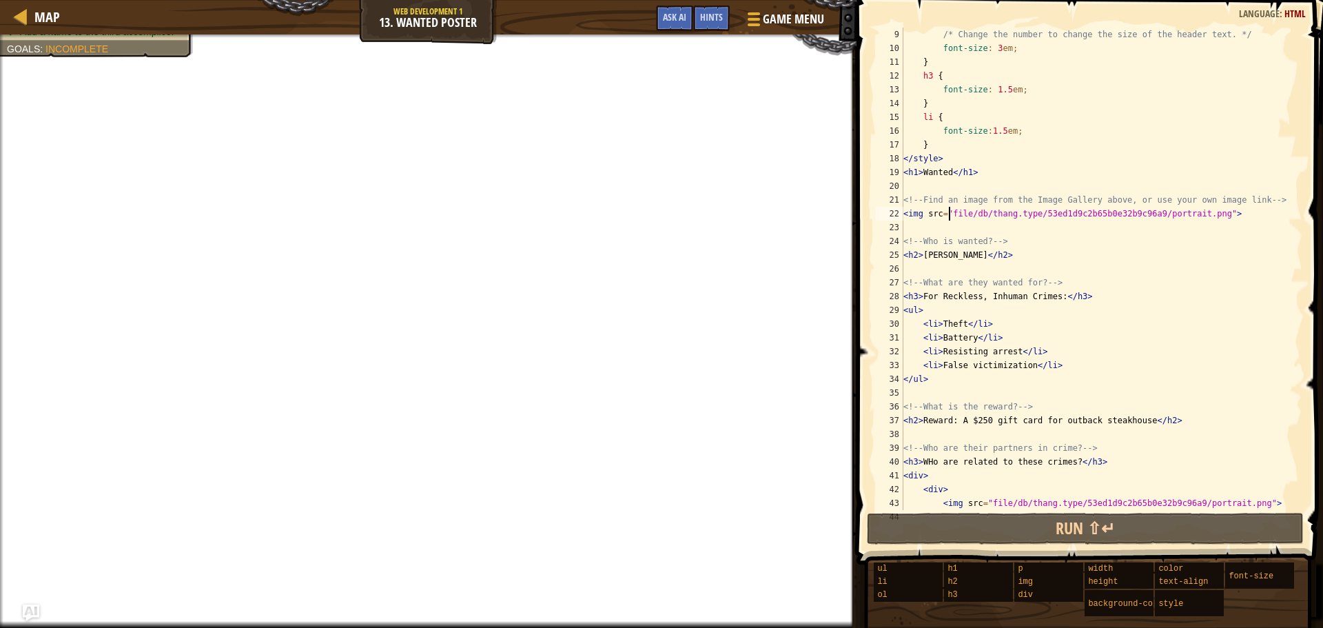
scroll to position [110, 0]
drag, startPoint x: 1209, startPoint y: 215, endPoint x: 1138, endPoint y: 221, distance: 70.6
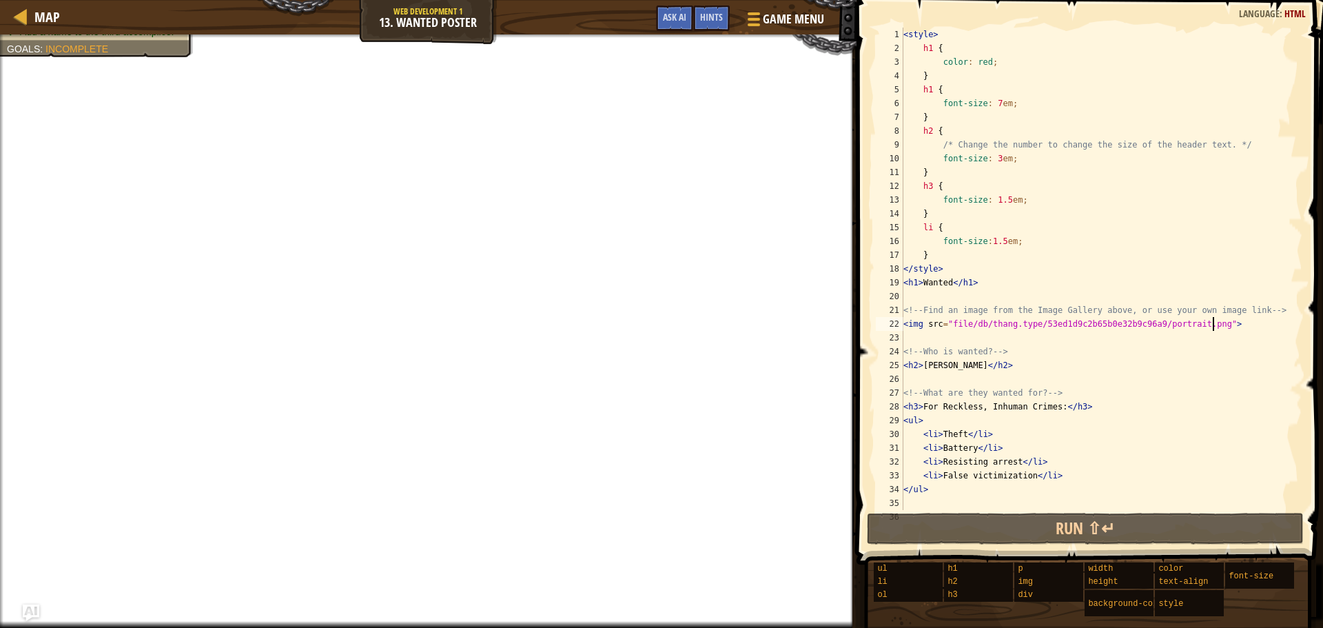
scroll to position [0, 0]
click at [54, 19] on span "Map" at bounding box center [46, 17] width 25 height 19
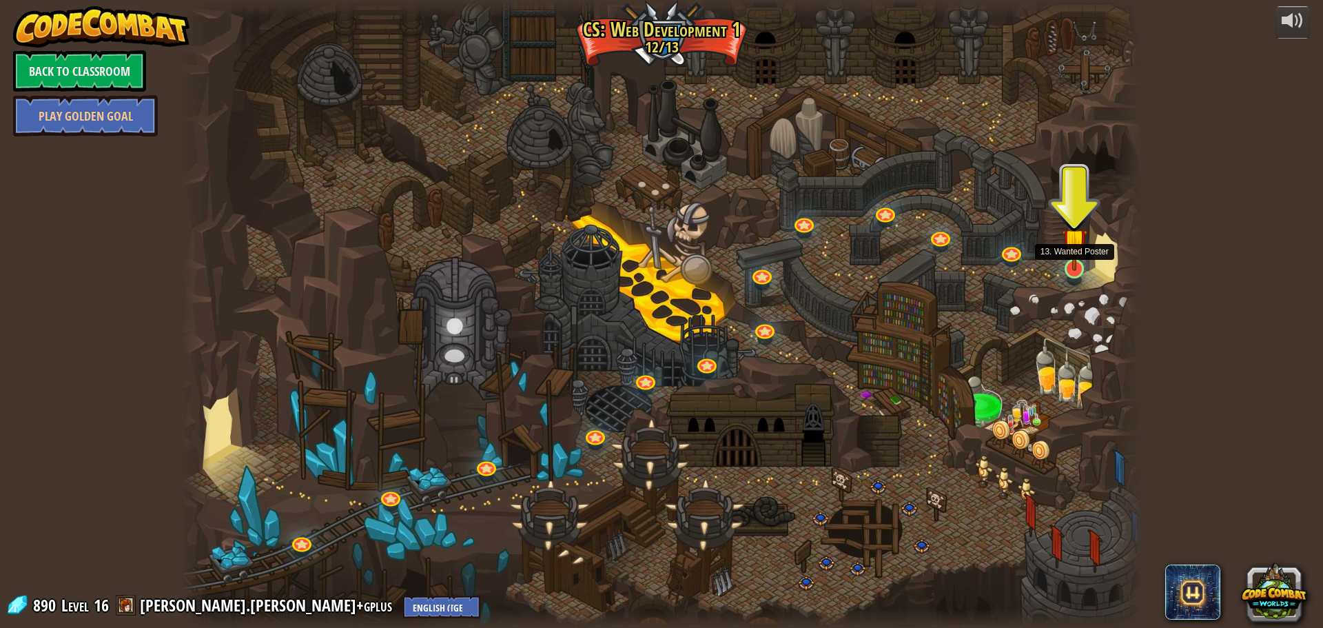
click at [1081, 269] on img at bounding box center [1074, 241] width 25 height 59
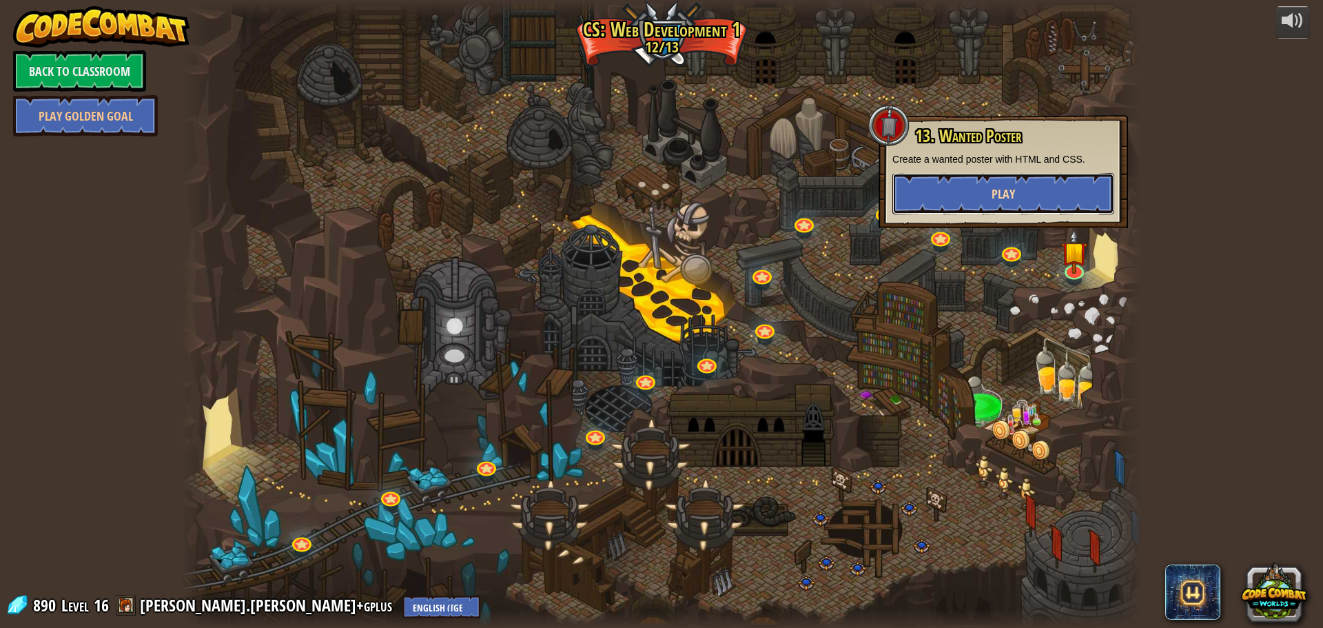
click at [1054, 205] on button "Play" at bounding box center [1003, 193] width 222 height 41
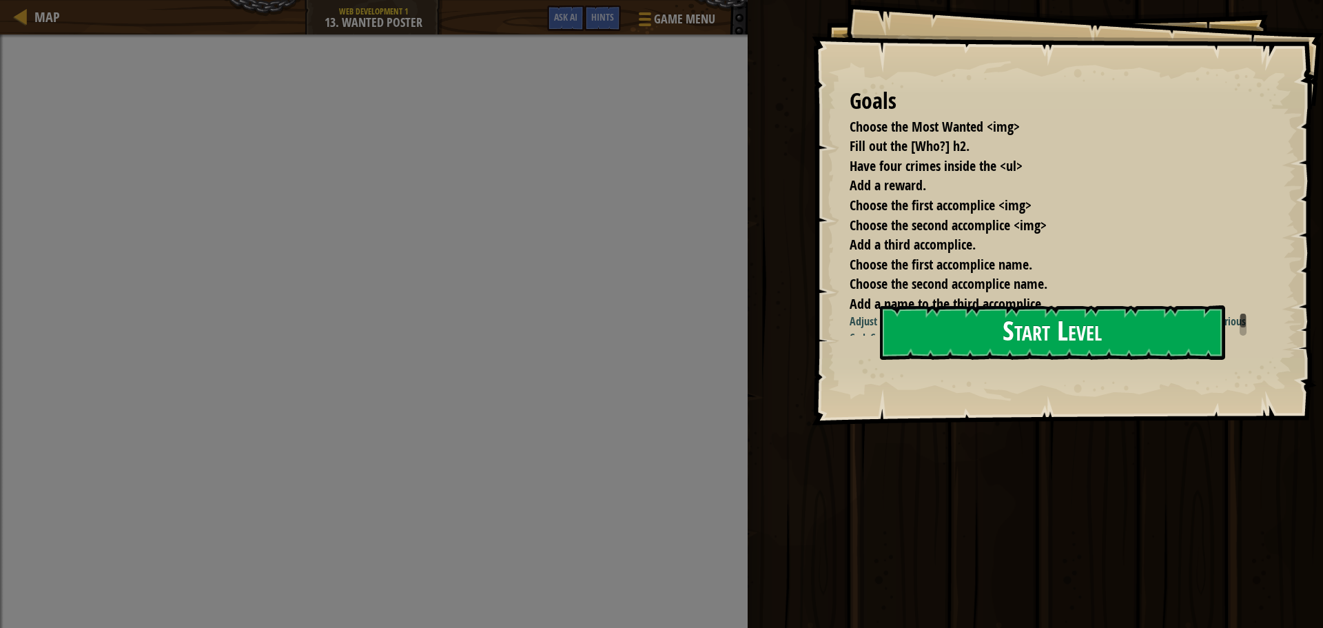
click at [1012, 316] on button "Start Level" at bounding box center [1052, 332] width 345 height 54
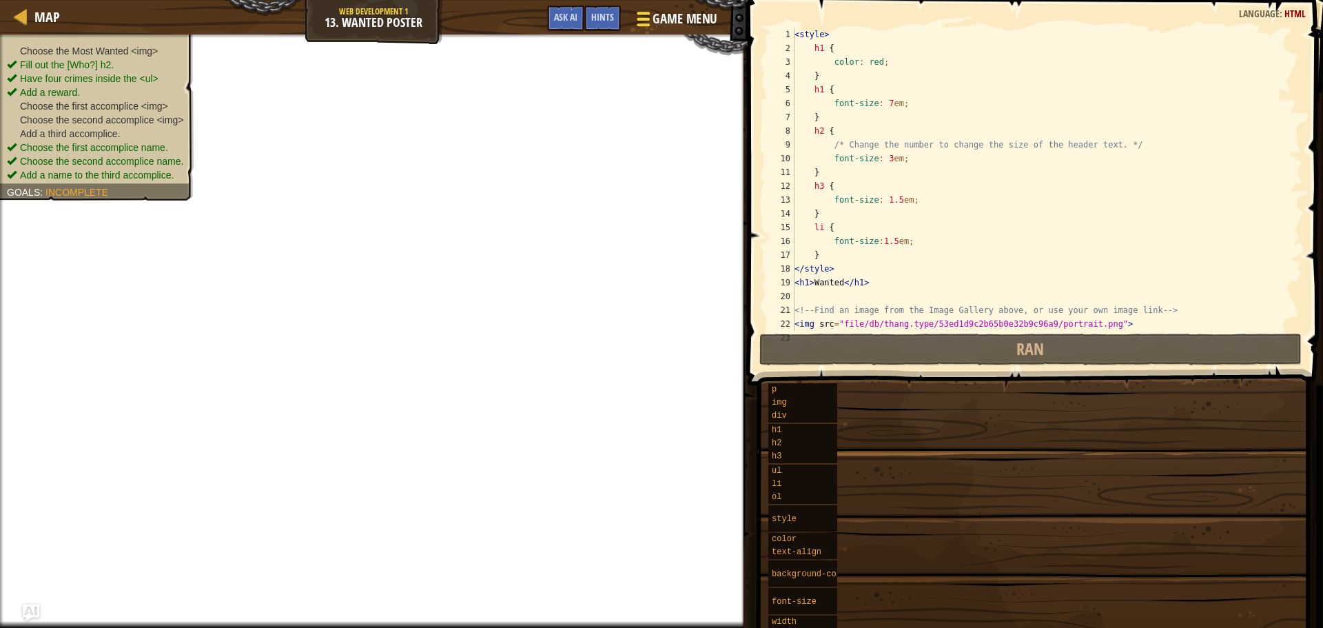
click at [692, 23] on span "Game Menu" at bounding box center [685, 19] width 64 height 19
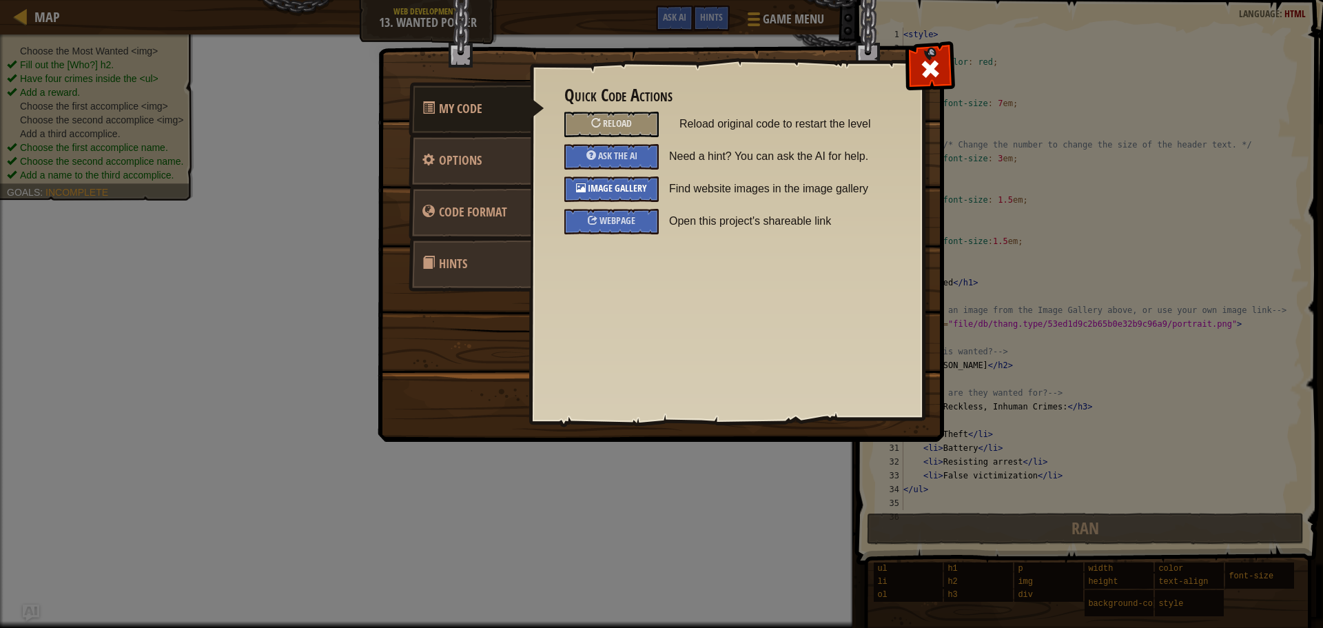
click at [600, 184] on span "Image Gallery" at bounding box center [617, 187] width 59 height 13
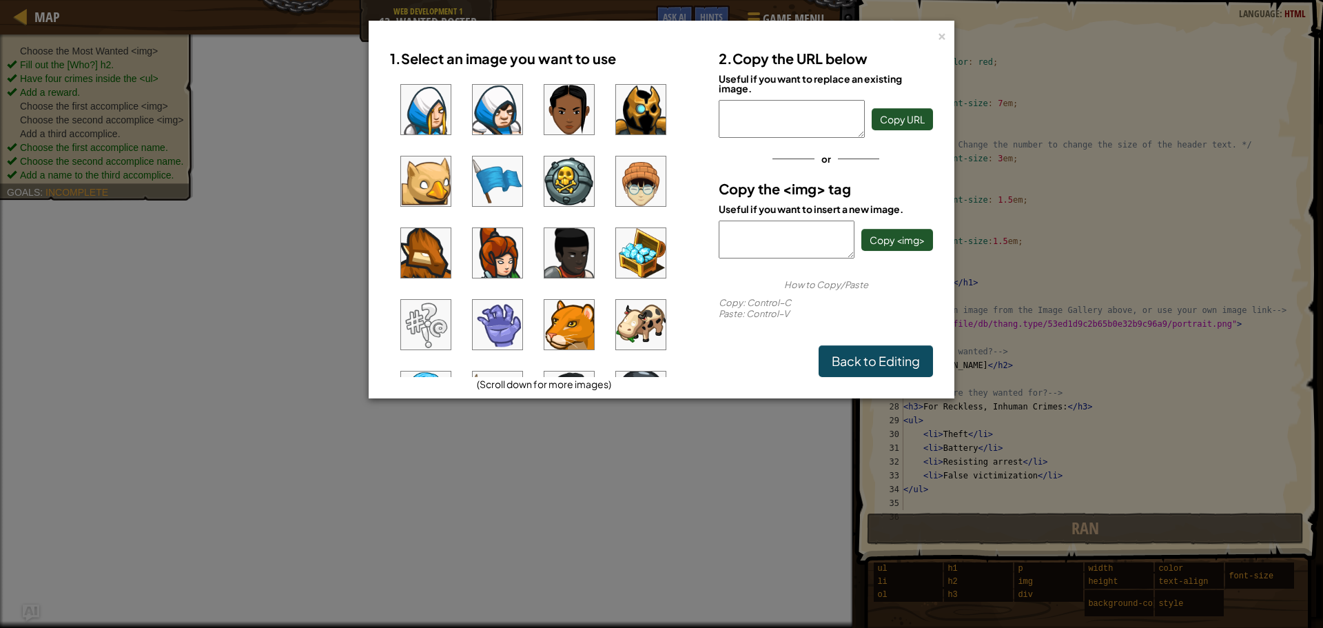
click at [423, 187] on img at bounding box center [426, 181] width 50 height 50
click at [901, 120] on span "Copy URL" at bounding box center [902, 119] width 45 height 12
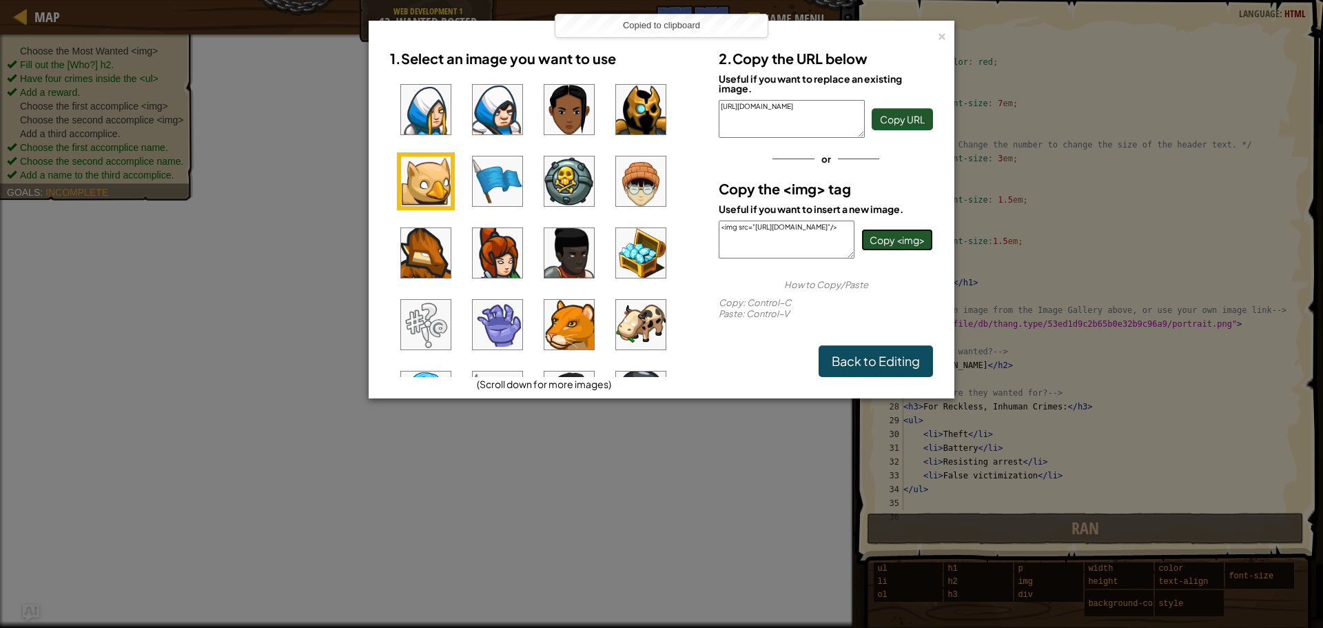
click at [920, 241] on span "Copy <img>" at bounding box center [897, 240] width 55 height 12
click at [946, 38] on div "×" at bounding box center [942, 34] width 10 height 14
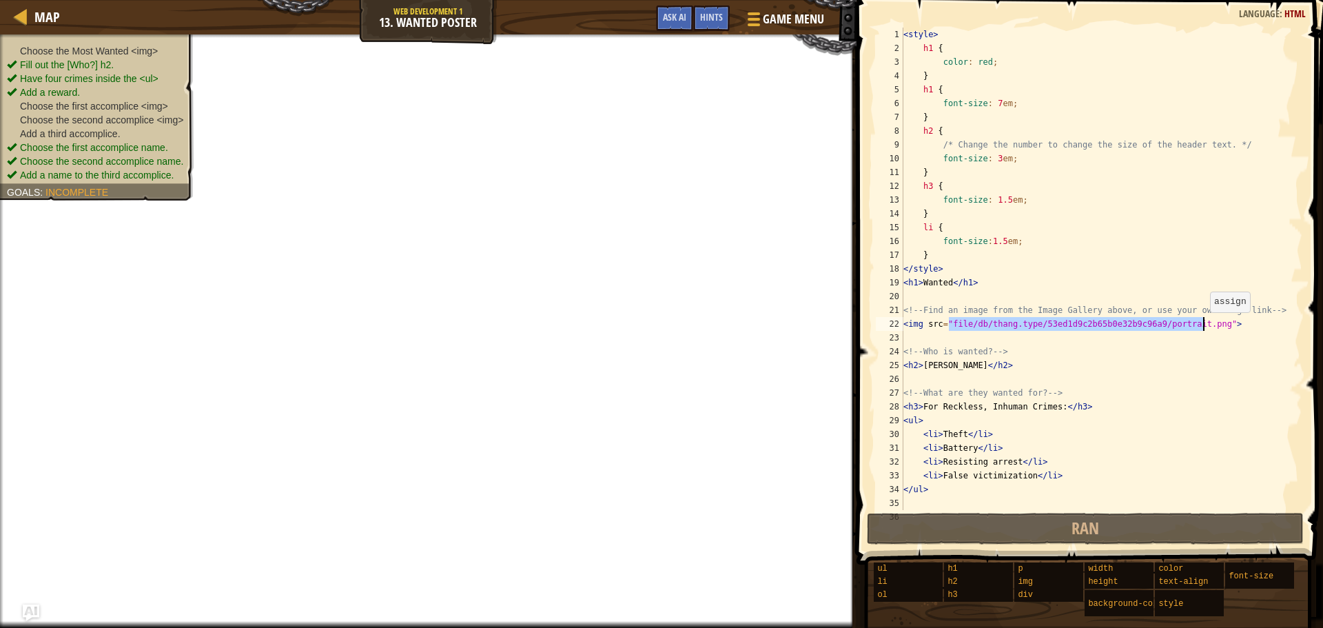
drag, startPoint x: 949, startPoint y: 326, endPoint x: 1203, endPoint y: 326, distance: 254.3
click at [1203, 326] on div "< style > h1 { color : red ; } h1 { font-size : 7 em ; } h2 { /* Change the num…" at bounding box center [1096, 283] width 391 height 510
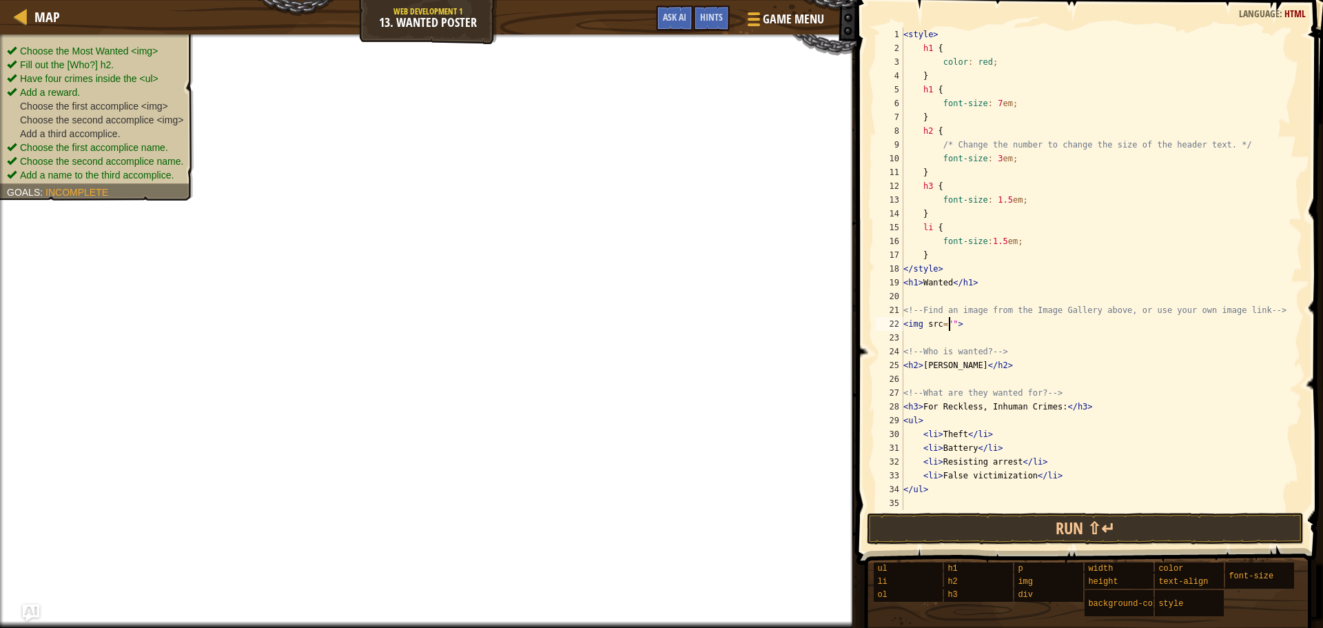
paste textarea "<img src="[URL][DOMAIN_NAME]"/>"
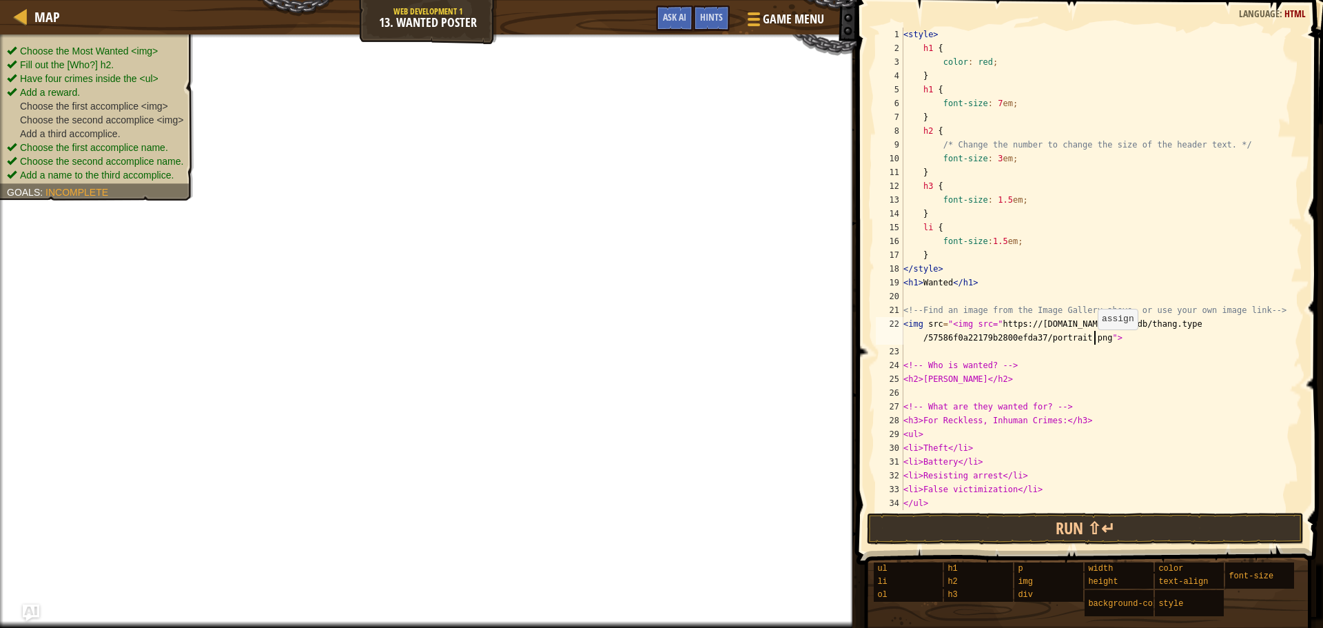
scroll to position [6, 37]
click at [994, 327] on div "< style > h1 { color : red ; } h1 { font-size : 7 em ; } h2 { /* Change the num…" at bounding box center [1096, 283] width 391 height 510
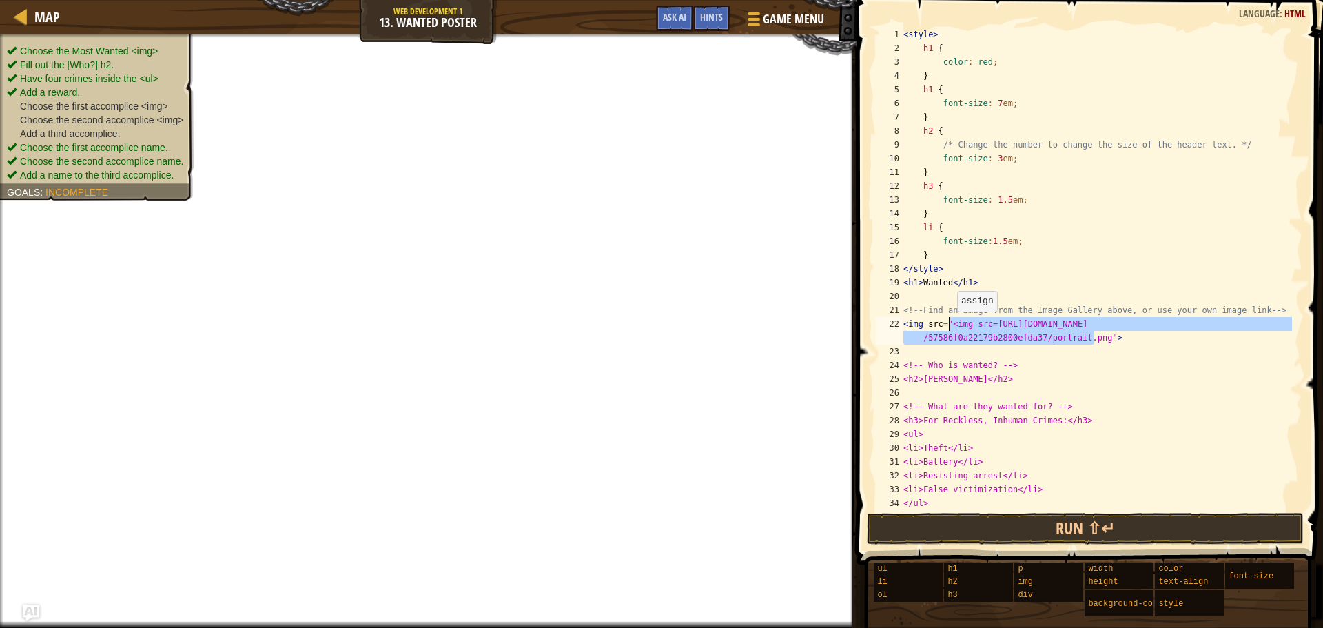
drag, startPoint x: 1093, startPoint y: 336, endPoint x: 950, endPoint y: 325, distance: 143.1
click at [950, 325] on div "< style > h1 { color : red ; } h1 { font-size : 7 em ; } h2 { /* Change the num…" at bounding box center [1096, 283] width 391 height 510
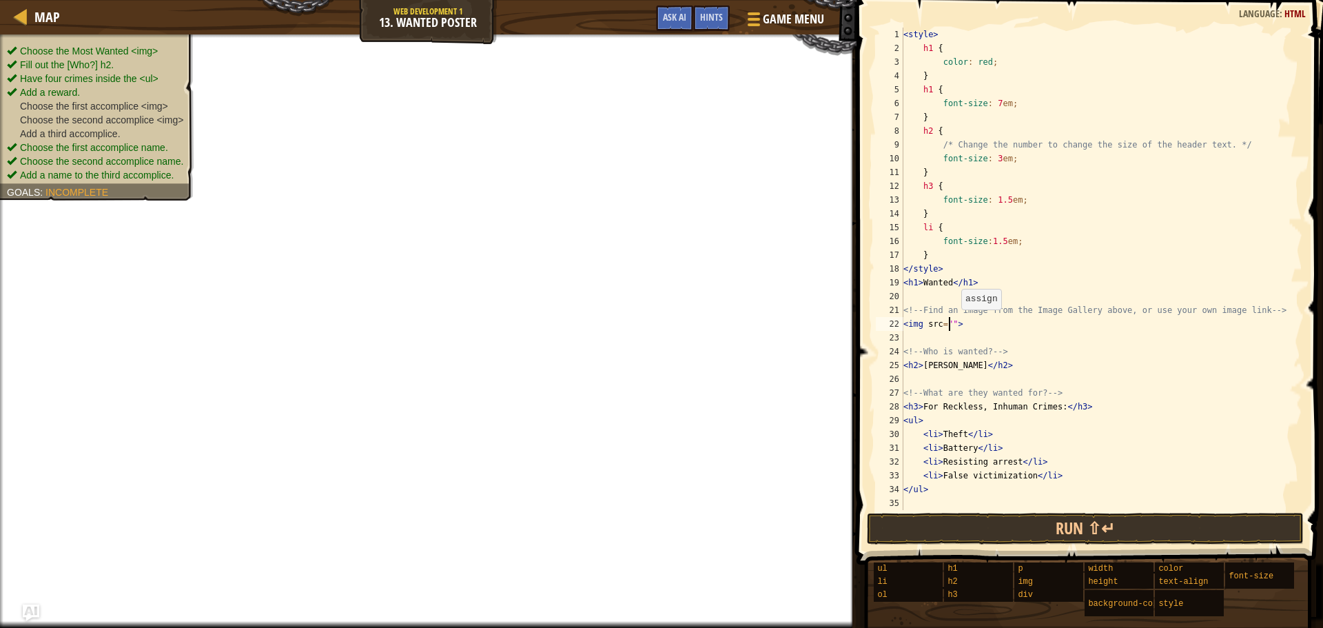
scroll to position [6, 4]
type textarea "<img src="">"
click at [764, 16] on span "Game Menu" at bounding box center [794, 19] width 64 height 19
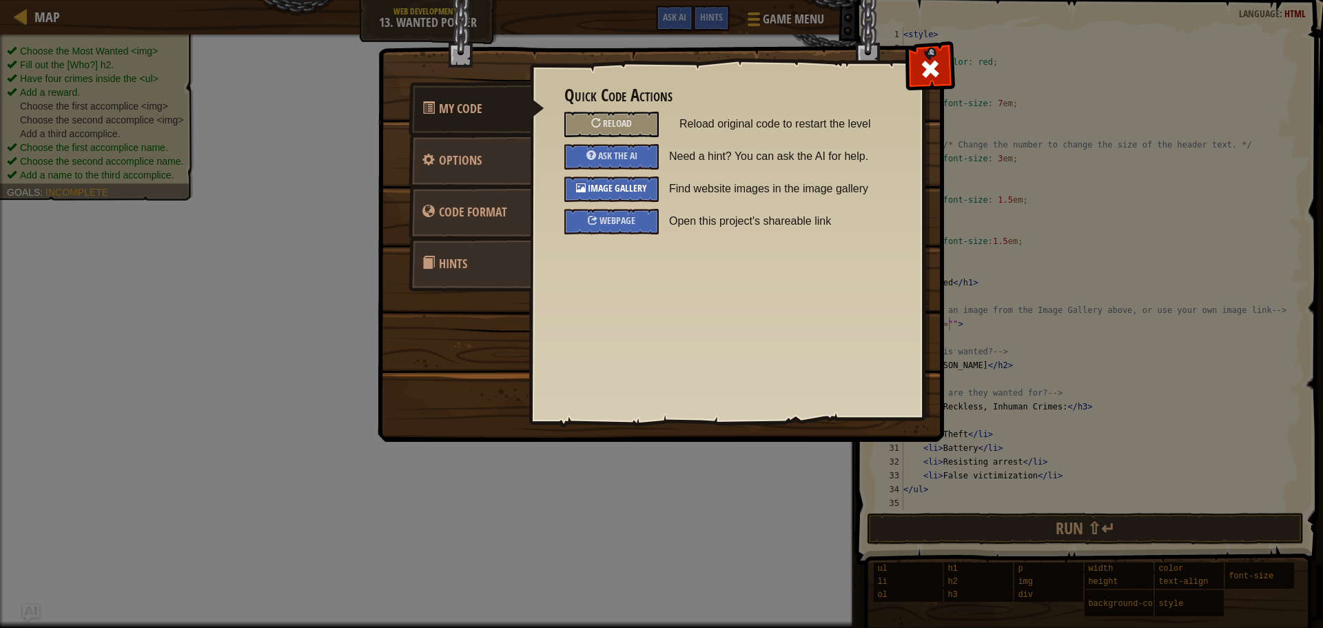
click at [606, 192] on span "Image Gallery" at bounding box center [617, 187] width 59 height 13
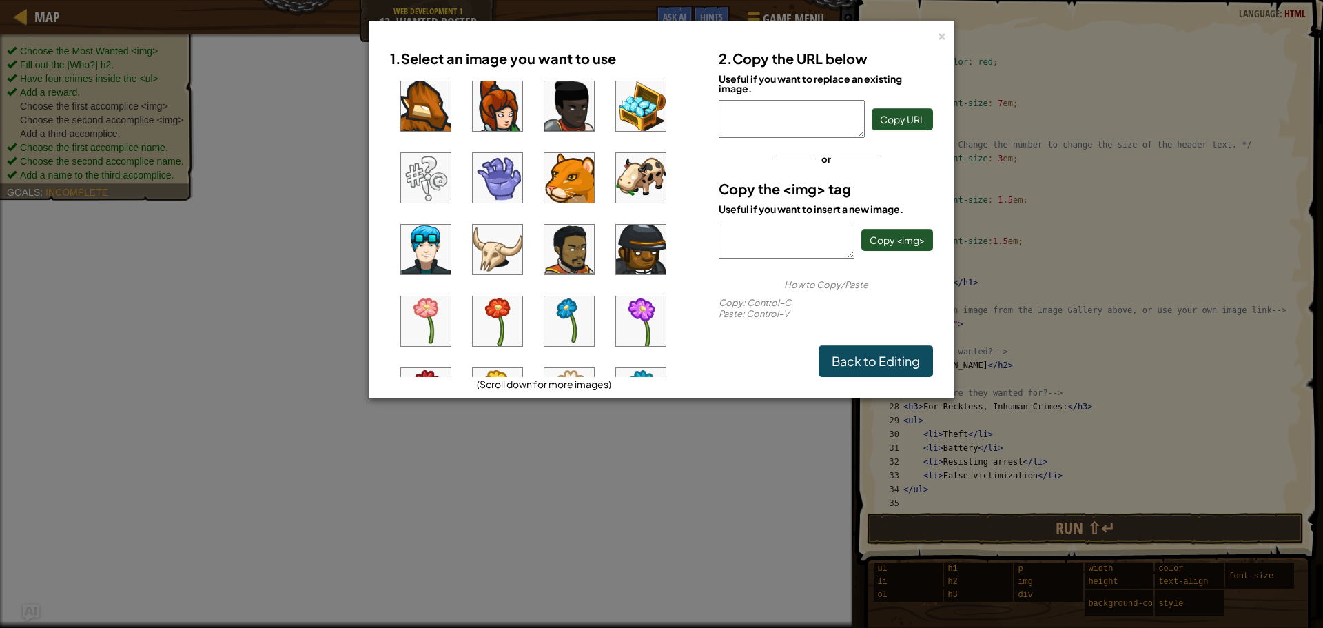
scroll to position [138, 0]
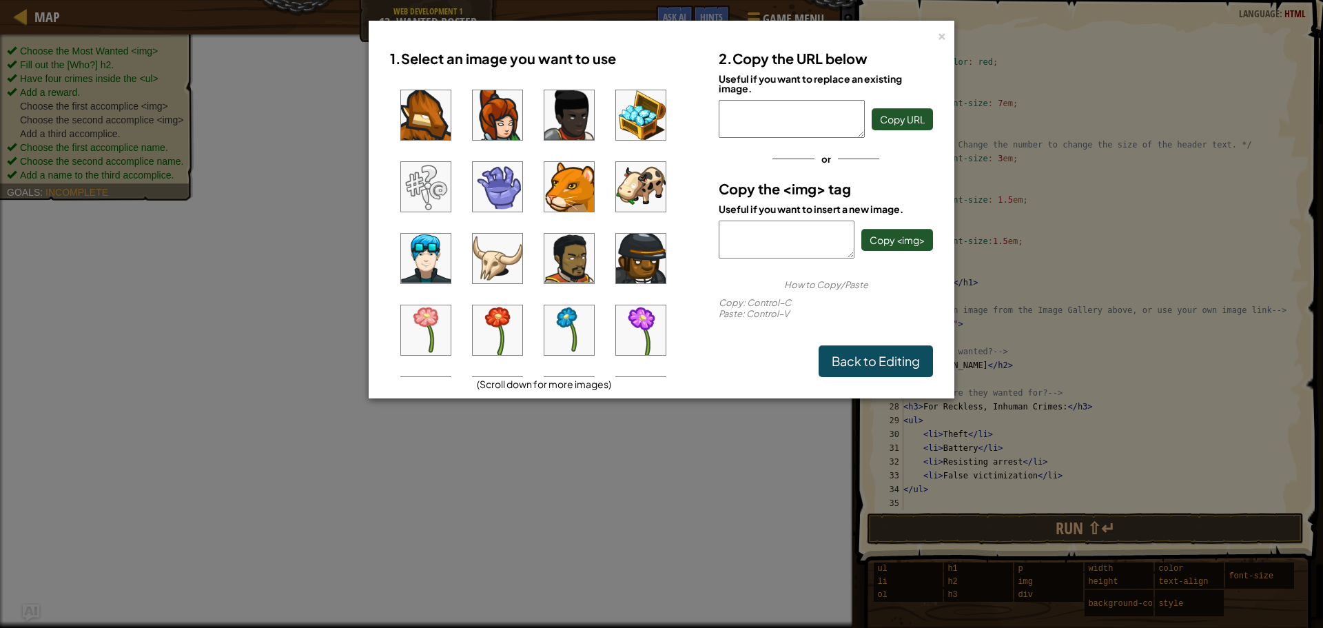
click at [431, 260] on img at bounding box center [426, 259] width 50 height 50
click at [897, 232] on button "Copy <img>" at bounding box center [897, 240] width 72 height 22
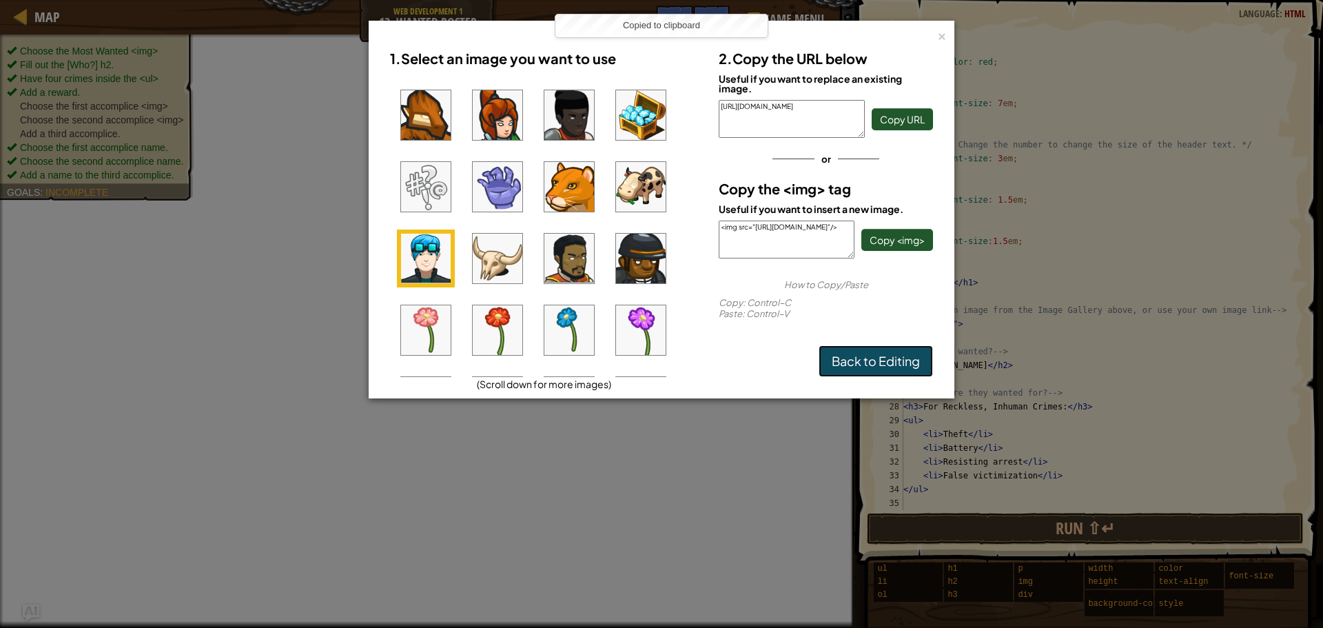
click at [880, 366] on link "Back to Editing" at bounding box center [876, 361] width 114 height 32
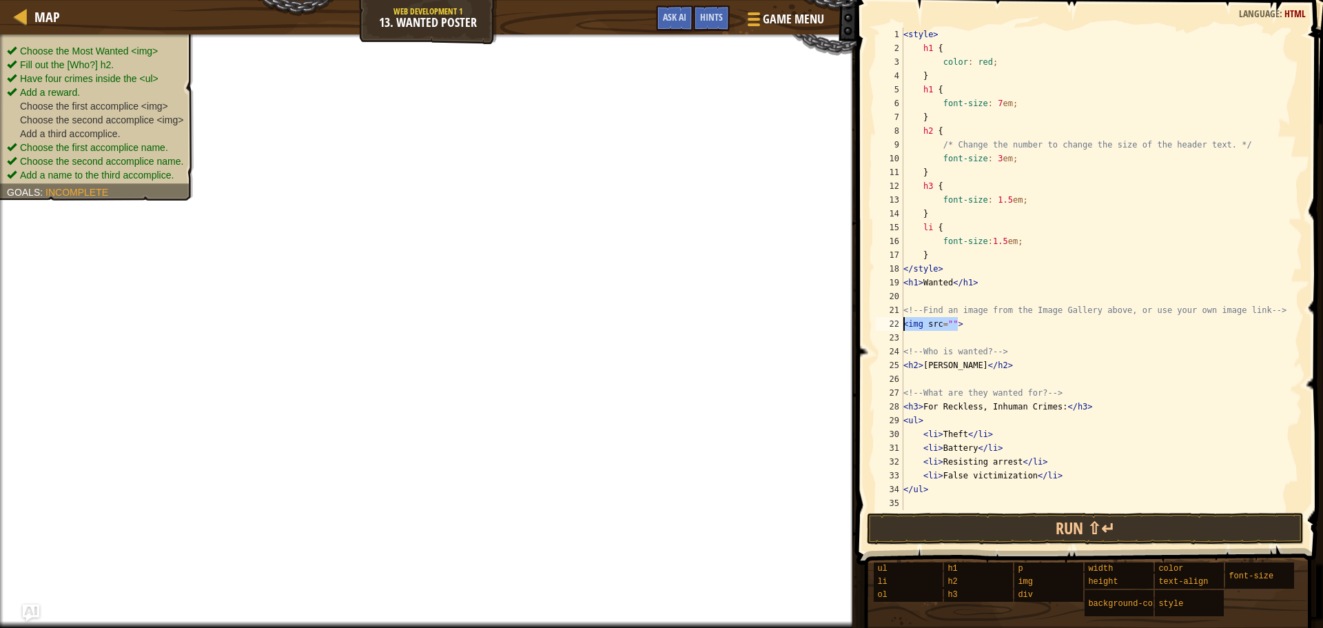
drag, startPoint x: 958, startPoint y: 324, endPoint x: 902, endPoint y: 329, distance: 56.0
click at [902, 329] on div "<img src=""> 1 2 3 4 5 6 7 8 9 10 11 12 13 14 15 16 17 18 19 20 21 22 23 24 25 …" at bounding box center [1087, 269] width 429 height 482
paste textarea "<img src="[URL][DOMAIN_NAME]"/>"
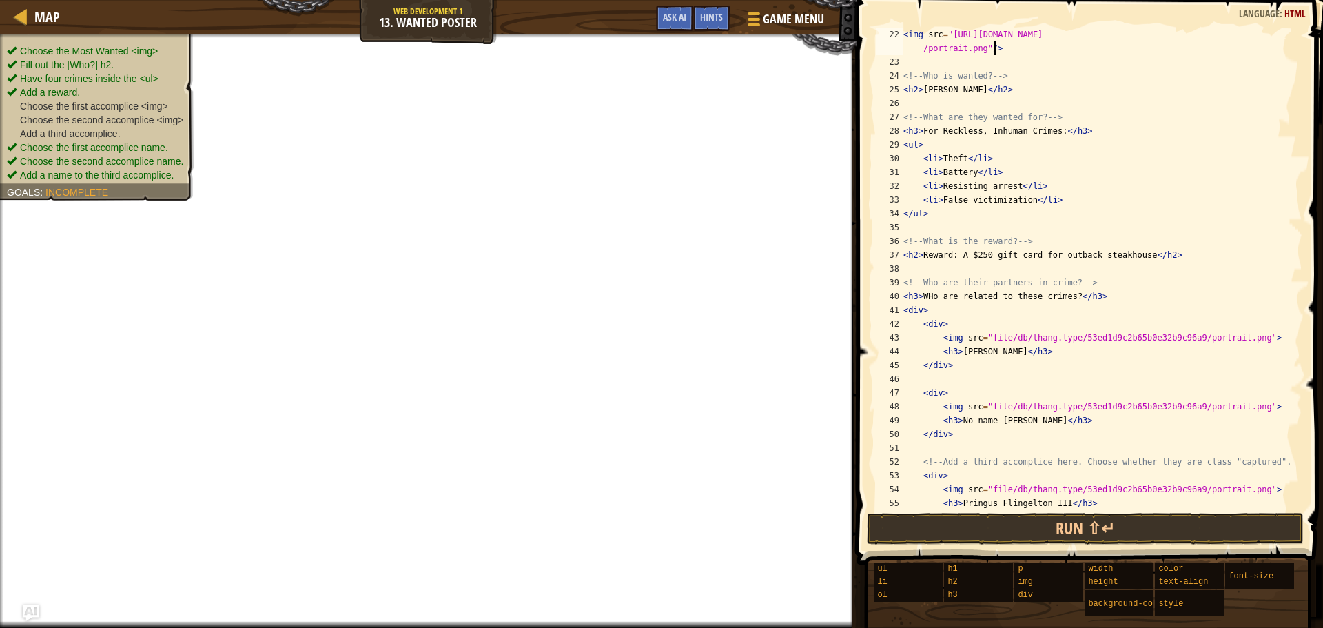
scroll to position [372, 0]
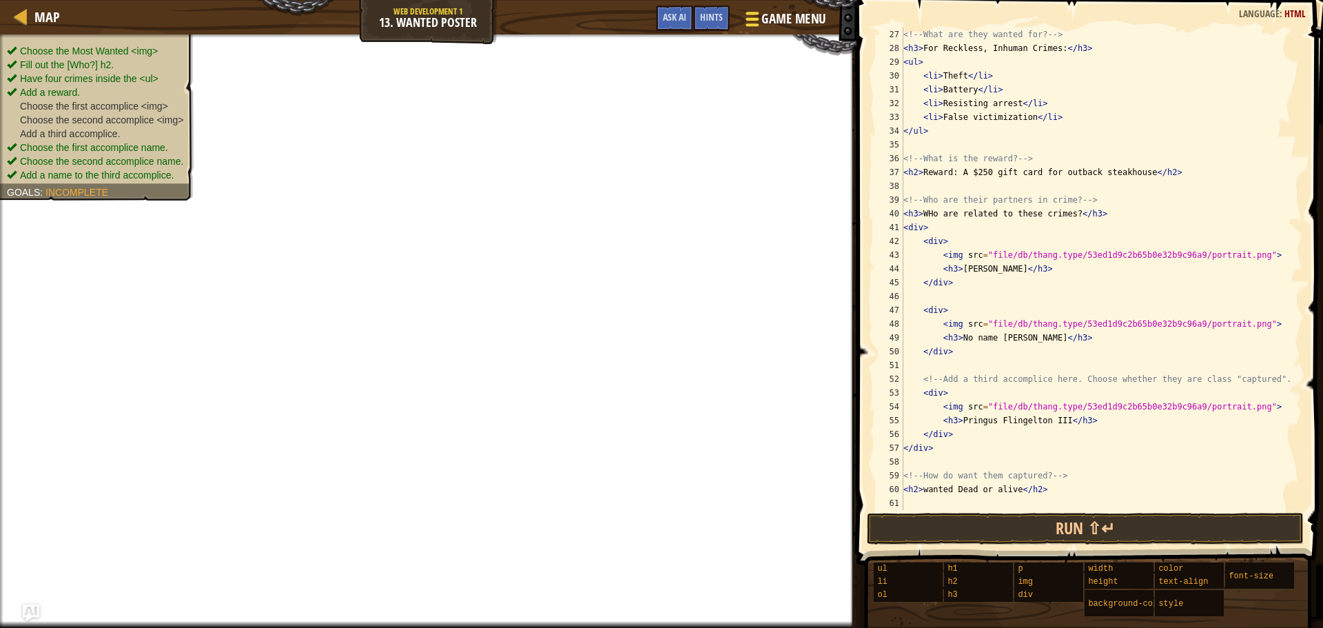
click at [757, 18] on span at bounding box center [752, 19] width 13 height 3
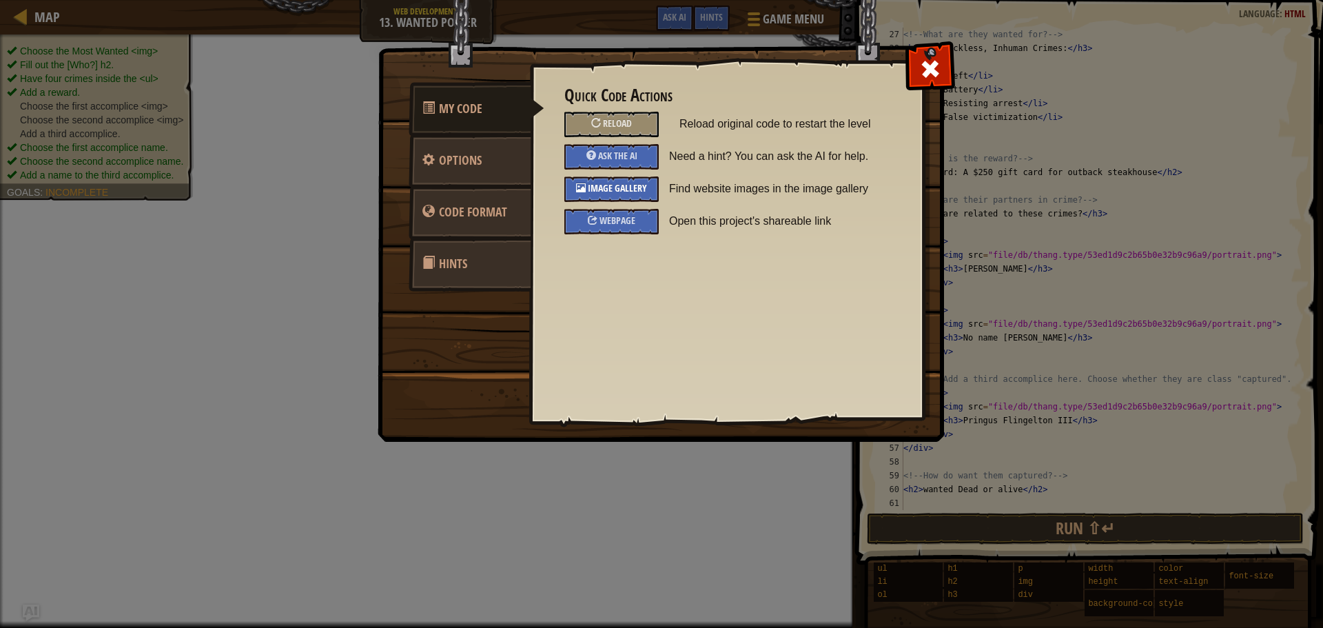
click at [618, 179] on div "Image Gallery" at bounding box center [611, 188] width 94 height 25
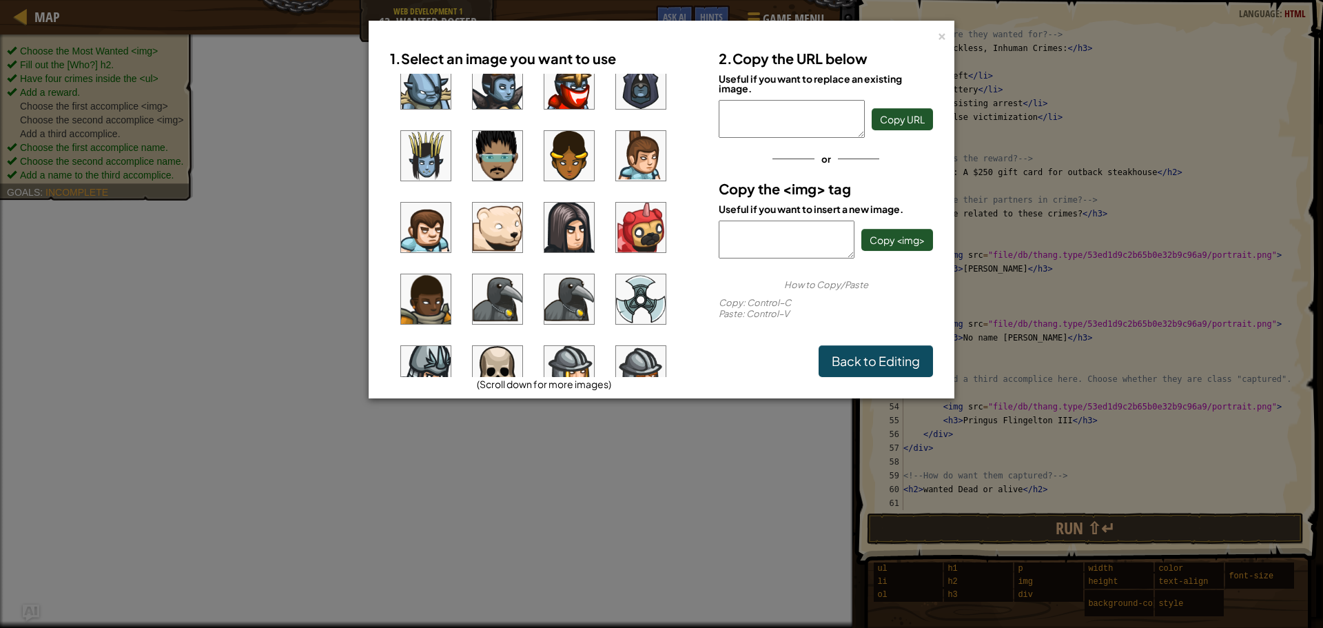
scroll to position [965, 0]
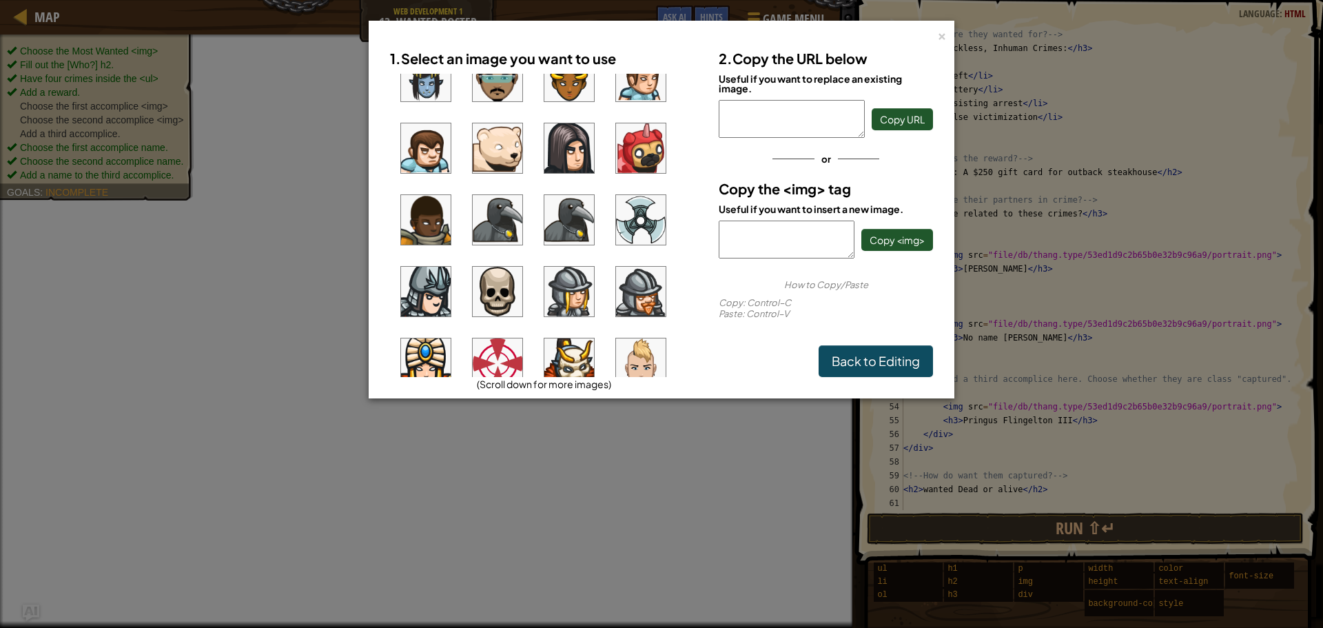
click at [655, 165] on img at bounding box center [641, 148] width 50 height 50
click at [889, 236] on span "Copy <img>" at bounding box center [897, 240] width 55 height 12
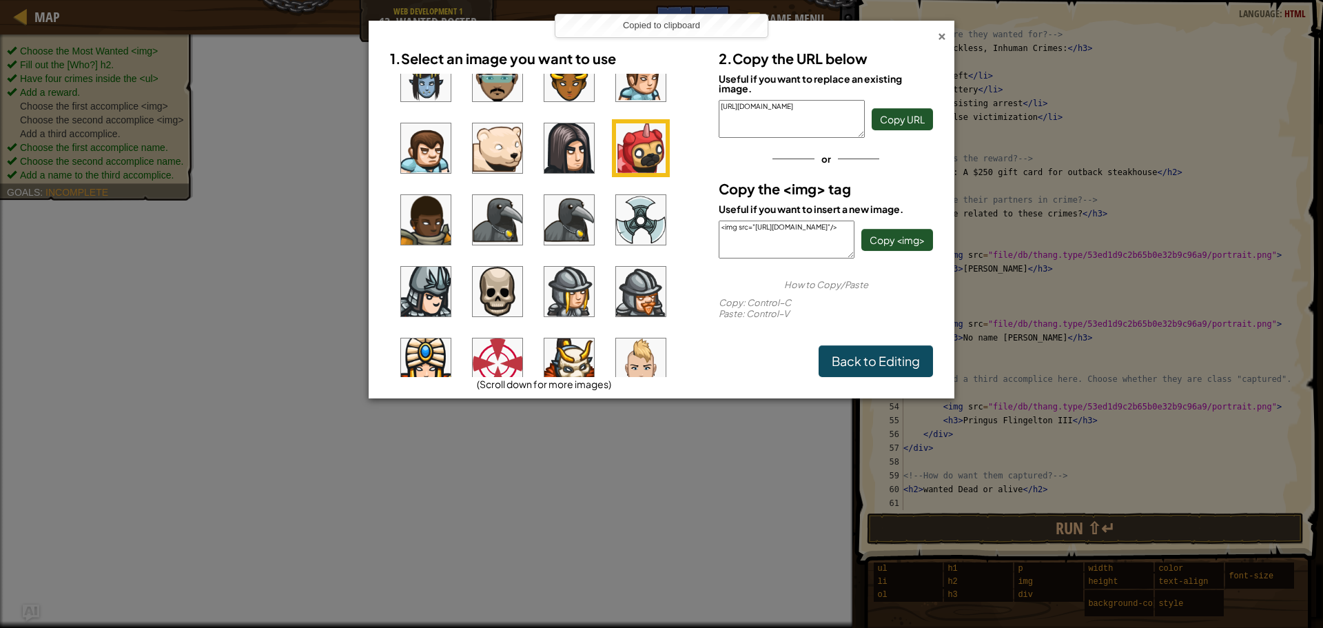
click at [943, 38] on div "×" at bounding box center [942, 34] width 10 height 14
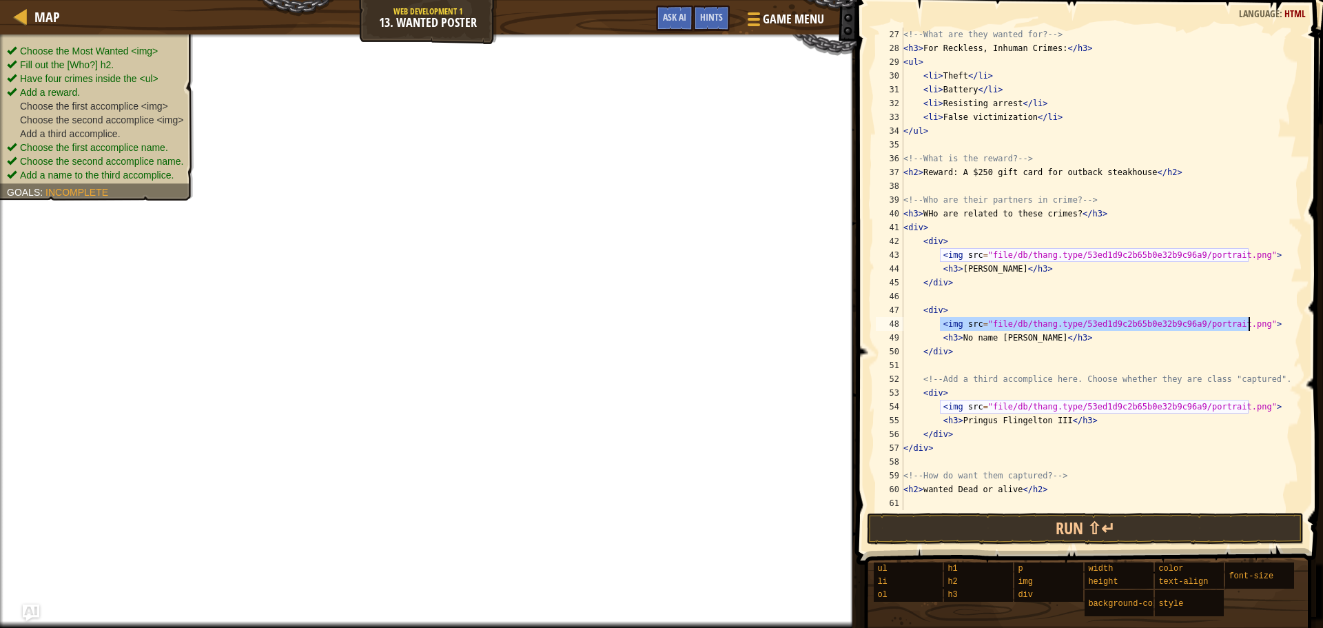
drag, startPoint x: 939, startPoint y: 325, endPoint x: 1249, endPoint y: 325, distance: 310.1
click at [1249, 325] on div "<!-- What are they wanted for? --> < h3 > For Reckless, Inhuman Crimes: </ h3 >…" at bounding box center [1096, 283] width 391 height 510
type textarea "<img src="file/db/thang.type/53ed1d9c2b65b0e32b9c96a9/portrait.png">"
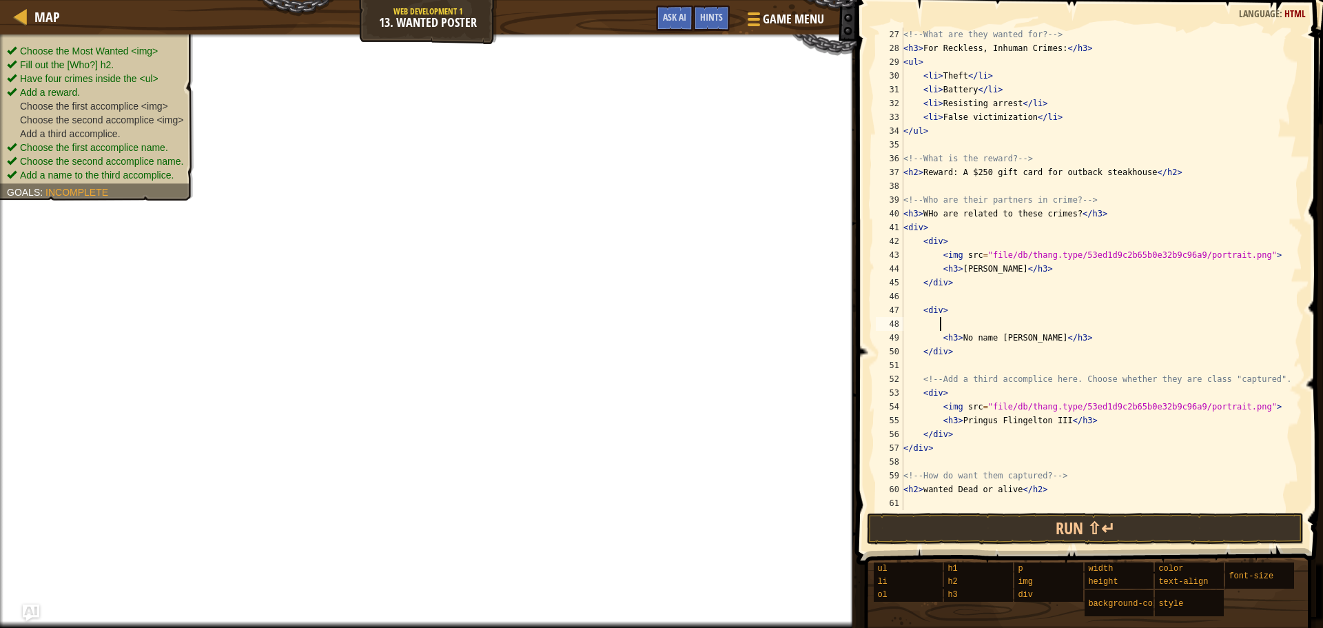
paste textarea "<img src="[URL][DOMAIN_NAME]"/>"
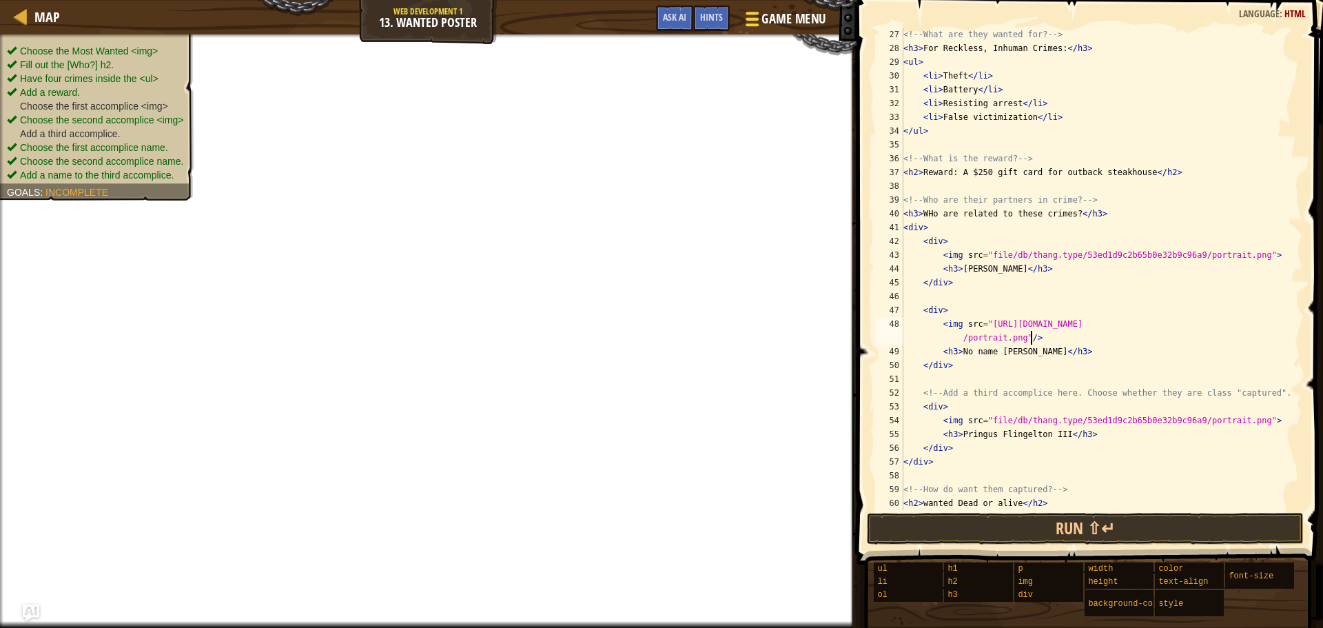
click at [761, 22] on div at bounding box center [752, 19] width 19 height 20
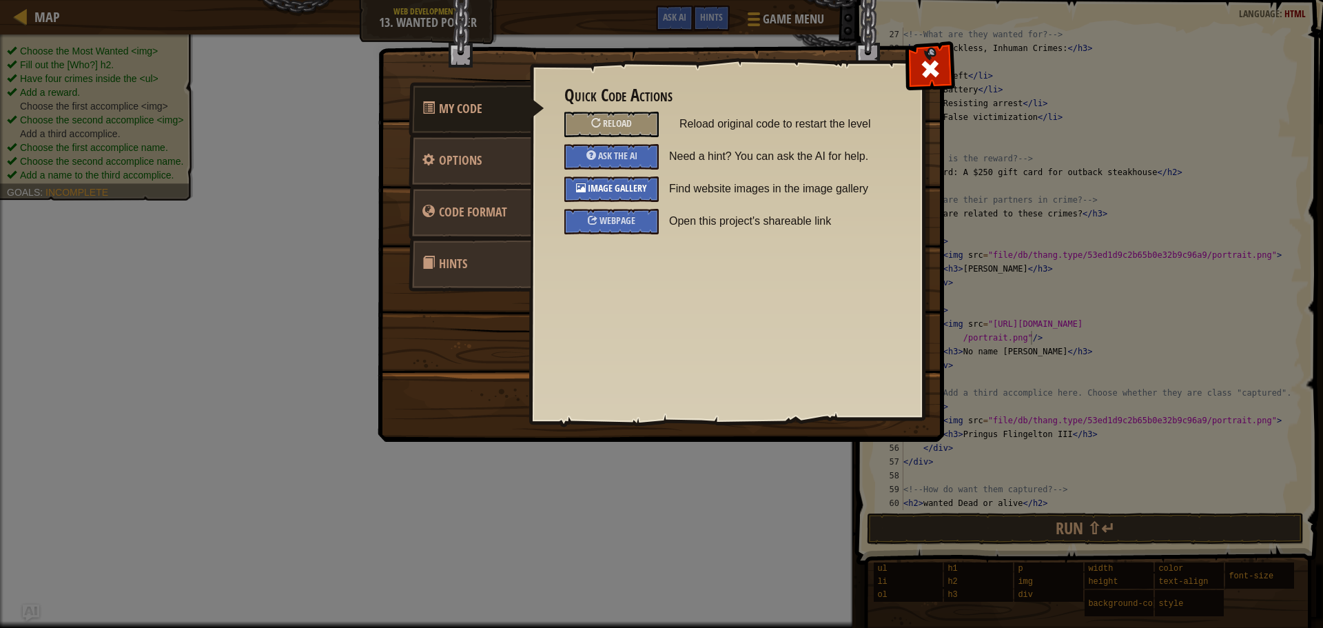
click at [626, 183] on span "Image Gallery" at bounding box center [617, 187] width 59 height 13
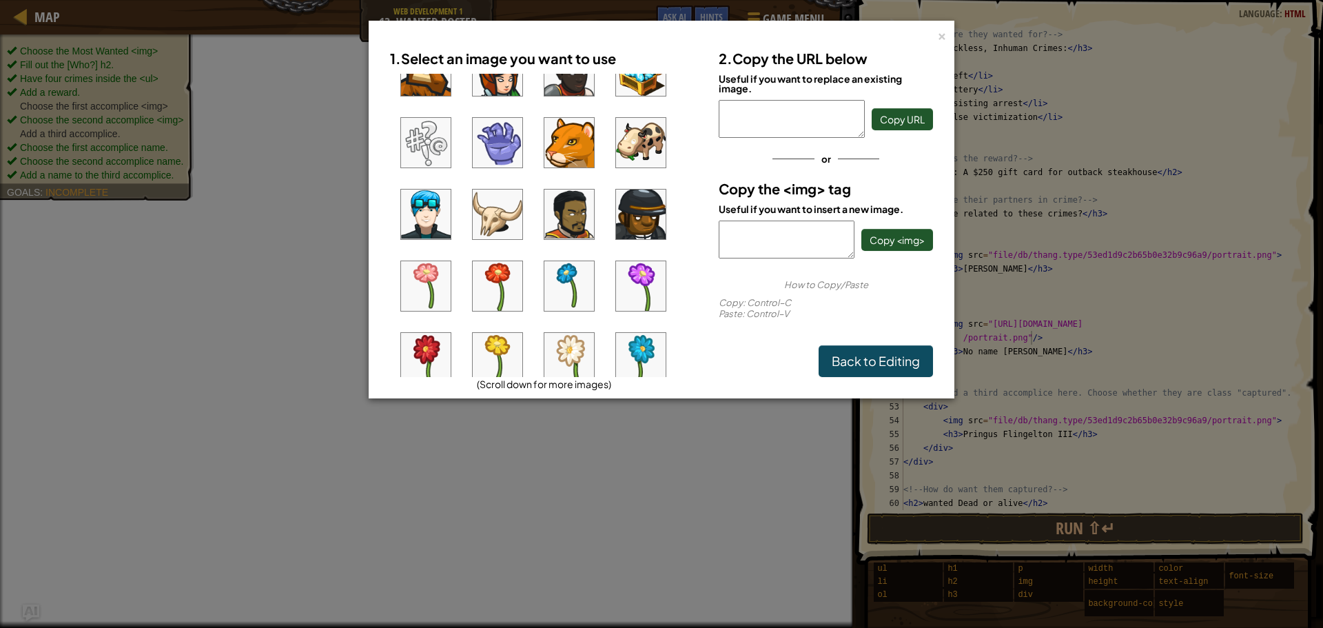
scroll to position [207, 0]
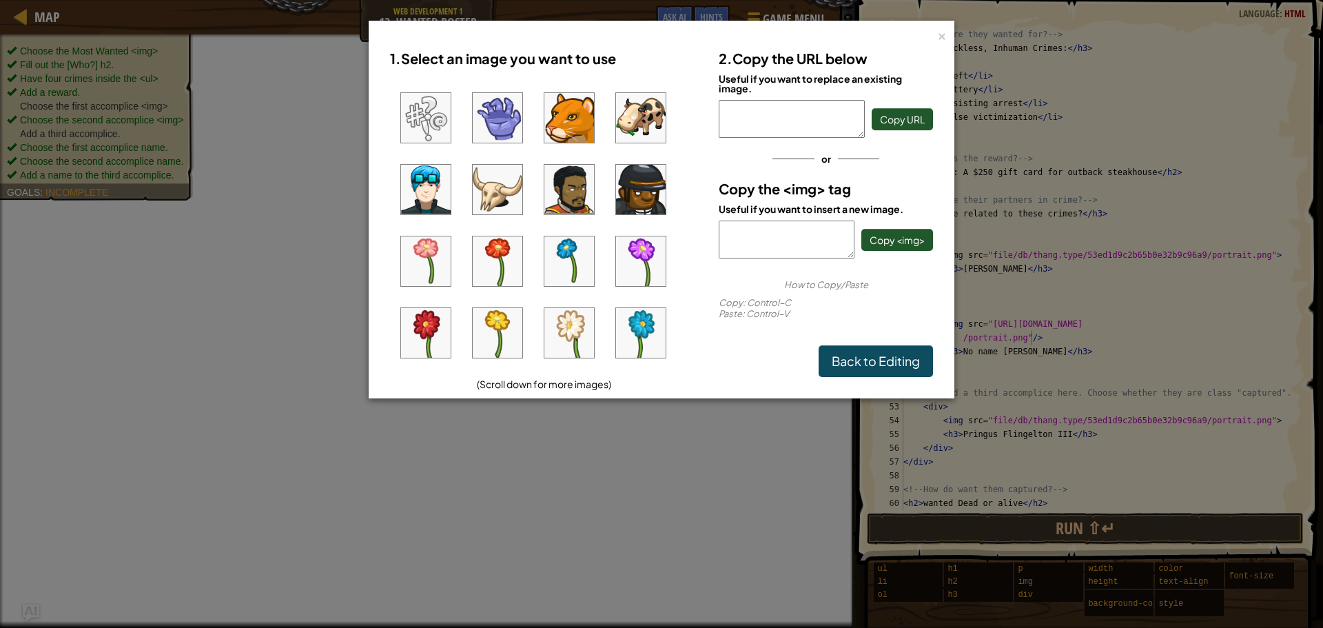
click at [646, 130] on img at bounding box center [641, 118] width 50 height 50
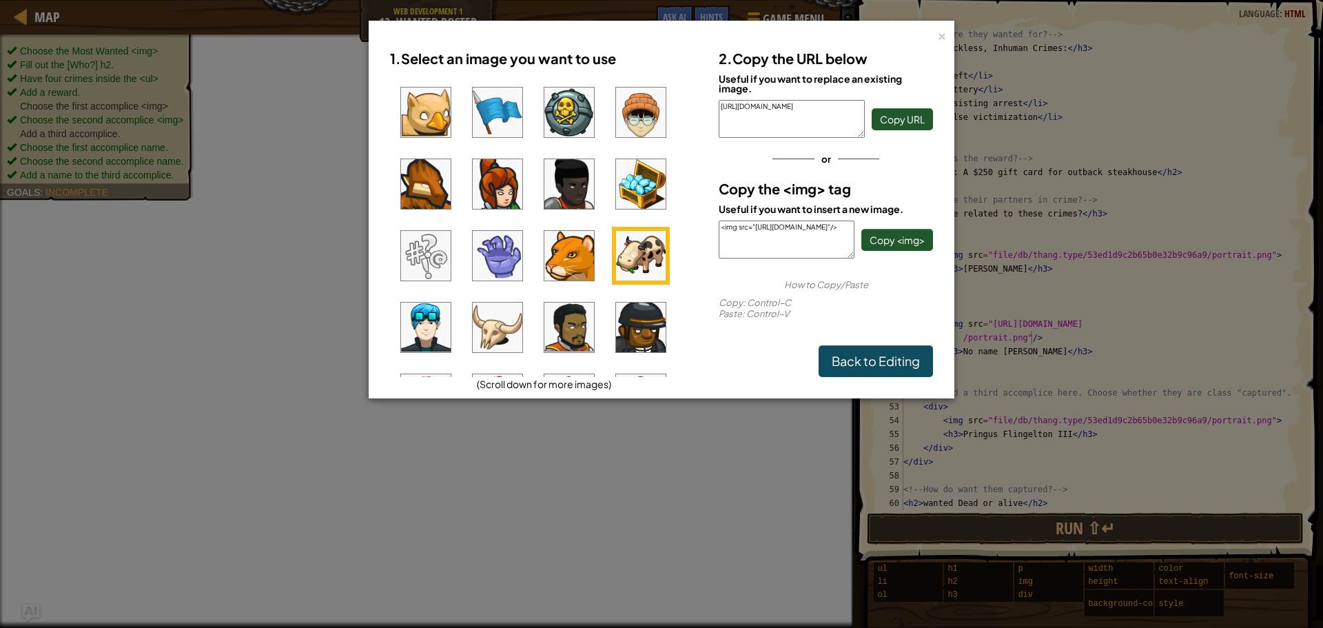
scroll to position [0, 0]
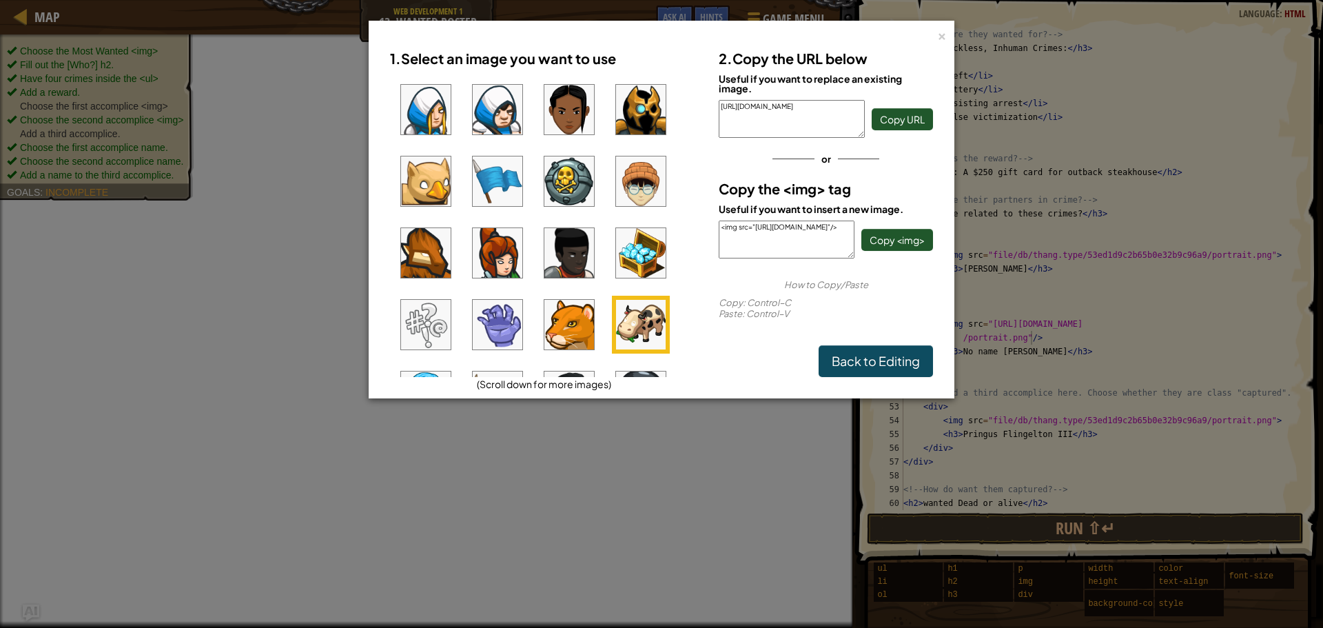
click at [634, 181] on img at bounding box center [641, 181] width 50 height 50
click at [915, 236] on span "Copy <img>" at bounding box center [897, 240] width 55 height 12
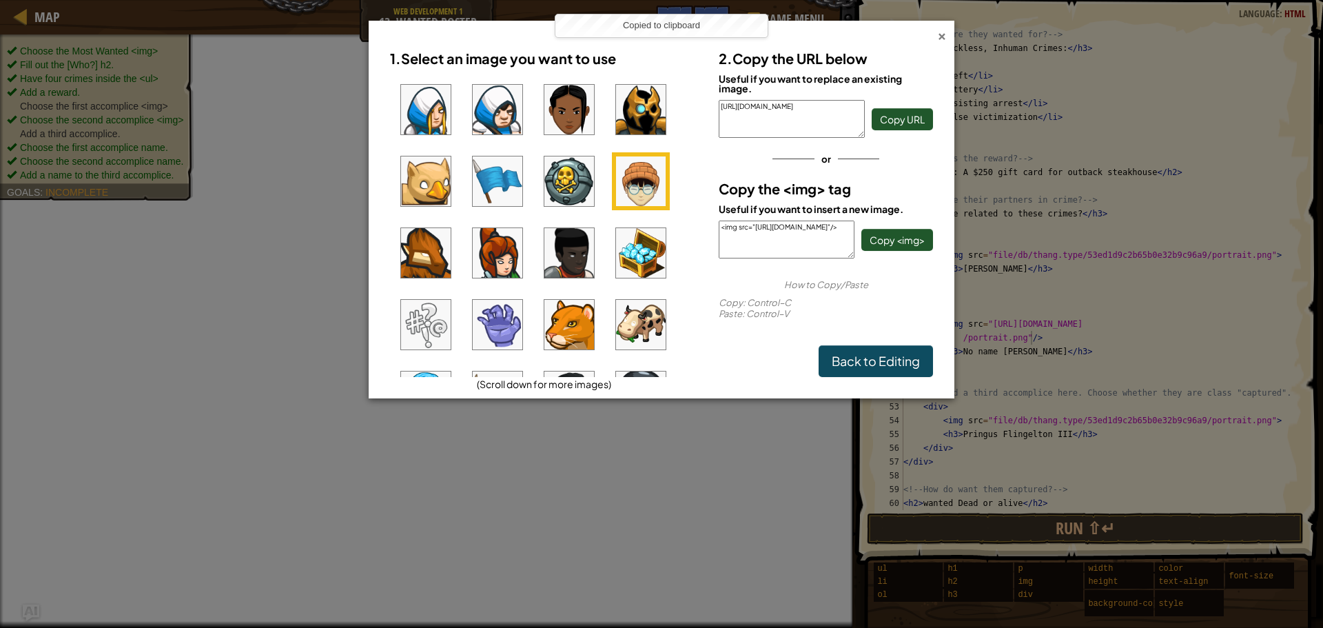
click at [941, 35] on div "×" at bounding box center [942, 34] width 10 height 14
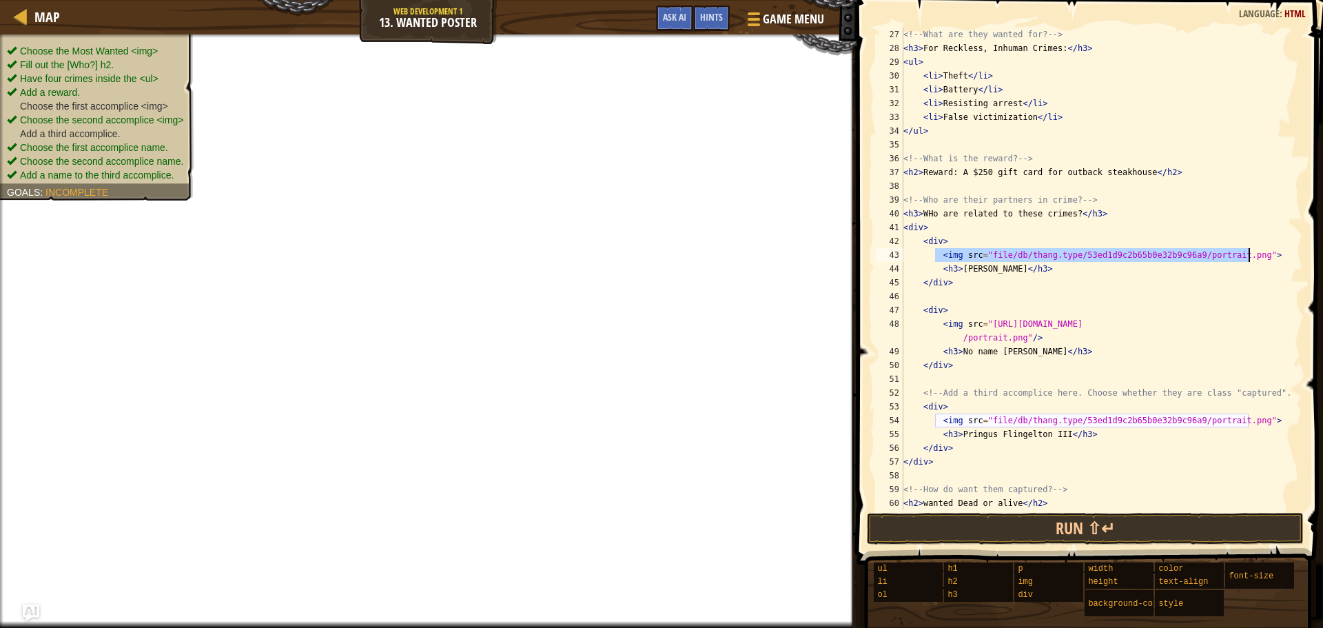
drag, startPoint x: 936, startPoint y: 254, endPoint x: 1254, endPoint y: 256, distance: 318.4
click at [1254, 256] on div "<!-- What are they wanted for? --> < h3 > For Reckless, Inhuman Crimes: </ h3 >…" at bounding box center [1096, 283] width 391 height 510
type textarea "<img src="file/db/thang.type/53ed1d9c2b65b0e32b9c96a9/portrait.png">"
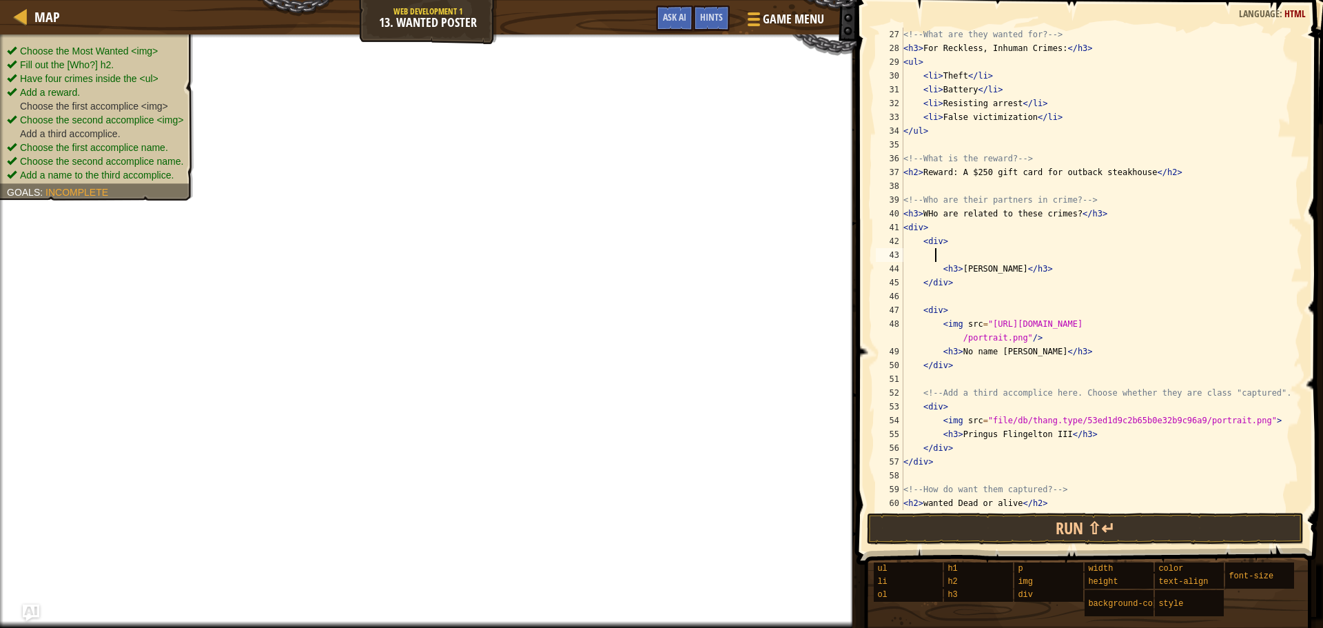
paste textarea "<img src="[URL][DOMAIN_NAME]"/>"
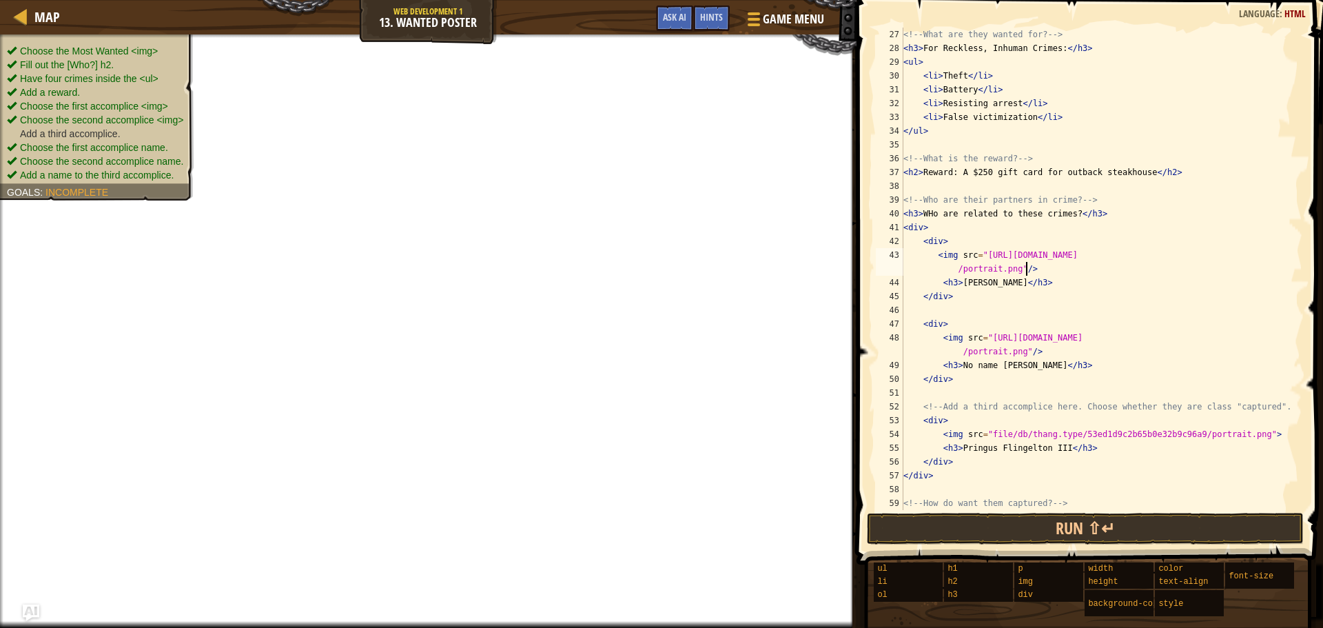
scroll to position [400, 0]
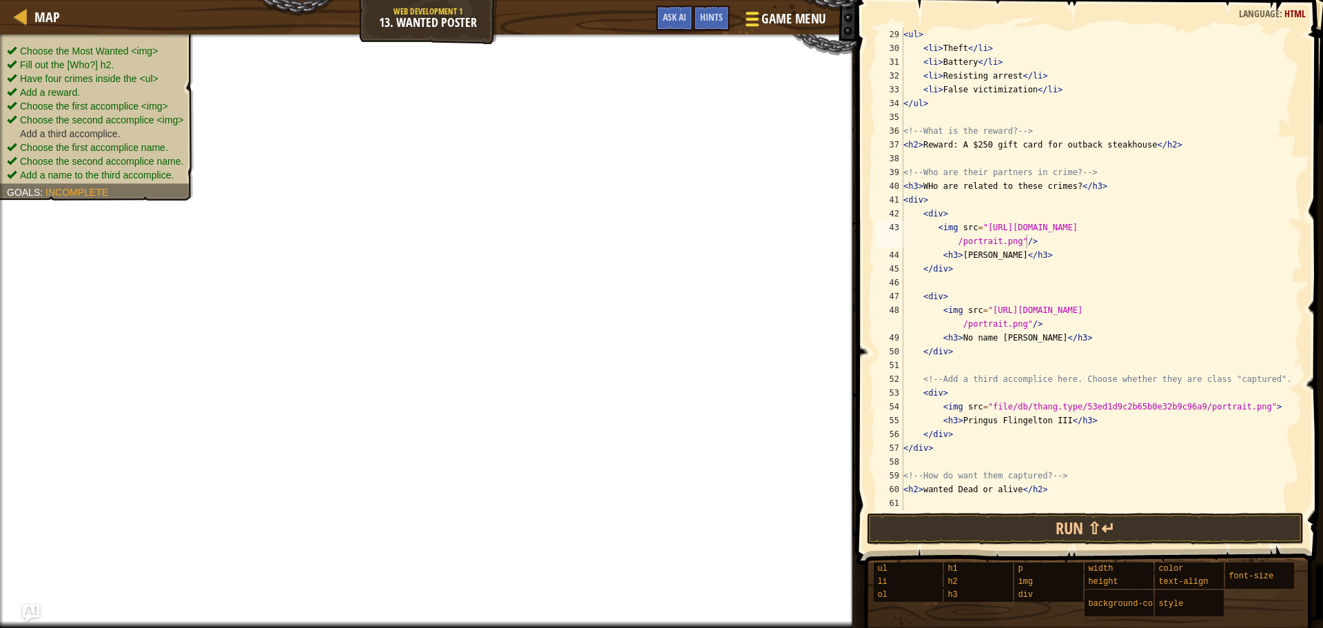
click at [759, 13] on span at bounding box center [752, 13] width 13 height 3
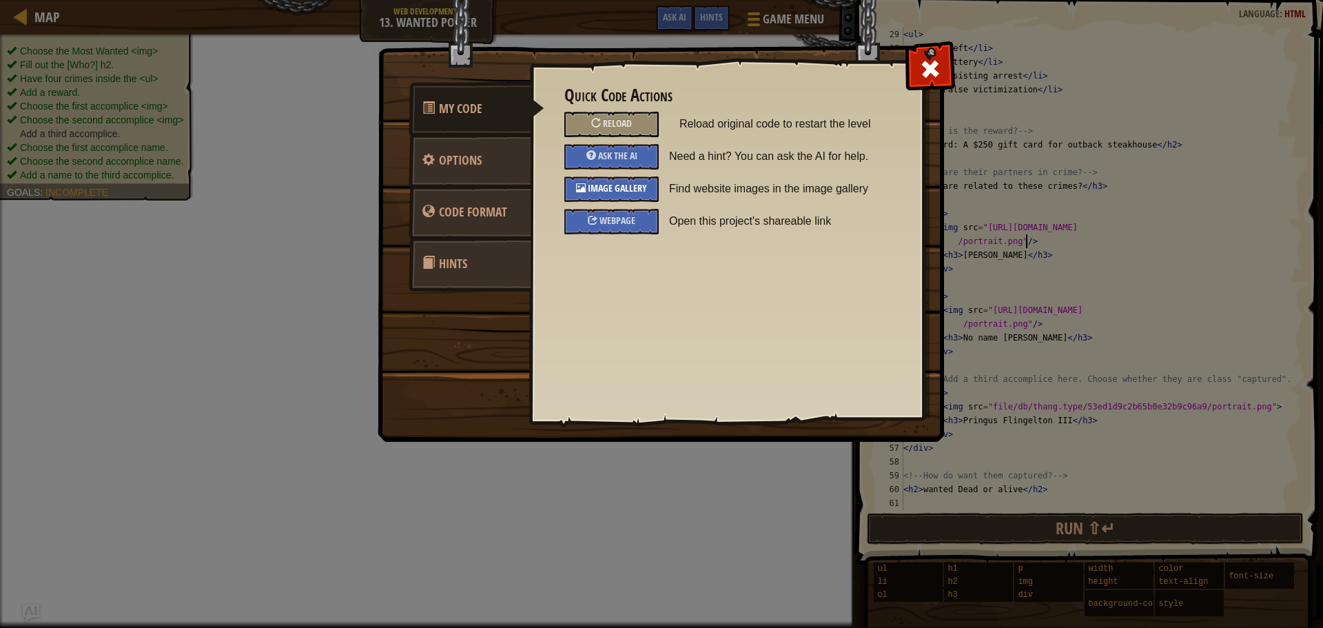
click at [634, 191] on span "Image Gallery" at bounding box center [617, 187] width 59 height 13
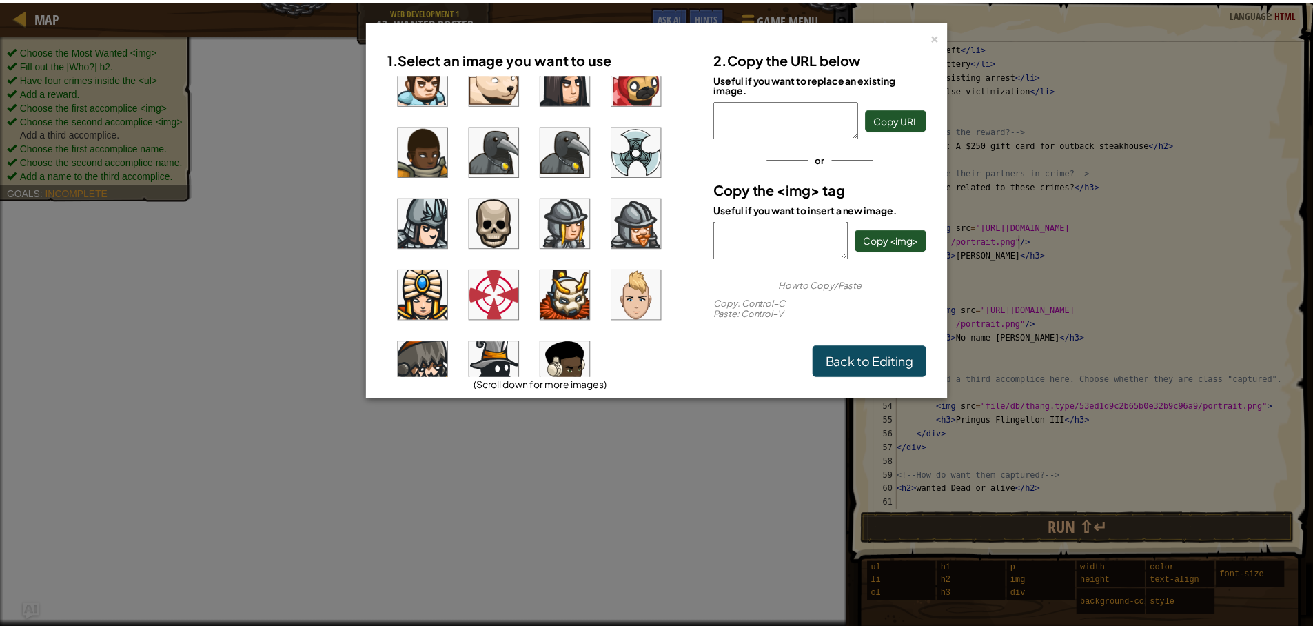
scroll to position [1059, 0]
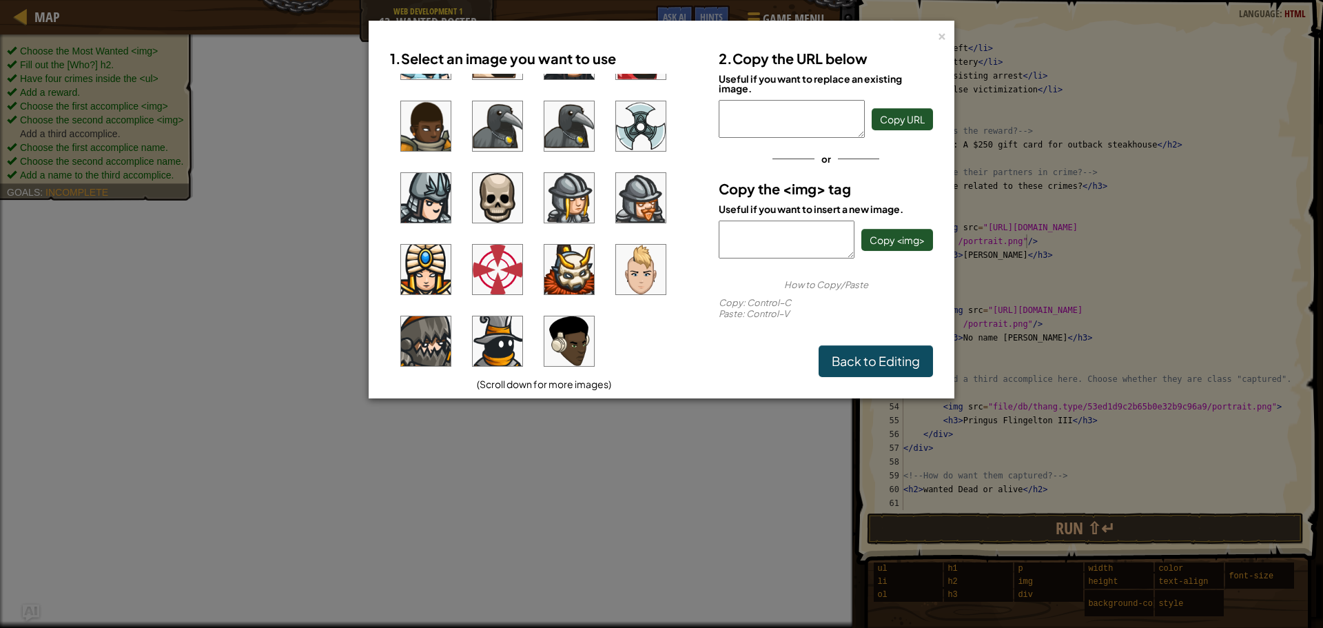
click at [654, 261] on img at bounding box center [641, 270] width 50 height 50
click at [507, 331] on img at bounding box center [498, 341] width 50 height 50
click at [888, 239] on span "Copy <img>" at bounding box center [897, 240] width 55 height 12
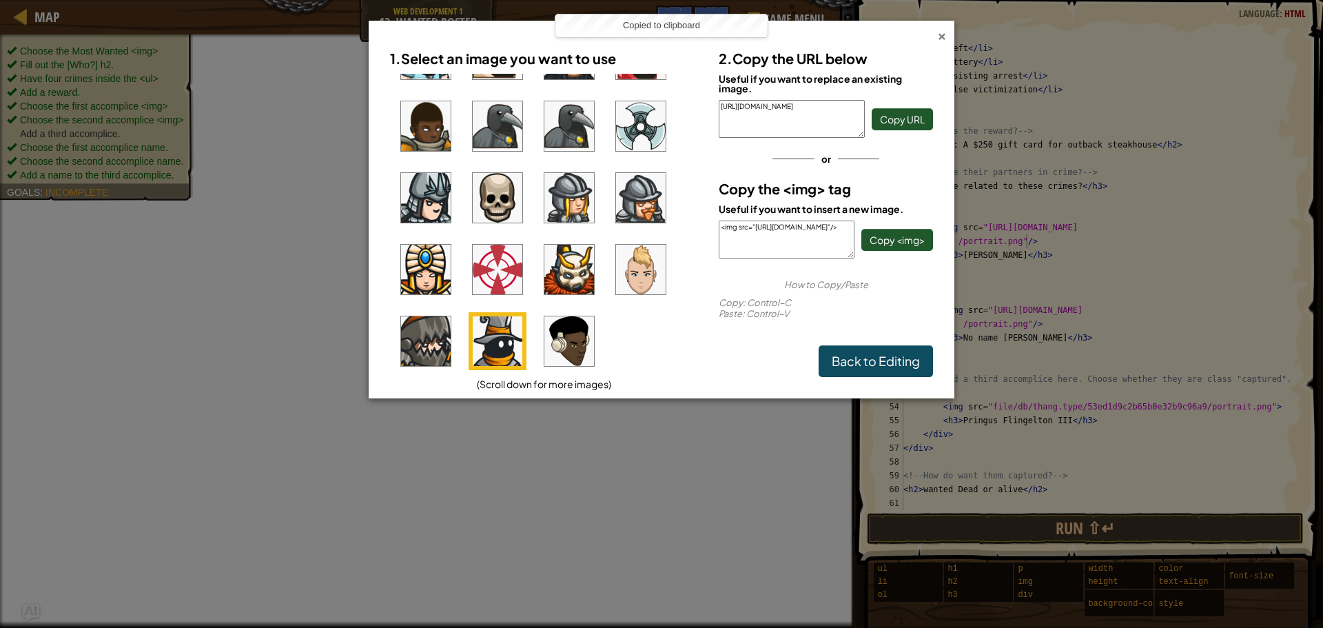
click at [941, 39] on div "×" at bounding box center [942, 34] width 10 height 14
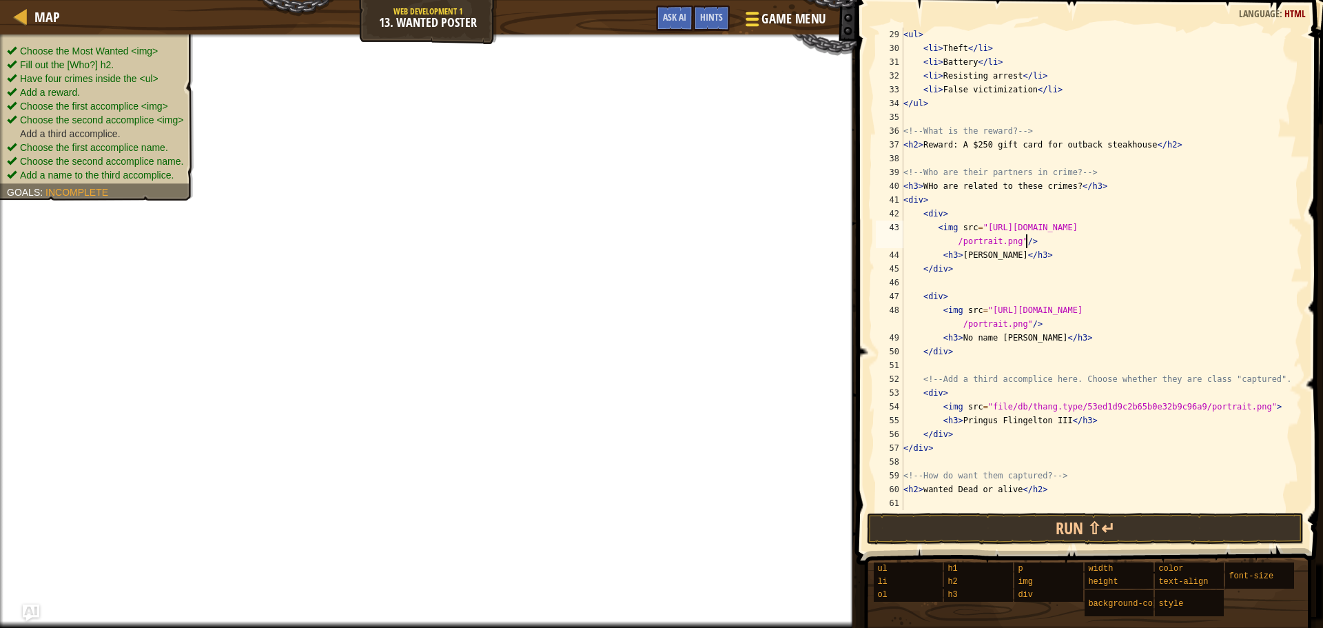
click at [766, 17] on span "Game Menu" at bounding box center [794, 19] width 64 height 19
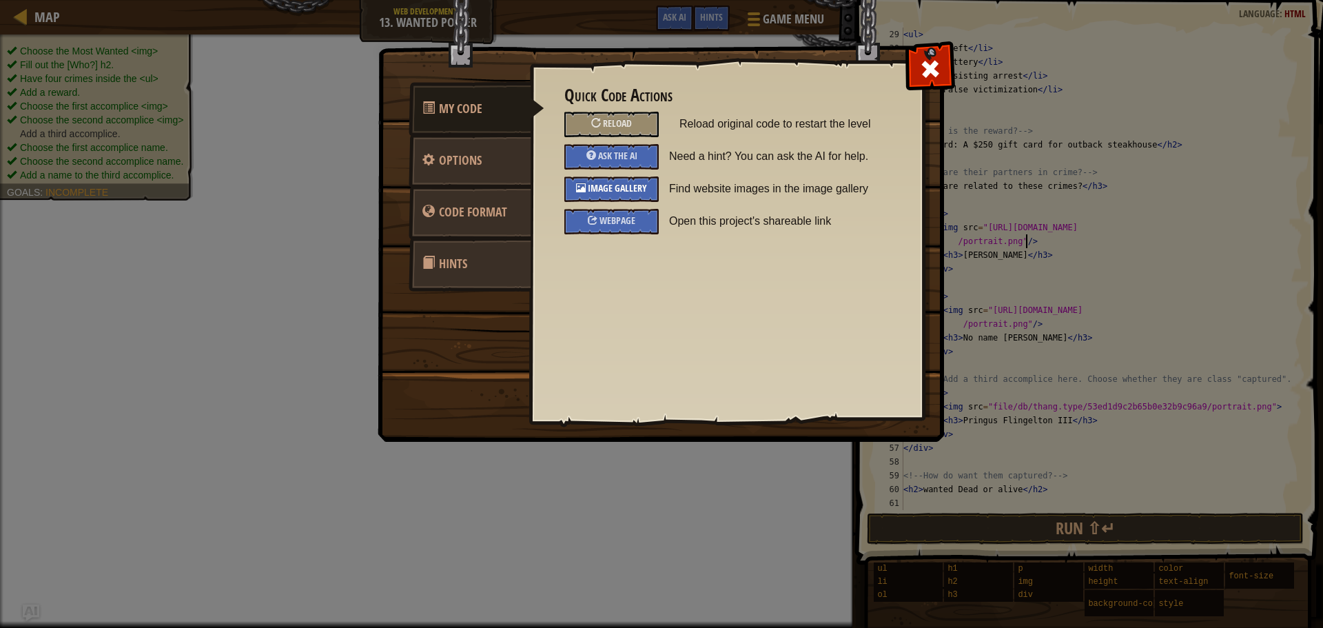
click at [637, 198] on div "Image Gallery" at bounding box center [611, 188] width 94 height 25
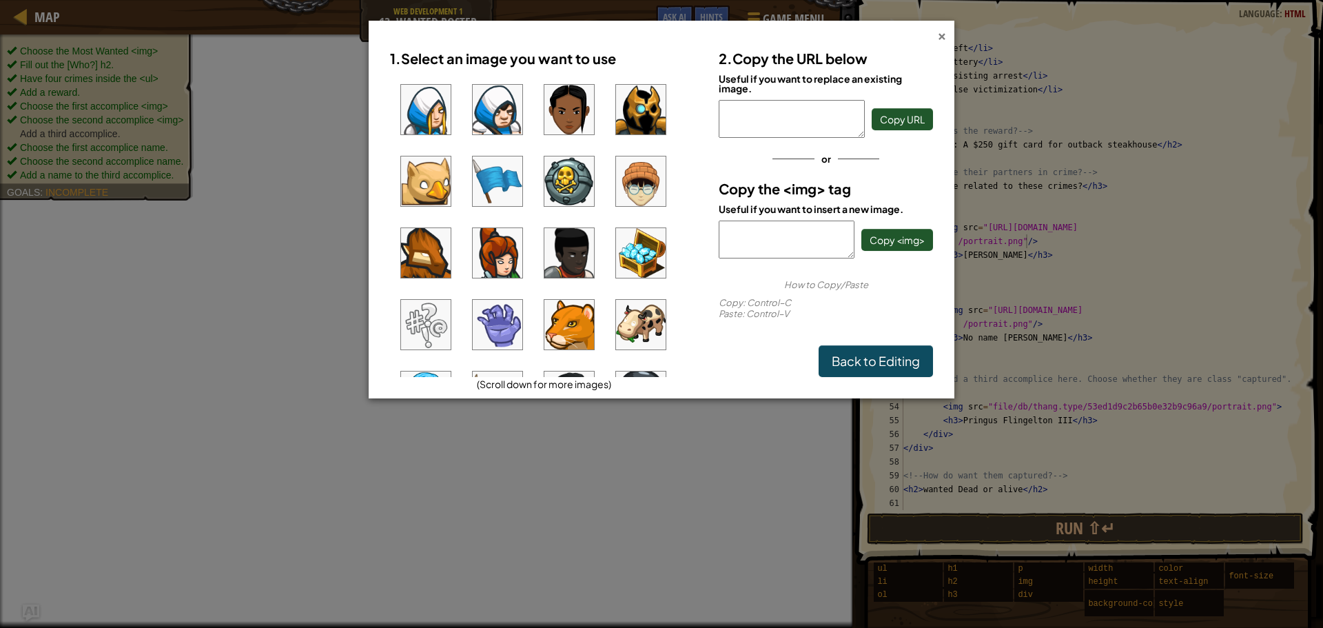
click at [941, 27] on div "×" at bounding box center [942, 34] width 10 height 14
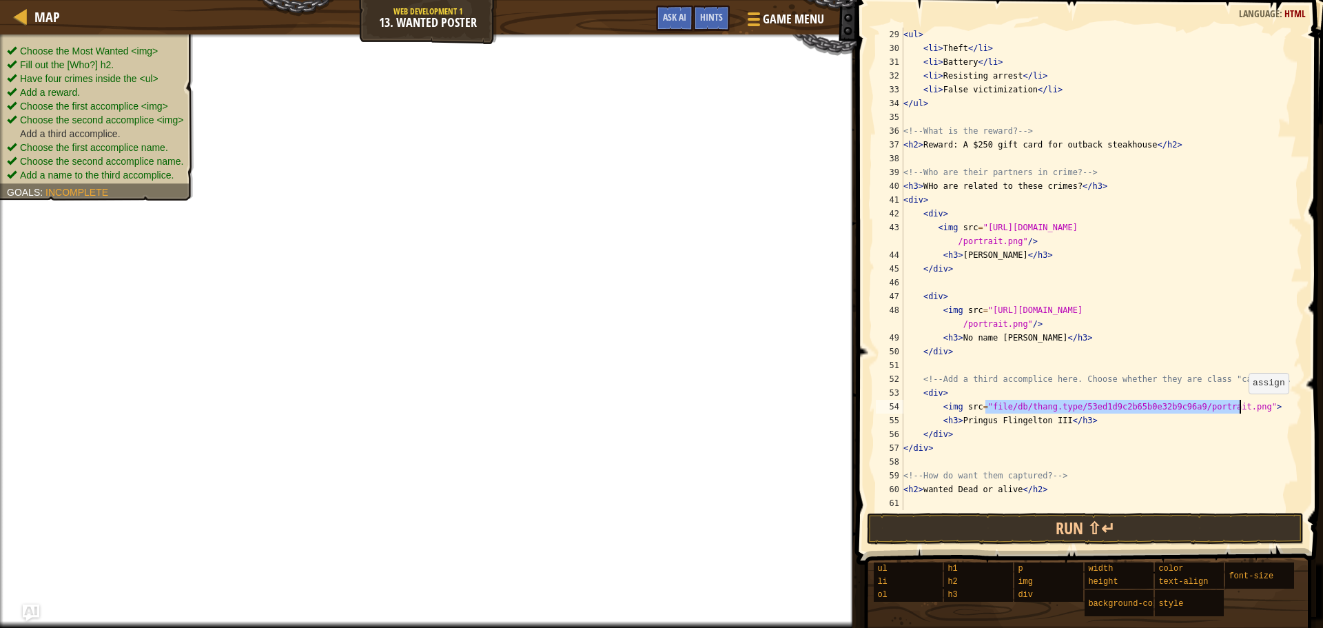
drag, startPoint x: 984, startPoint y: 408, endPoint x: 1241, endPoint y: 408, distance: 257.1
click at [1241, 408] on div "< ul > < li > Theft </ li > < li > Battery </ li > < li > Resisting arrest </ l…" at bounding box center [1096, 283] width 391 height 510
type textarea "<img src="file/db/thang.type/53ed1d9c2b65b0e32b9c96a9/portrait.png">"
drag, startPoint x: 1266, startPoint y: 404, endPoint x: 941, endPoint y: 413, distance: 324.7
click at [941, 413] on div "< ul > < li > Theft </ li > < li > Battery </ li > < li > Resisting arrest </ l…" at bounding box center [1096, 283] width 391 height 510
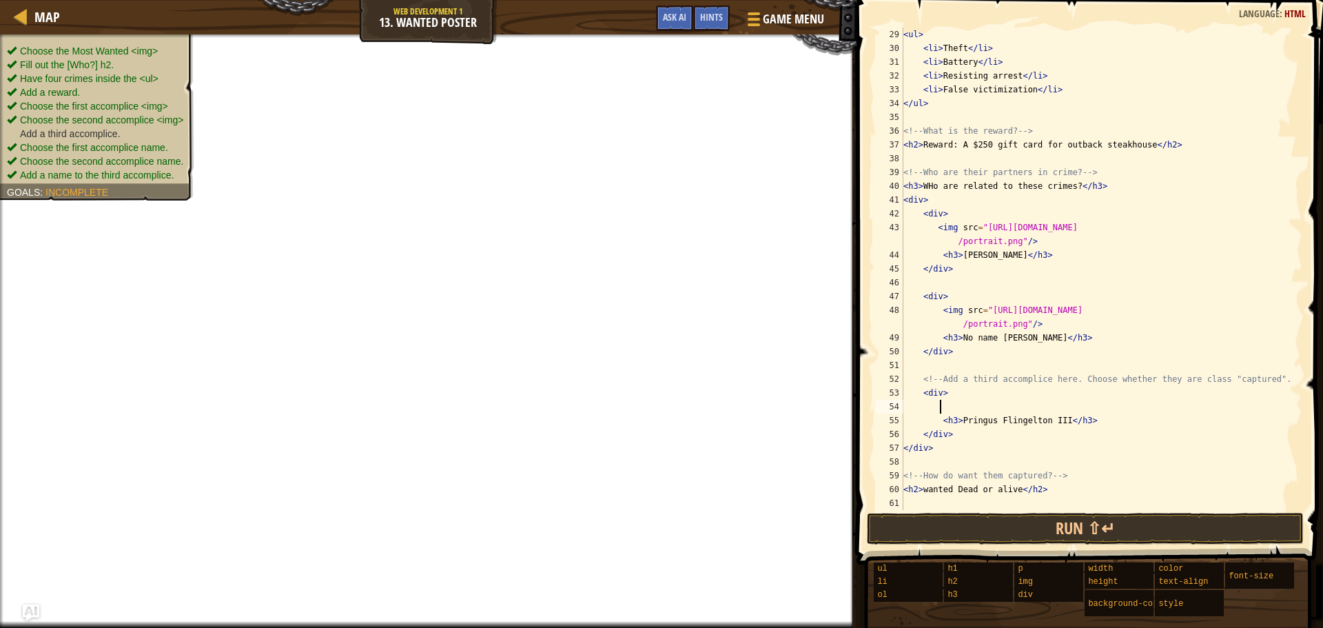
paste textarea "<img src="[URL][DOMAIN_NAME]"/>"
type textarea "<img src="[URL][DOMAIN_NAME]"/>"
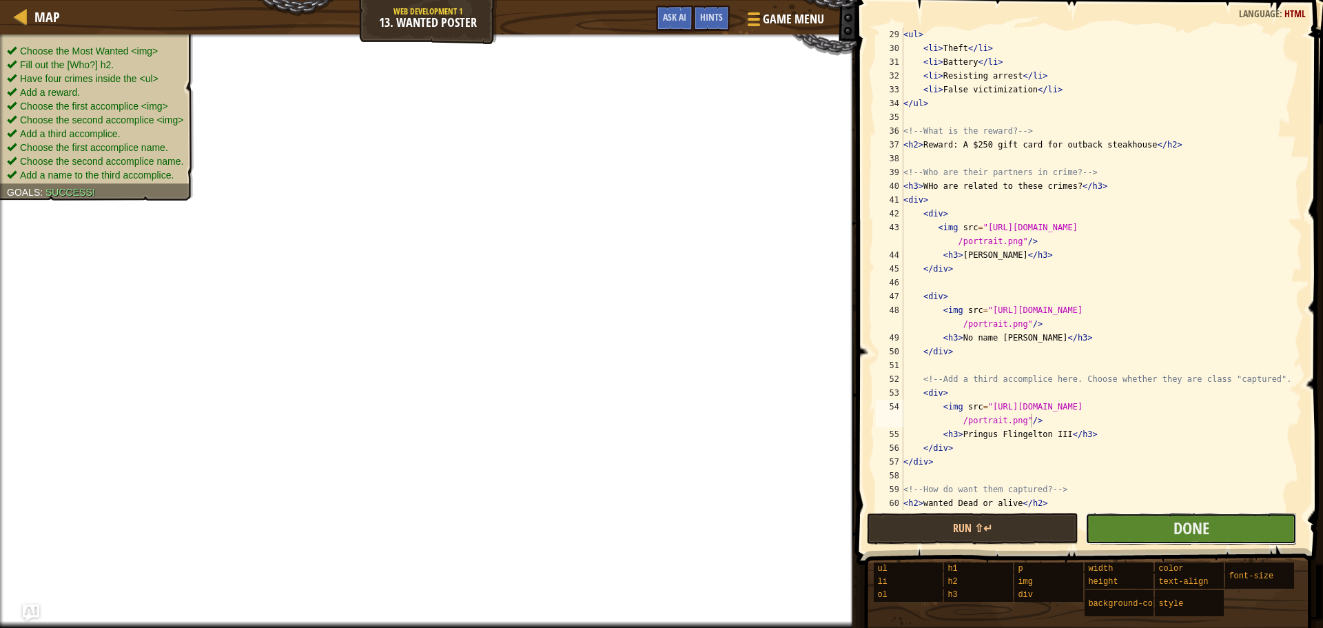
click at [1217, 515] on button "Done" at bounding box center [1191, 529] width 212 height 32
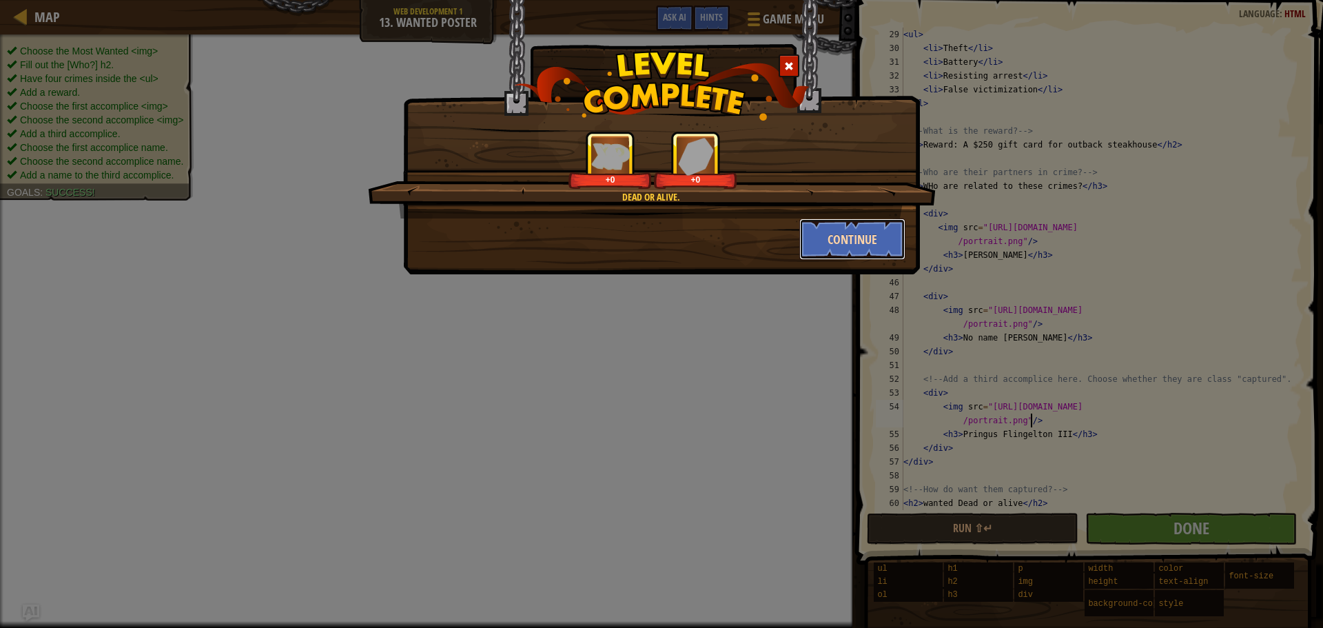
click at [864, 237] on button "Continue" at bounding box center [852, 238] width 107 height 41
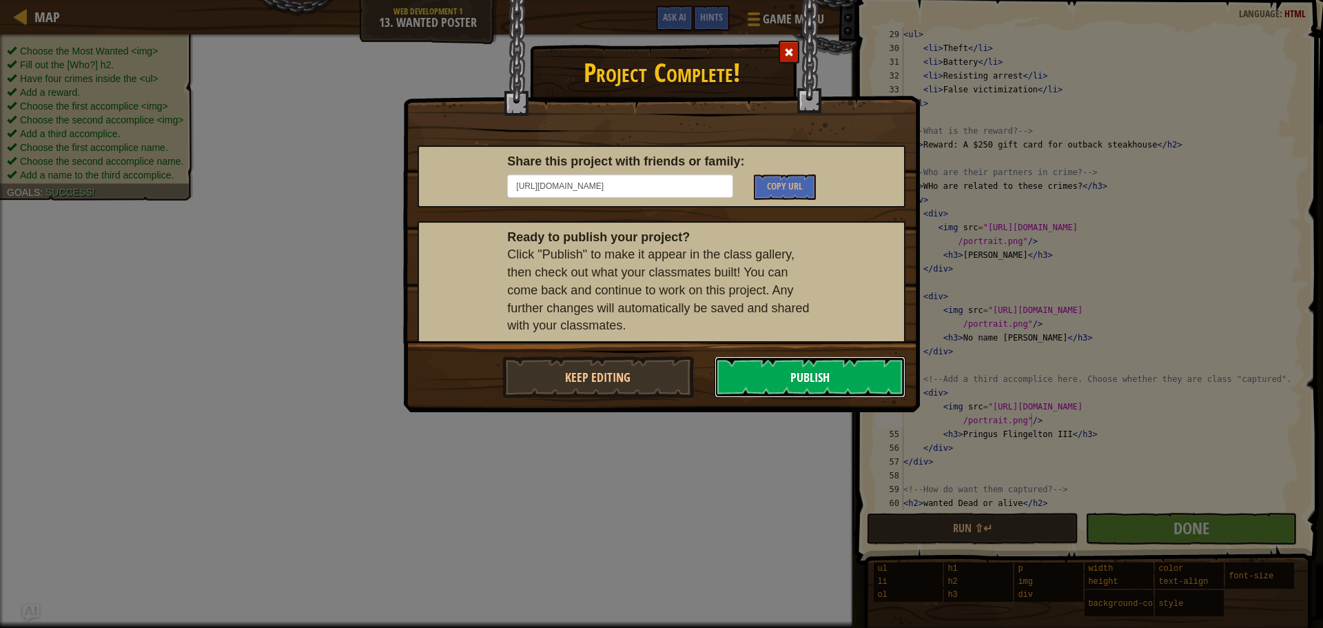
click at [759, 375] on button "Publish" at bounding box center [811, 376] width 192 height 41
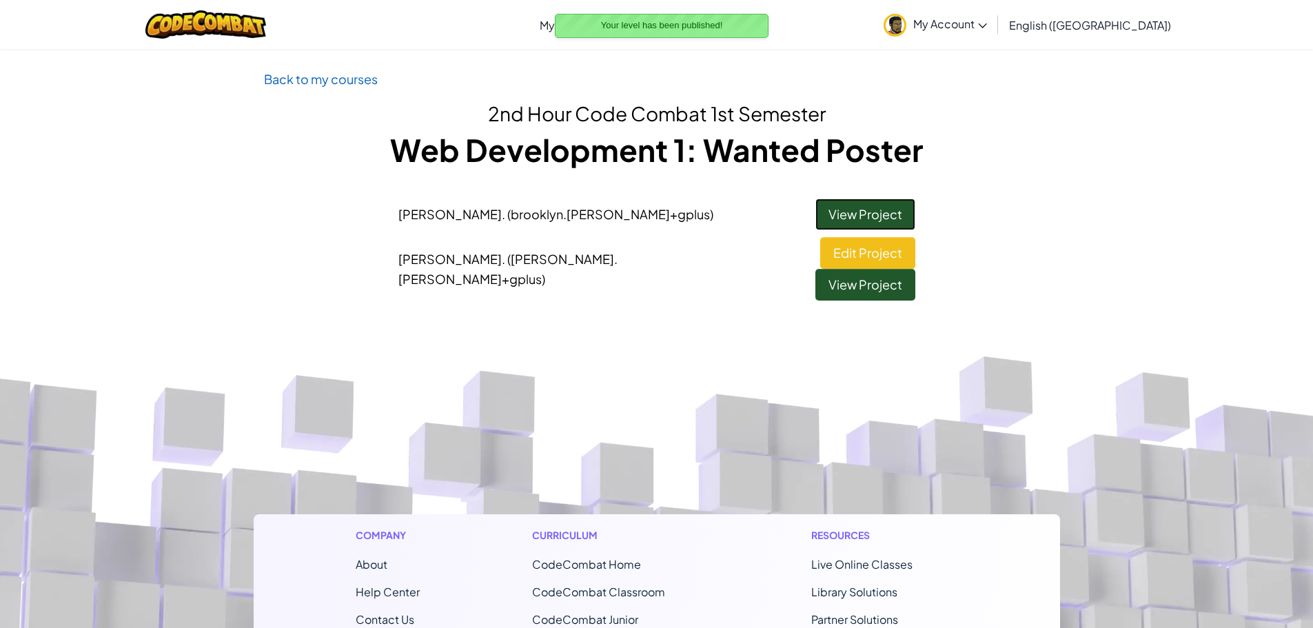
click at [857, 209] on link "View Project" at bounding box center [865, 214] width 100 height 32
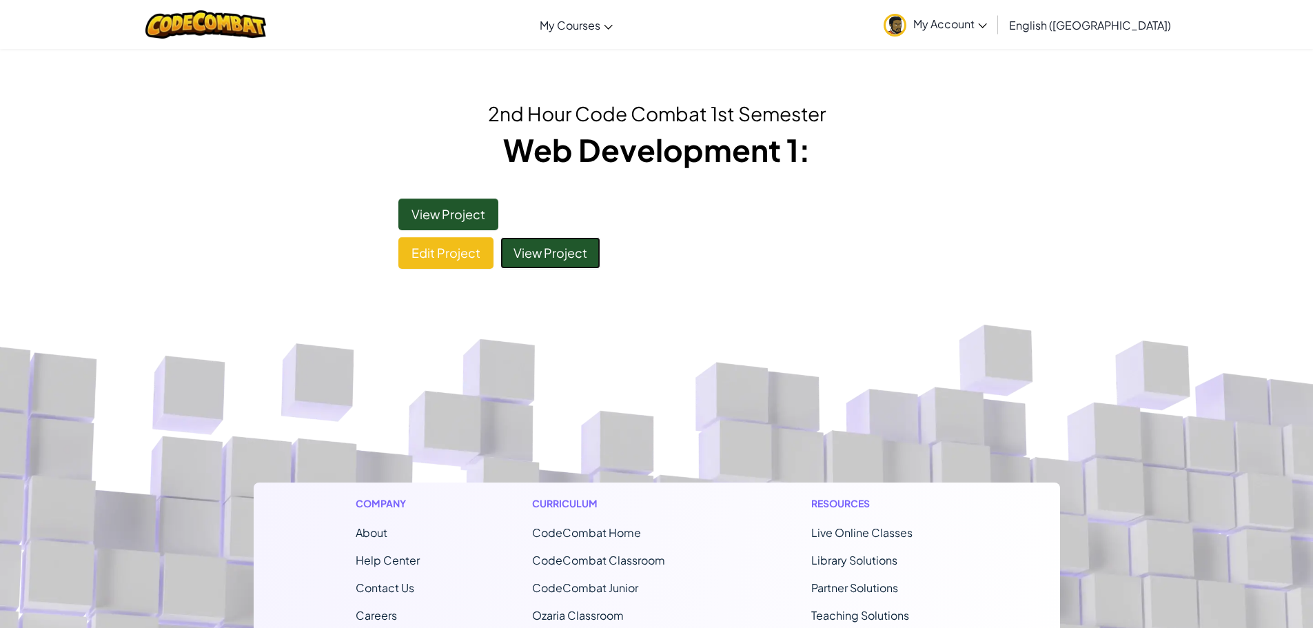
click at [549, 258] on link "View Project" at bounding box center [550, 253] width 100 height 32
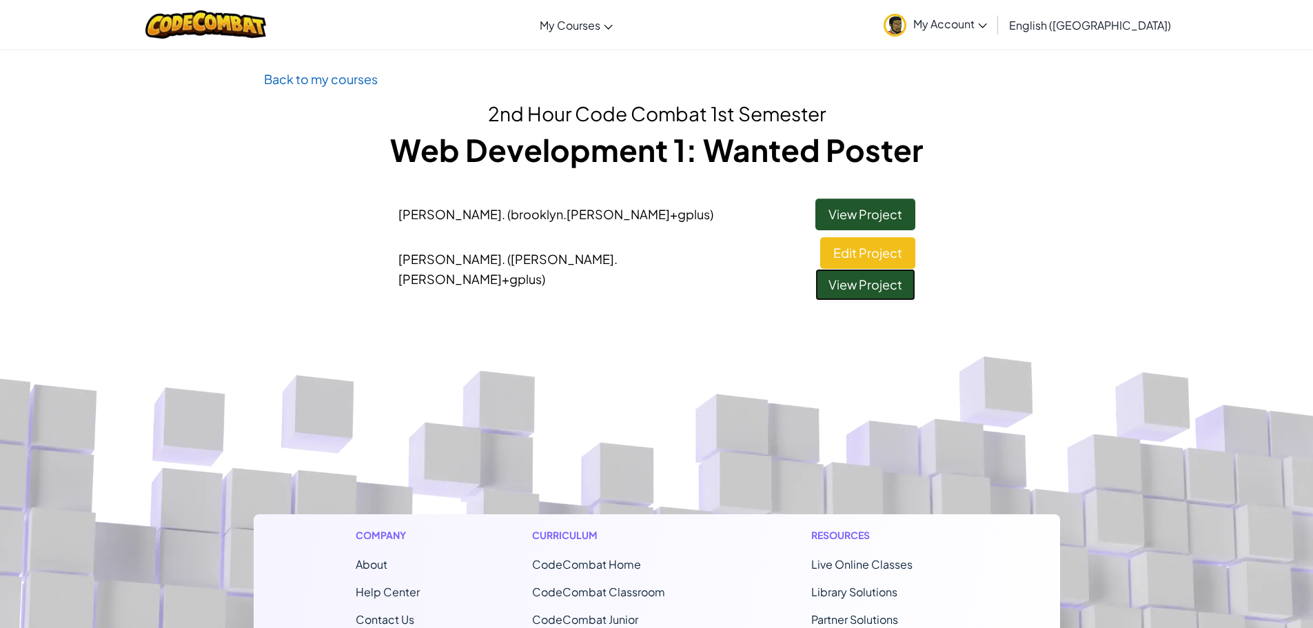
click at [877, 269] on link "View Project" at bounding box center [865, 285] width 100 height 32
